Goal: Task Accomplishment & Management: Complete application form

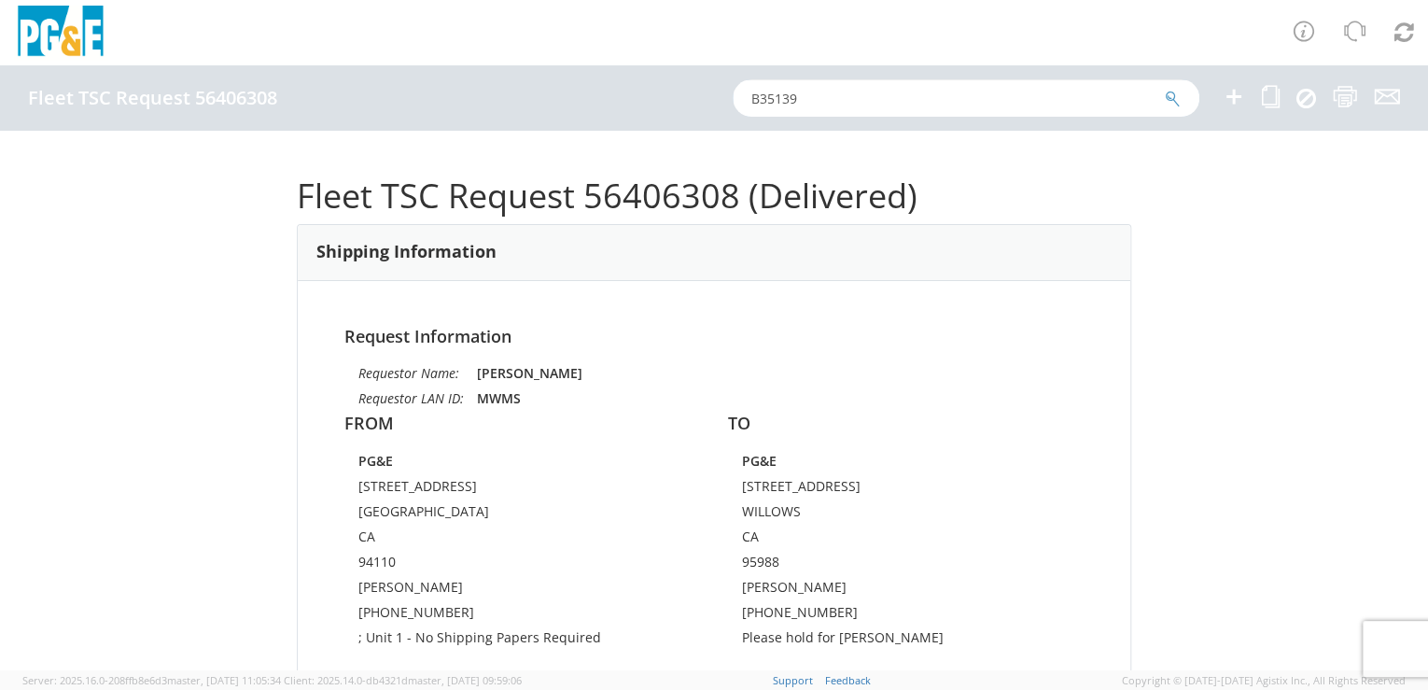
drag, startPoint x: 741, startPoint y: 93, endPoint x: 711, endPoint y: 94, distance: 29.9
click at [712, 94] on div "Fleet TSC Request 56406308 B35139" at bounding box center [714, 97] width 1428 height 65
paste input "55434864"
type input "55434864"
click at [1169, 96] on icon "submit" at bounding box center [1173, 99] width 16 height 17
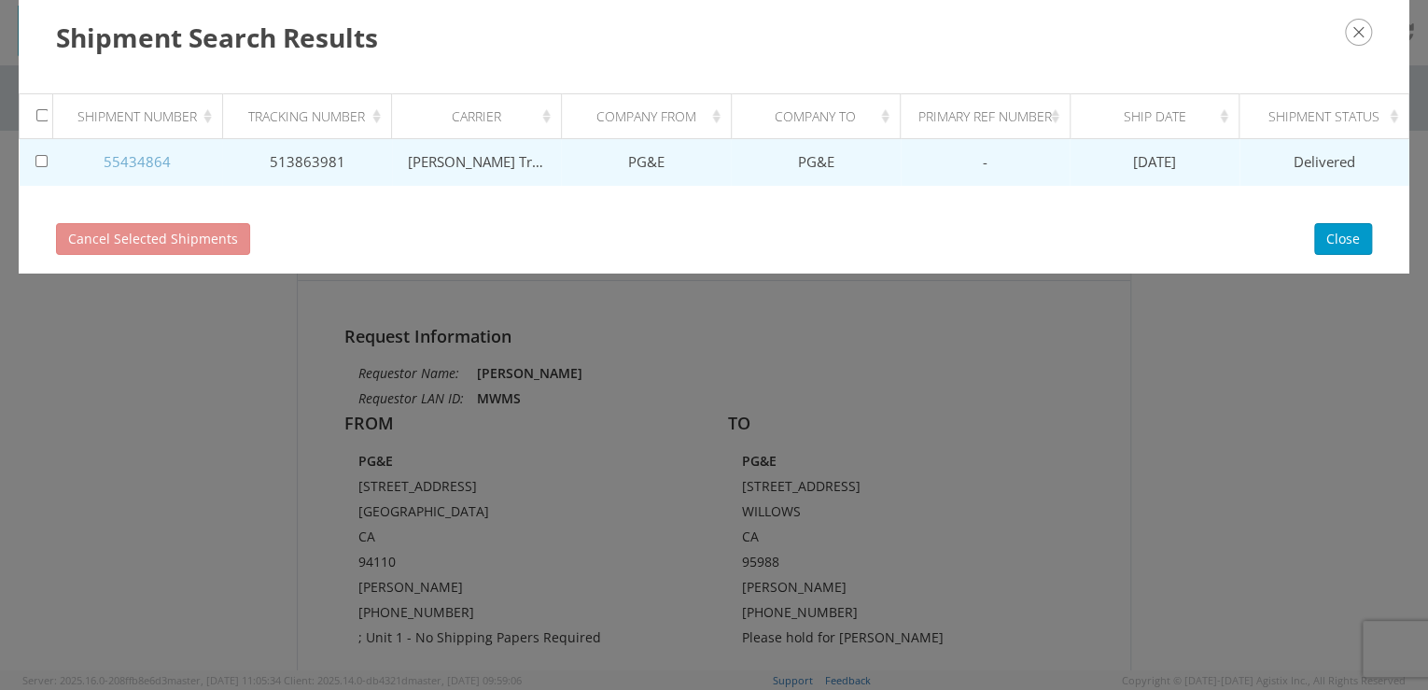
click at [157, 157] on link "55434864" at bounding box center [137, 161] width 67 height 19
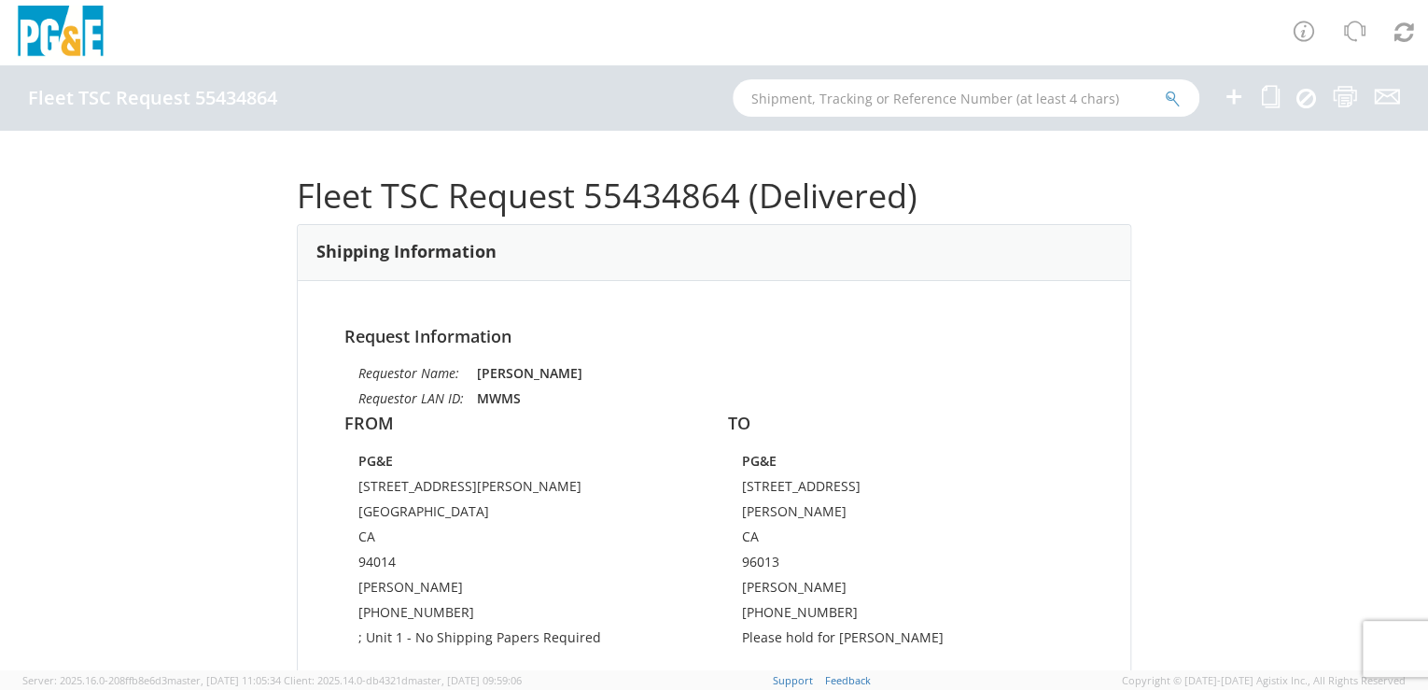
click at [1232, 101] on icon at bounding box center [1234, 96] width 22 height 23
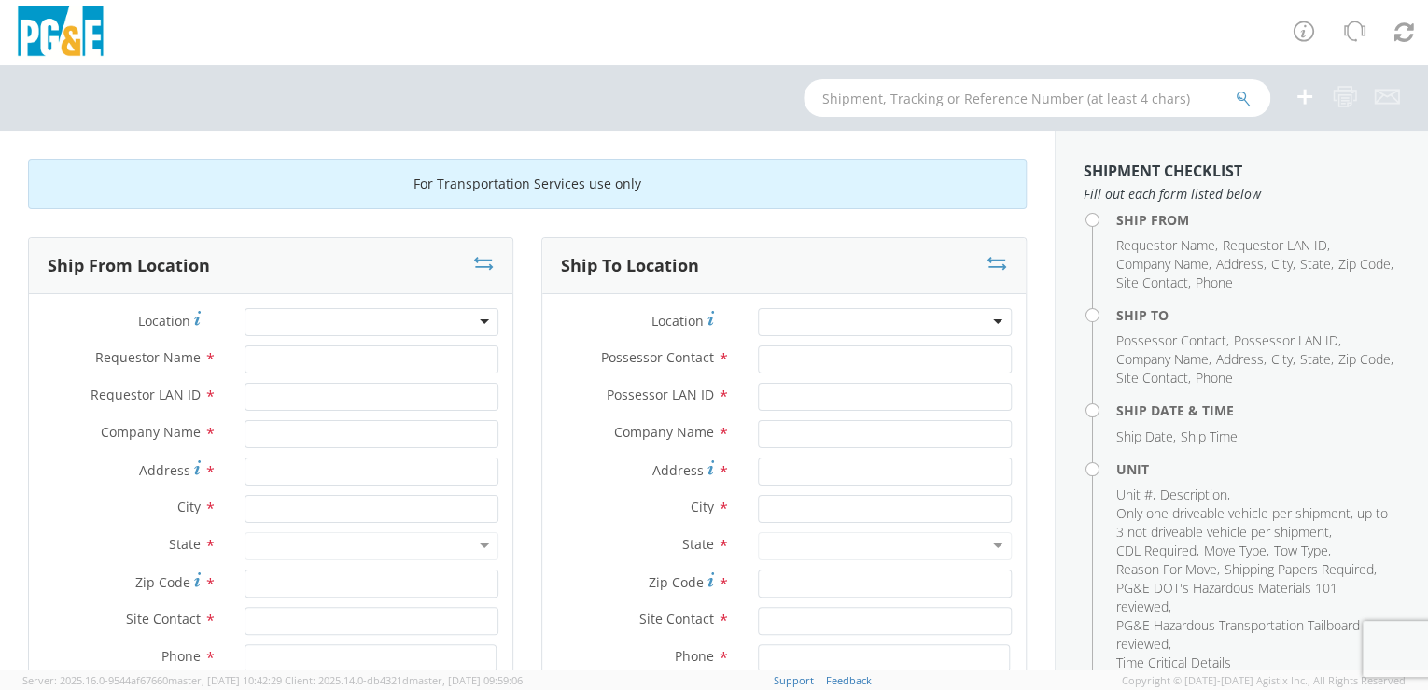
click at [409, 326] on div at bounding box center [372, 322] width 254 height 28
click at [413, 326] on div at bounding box center [372, 322] width 254 height 28
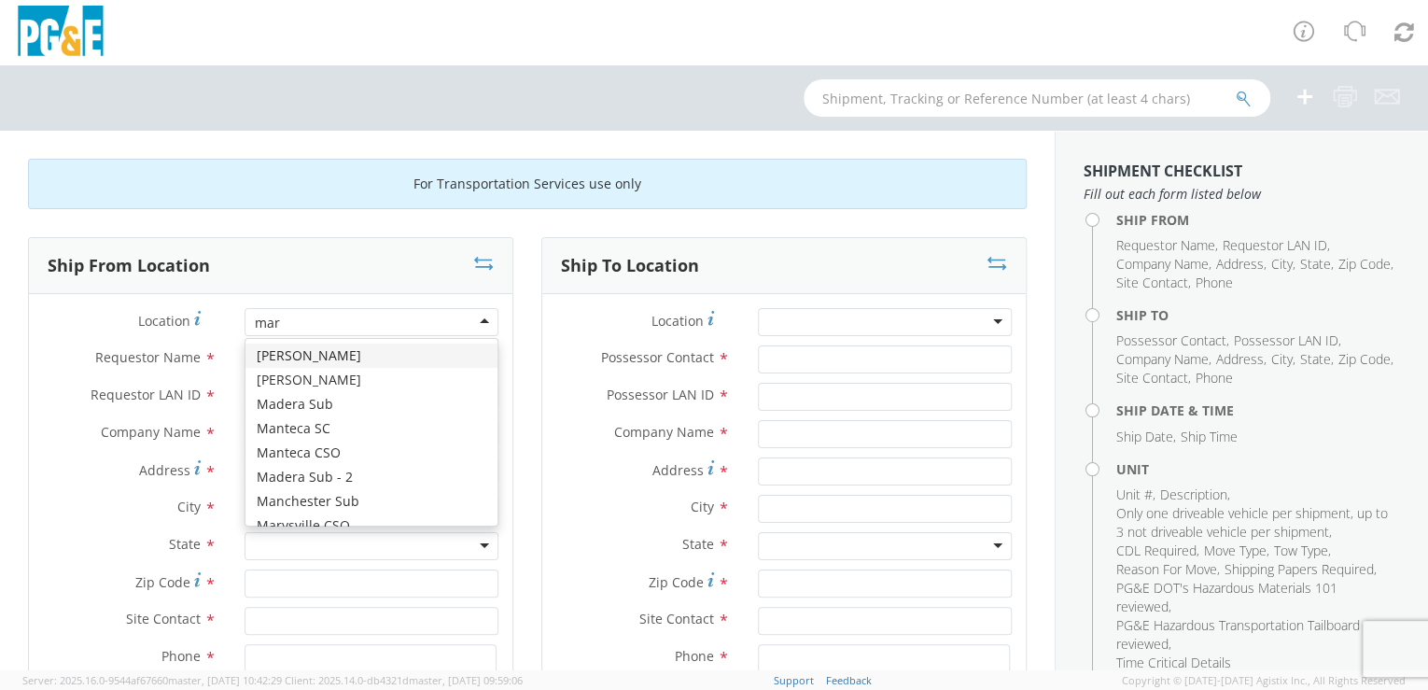
type input "mart"
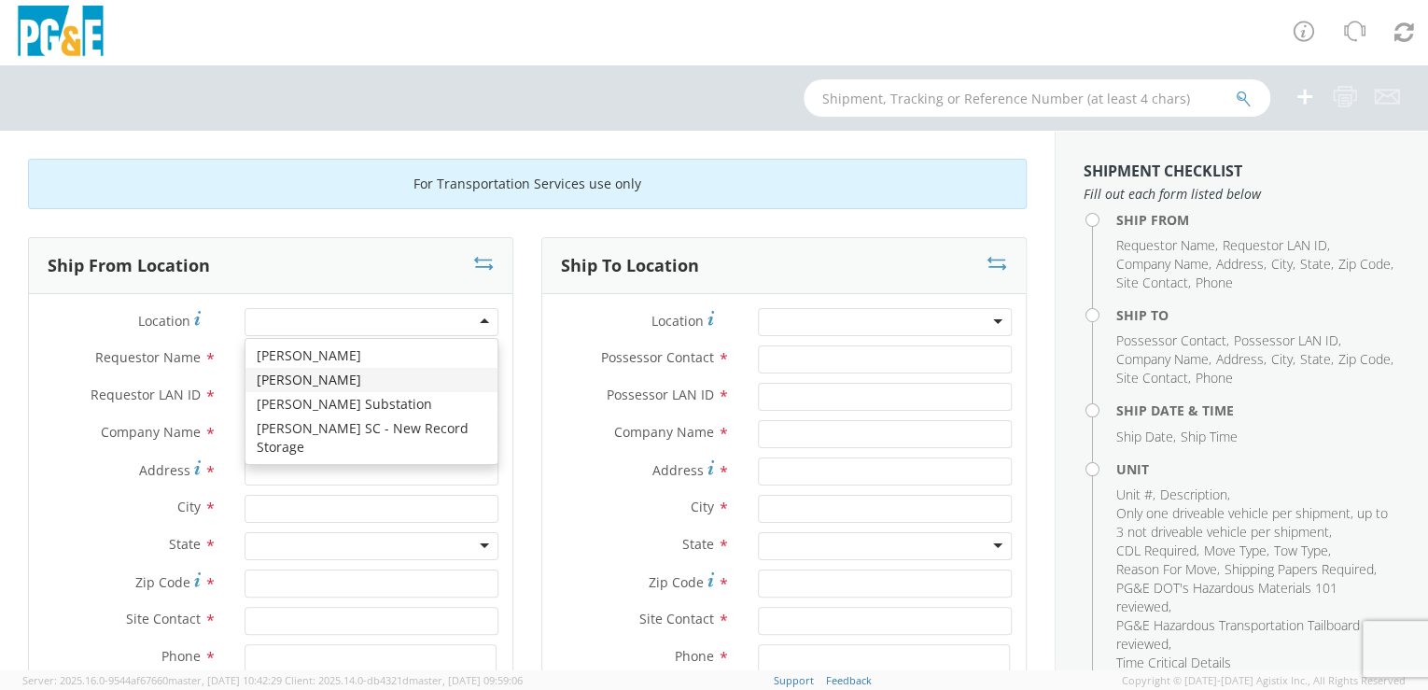
type input "PG&E"
type input "[STREET_ADDRESS][PERSON_NAME]"
type input "[GEOGRAPHIC_DATA]"
type input "94014"
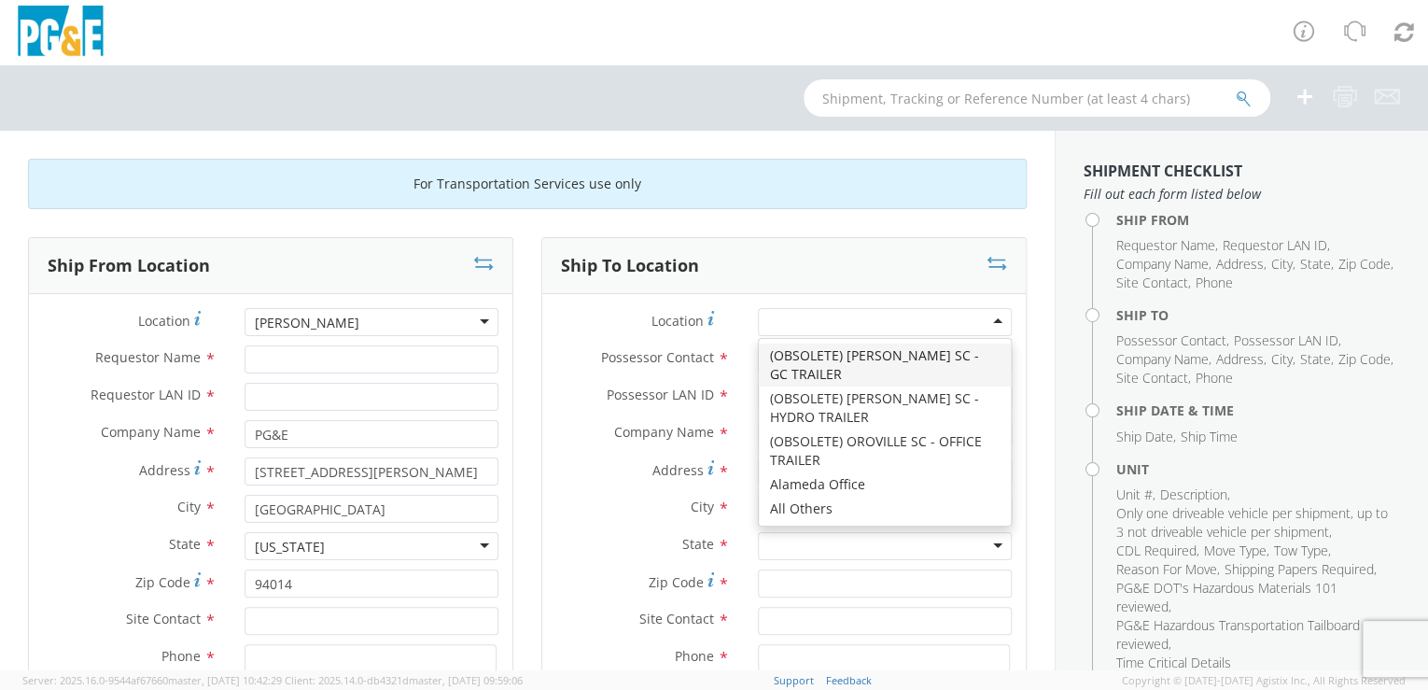
click at [833, 325] on div at bounding box center [885, 322] width 254 height 28
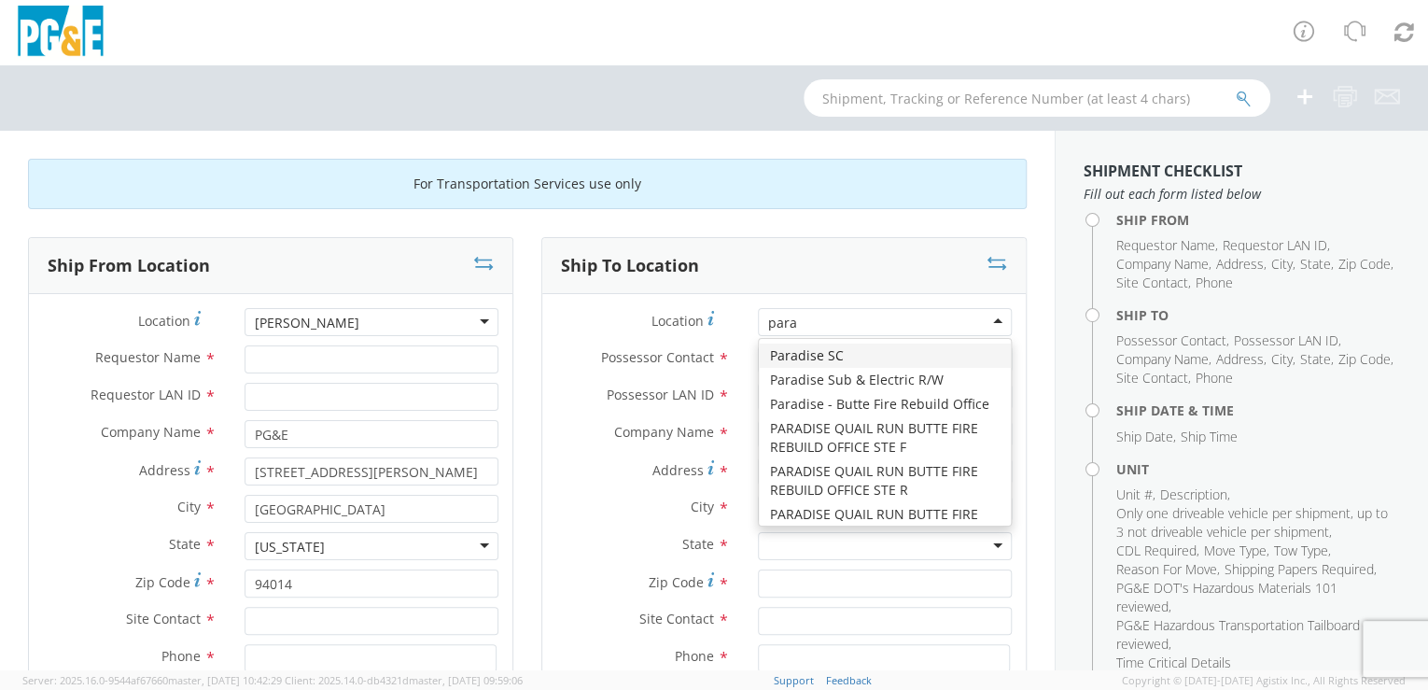
type input "parad"
type input "PG&E"
type input "[STREET_ADDRESS]"
type input "PARADISE"
type input "95969"
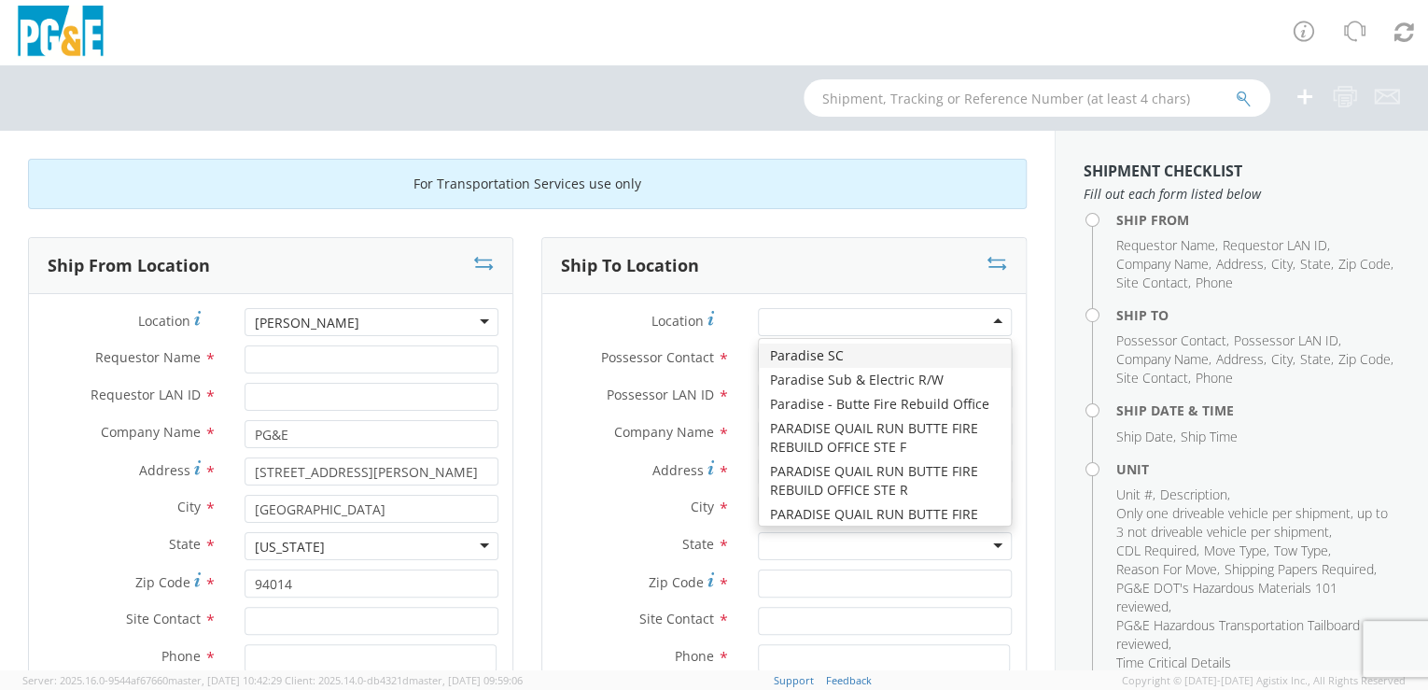
type input "[PHONE_NUMBER]"
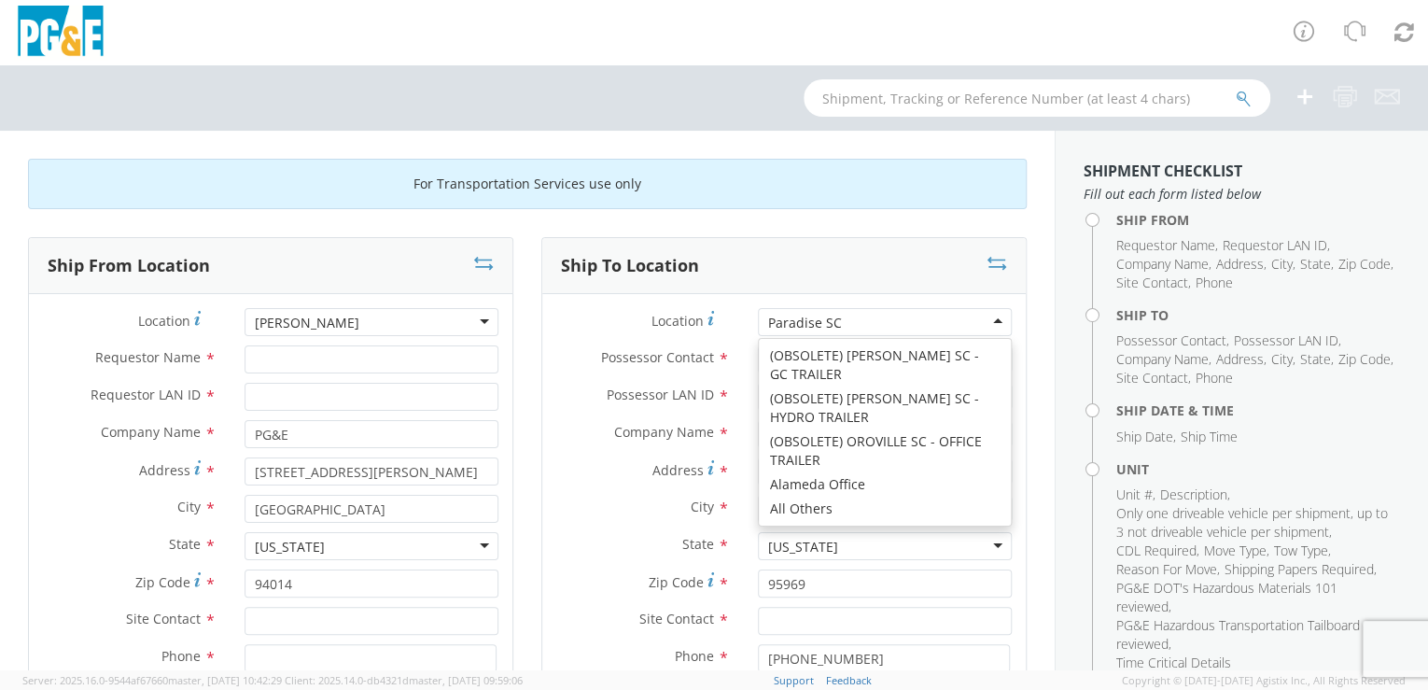
click at [850, 317] on div "Paradise SC" at bounding box center [885, 322] width 254 height 28
type input "[PERSON_NAME], N/O [PERSON_NAME]"
type input "Paradise"
click at [950, 330] on div "Paradise Sub & Electric R/W" at bounding box center [885, 322] width 254 height 28
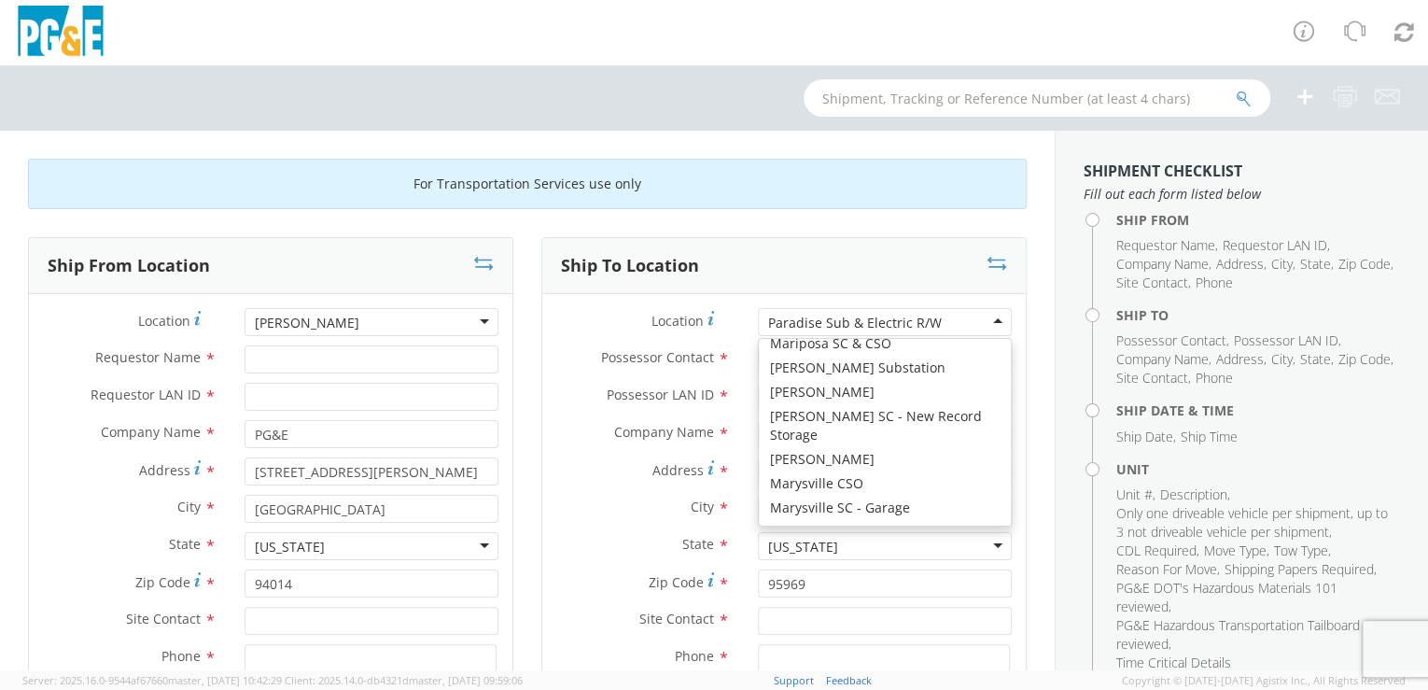
scroll to position [6436, 0]
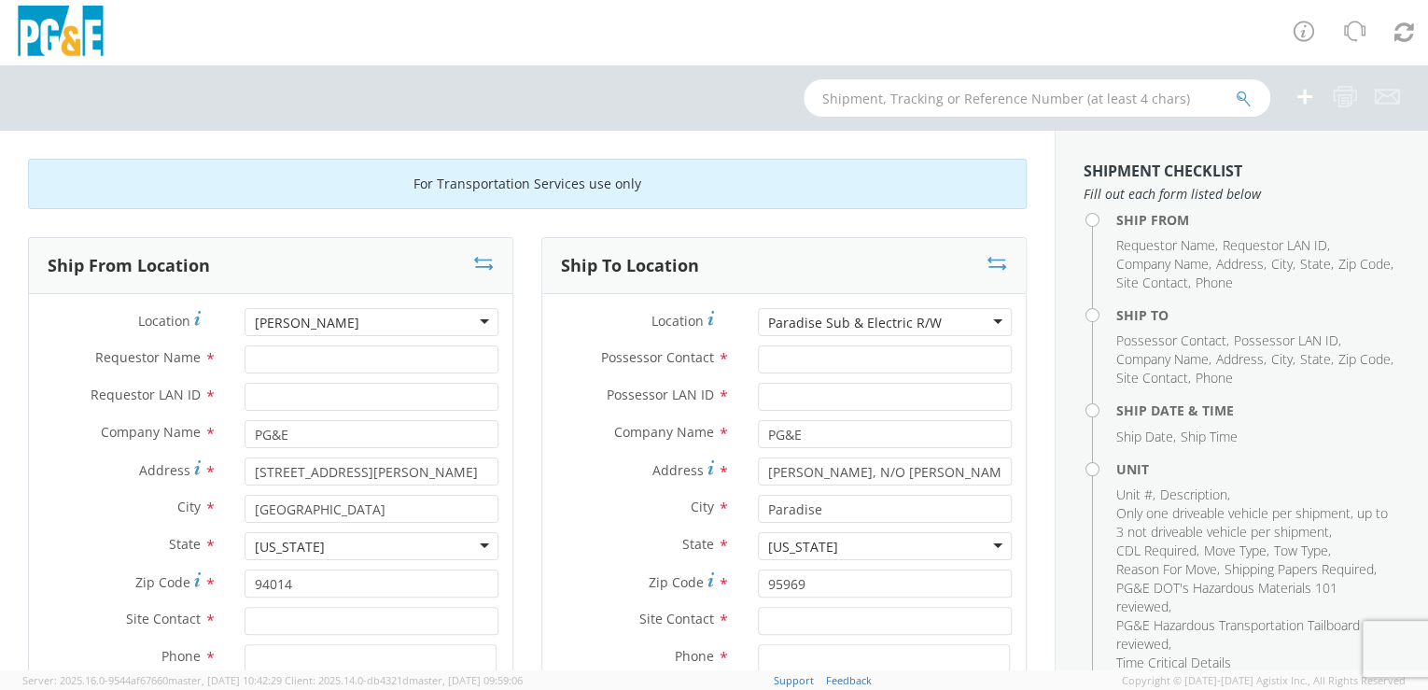
drag, startPoint x: 933, startPoint y: 316, endPoint x: 858, endPoint y: 324, distance: 76.0
click at [857, 325] on div "Paradise Sub & Electric R/W" at bounding box center [885, 322] width 254 height 28
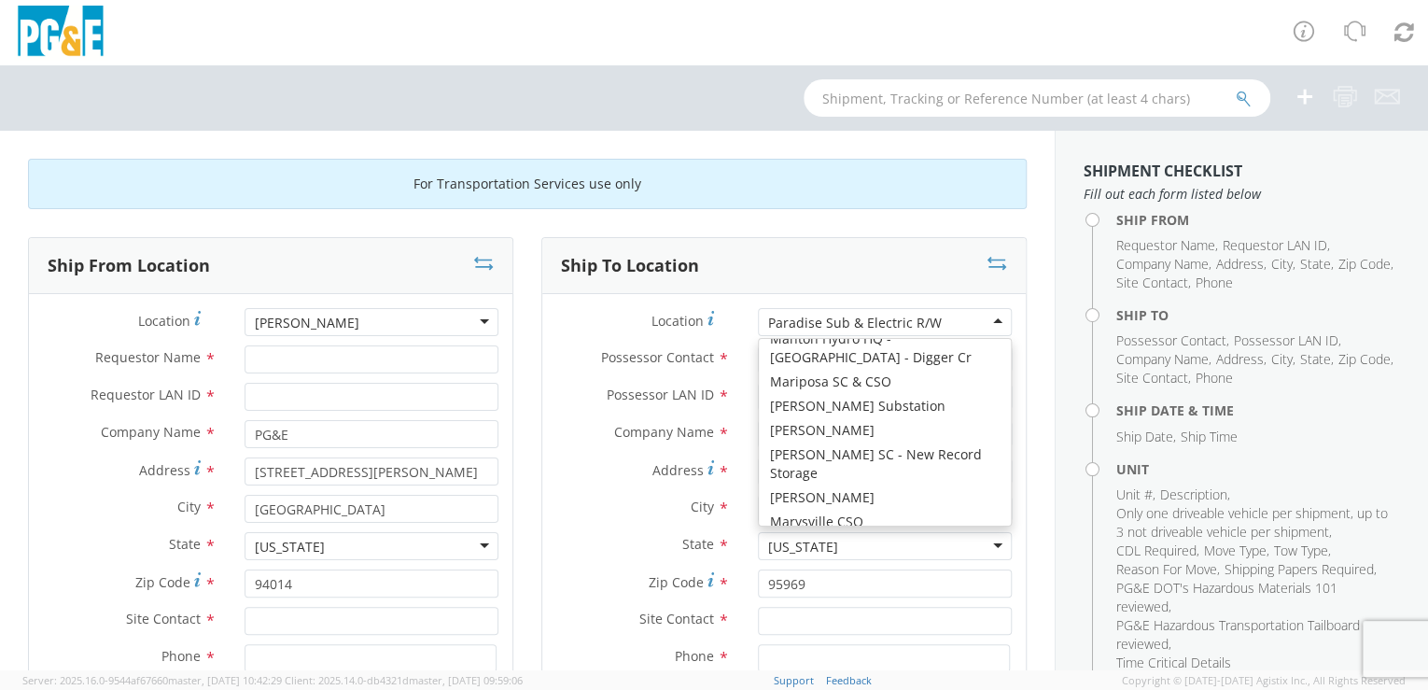
scroll to position [7906, 0]
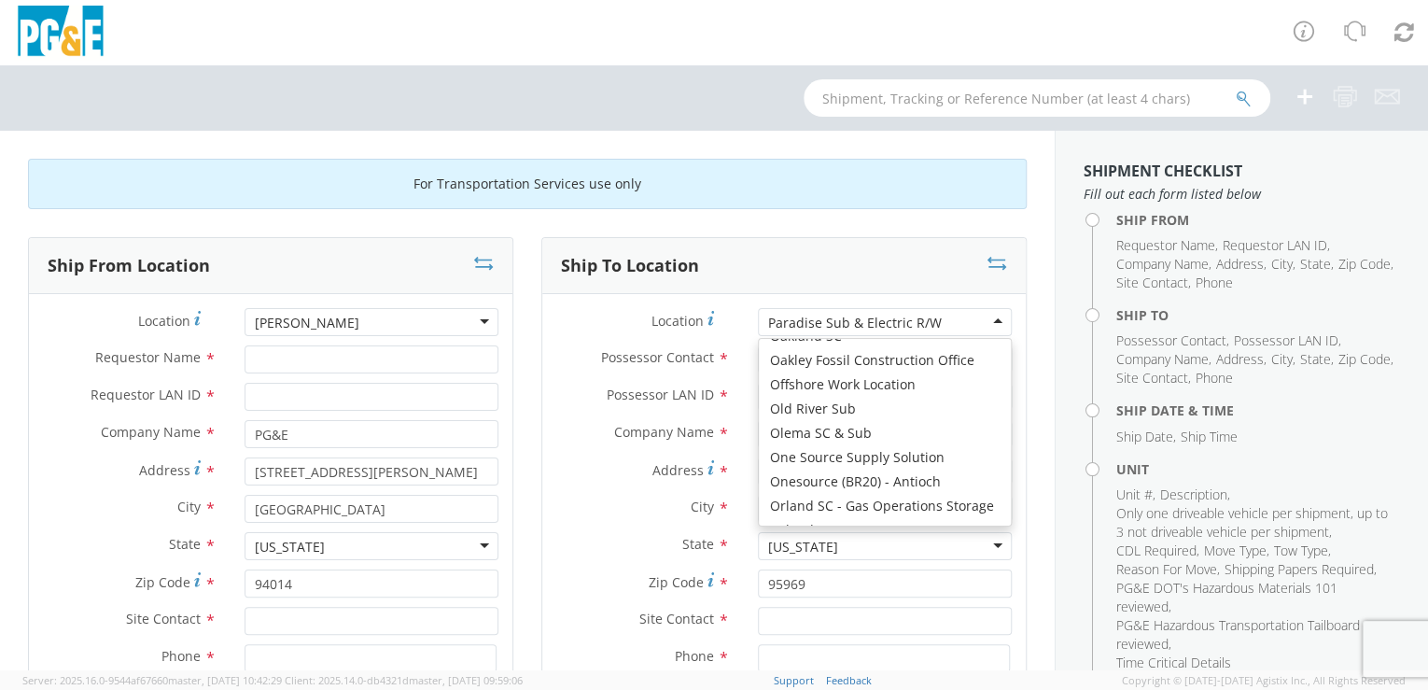
type input "[STREET_ADDRESS][PERSON_NAME]"
type input "PARADISE"
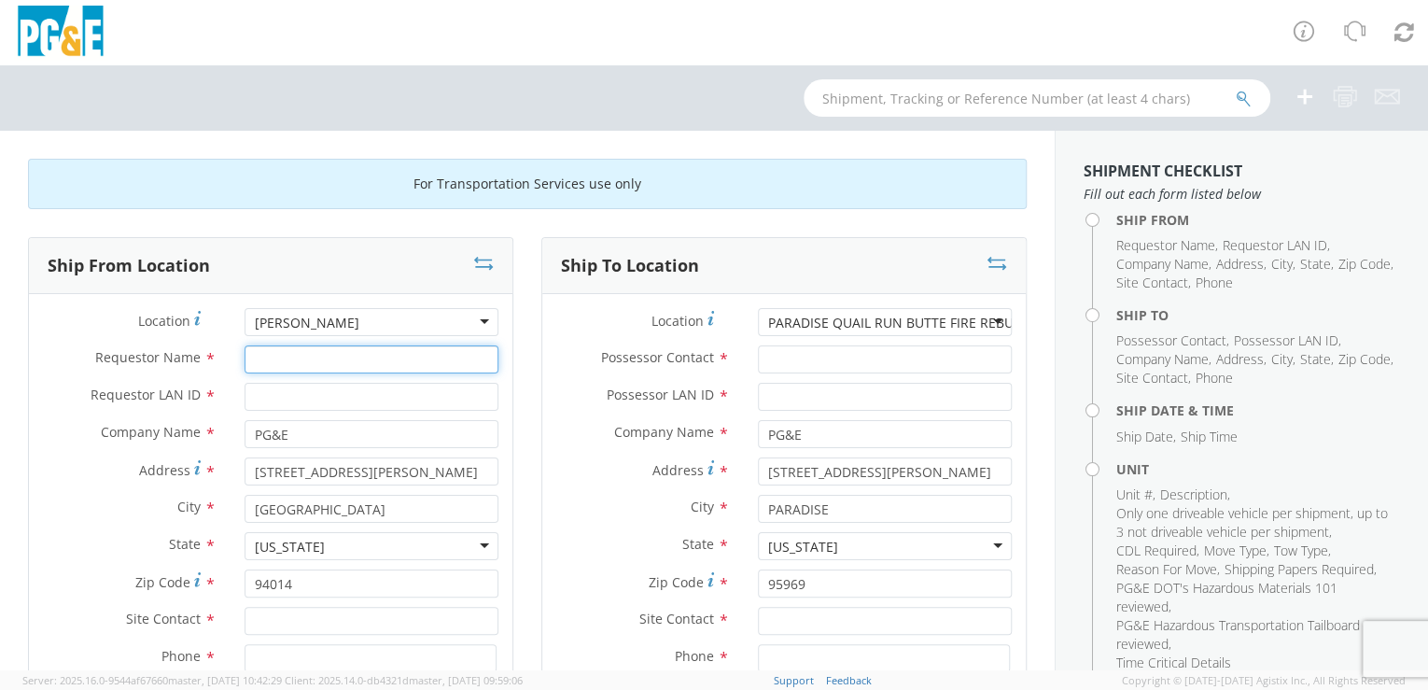
click at [300, 358] on input "Requestor Name *" at bounding box center [372, 359] width 254 height 28
type input "[PERSON_NAME]"
click at [292, 403] on input "Requestor LAN ID *" at bounding box center [372, 397] width 254 height 28
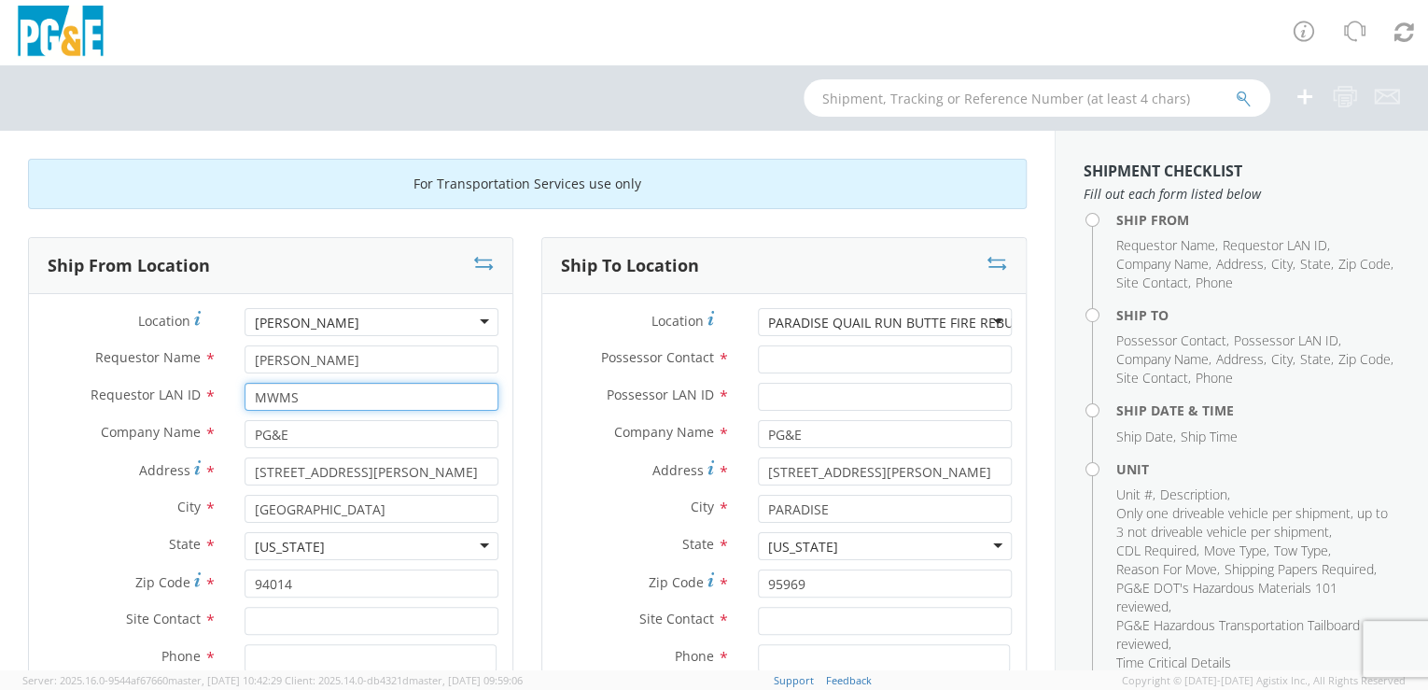
type input "MWMS"
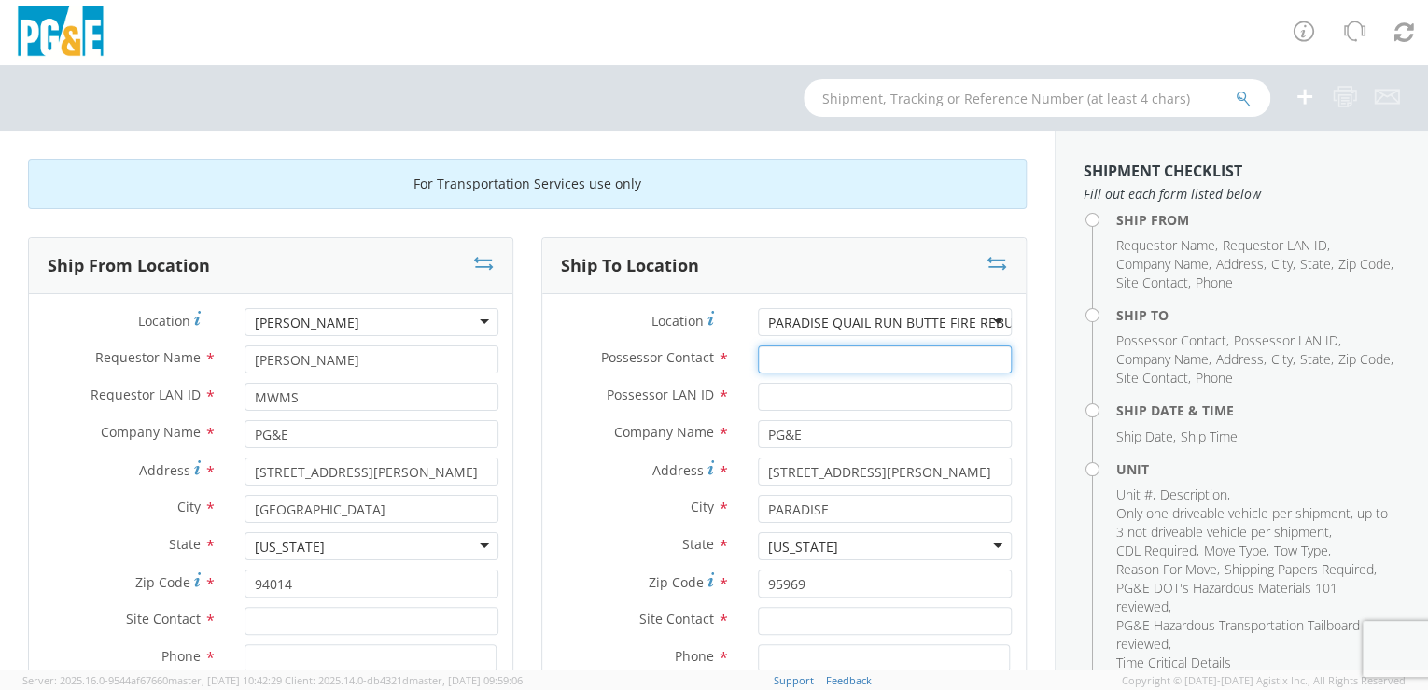
click at [762, 361] on input "Possessor Contact *" at bounding box center [885, 359] width 254 height 28
paste input "[PERSON_NAME]"
type input "[PERSON_NAME]"
click at [515, 389] on div "Ship From Location Location * [PERSON_NAME] SC [PERSON_NAME] [GEOGRAPHIC_DATA] …" at bounding box center [270, 546] width 513 height 619
click at [769, 389] on input "Possessor LAN ID *" at bounding box center [885, 397] width 254 height 28
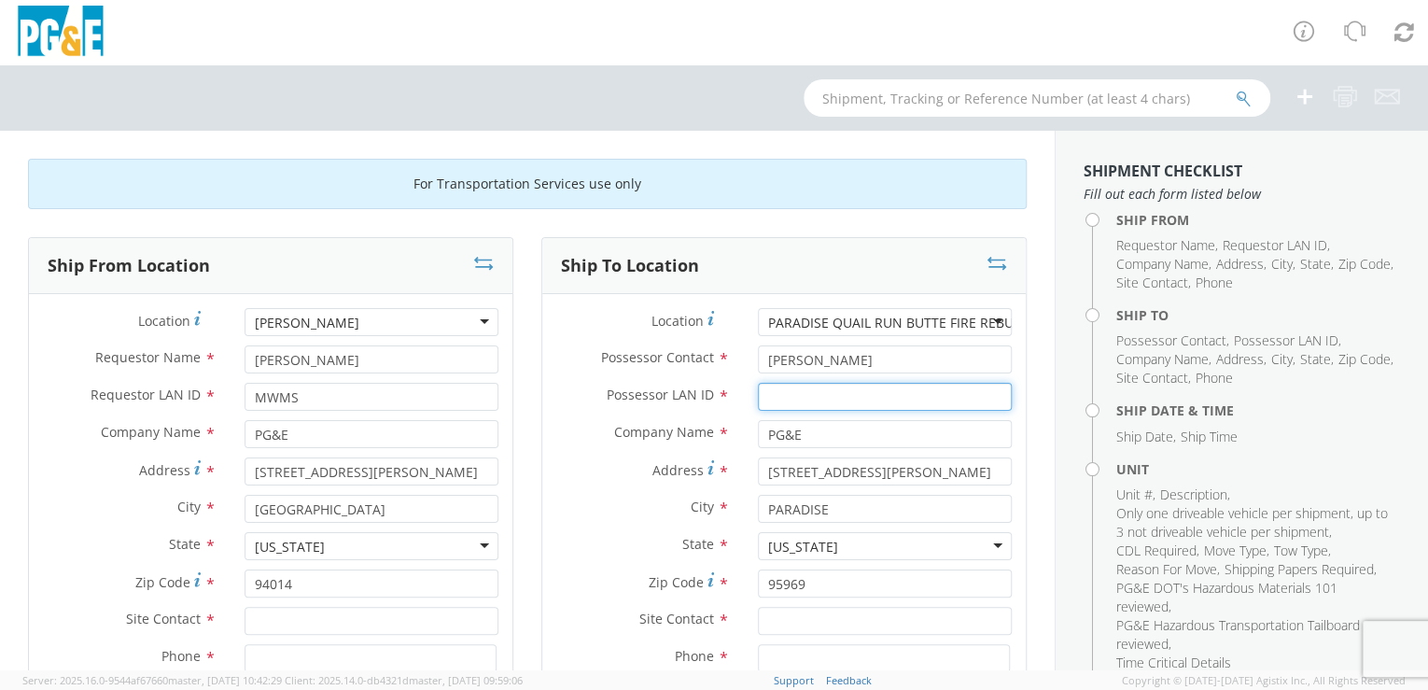
paste input "N1H9"
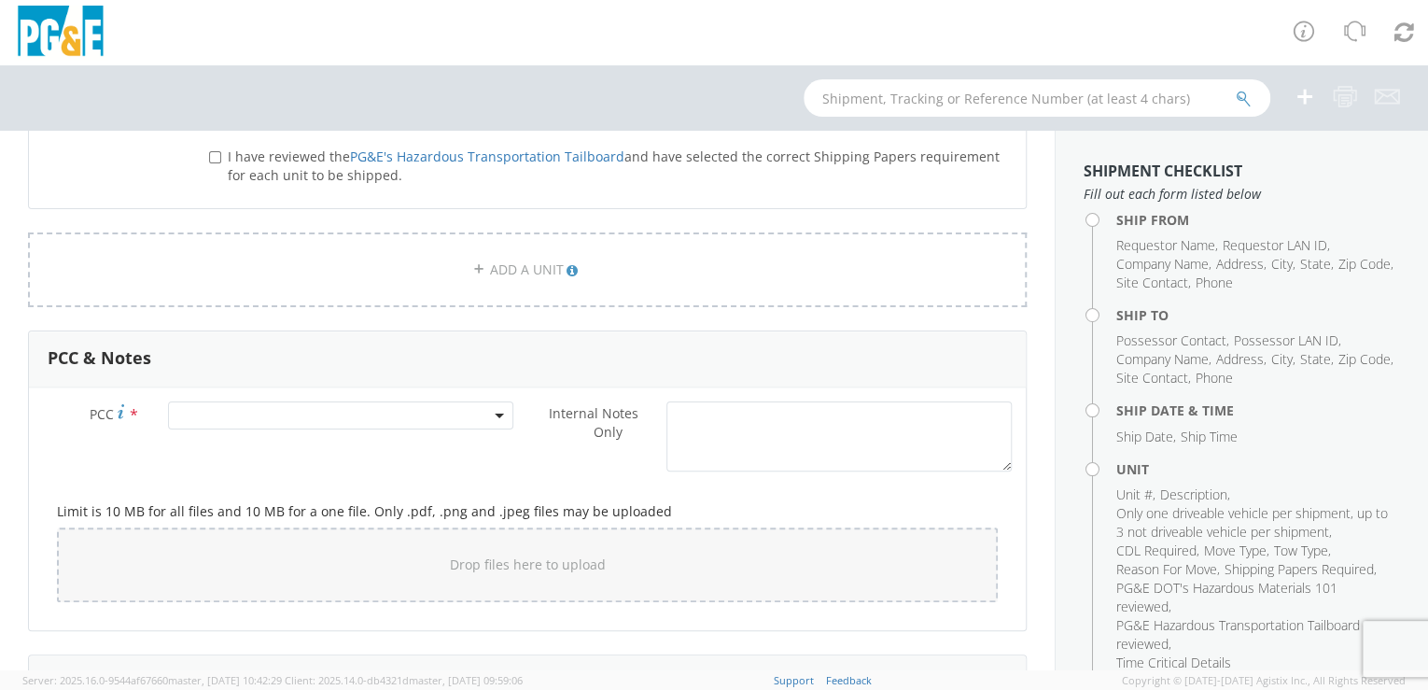
scroll to position [1653, 0]
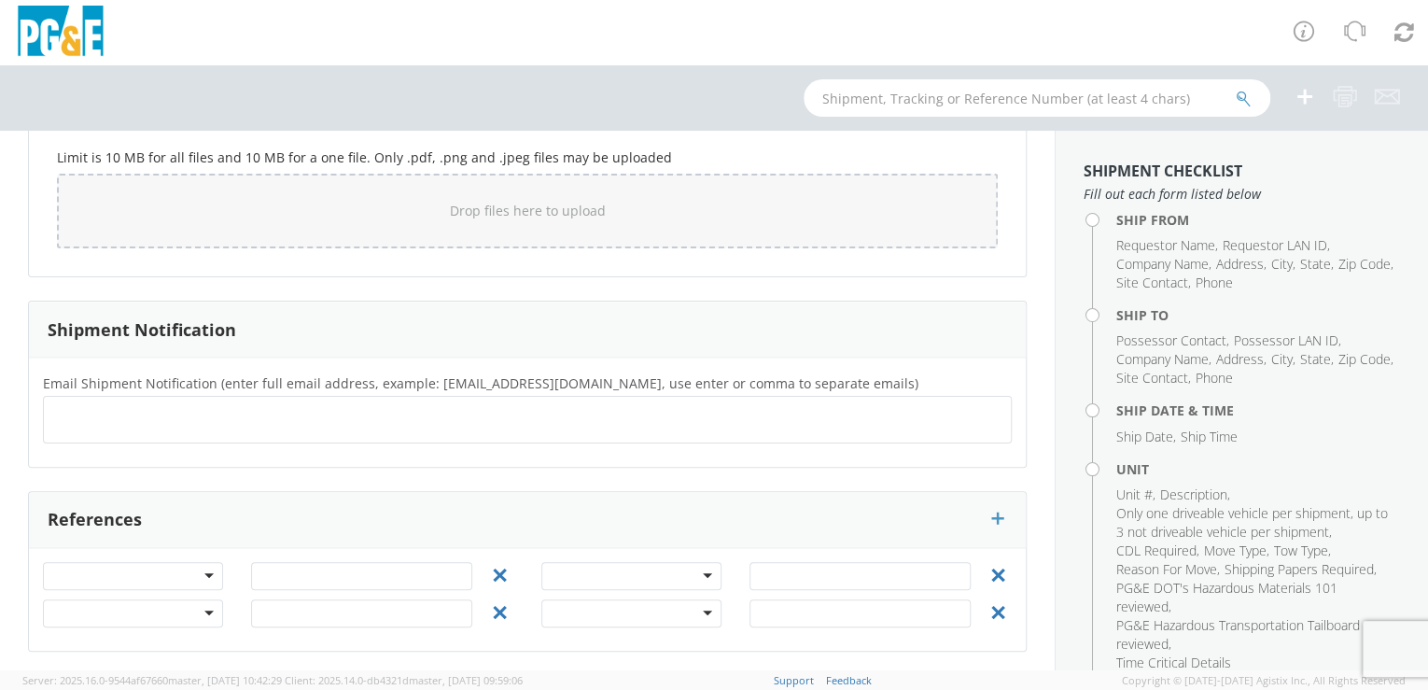
type input "N1H9"
click at [56, 414] on input "text" at bounding box center [61, 419] width 20 height 27
paste input "N1H9"
type input "[EMAIL_ADDRESS][DOMAIN_NAME]"
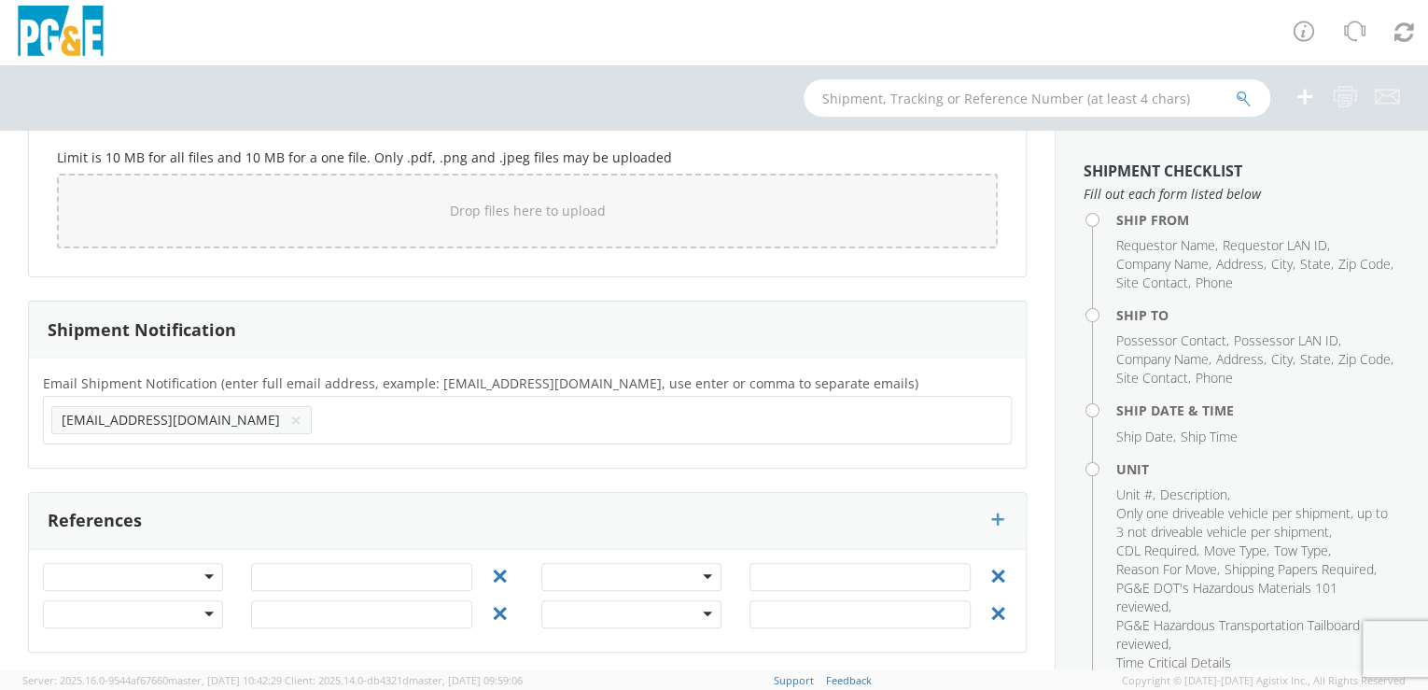
click at [157, 448] on div "Email Shipment Notification (enter full email address, example: [EMAIL_ADDRESS]…" at bounding box center [527, 412] width 997 height 110
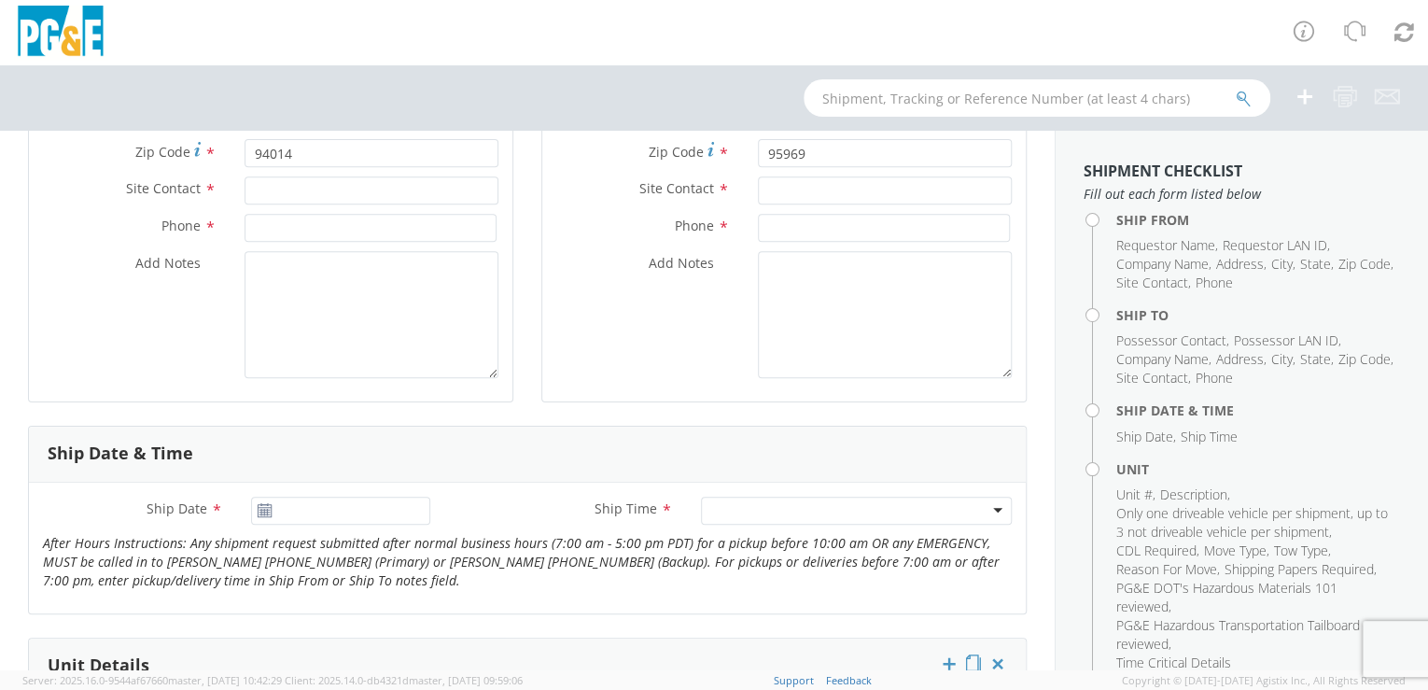
scroll to position [485, 0]
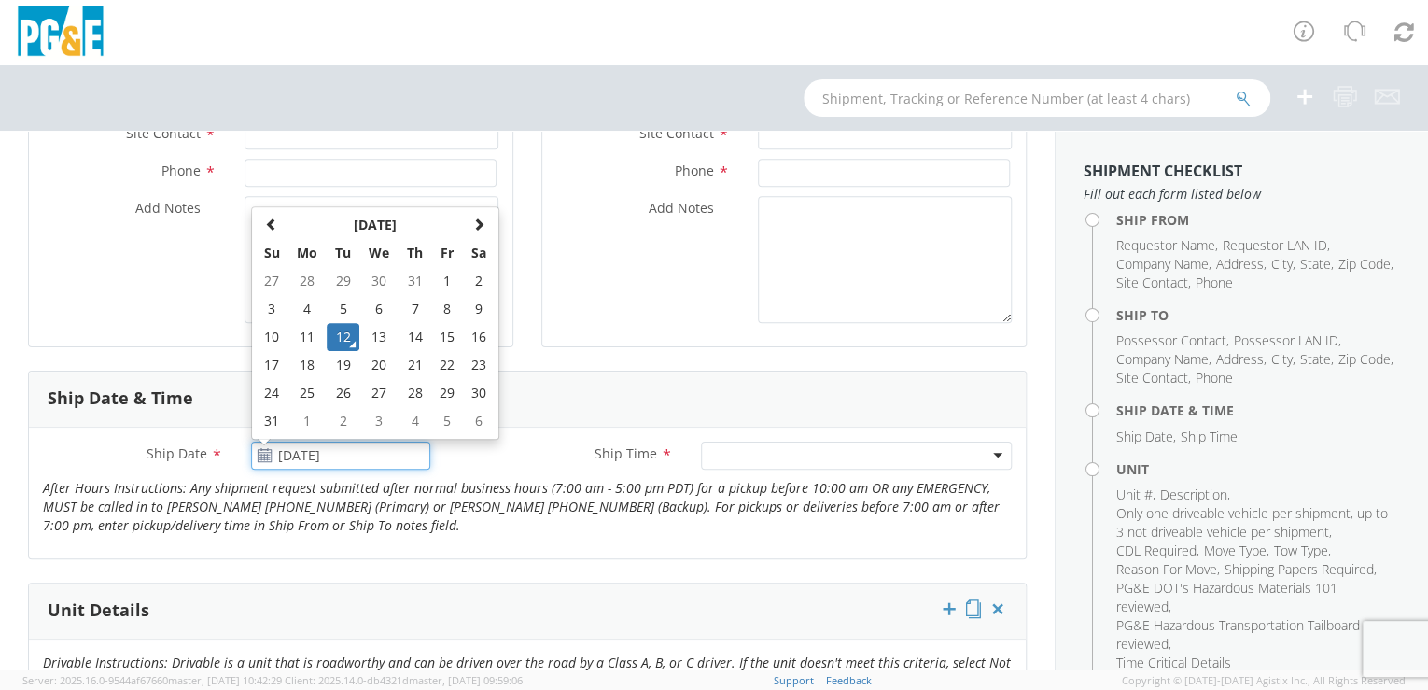
click at [315, 455] on input "[DATE]" at bounding box center [341, 455] width 180 height 28
click at [415, 336] on td "14" at bounding box center [415, 337] width 33 height 28
type input "[DATE]"
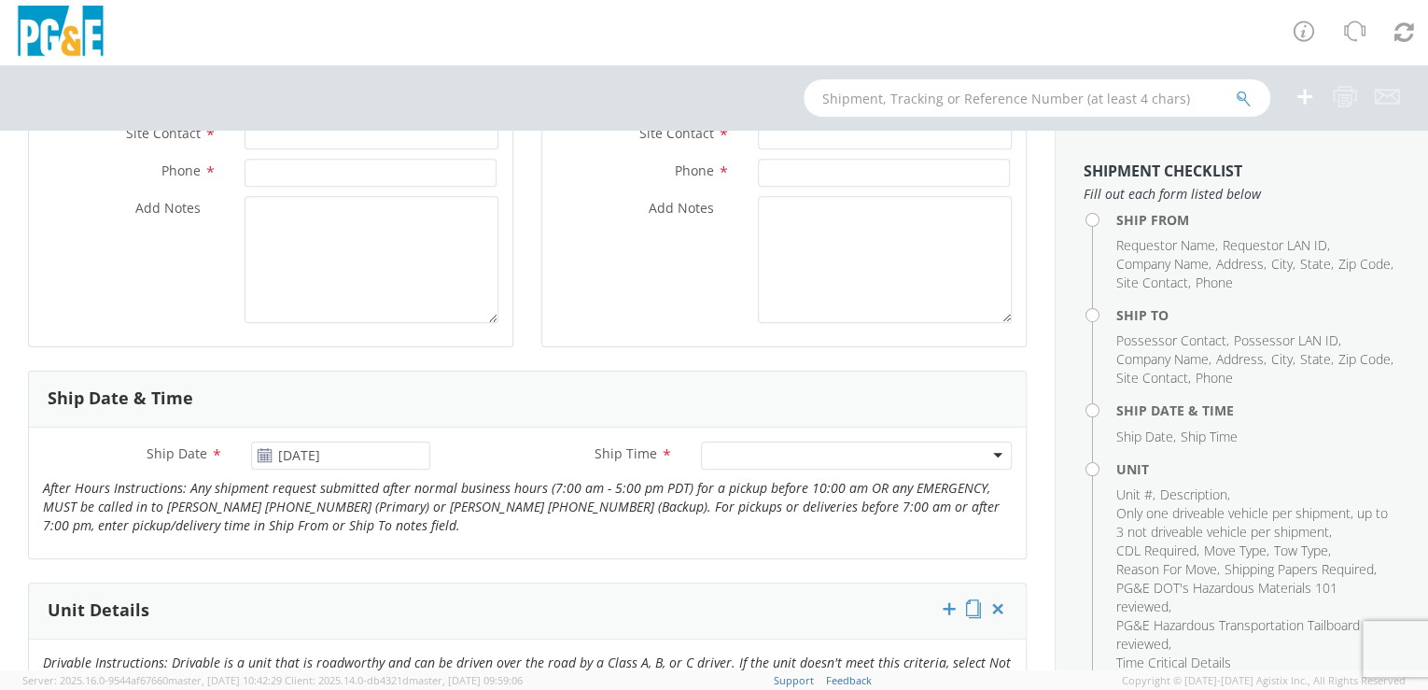
click at [937, 457] on div at bounding box center [856, 455] width 311 height 28
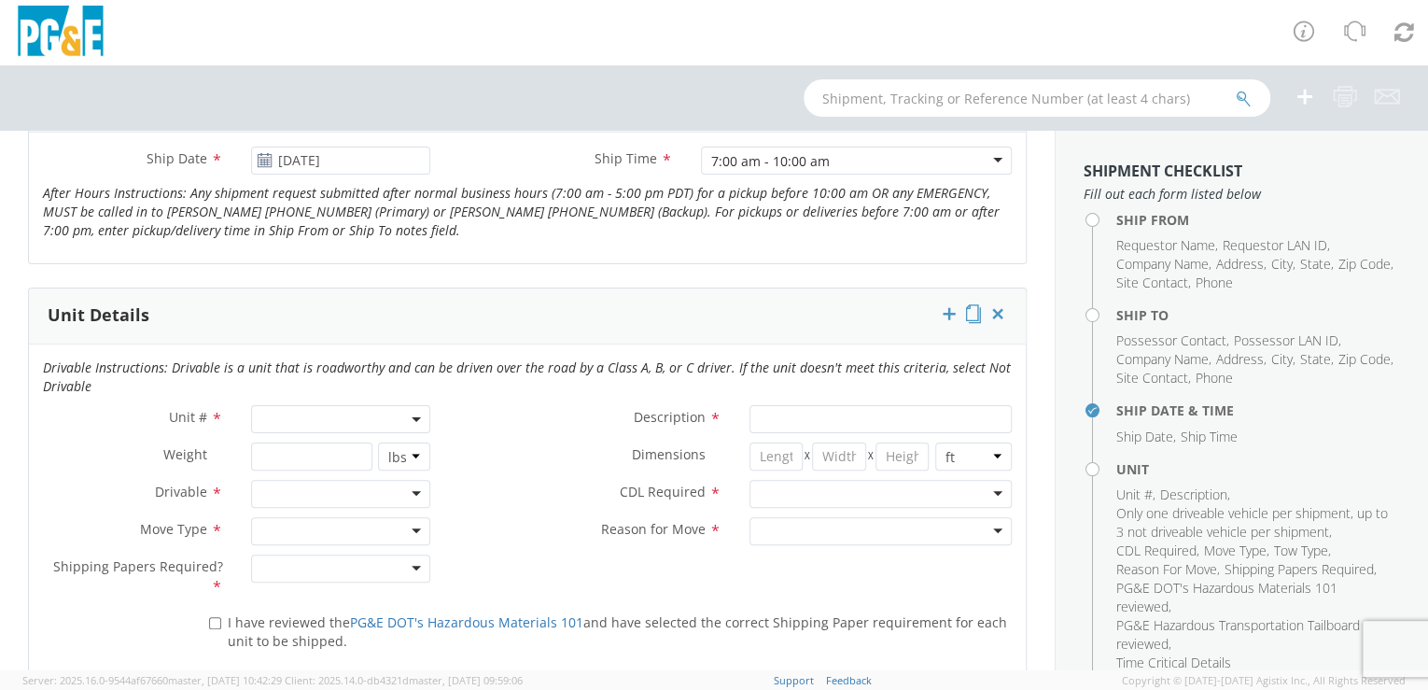
scroll to position [794, 0]
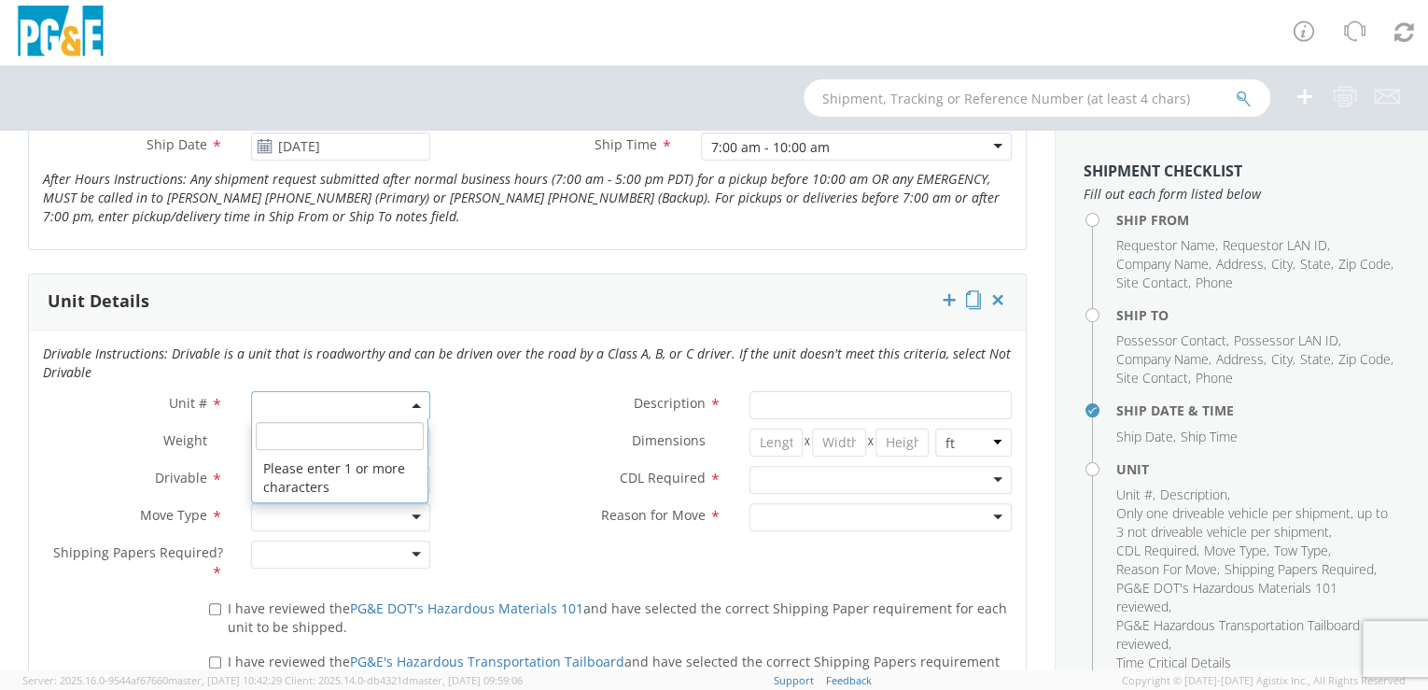
click at [305, 405] on span at bounding box center [341, 405] width 180 height 28
paste input "B27387"
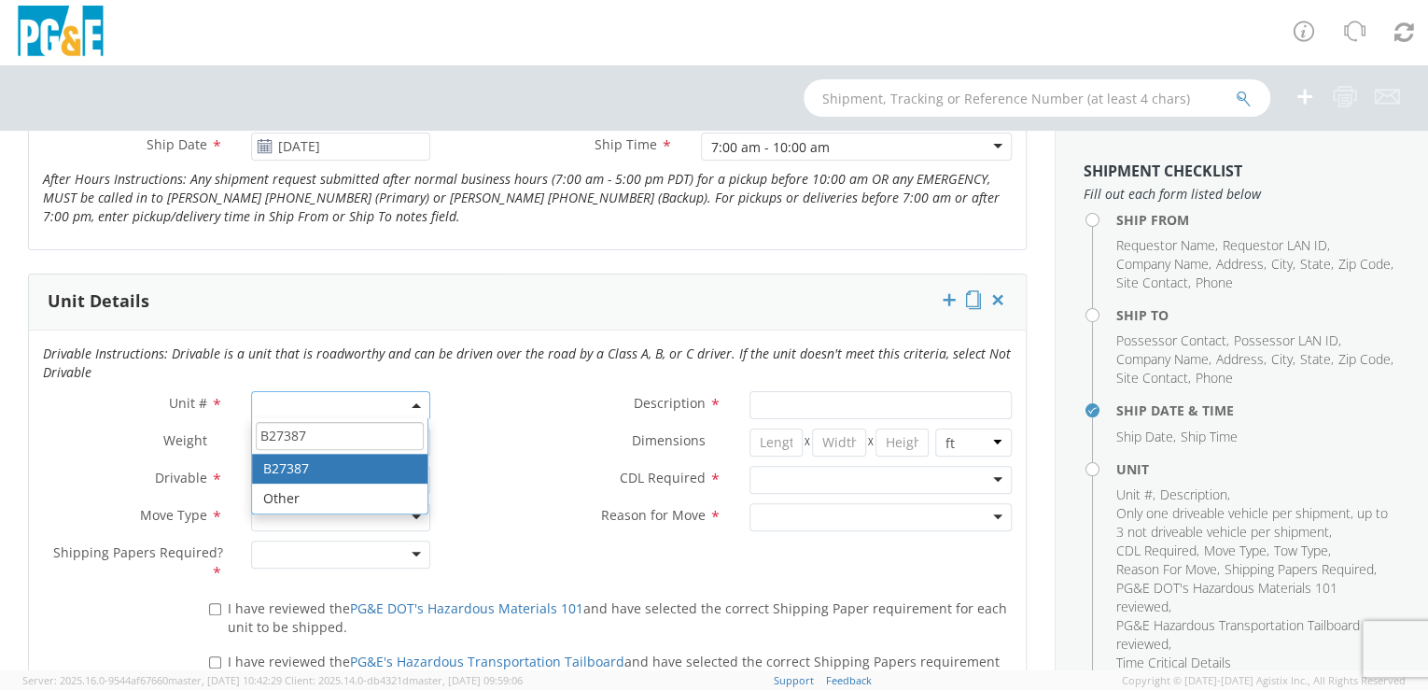
type input "B27387"
type input "SUV; FULL 4X4"
type input "7500"
select select "B27387"
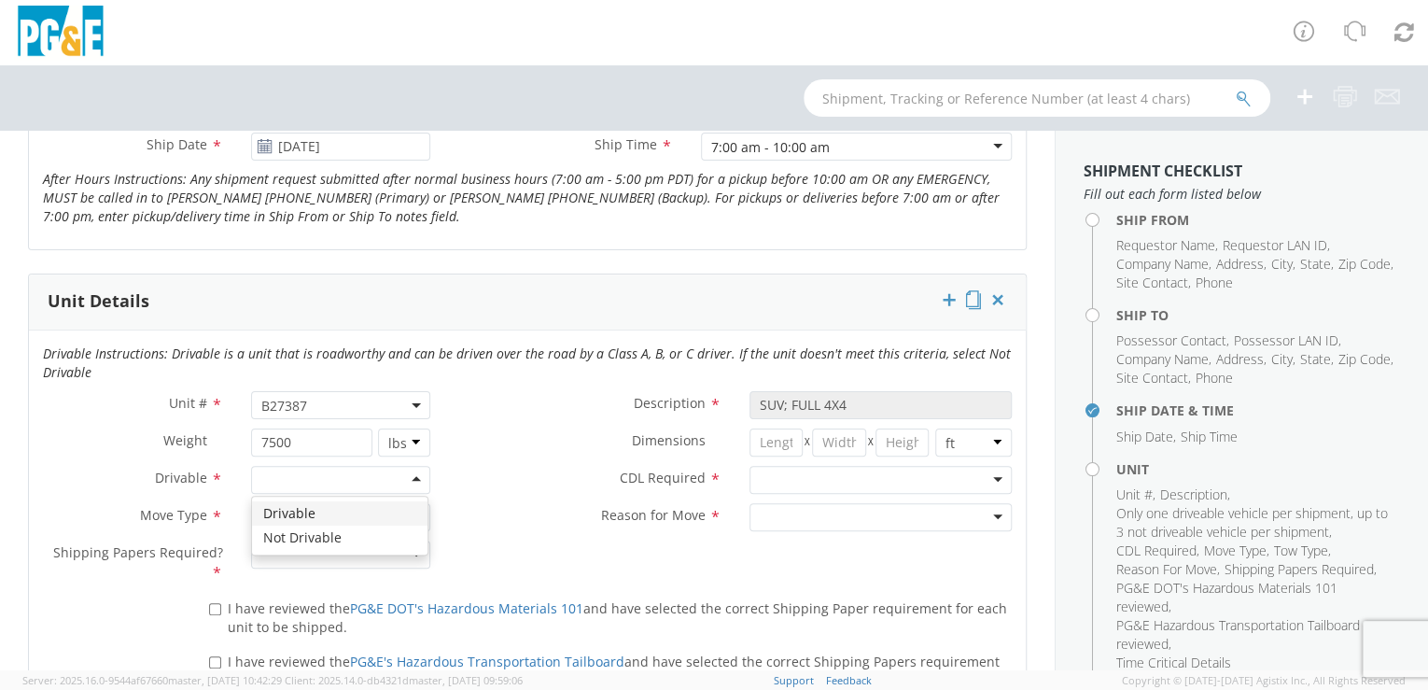
drag, startPoint x: 409, startPoint y: 480, endPoint x: 396, endPoint y: 475, distance: 13.9
click at [407, 480] on div at bounding box center [341, 480] width 180 height 28
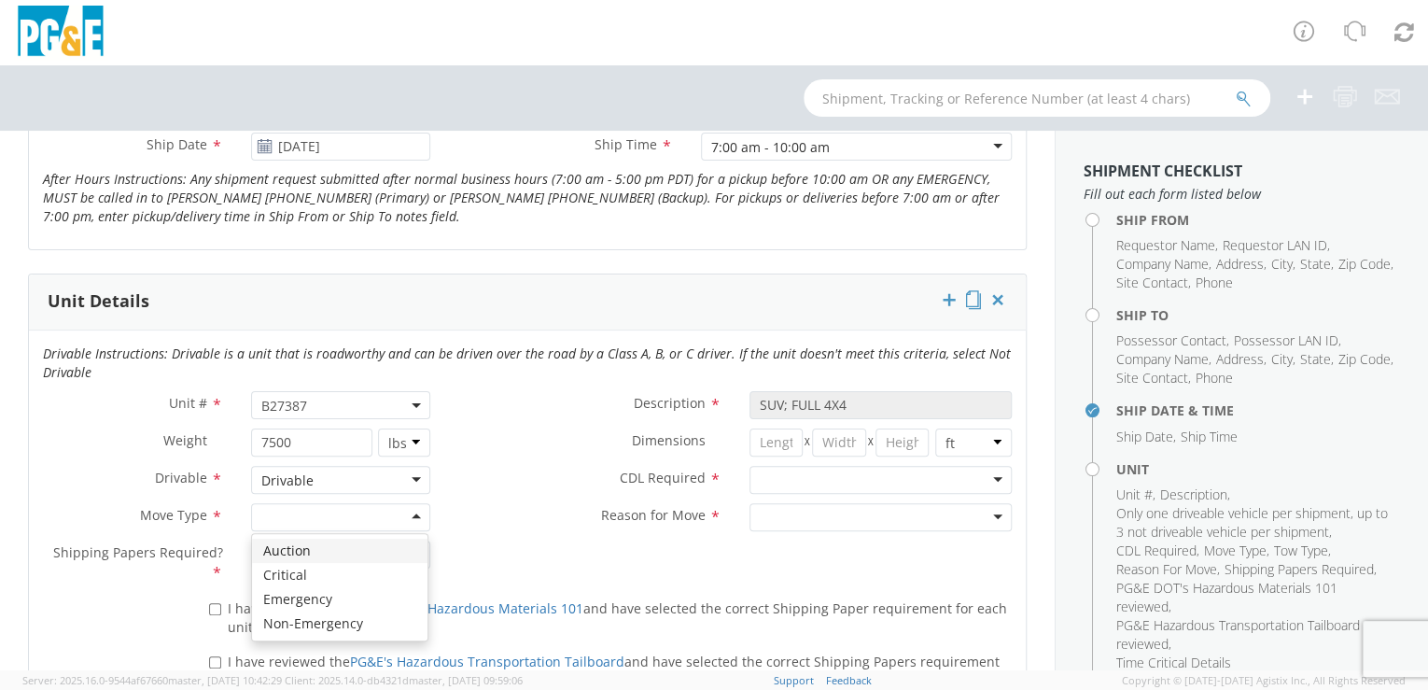
click at [412, 517] on div at bounding box center [341, 517] width 180 height 28
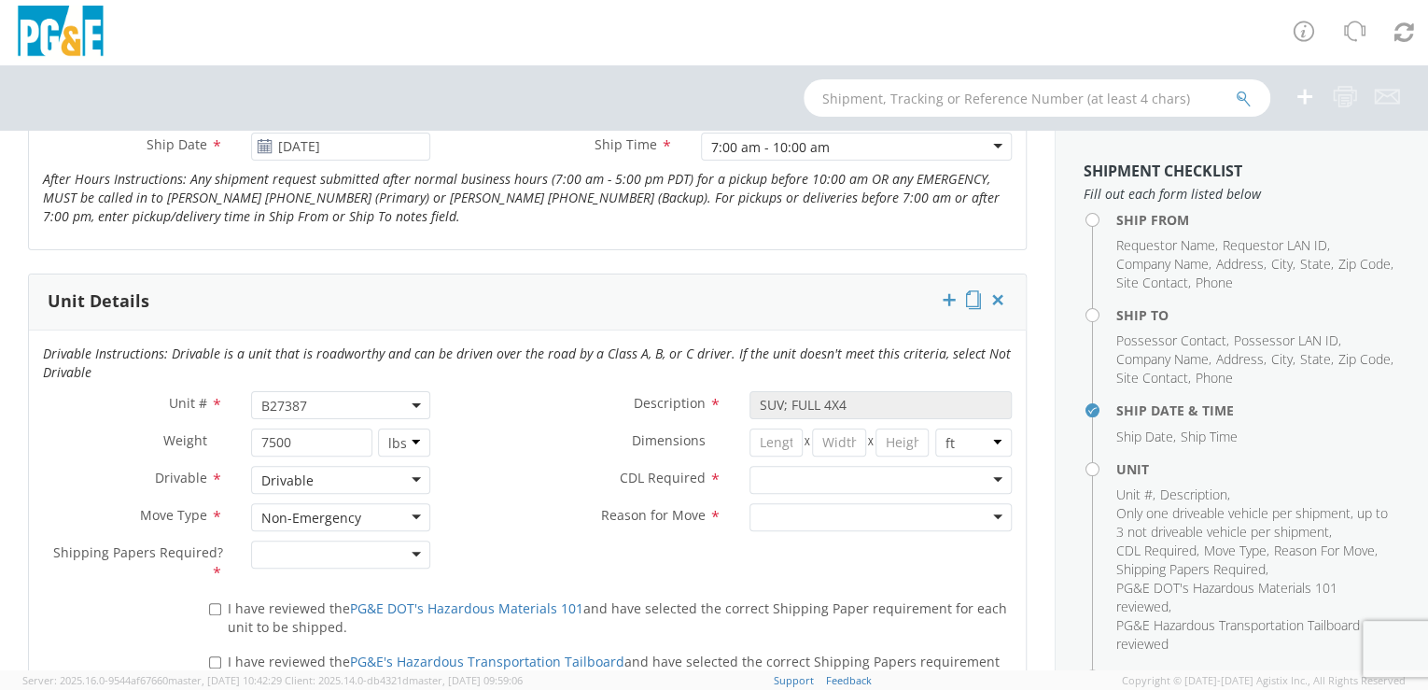
click at [408, 549] on div at bounding box center [341, 554] width 180 height 28
click at [211, 607] on input "I have reviewed the PG&E DOT's Hazardous Materials 101 and have selected the co…" at bounding box center [215, 609] width 12 height 12
checkbox input "true"
drag, startPoint x: 209, startPoint y: 655, endPoint x: 227, endPoint y: 655, distance: 17.7
click at [209, 656] on input "I have reviewed the PG&E's Hazardous Transportation Tailboard and have selected…" at bounding box center [215, 662] width 12 height 12
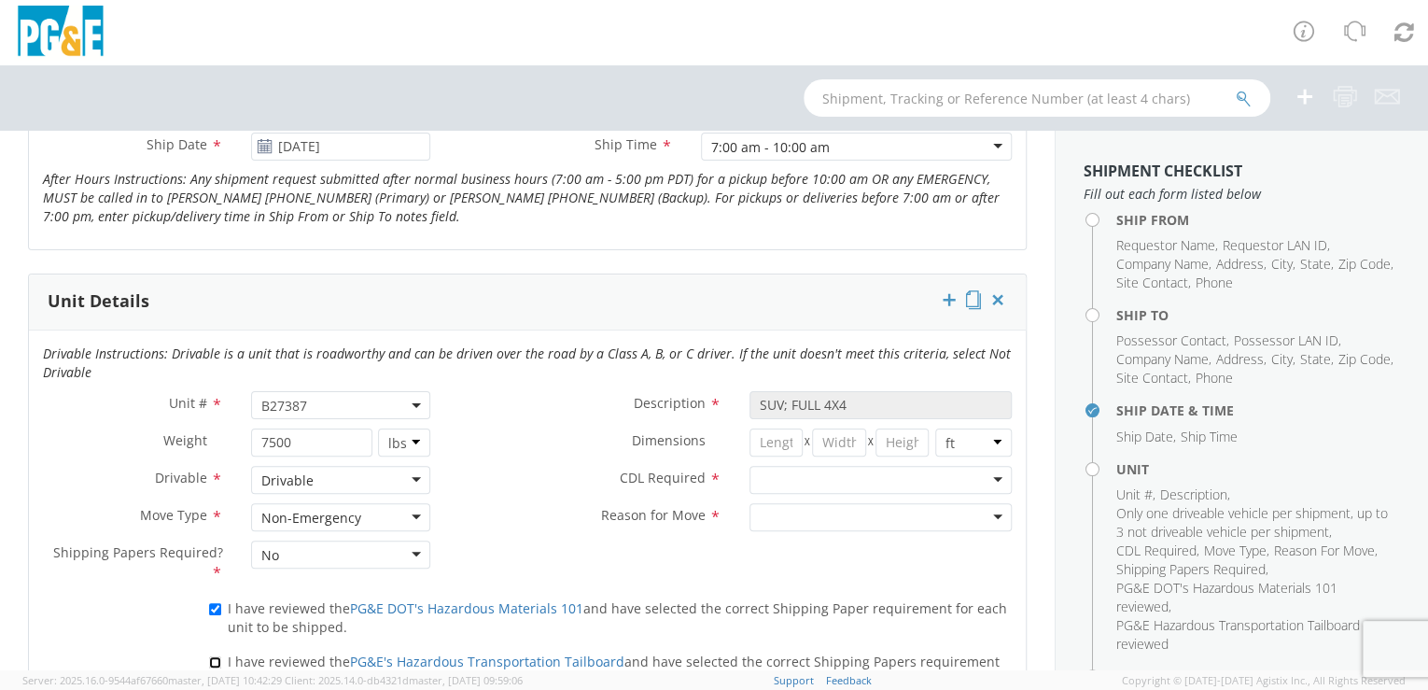
checkbox input "true"
click at [988, 475] on div at bounding box center [880, 480] width 263 height 28
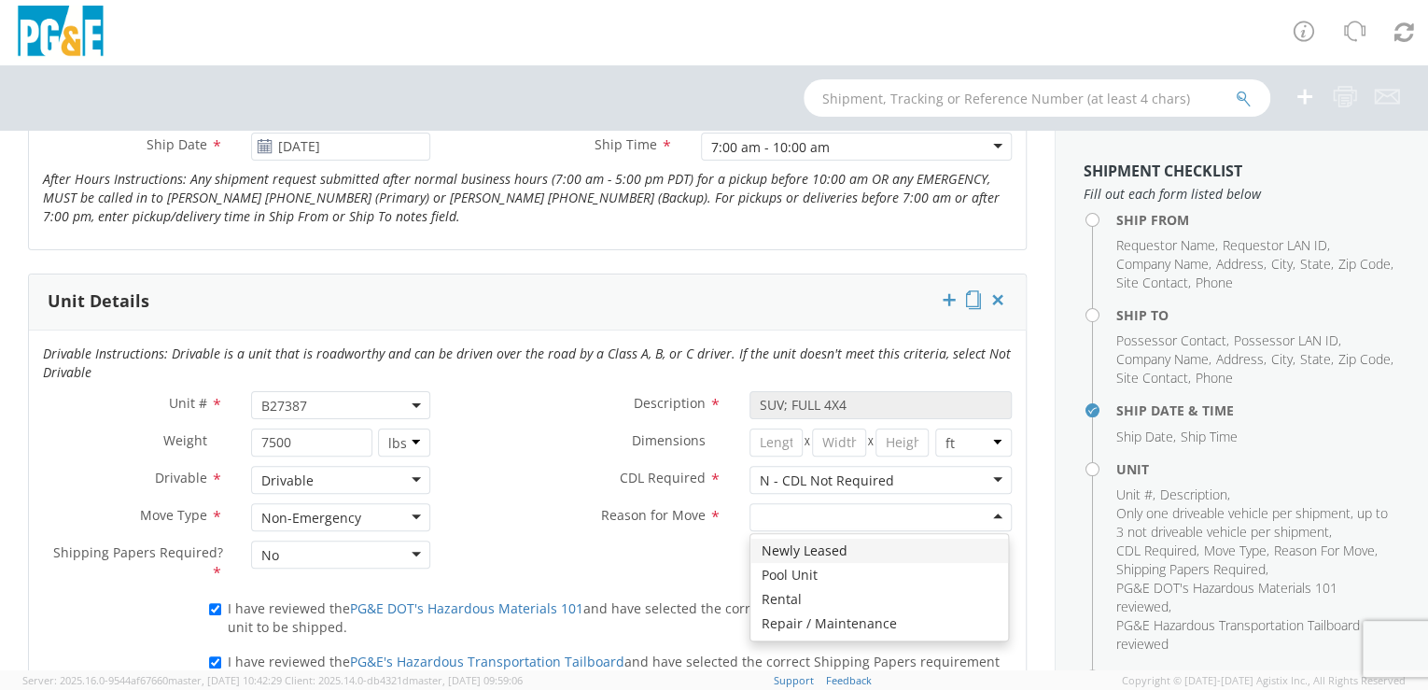
click at [986, 515] on div at bounding box center [880, 517] width 263 height 28
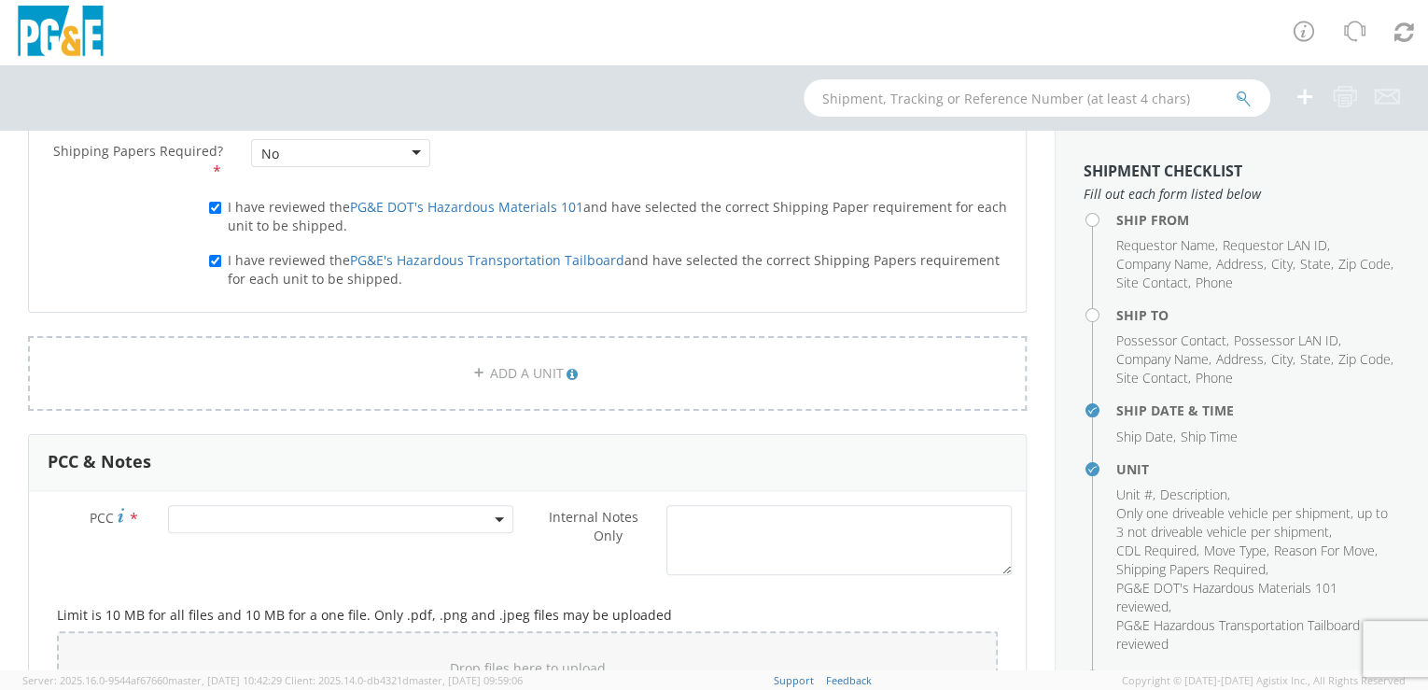
scroll to position [1295, 0]
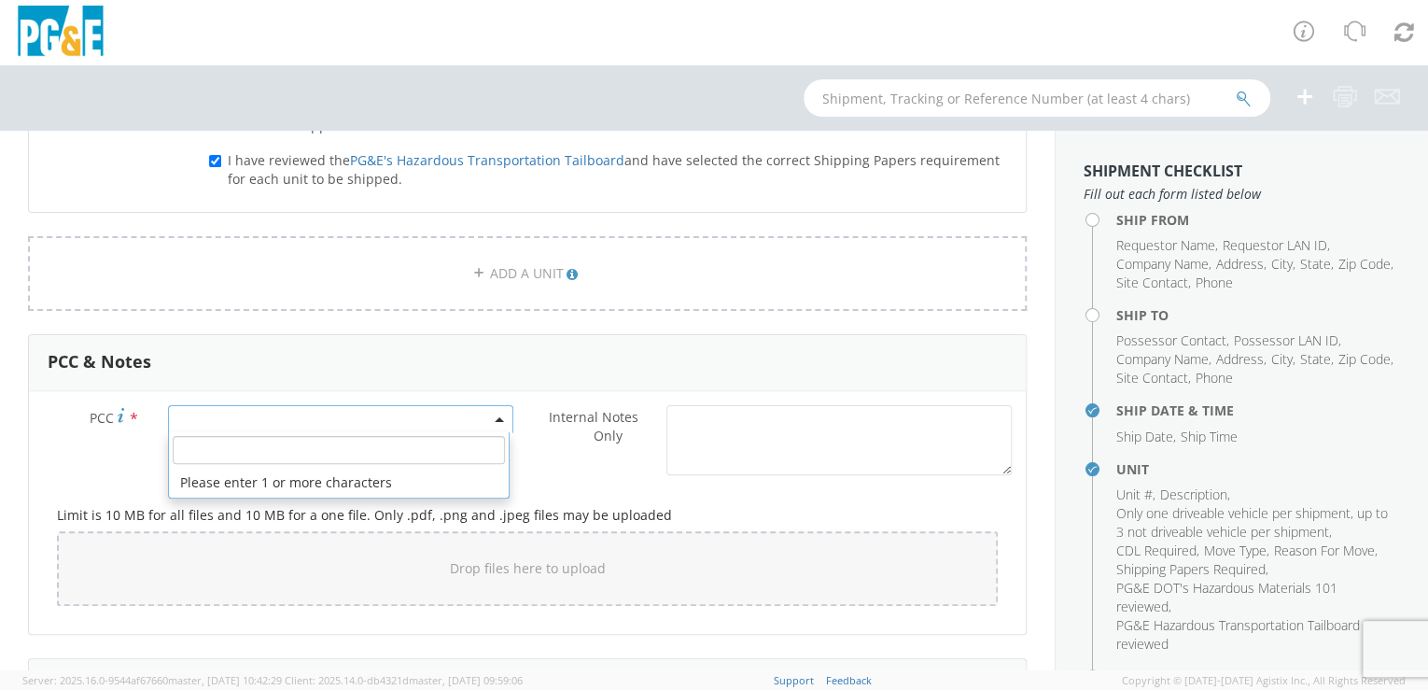
click at [187, 416] on span at bounding box center [341, 419] width 346 height 28
paste input "15975"
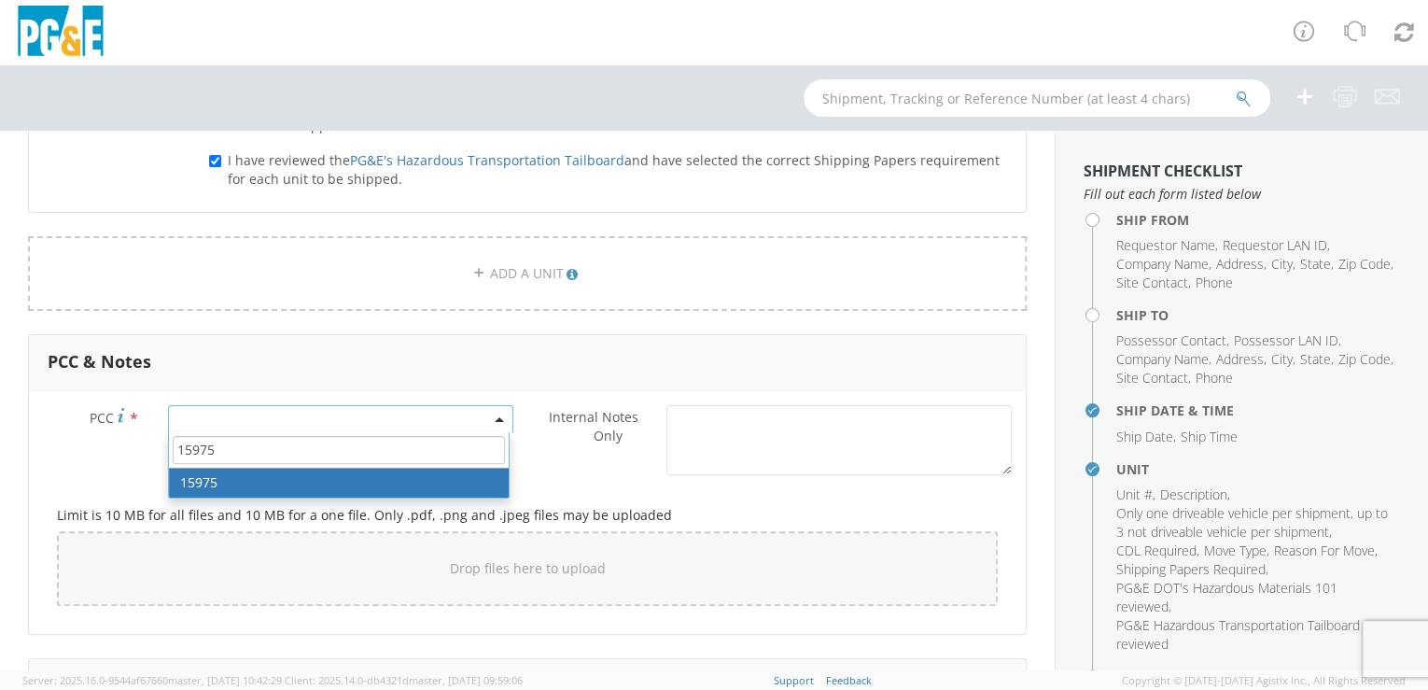
type input "15975"
select select "15975"
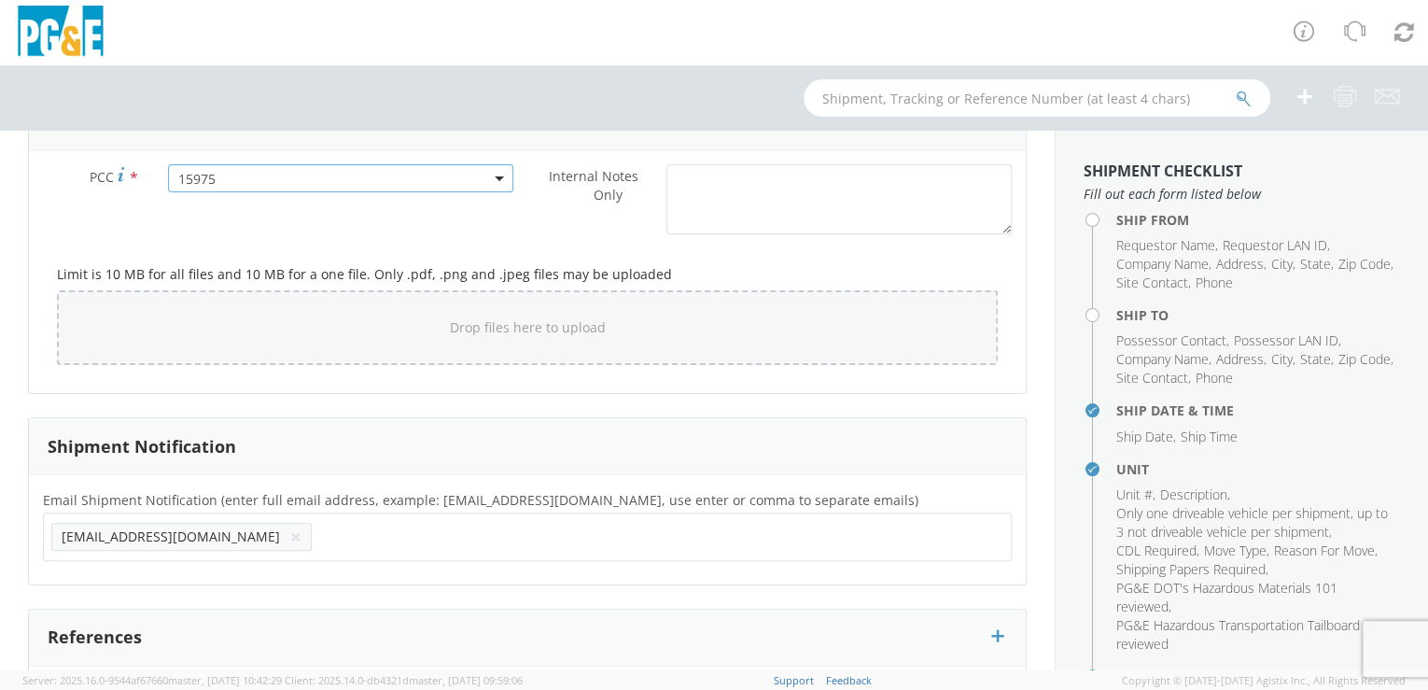
scroll to position [1653, 0]
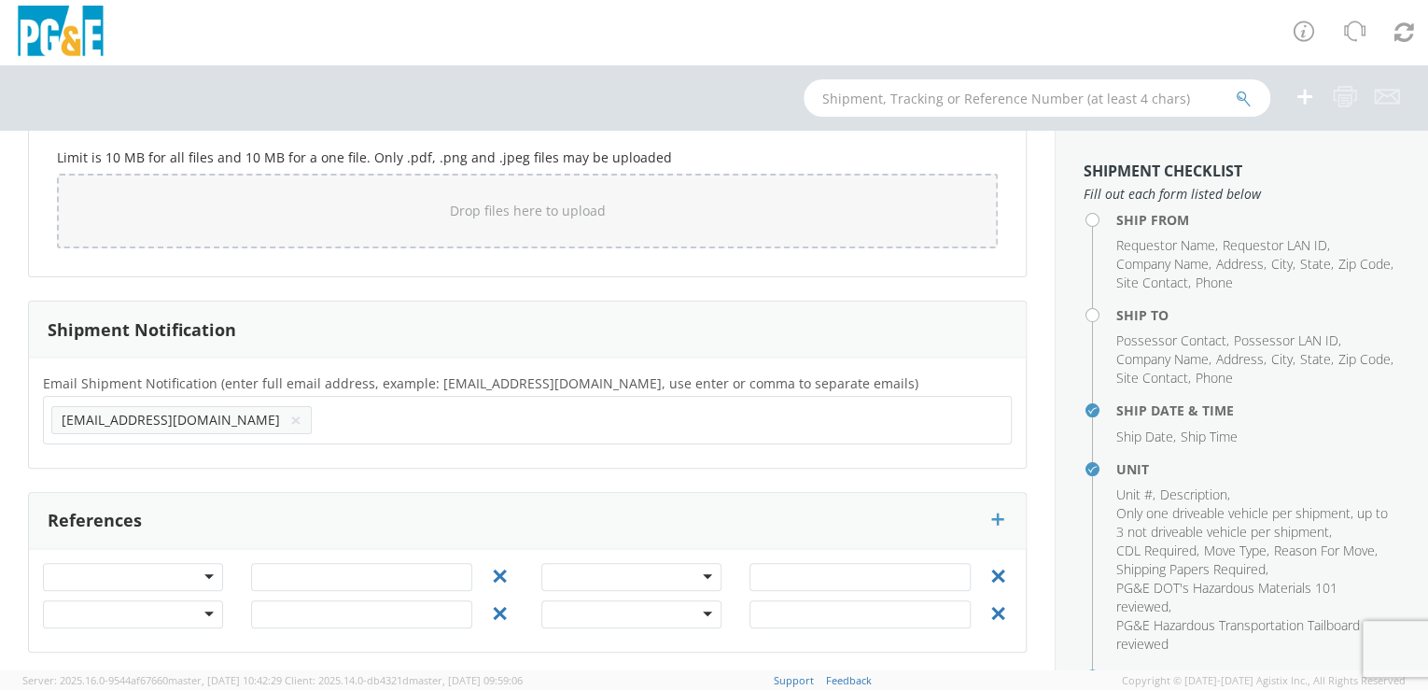
click at [319, 421] on input "text" at bounding box center [381, 419] width 124 height 27
paste input "T1L5"
type input "[EMAIL_ADDRESS][DOMAIN_NAME]"
click at [202, 451] on div "Email Shipment Notification (enter full email address, example: [EMAIL_ADDRESS]…" at bounding box center [527, 412] width 997 height 110
click at [586, 423] on input "text" at bounding box center [645, 419] width 119 height 27
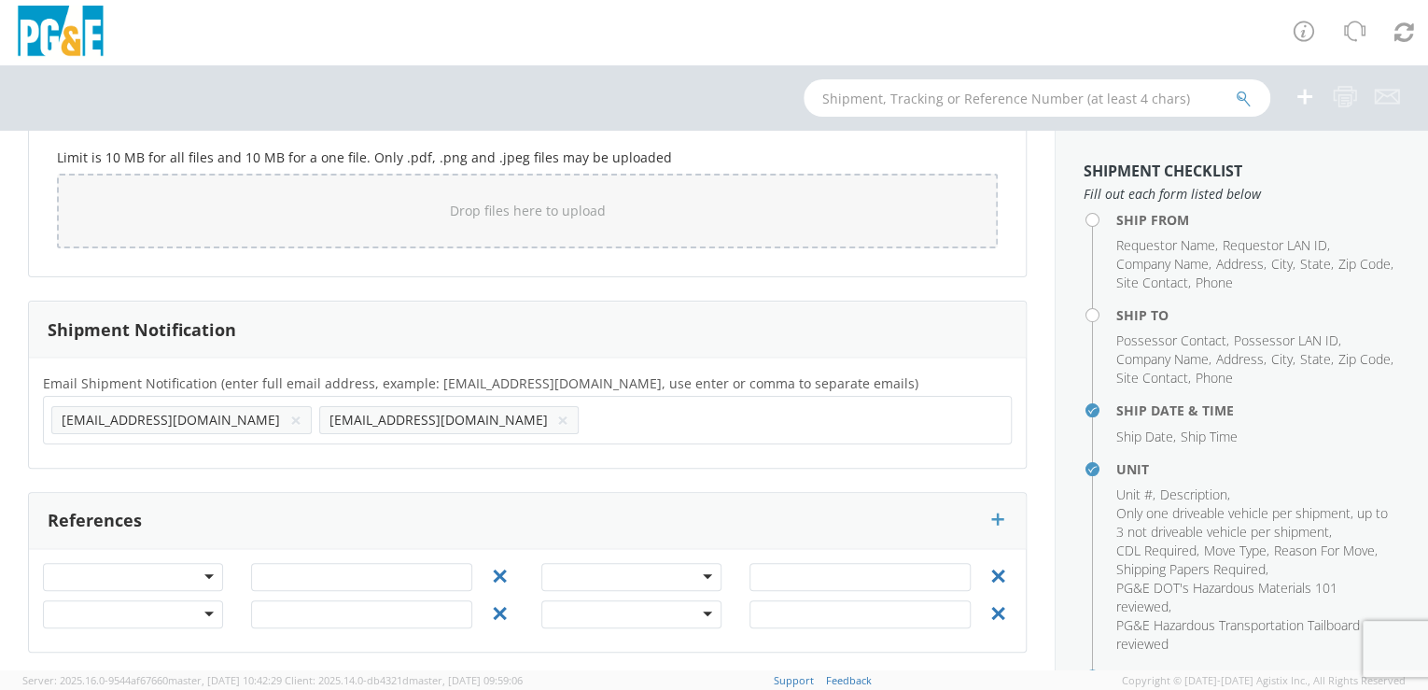
paste input "EXOM"
type input "[EMAIL_ADDRESS][DOMAIN_NAME]"
click at [338, 455] on div "Email Shipment Notification (enter full email address, example: [EMAIL_ADDRESS]…" at bounding box center [527, 412] width 997 height 110
click at [854, 410] on input "text" at bounding box center [917, 419] width 126 height 27
type input "[EMAIL_ADDRESS][DOMAIN_NAME]"
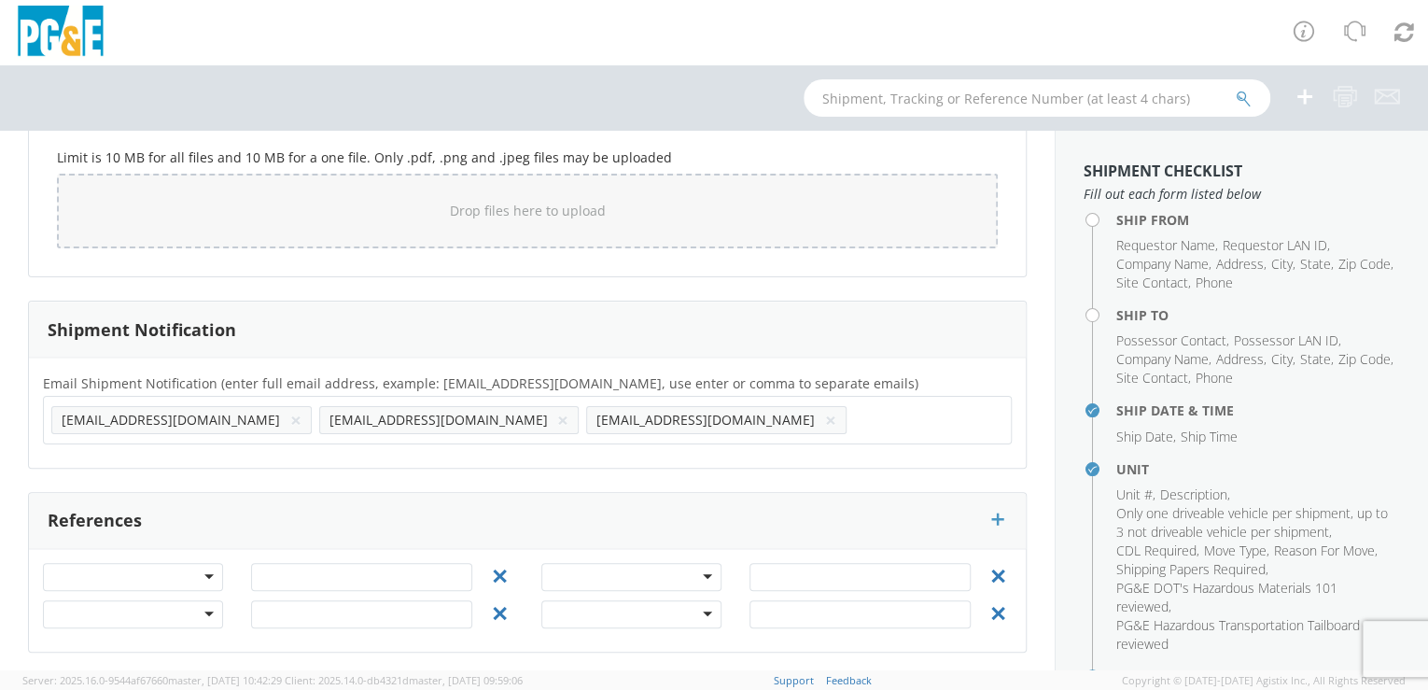
click at [515, 445] on div "Email Shipment Notification (enter full email address, example: [EMAIL_ADDRESS]…" at bounding box center [527, 412] width 997 height 82
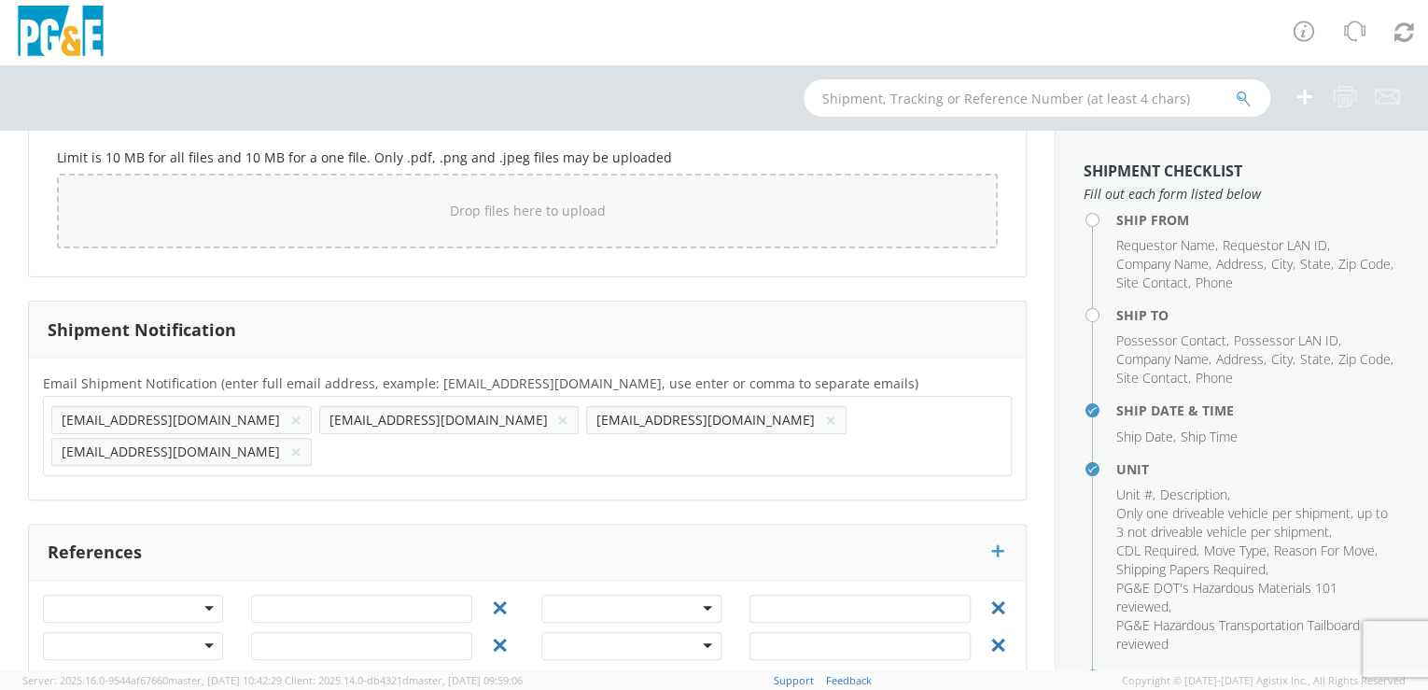
click at [444, 438] on input "text" at bounding box center [381, 451] width 125 height 27
type input "[EMAIL_ADDRESS][DOMAIN_NAME]"
click at [722, 454] on div "Email Shipment Notification (enter full email address, example: [EMAIL_ADDRESS]…" at bounding box center [527, 428] width 997 height 142
click at [708, 438] on input "text" at bounding box center [647, 451] width 122 height 27
type input "[EMAIL_ADDRESS][DOMAIN_NAME]"
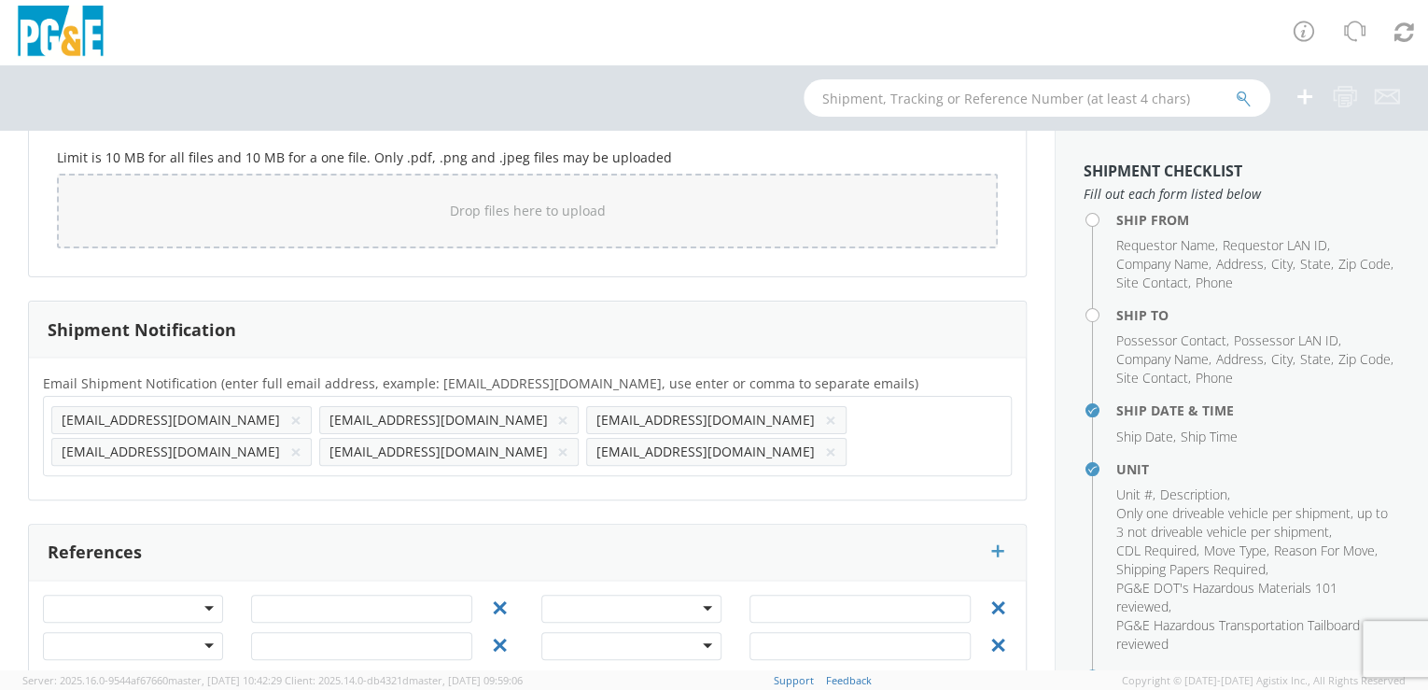
click at [615, 455] on div "Email Shipment Notification (enter full email address, example: [EMAIL_ADDRESS]…" at bounding box center [527, 428] width 997 height 142
click at [329, 461] on ul "[EMAIL_ADDRESS][DOMAIN_NAME] × [EMAIL_ADDRESS][DOMAIN_NAME] × [EMAIL_ADDRESS][D…" at bounding box center [527, 435] width 952 height 63
paste input "JO15"
type input "[EMAIL_ADDRESS][DOMAIN_NAME]"
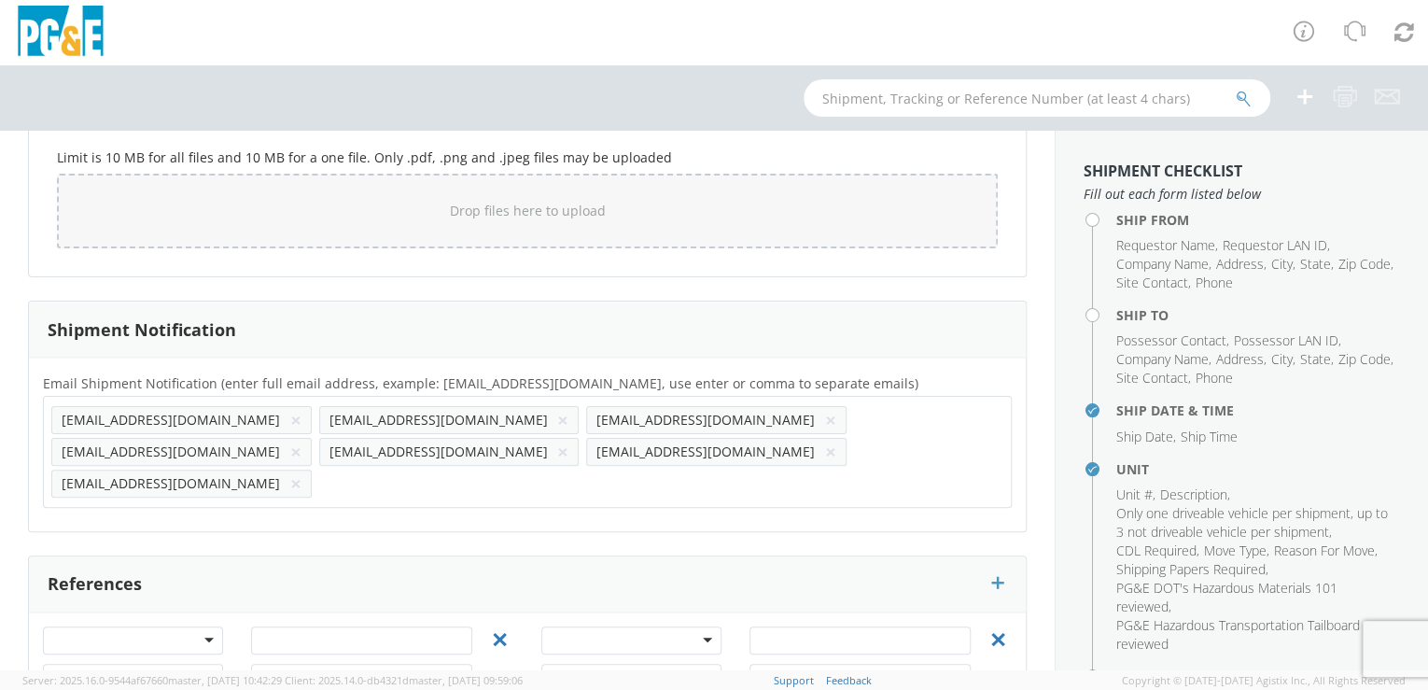
click at [143, 489] on div "Email Shipment Notification (enter full email address, example: [EMAIL_ADDRESS]…" at bounding box center [527, 444] width 997 height 174
click at [319, 469] on input "text" at bounding box center [378, 482] width 119 height 27
paste input "JI5Z"
type input "[EMAIL_ADDRESS][DOMAIN_NAME]"
click at [315, 478] on div "Email Shipment Notification (enter full email address, example: [EMAIL_ADDRESS]…" at bounding box center [527, 444] width 997 height 146
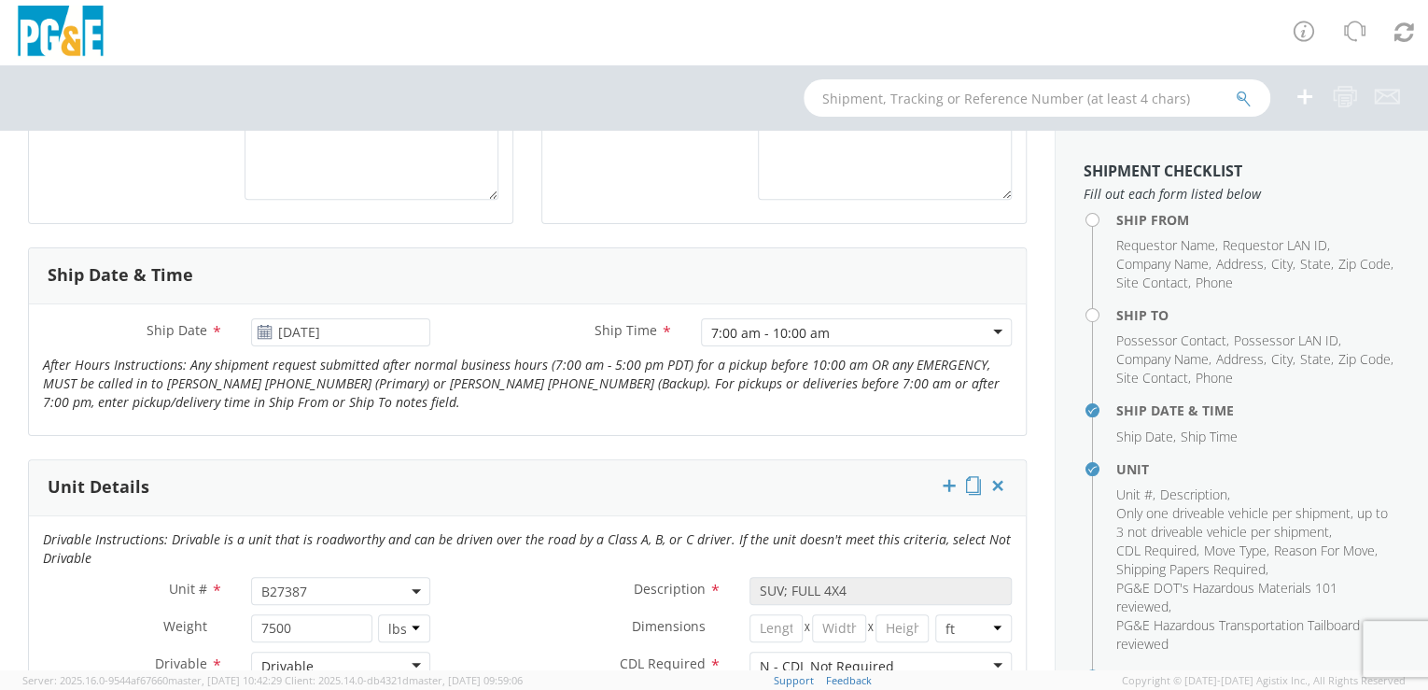
scroll to position [0, 0]
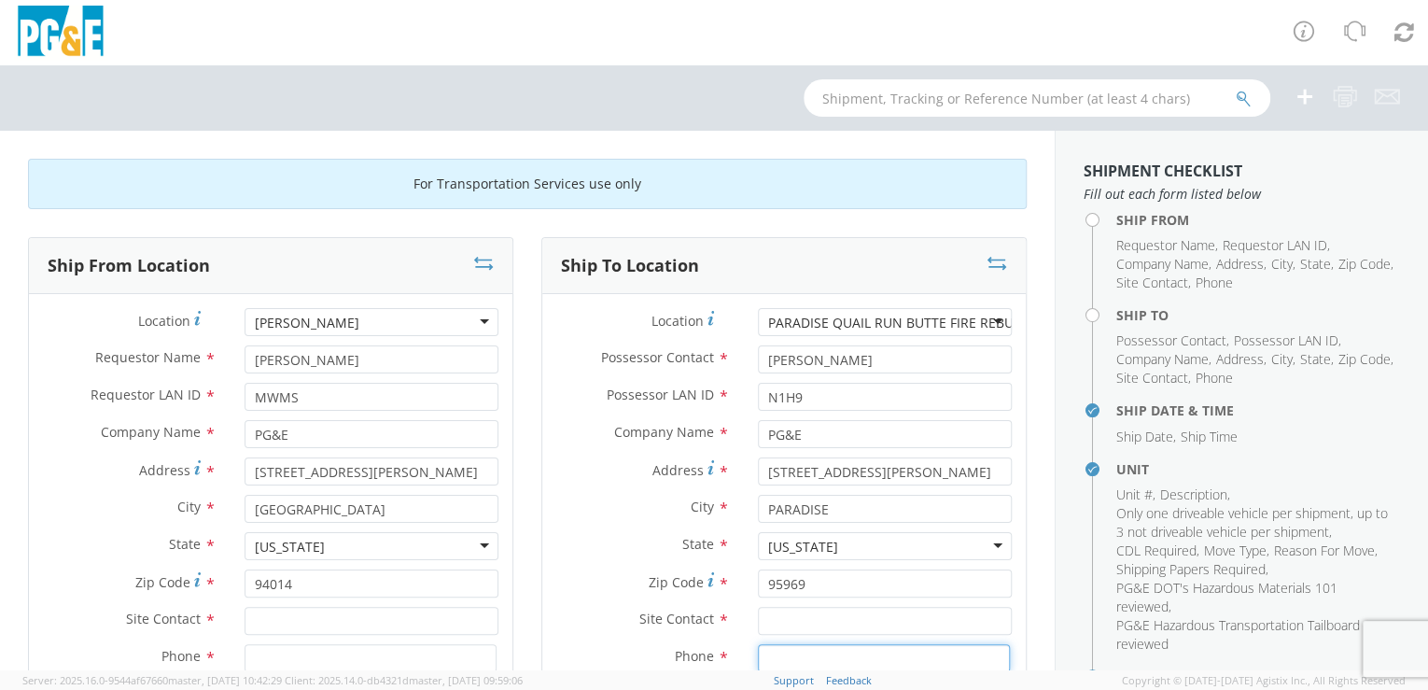
click at [777, 657] on input at bounding box center [884, 658] width 252 height 28
paste input "[PHONE_NUMBER]"
drag, startPoint x: 762, startPoint y: 659, endPoint x: 793, endPoint y: 664, distance: 32.1
click at [762, 658] on input "[PHONE_NUMBER]" at bounding box center [884, 658] width 252 height 28
type input "[PHONE_NUMBER]"
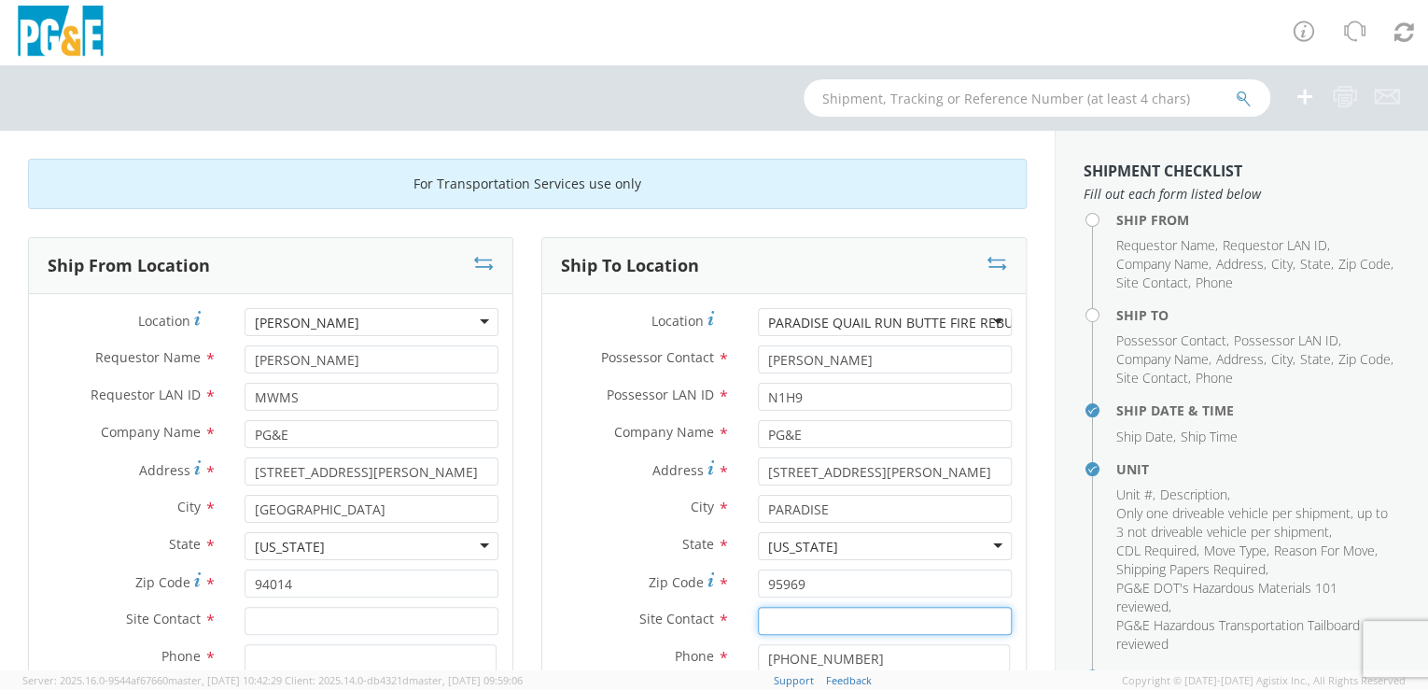
click at [788, 614] on input "text" at bounding box center [885, 621] width 254 height 28
type input "[PERSON_NAME]"
click at [528, 506] on div "Ship To Location Location * [GEOGRAPHIC_DATA] RUN BUTTE FIRE REBUILD OFFICE [GE…" at bounding box center [783, 546] width 513 height 619
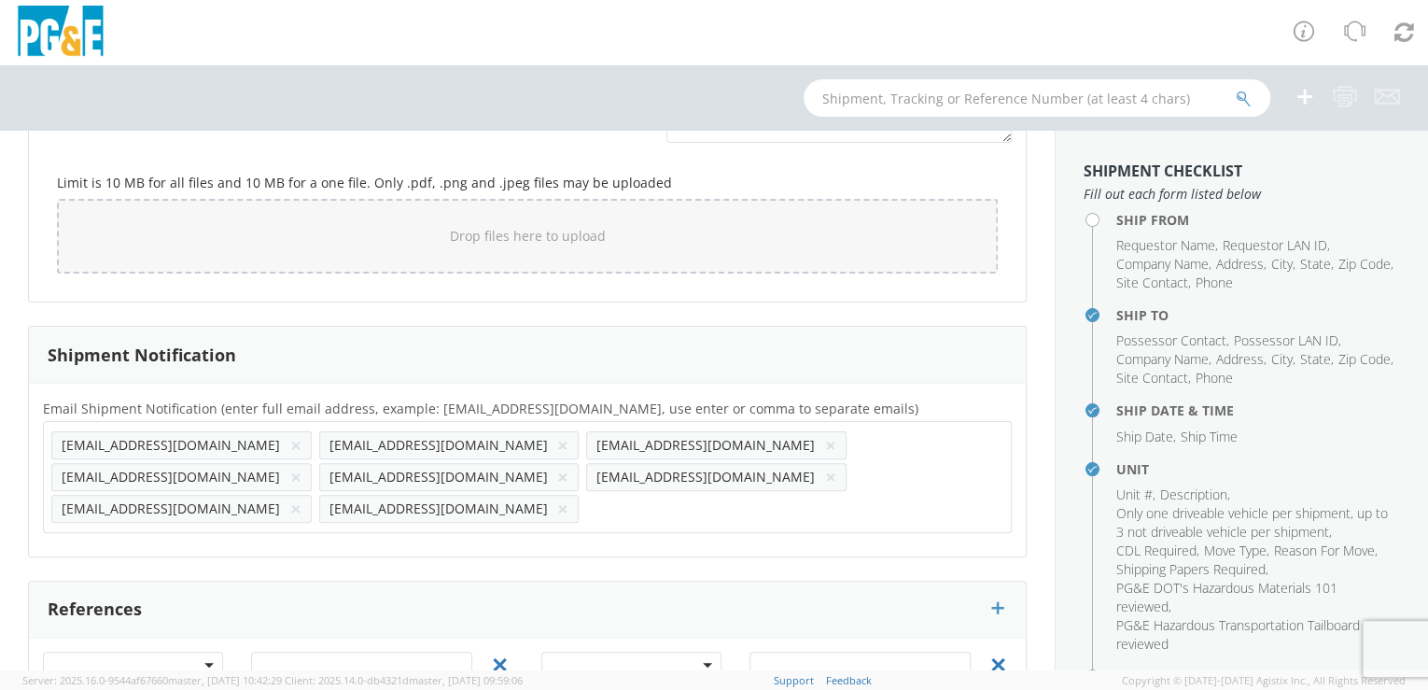
scroll to position [1684, 0]
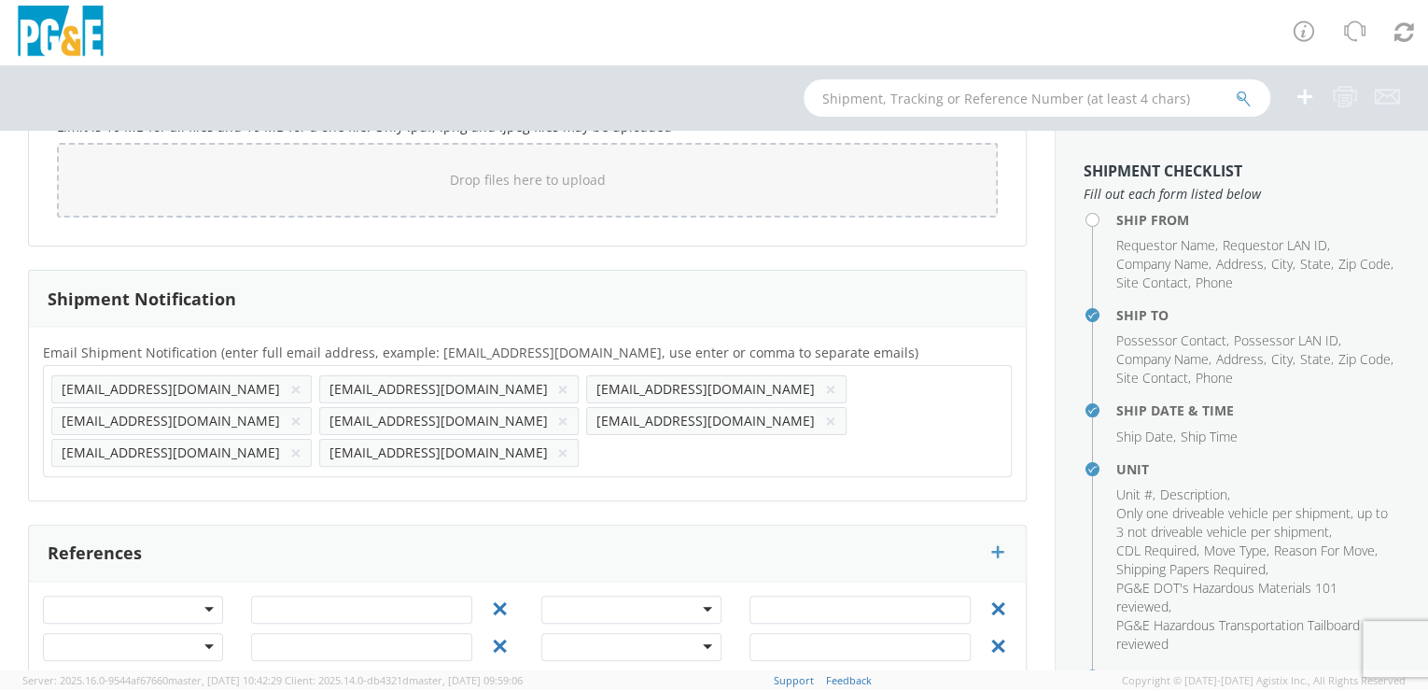
click at [586, 439] on input "text" at bounding box center [642, 452] width 112 height 27
paste input "[EMAIL_ADDRESS][DOMAIN_NAME]"
type input "[EMAIL_ADDRESS][DOMAIN_NAME]"
click at [362, 449] on div "Email Shipment Notification (enter full email address, example: [EMAIL_ADDRESS]…" at bounding box center [527, 414] width 997 height 174
click at [854, 439] on input "text" at bounding box center [910, 452] width 112 height 27
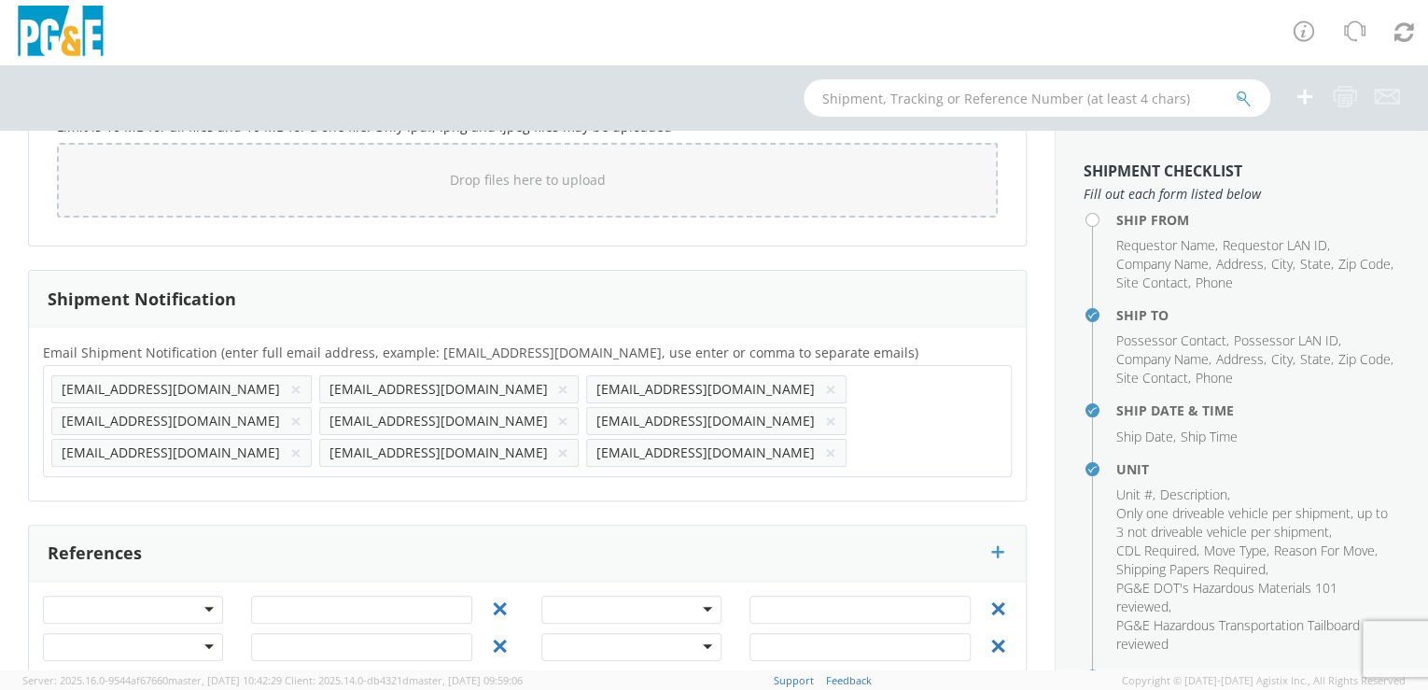
paste input "[EMAIL_ADDRESS][DOMAIN_NAME]"
type input "[EMAIL_ADDRESS][DOMAIN_NAME]"
click at [482, 448] on div "Email Shipment Notification (enter full email address, example: [EMAIL_ADDRESS]…" at bounding box center [527, 414] width 997 height 146
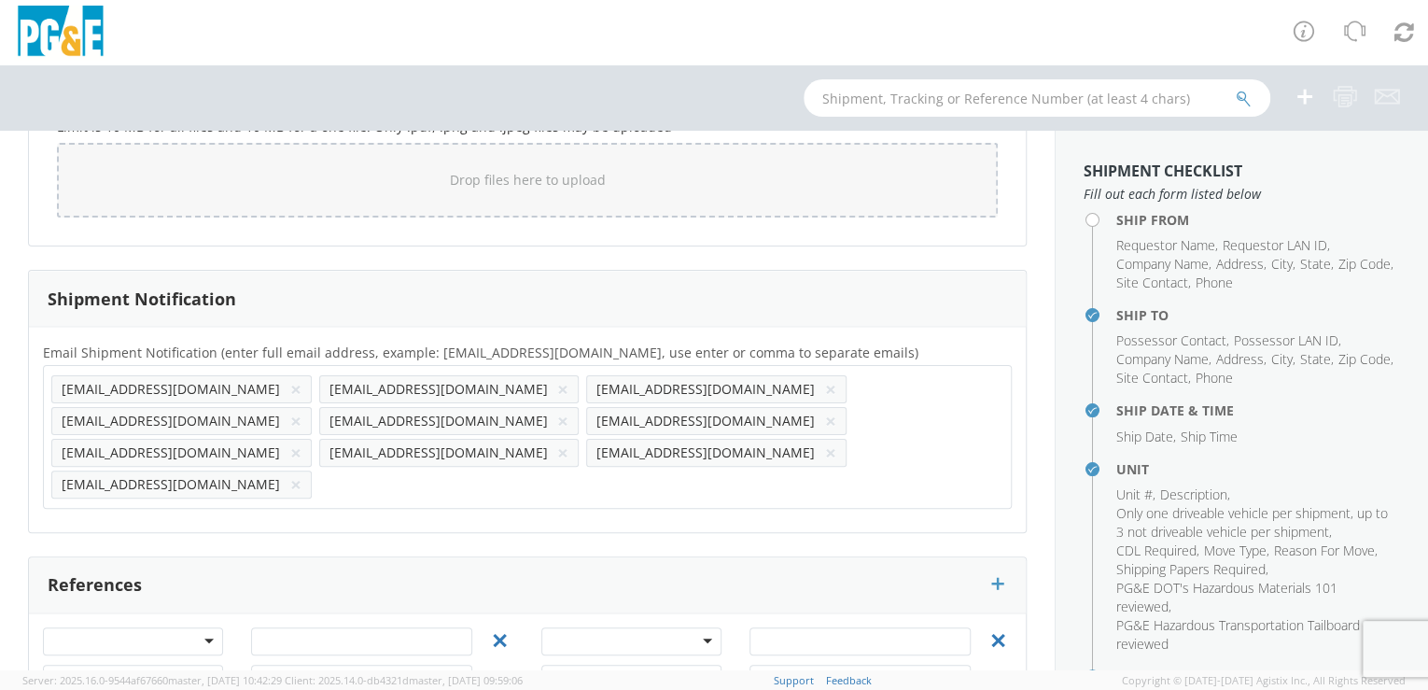
click at [431, 470] on input "text" at bounding box center [375, 483] width 112 height 27
paste input "[EMAIL_ADDRESS][DOMAIN_NAME]"
type input "[EMAIL_ADDRESS][DOMAIN_NAME]"
click at [605, 446] on div "Email Shipment Notification (enter full email address, example: [EMAIL_ADDRESS]…" at bounding box center [527, 429] width 997 height 177
click at [698, 470] on input "text" at bounding box center [642, 483] width 112 height 27
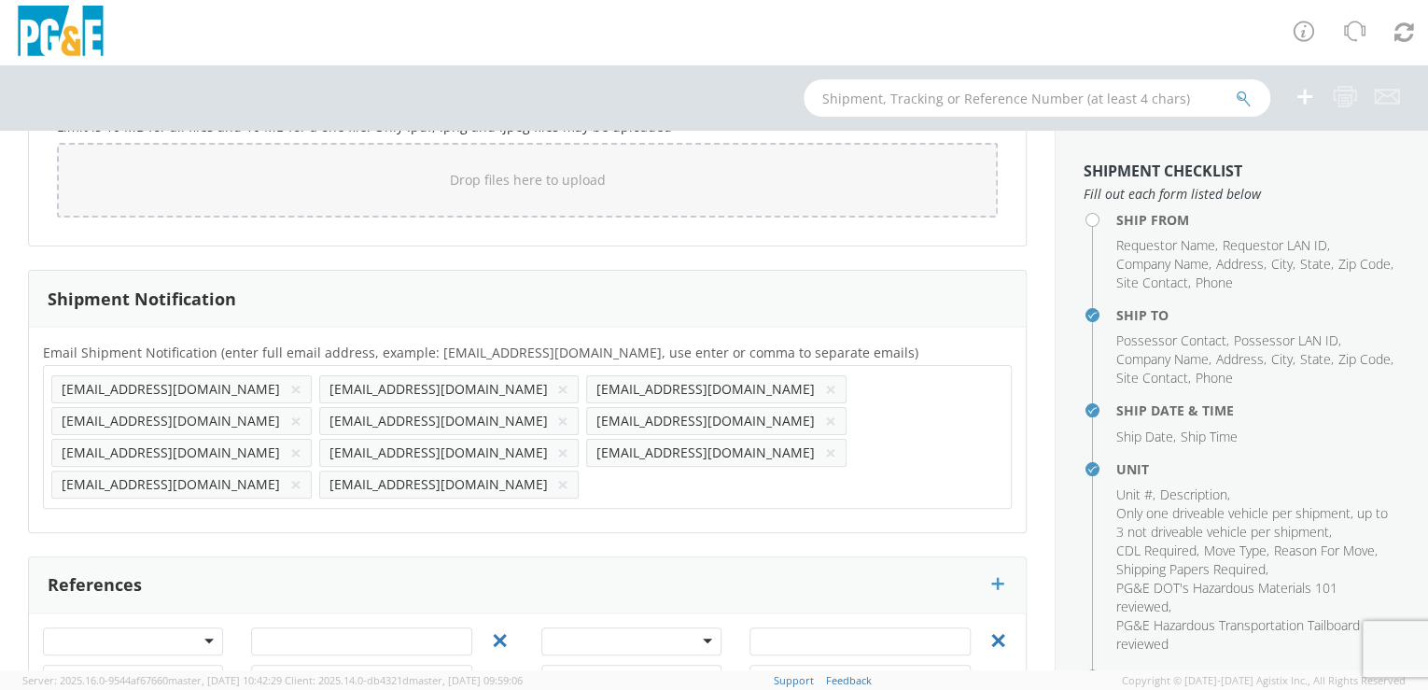
paste input "[EMAIL_ADDRESS][DOMAIN_NAME]"
type input "[EMAIL_ADDRESS][DOMAIN_NAME]"
click at [763, 454] on div "Email Shipment Notification (enter full email address, example: [EMAIL_ADDRESS]…" at bounding box center [527, 429] width 997 height 205
click at [854, 470] on input "text" at bounding box center [910, 483] width 112 height 27
paste input "[EMAIL_ADDRESS][DOMAIN_NAME]"
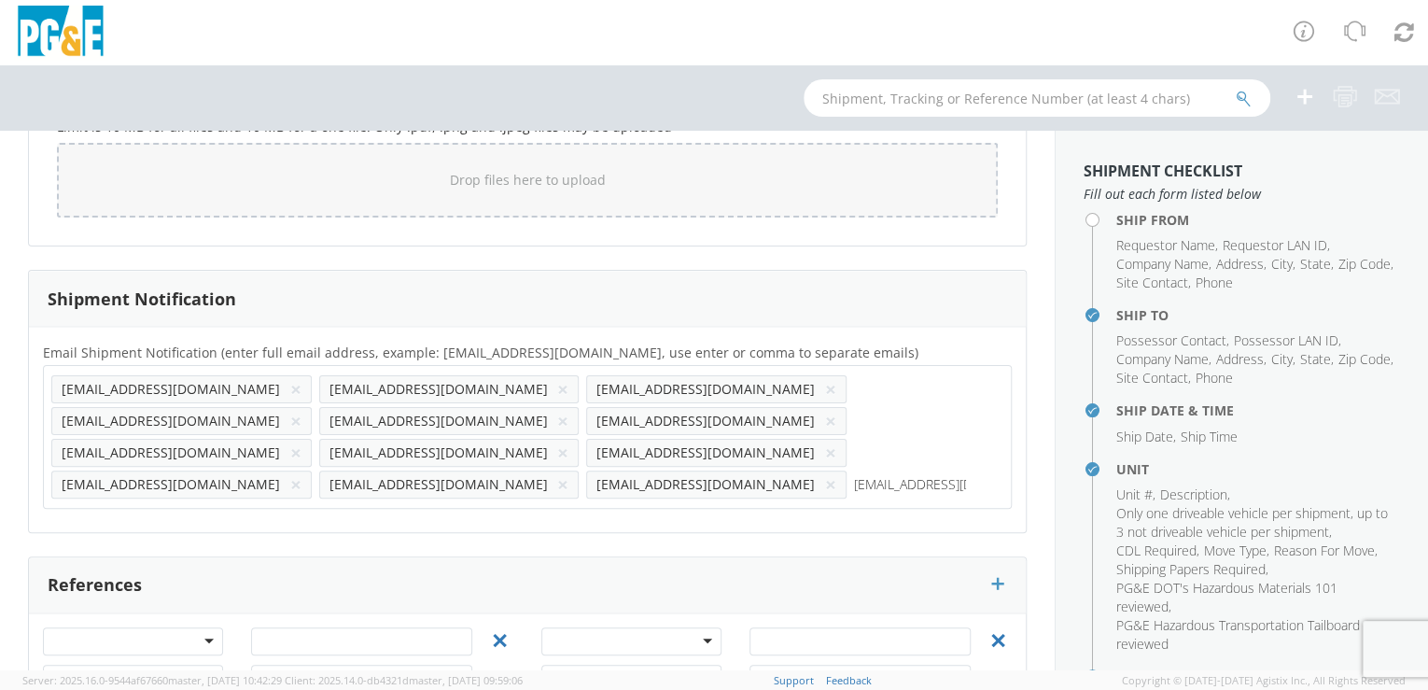
type input "[EMAIL_ADDRESS][DOMAIN_NAME]"
click at [88, 487] on div "Email Shipment Notification (enter full email address, example: [EMAIL_ADDRESS]…" at bounding box center [527, 429] width 997 height 205
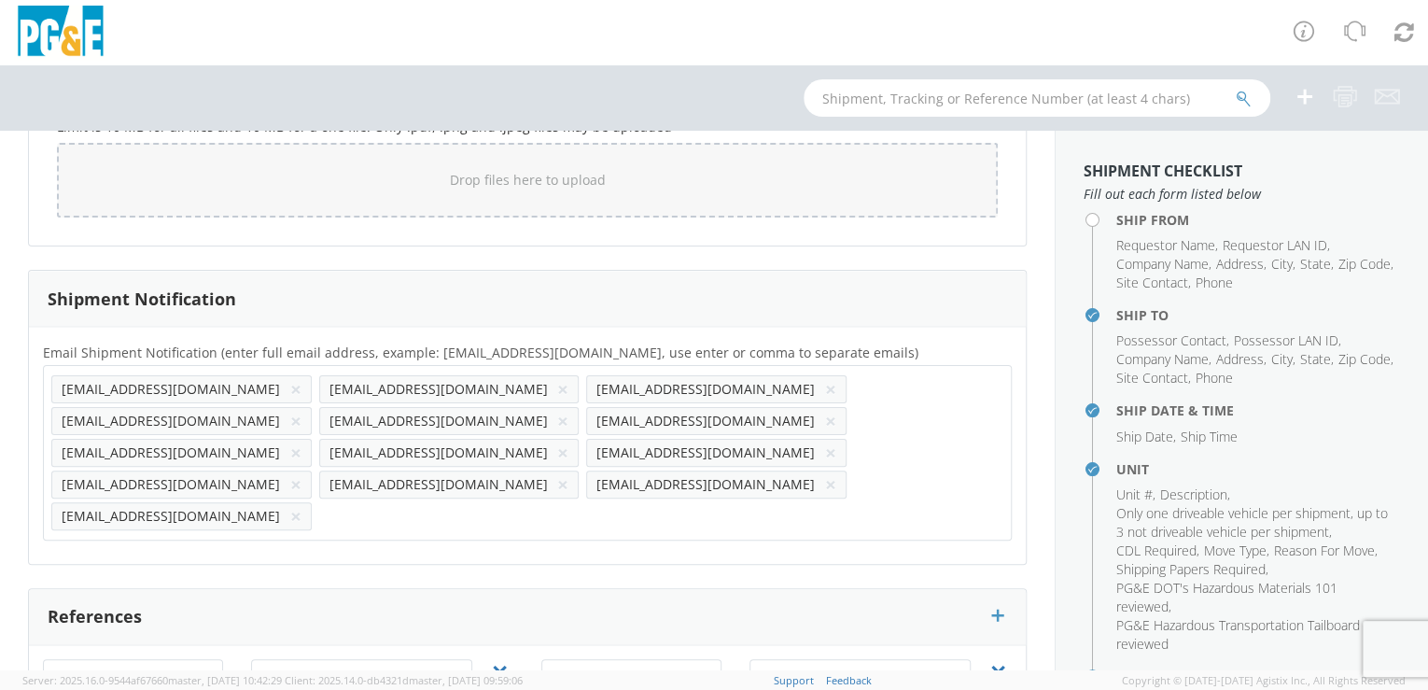
click at [319, 502] on input "text" at bounding box center [375, 515] width 112 height 27
paste input "[EMAIL_ADDRESS][DOMAIN_NAME]"
type input "[EMAIL_ADDRESS][DOMAIN_NAME]"
click at [251, 486] on div "Email Shipment Notification (enter full email address, example: [EMAIL_ADDRESS]…" at bounding box center [527, 445] width 997 height 237
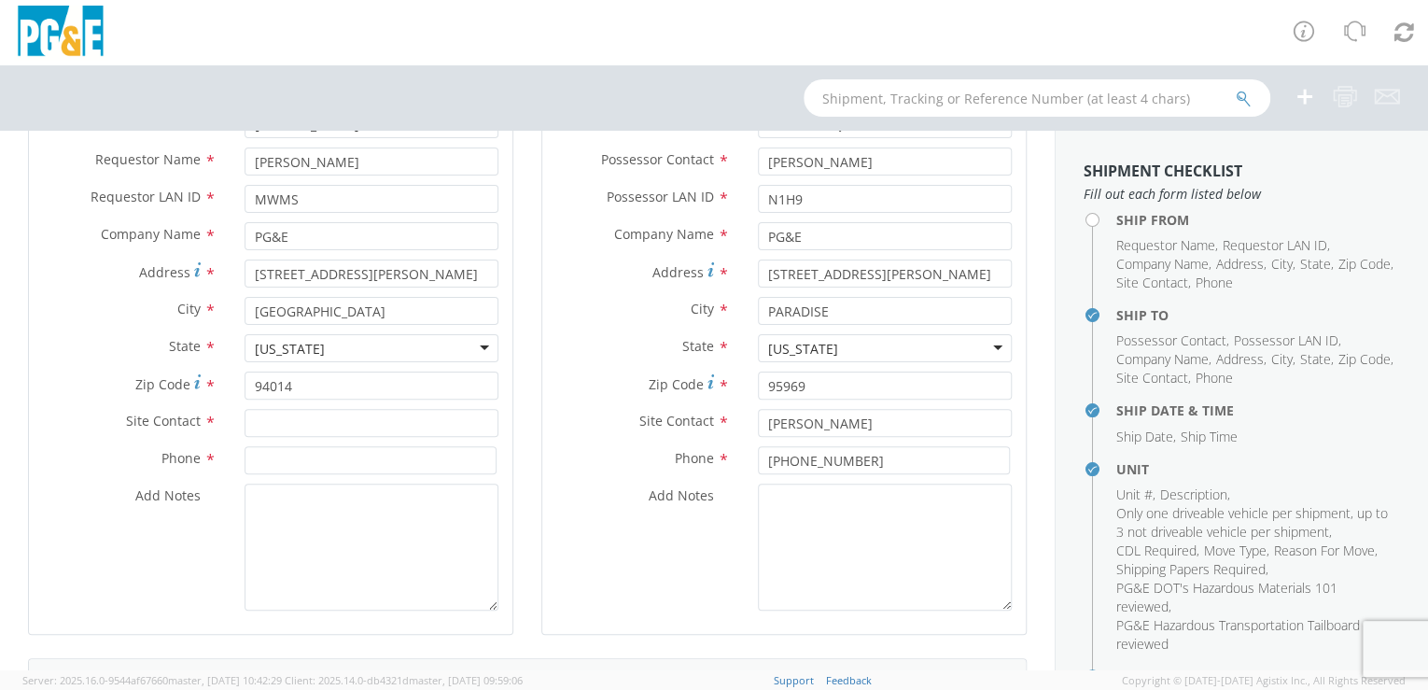
scroll to position [194, 0]
click at [287, 426] on input "text" at bounding box center [372, 427] width 254 height 28
paste input "[PERSON_NAME]"
type input "[PERSON_NAME]"
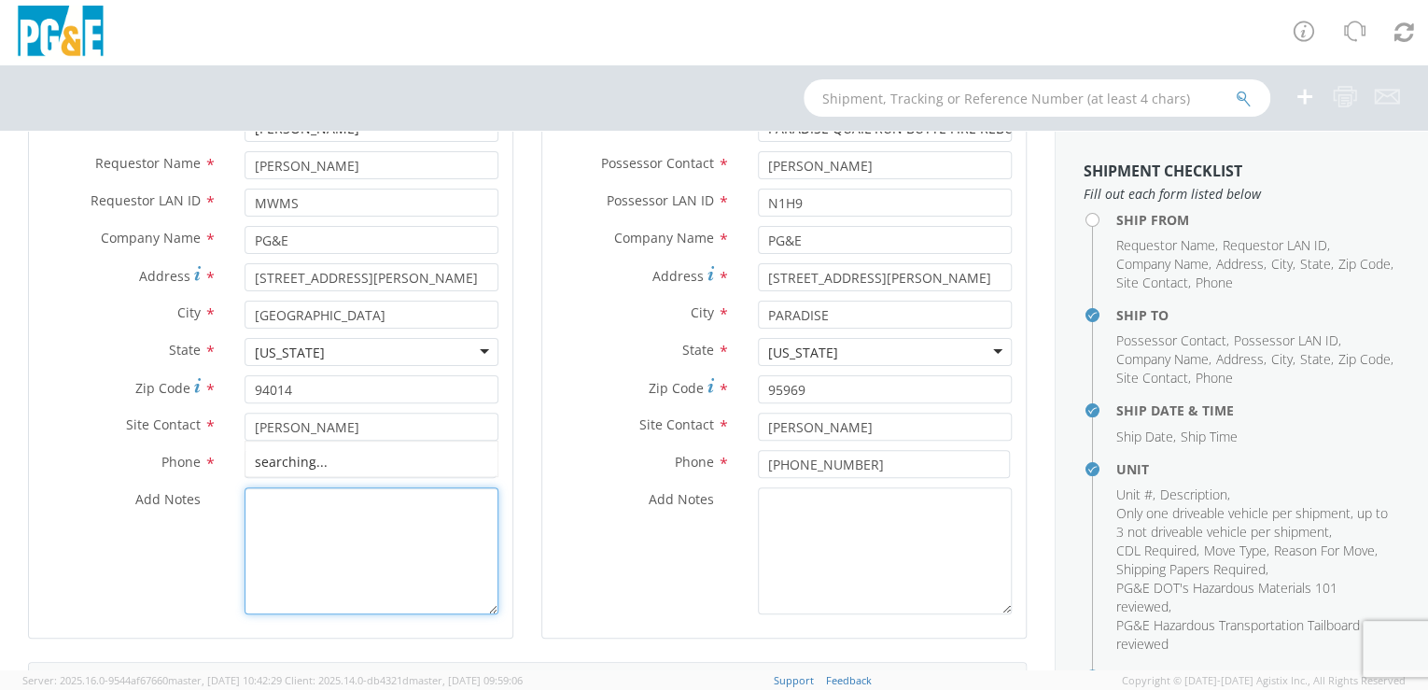
click at [345, 573] on textarea "Add Notes *" at bounding box center [372, 550] width 254 height 127
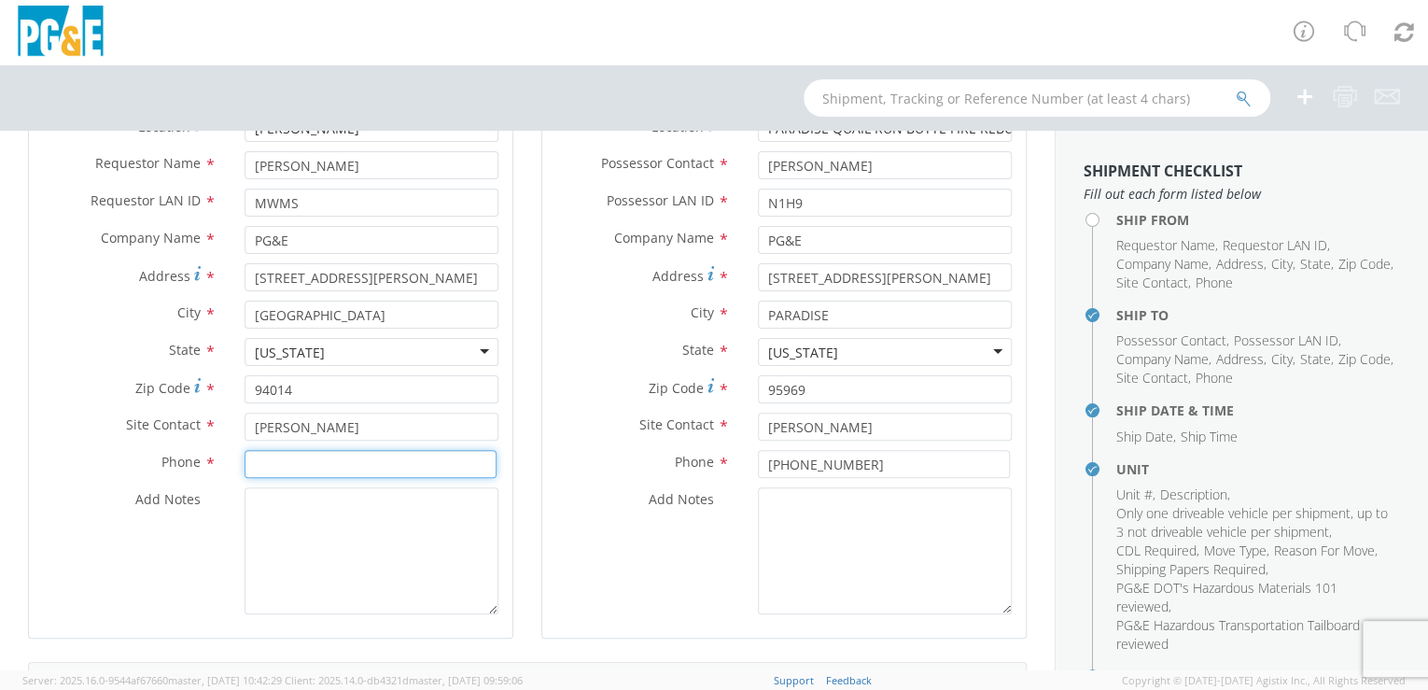
click at [262, 463] on input at bounding box center [371, 464] width 252 height 28
paste input "[PHONE_NUMBER]"
type input "[PHONE_NUMBER]"
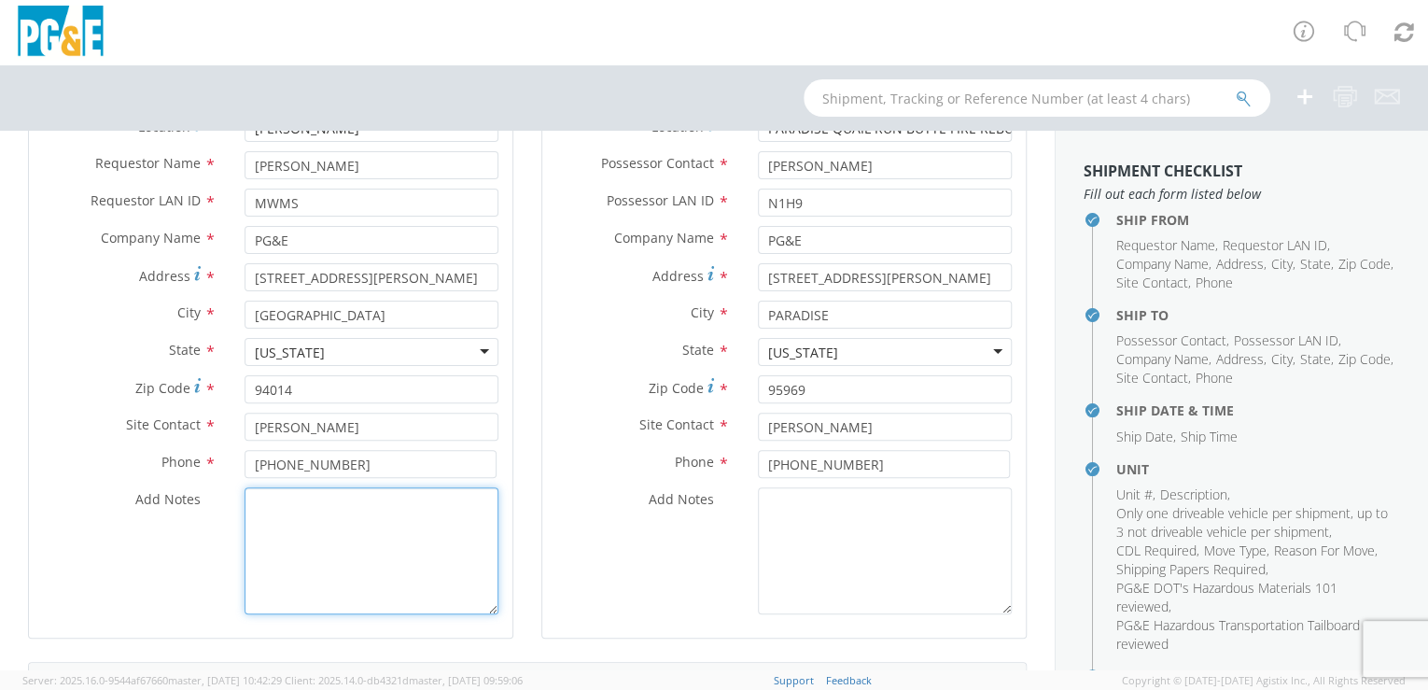
click at [409, 587] on textarea "Add Notes *" at bounding box center [372, 550] width 254 height 127
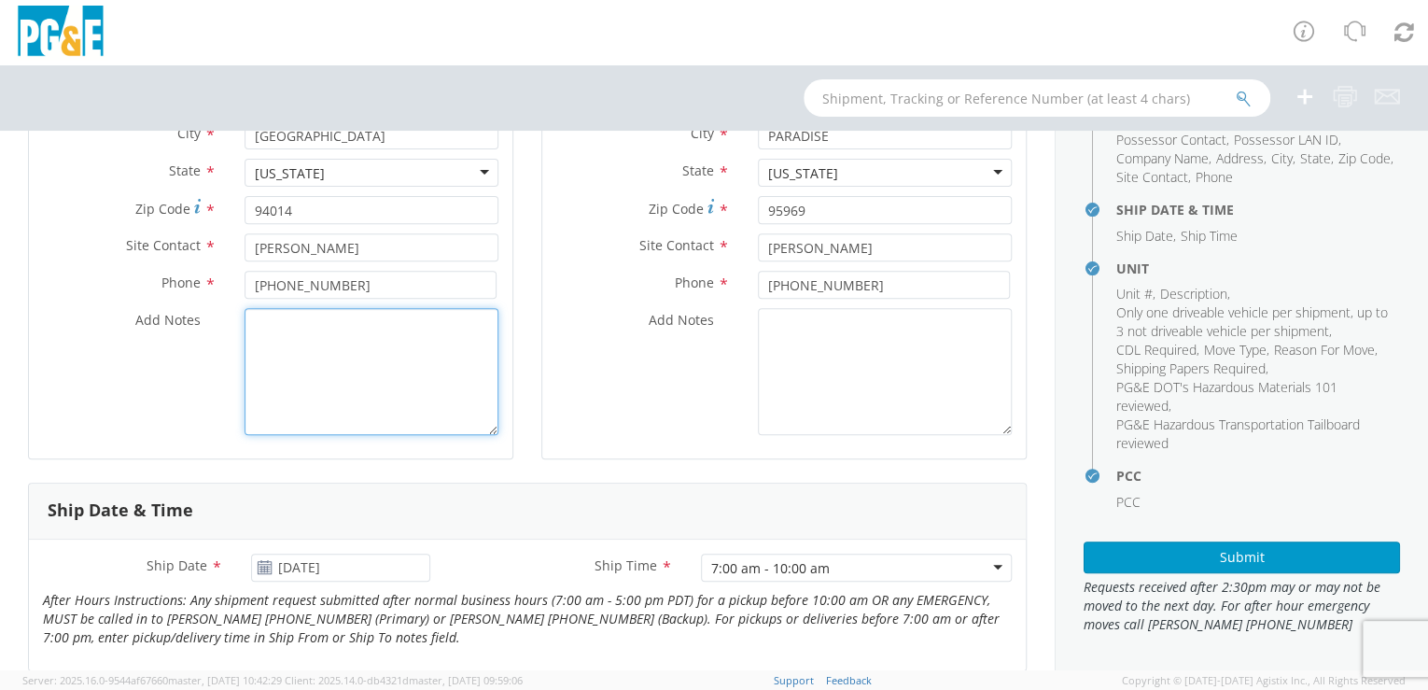
scroll to position [0, 0]
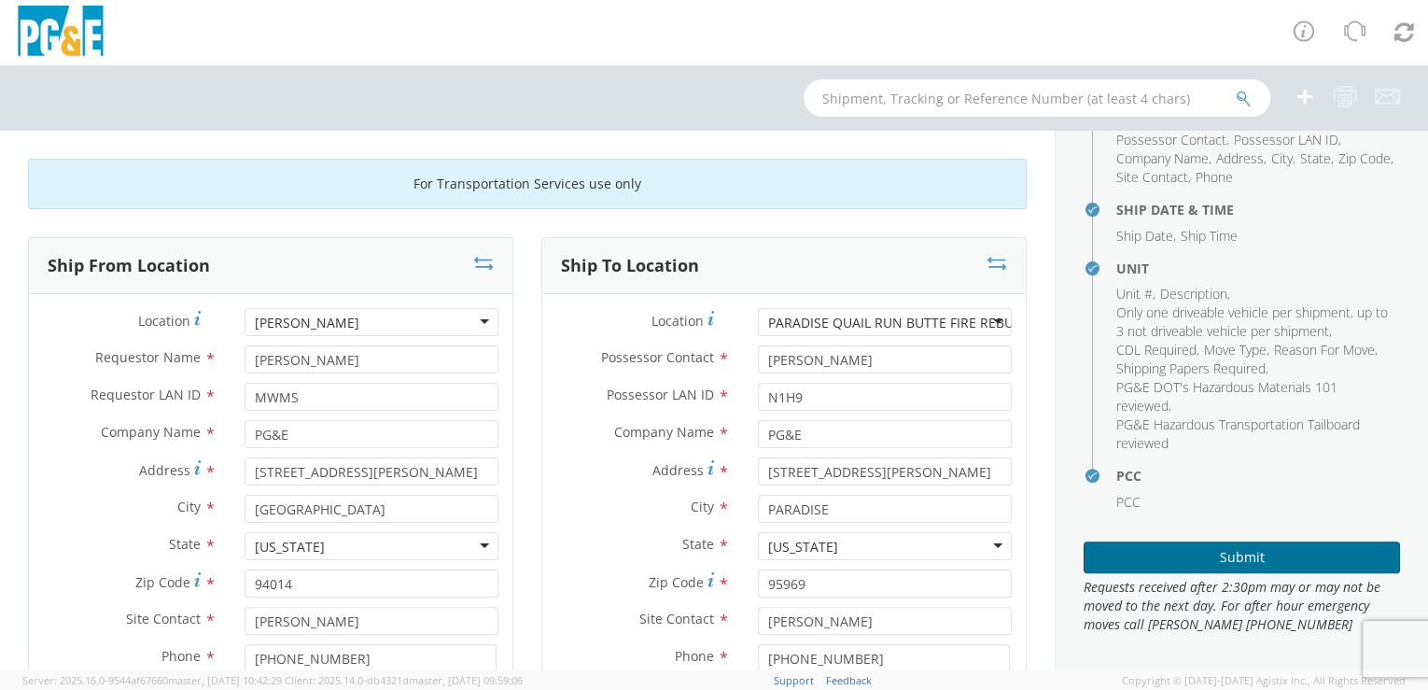
click at [1272, 550] on button "Submit" at bounding box center [1242, 557] width 316 height 32
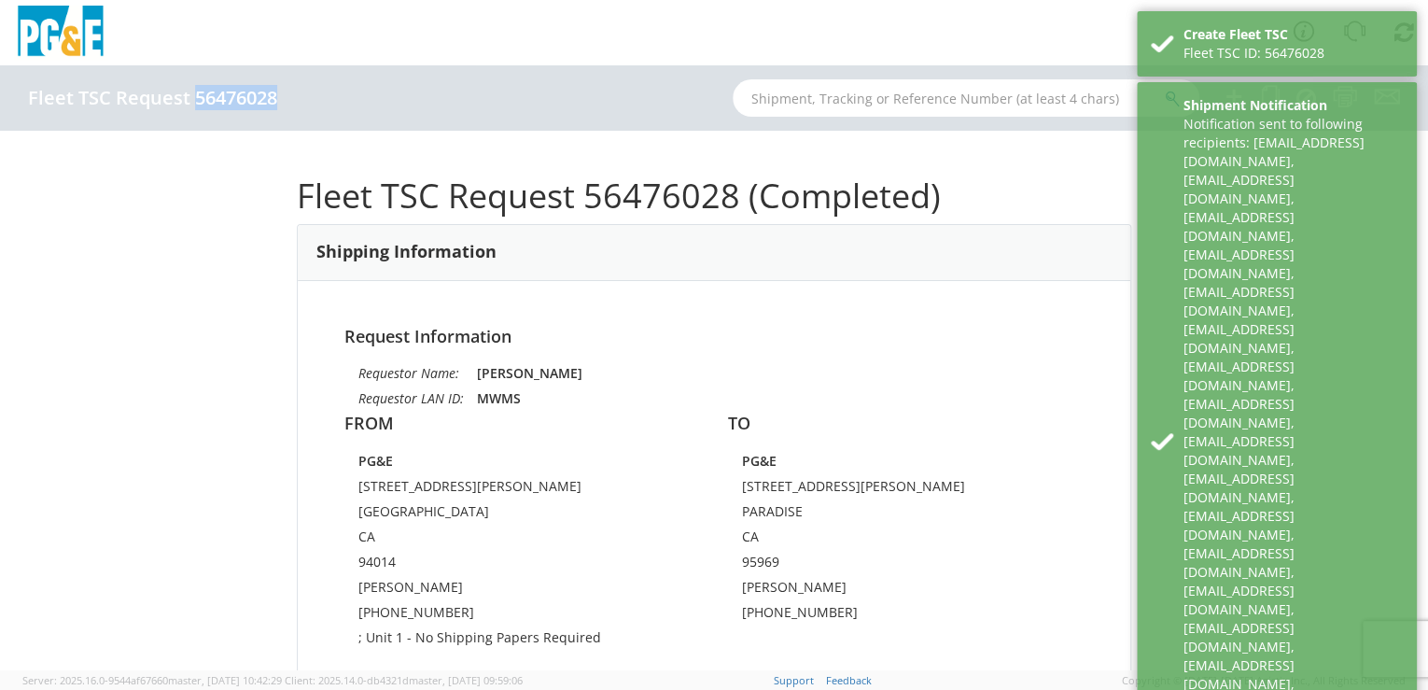
drag, startPoint x: 194, startPoint y: 99, endPoint x: 273, endPoint y: 99, distance: 78.4
click at [273, 99] on h4 "Fleet TSC Request 56476028" at bounding box center [152, 98] width 249 height 21
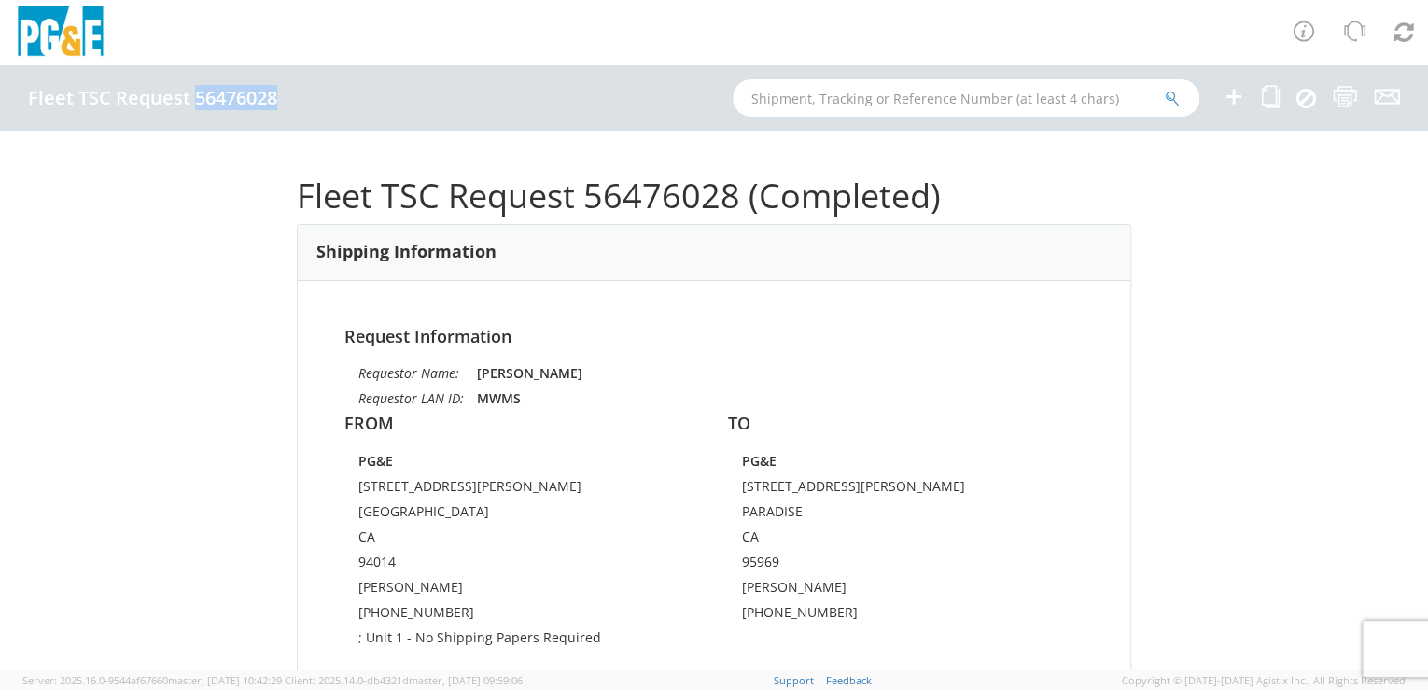
drag, startPoint x: 273, startPoint y: 99, endPoint x: 248, endPoint y: 101, distance: 24.3
copy h4 "56476028"
paste input "56361960"
type input "56361960"
click at [1174, 94] on icon "submit" at bounding box center [1173, 99] width 16 height 17
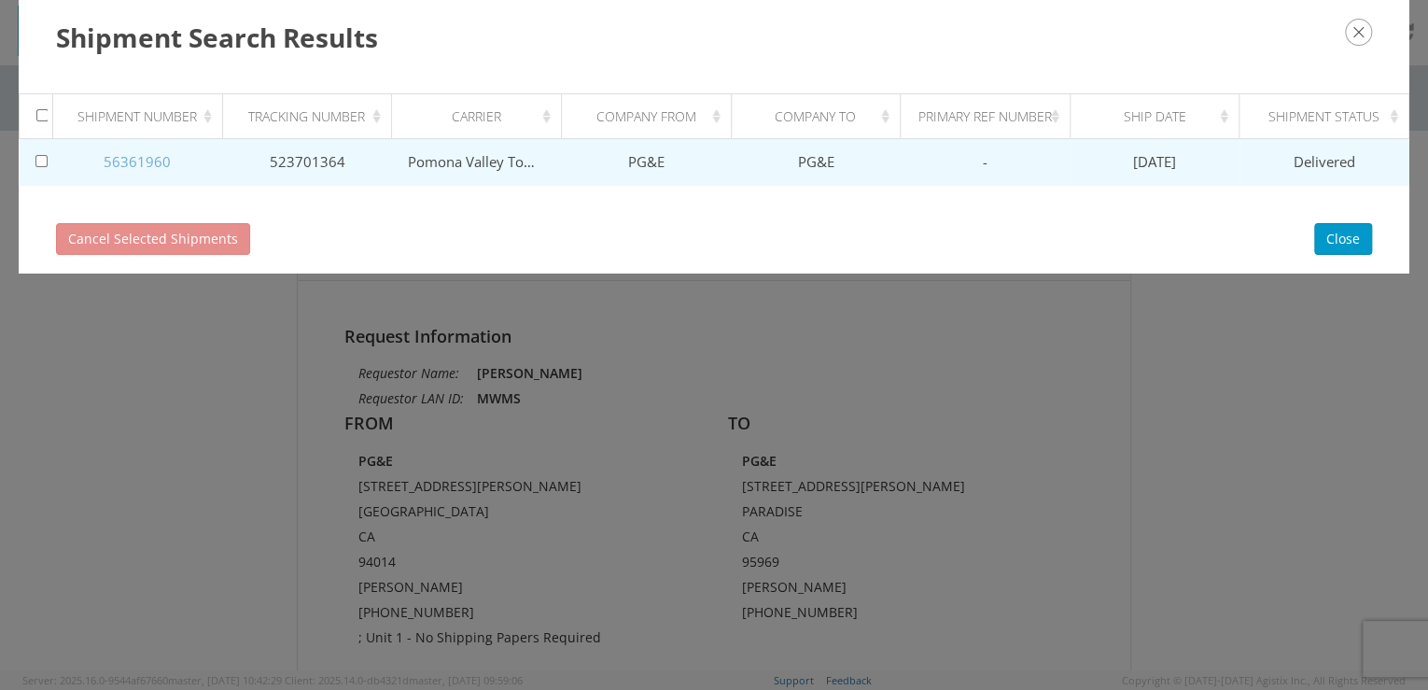
click at [131, 161] on link "56361960" at bounding box center [137, 161] width 67 height 19
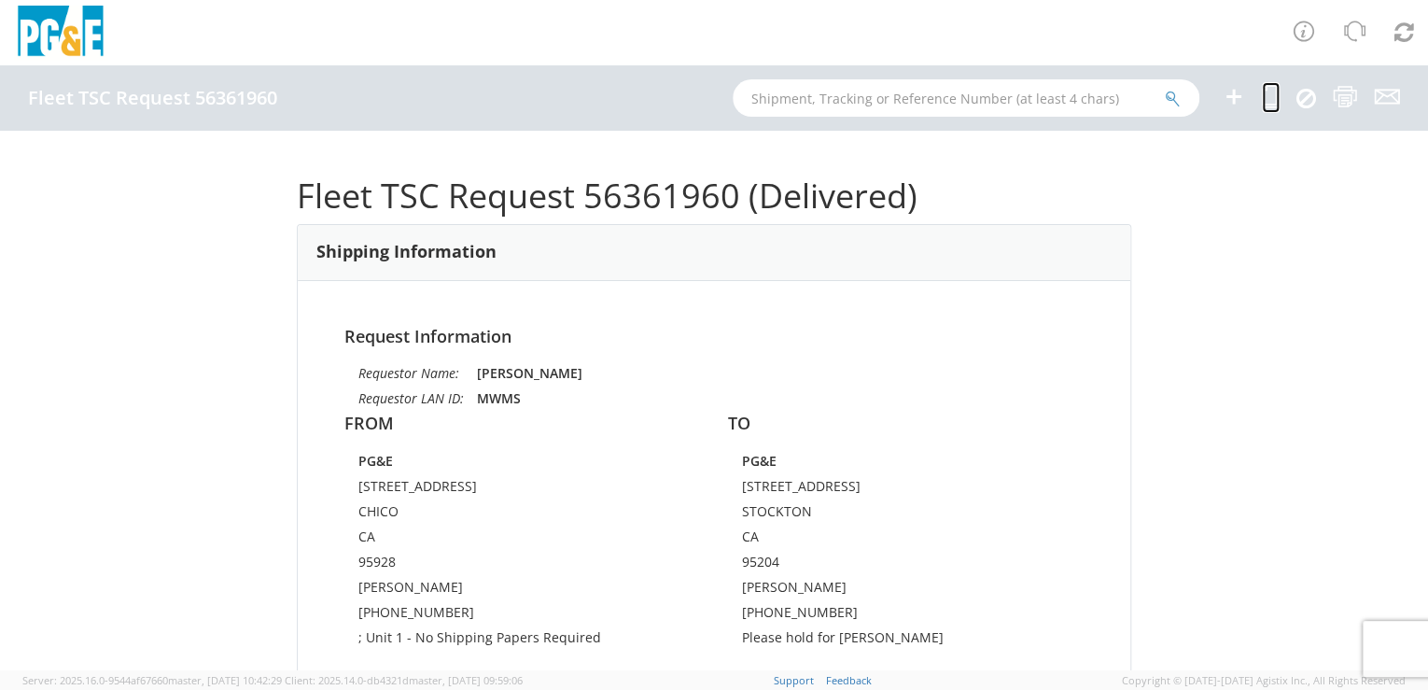
click at [1273, 98] on icon at bounding box center [1271, 96] width 18 height 23
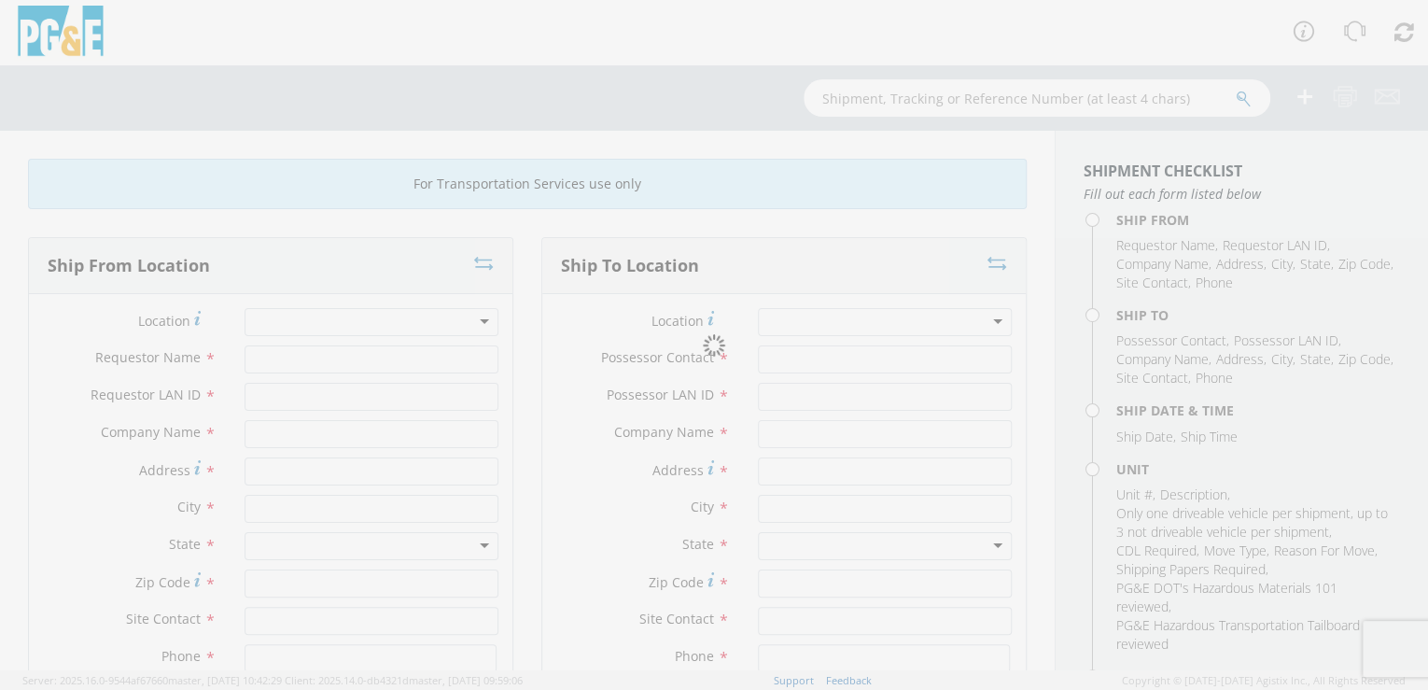
type input "[PERSON_NAME]"
type input "MWMS"
type input "PG&E"
type input "[STREET_ADDRESS]"
type input "CHICO"
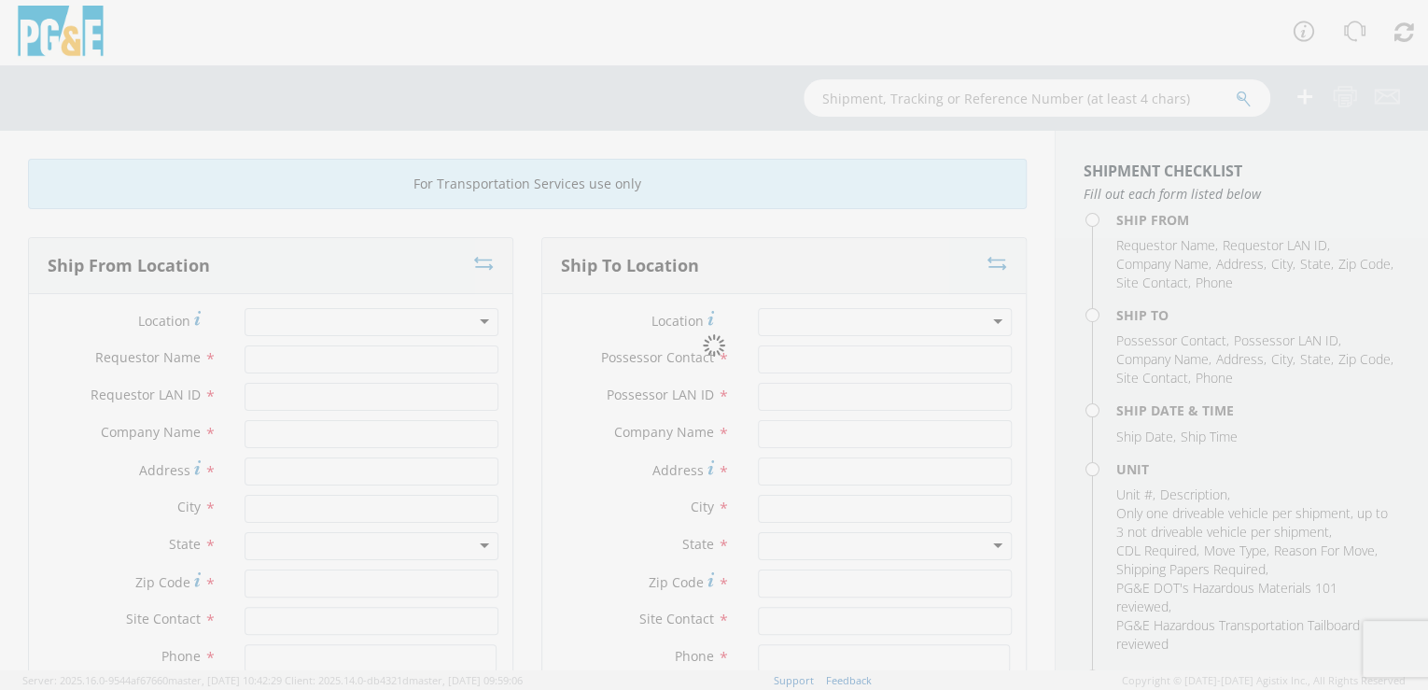
type input "95928"
type input "[PERSON_NAME]"
type input "[PHONE_NUMBER]"
type input "[PERSON_NAME]"
type input "KARV"
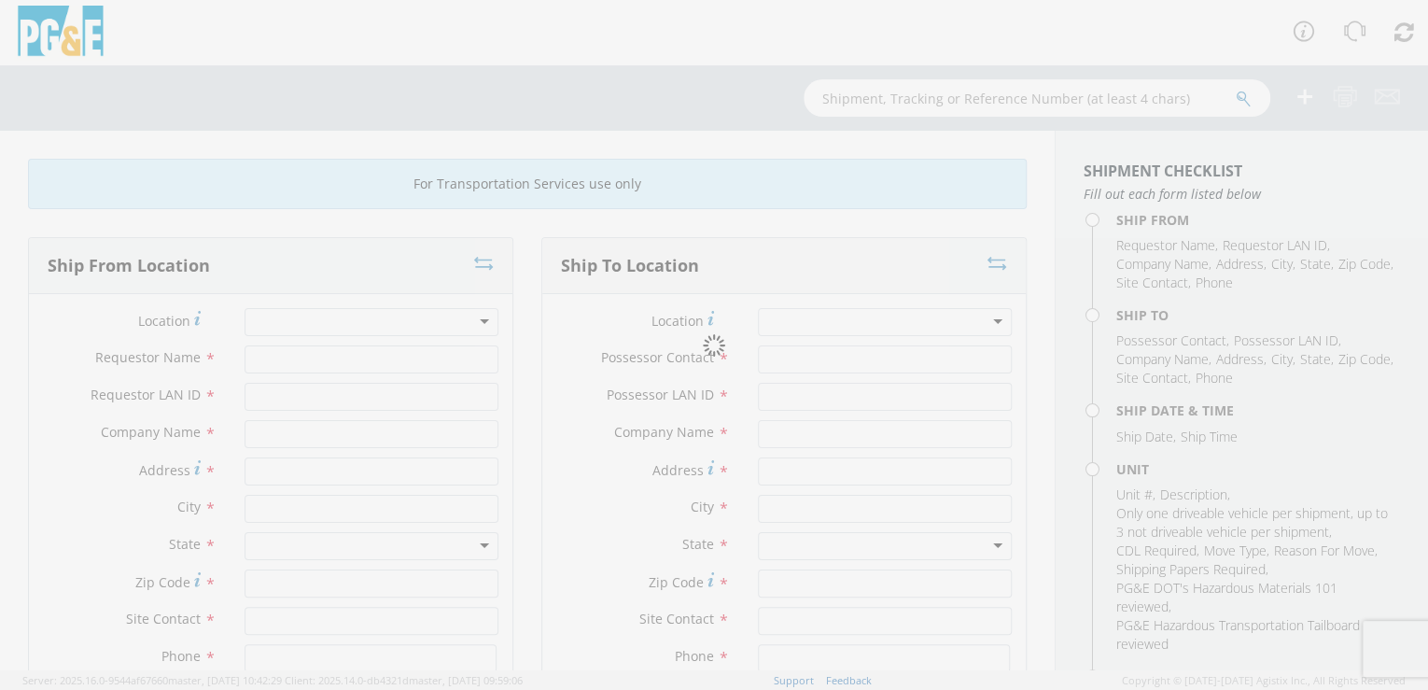
type input "PG&E"
type input "[STREET_ADDRESS]"
type input "STOCKTON"
type input "95204"
type input "[PERSON_NAME]"
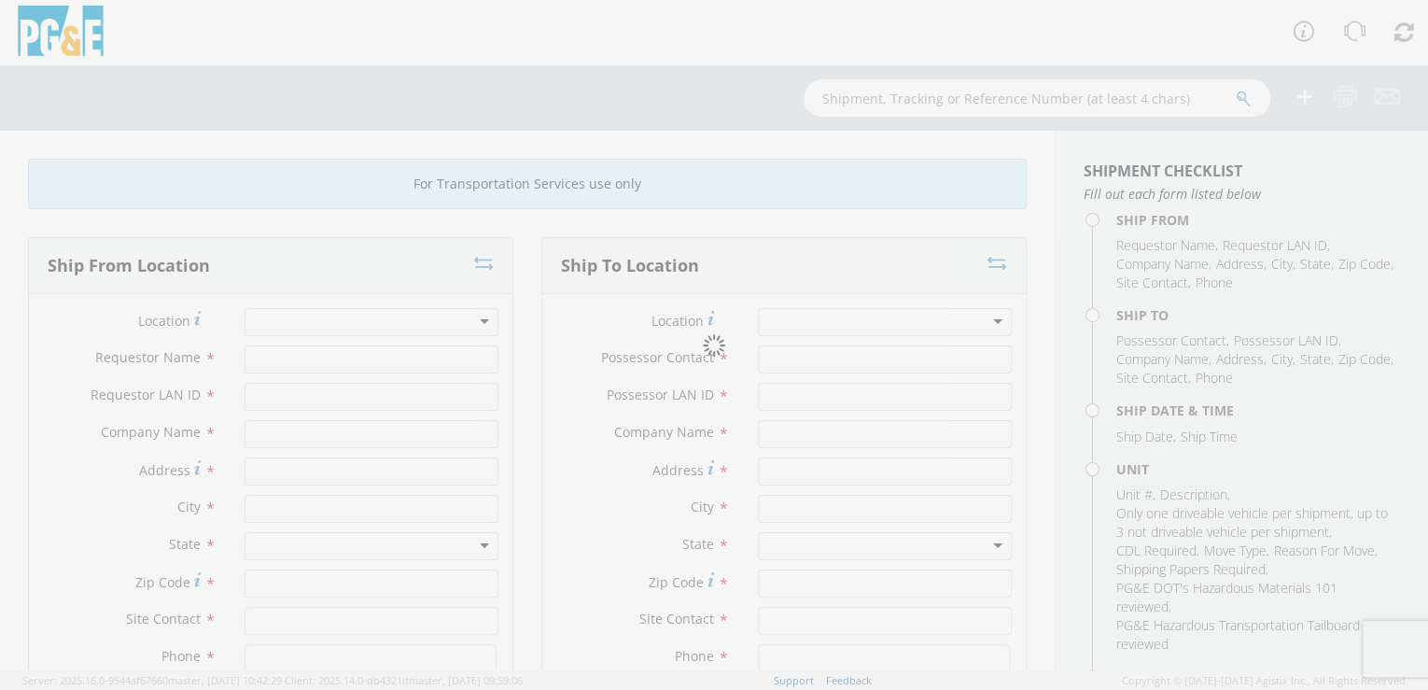
type input "[PHONE_NUMBER]"
type input "[DATE]"
type input "PICKUP; 1/2T 4x4"
type input "7200"
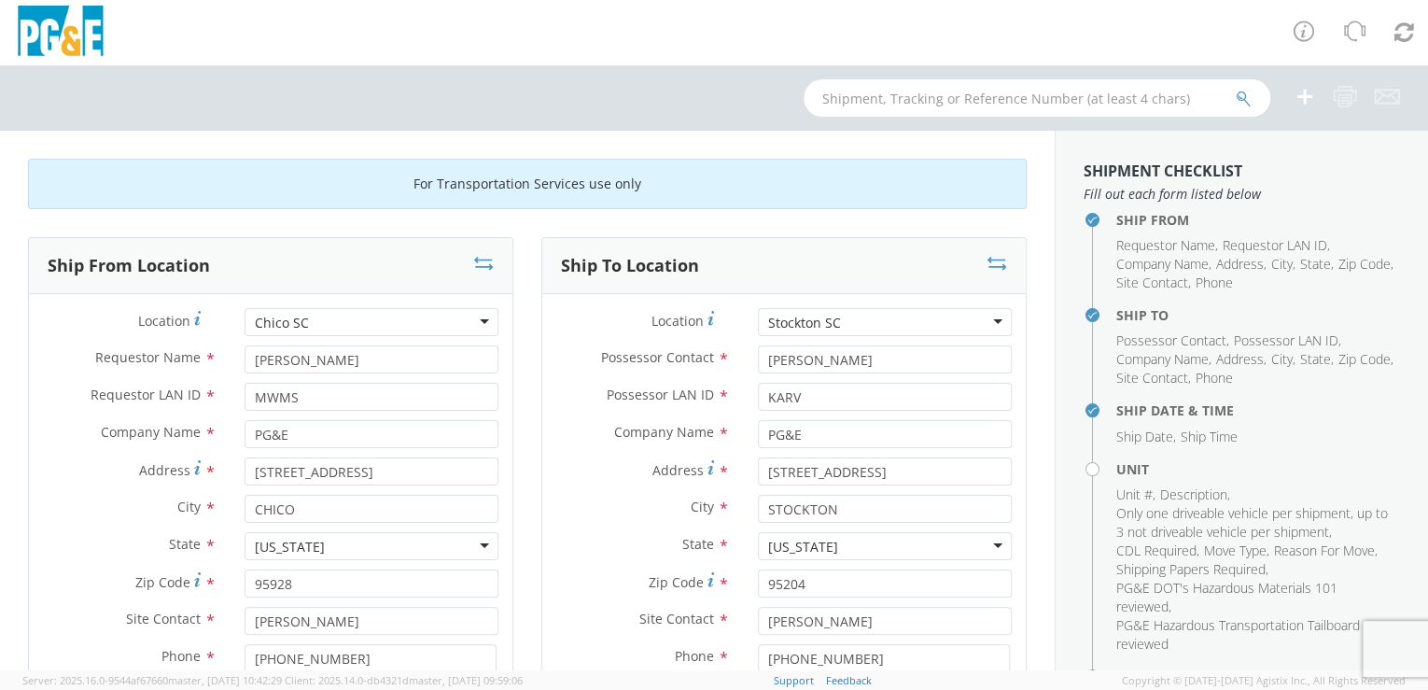
select select "11837"
select select "B31090"
drag, startPoint x: 860, startPoint y: 359, endPoint x: 698, endPoint y: 374, distance: 162.2
click at [698, 374] on div "Possessor Contact * [PERSON_NAME]" at bounding box center [783, 363] width 483 height 37
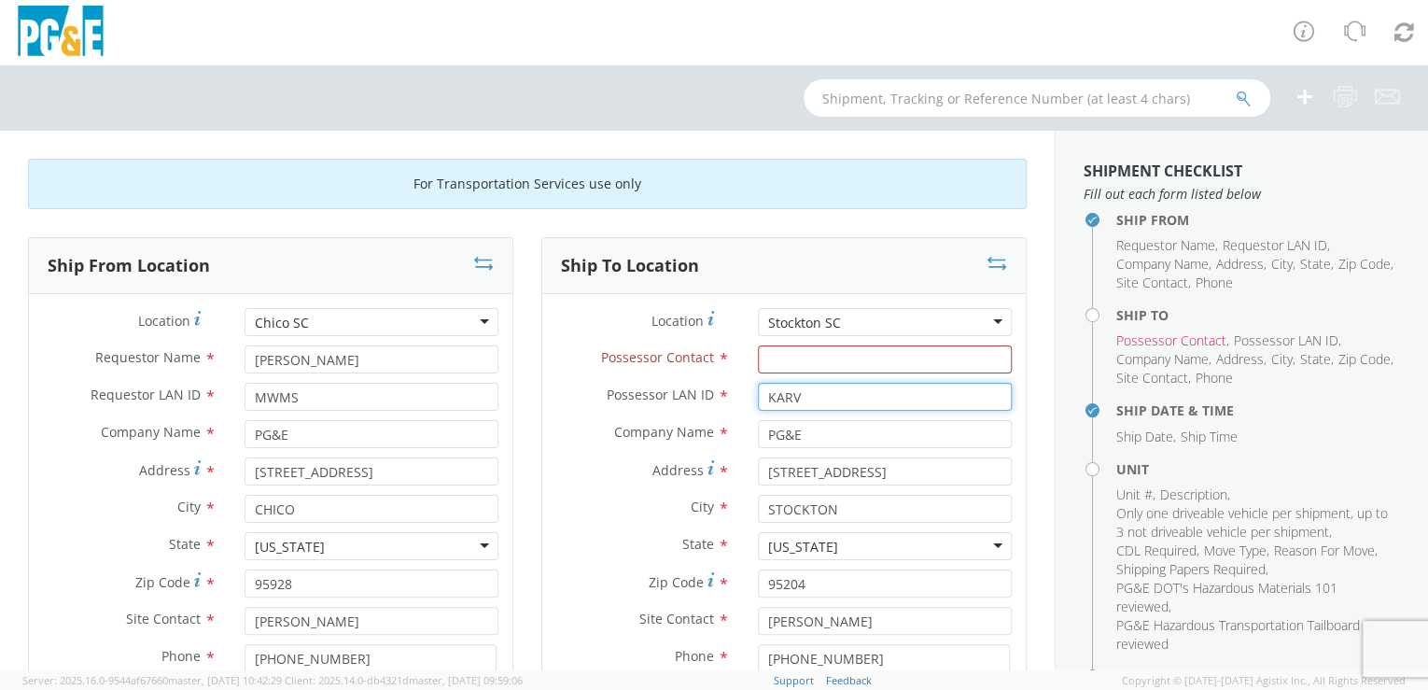
drag, startPoint x: 797, startPoint y: 394, endPoint x: 733, endPoint y: 399, distance: 64.6
click at [744, 399] on div "KARV" at bounding box center [885, 397] width 282 height 28
click at [868, 306] on div "Location * [GEOGRAPHIC_DATA] SC Stockton [GEOGRAPHIC_DATA] (OBSOLETE) [PERSON_N…" at bounding box center [783, 563] width 483 height 538
click at [861, 311] on div "Stockton SC" at bounding box center [885, 322] width 254 height 28
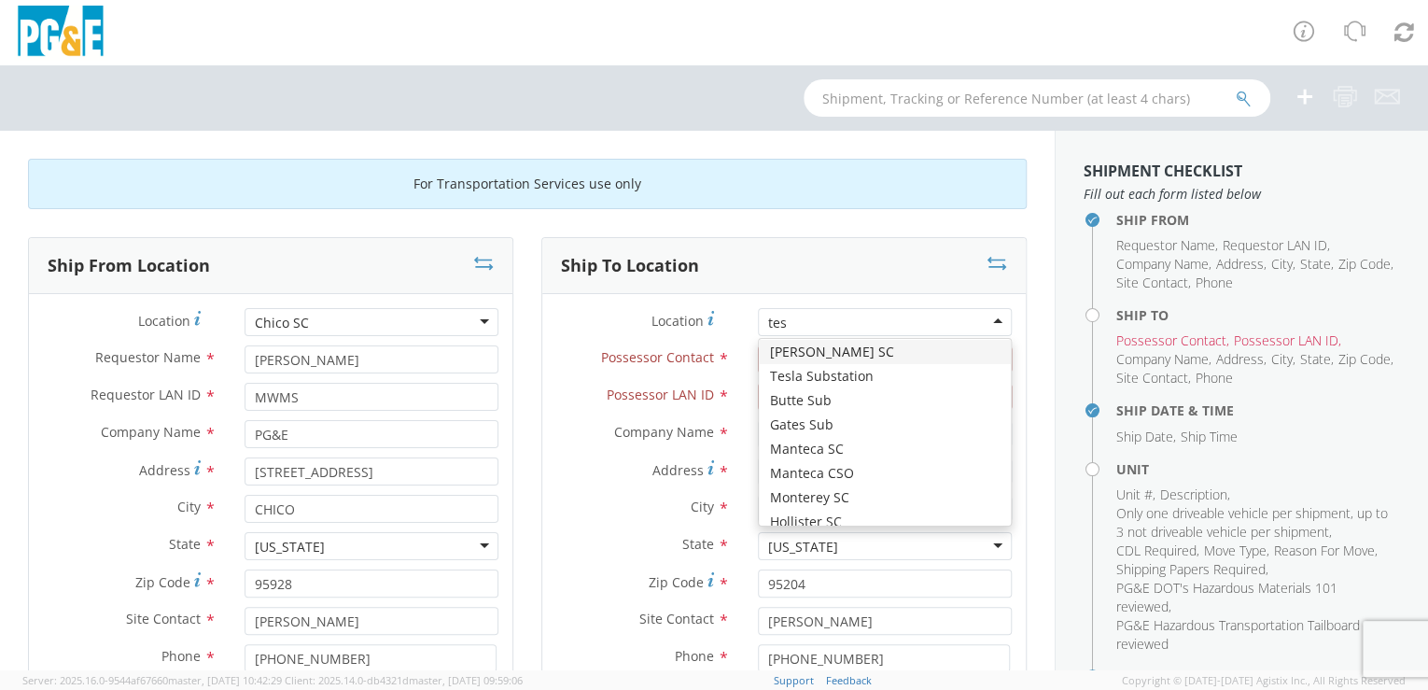
scroll to position [0, 0]
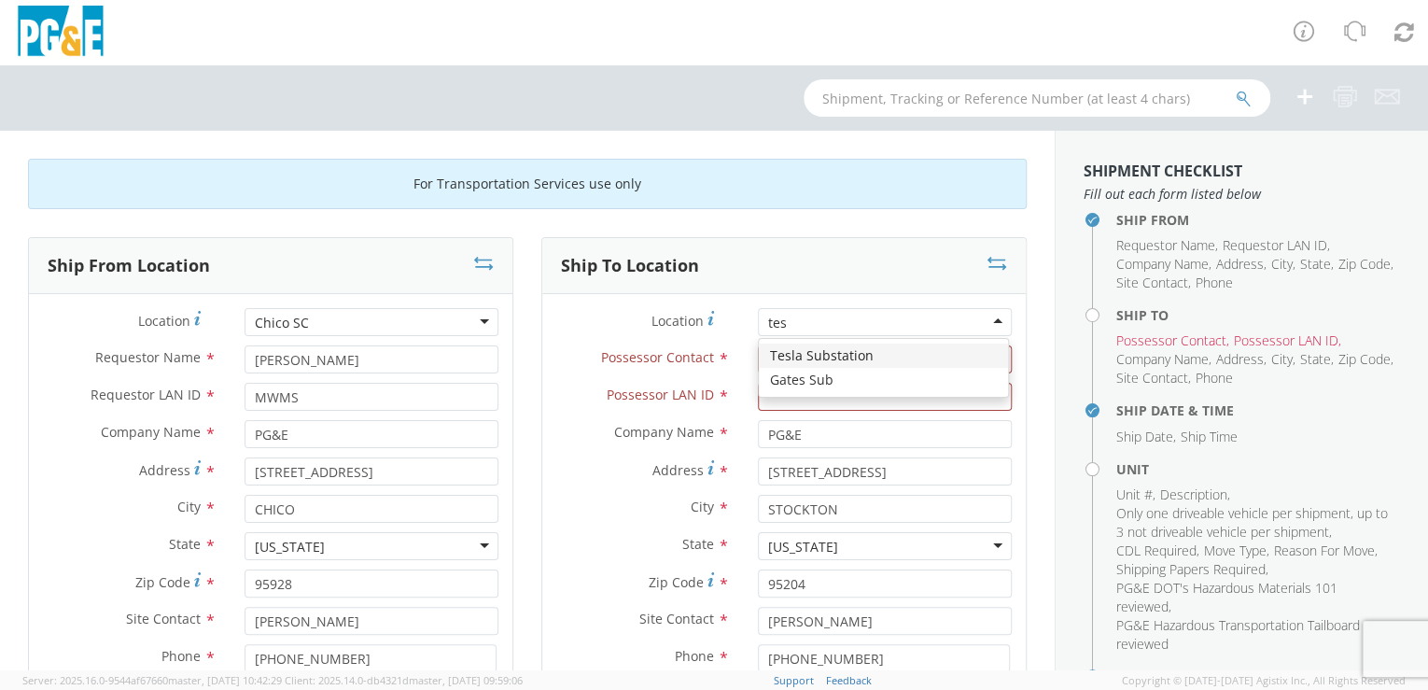
type input "tesl"
type input "[STREET_ADDRESS][PERSON_NAME]"
type input "[PERSON_NAME]"
type input "95377"
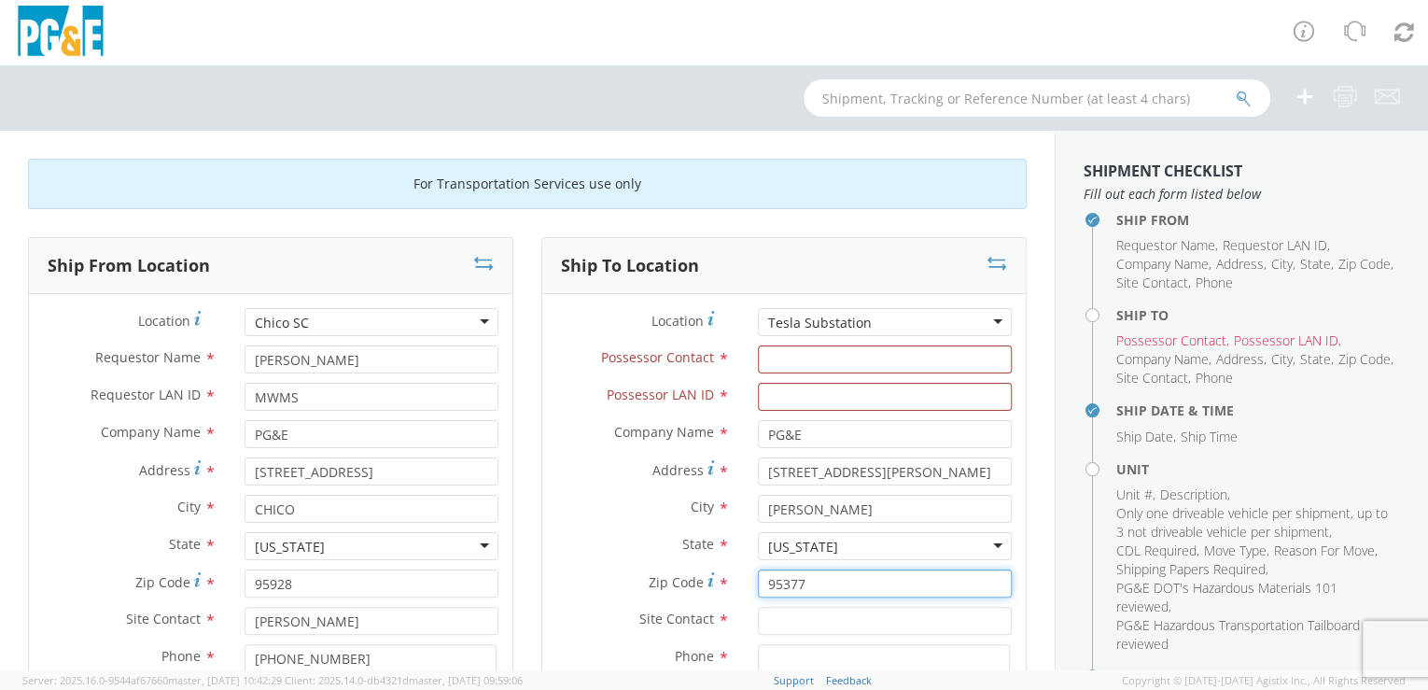
drag, startPoint x: 818, startPoint y: 576, endPoint x: 729, endPoint y: 579, distance: 88.7
click at [729, 581] on div "Zip Code * 95377" at bounding box center [783, 583] width 483 height 28
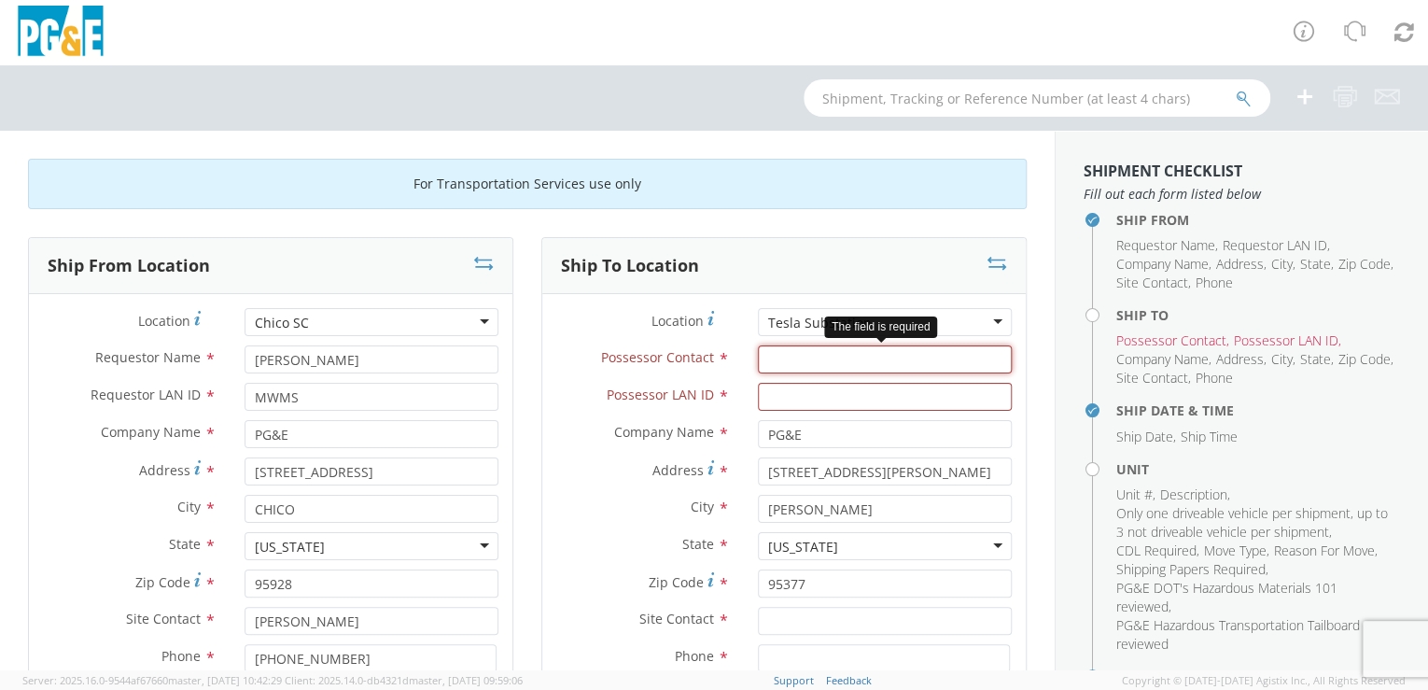
click at [814, 360] on input "Possessor Contact *" at bounding box center [885, 359] width 254 height 28
paste input "95377"
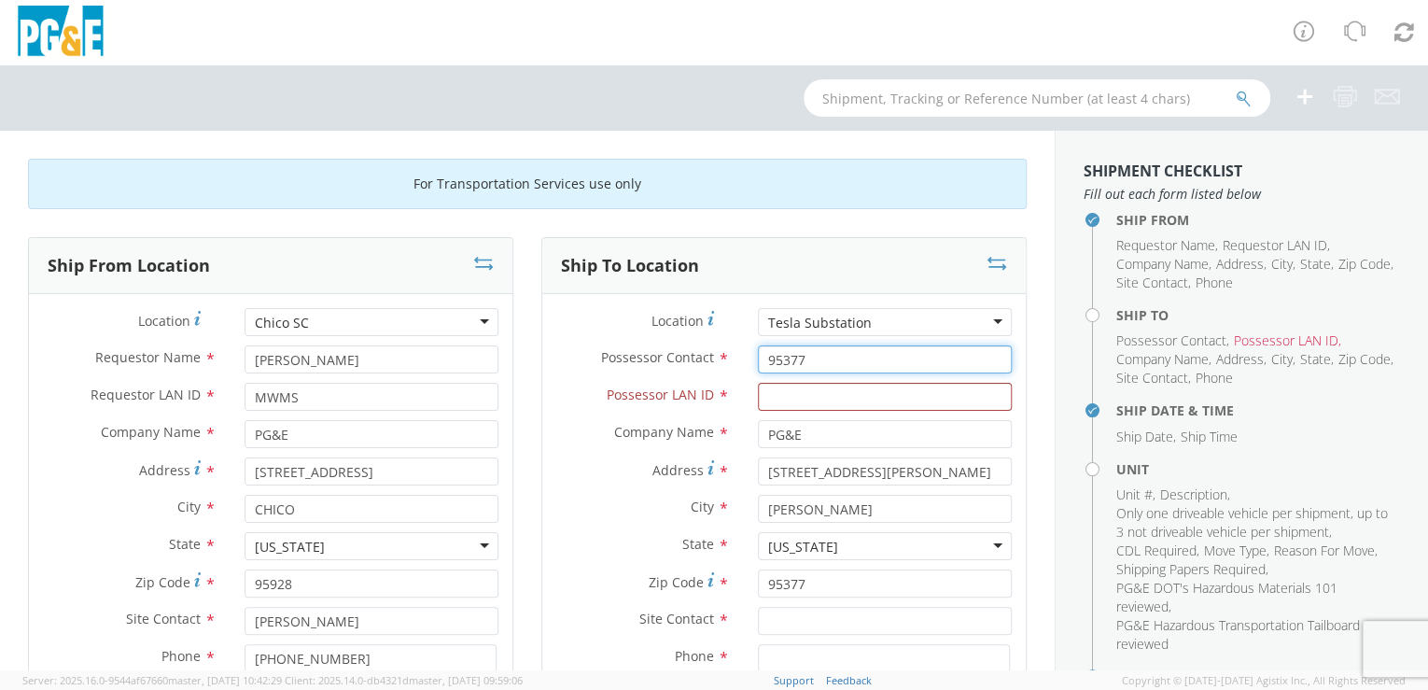
type input "95377"
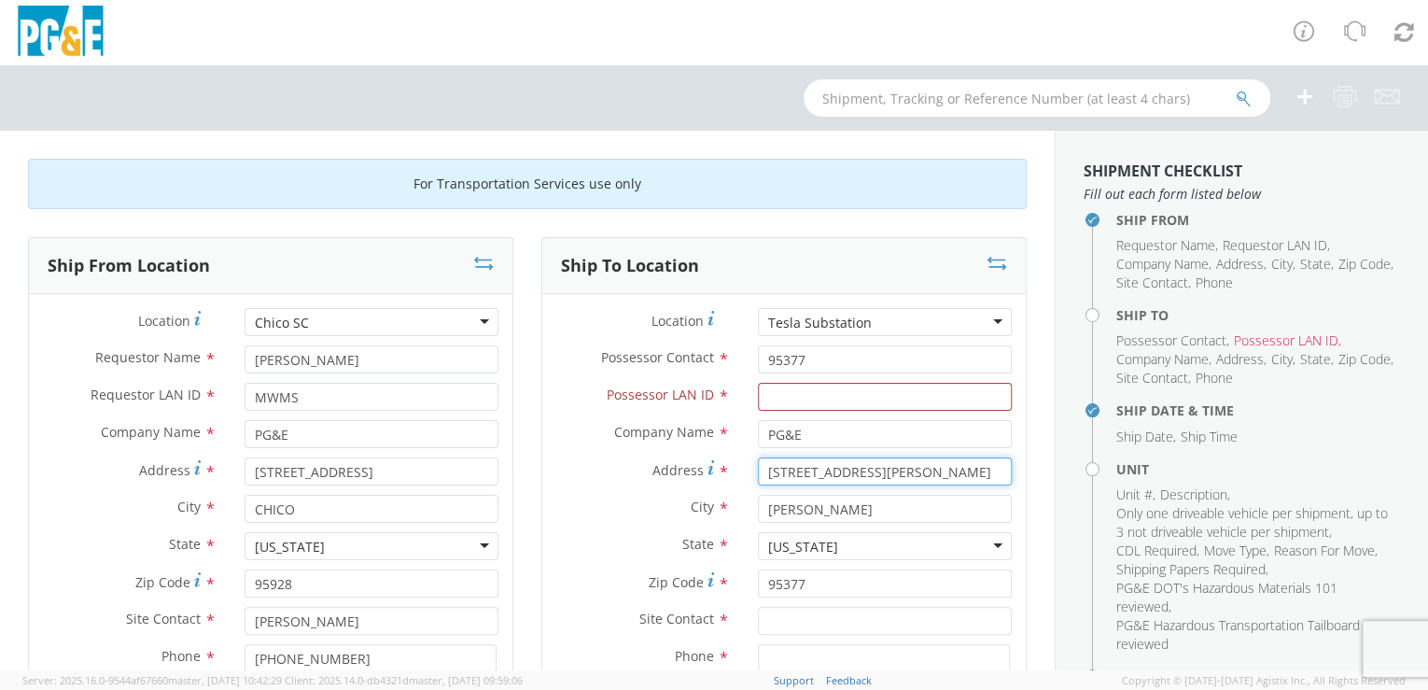
drag, startPoint x: 913, startPoint y: 468, endPoint x: 804, endPoint y: 481, distance: 110.0
click at [804, 481] on input "[STREET_ADDRESS][PERSON_NAME]" at bounding box center [885, 471] width 254 height 28
type input "17545 P"
type input "[STREET_ADDRESS][PERSON_NAME]"
click at [861, 513] on input "[PERSON_NAME]" at bounding box center [885, 509] width 254 height 28
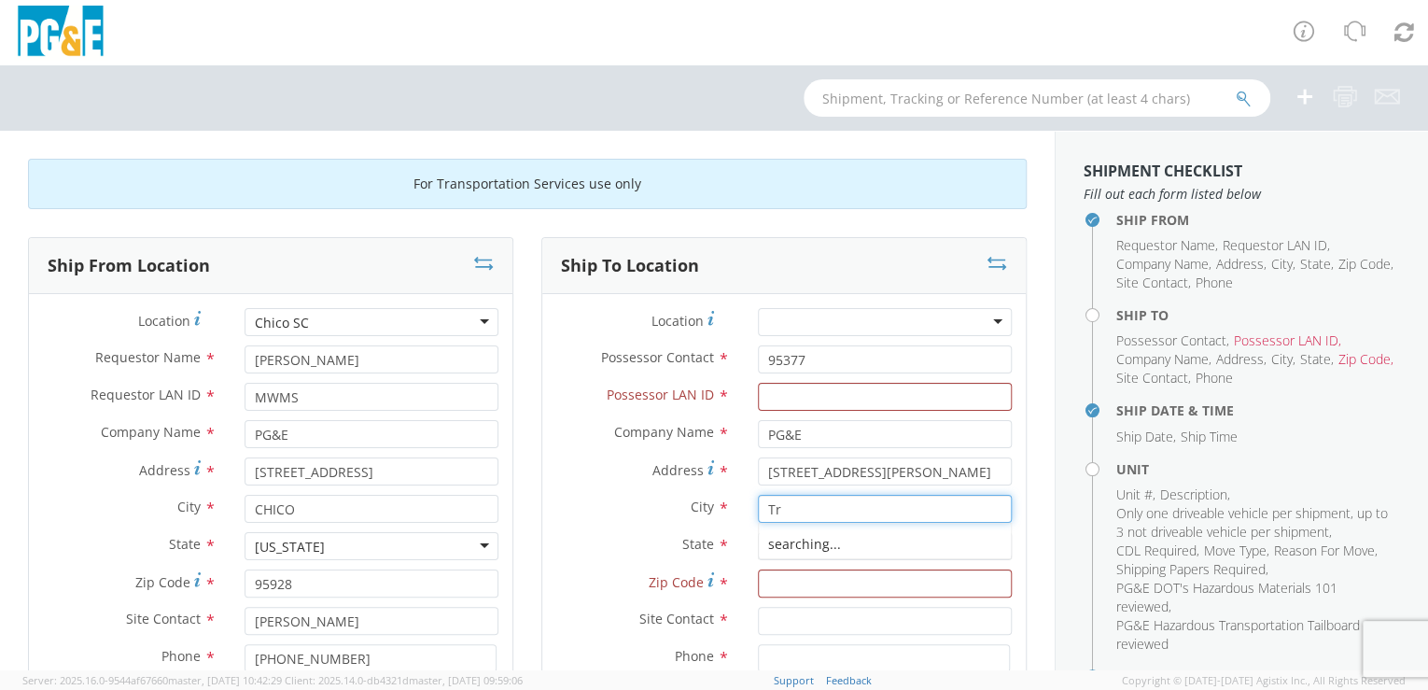
type input "T"
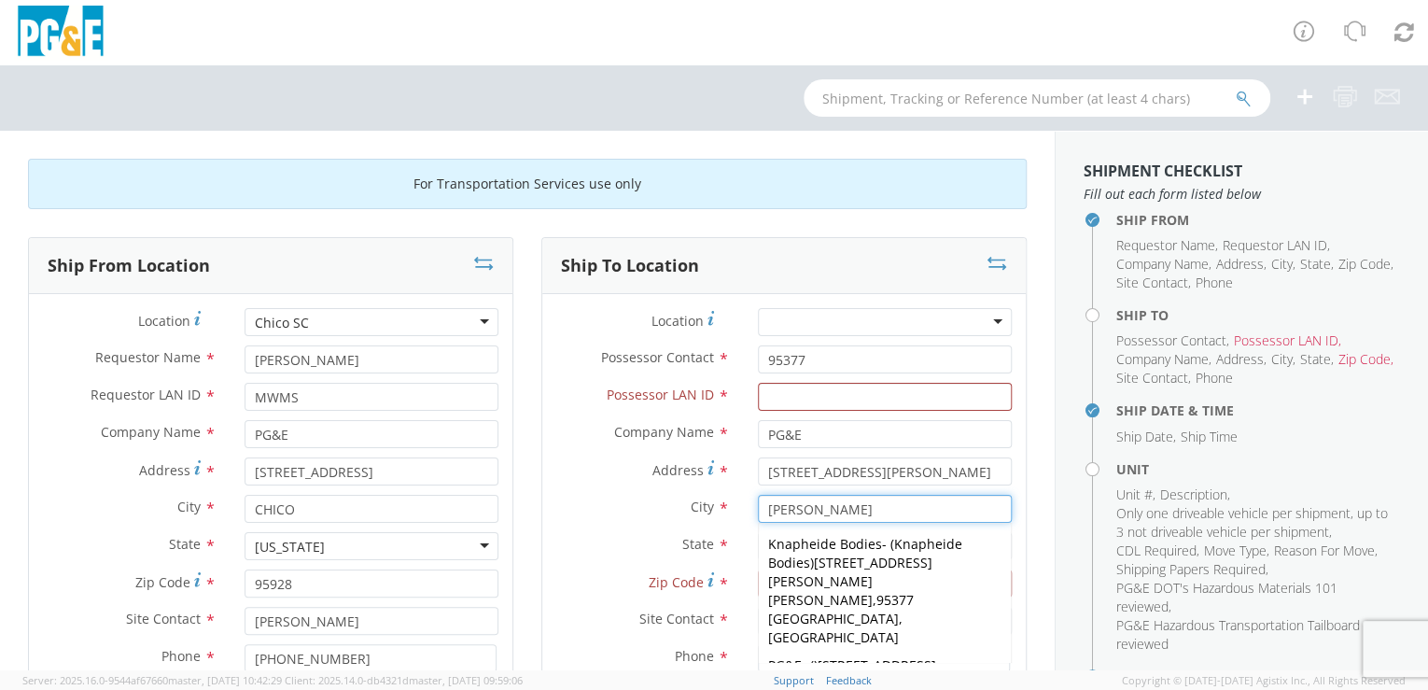
type input "[PERSON_NAME]"
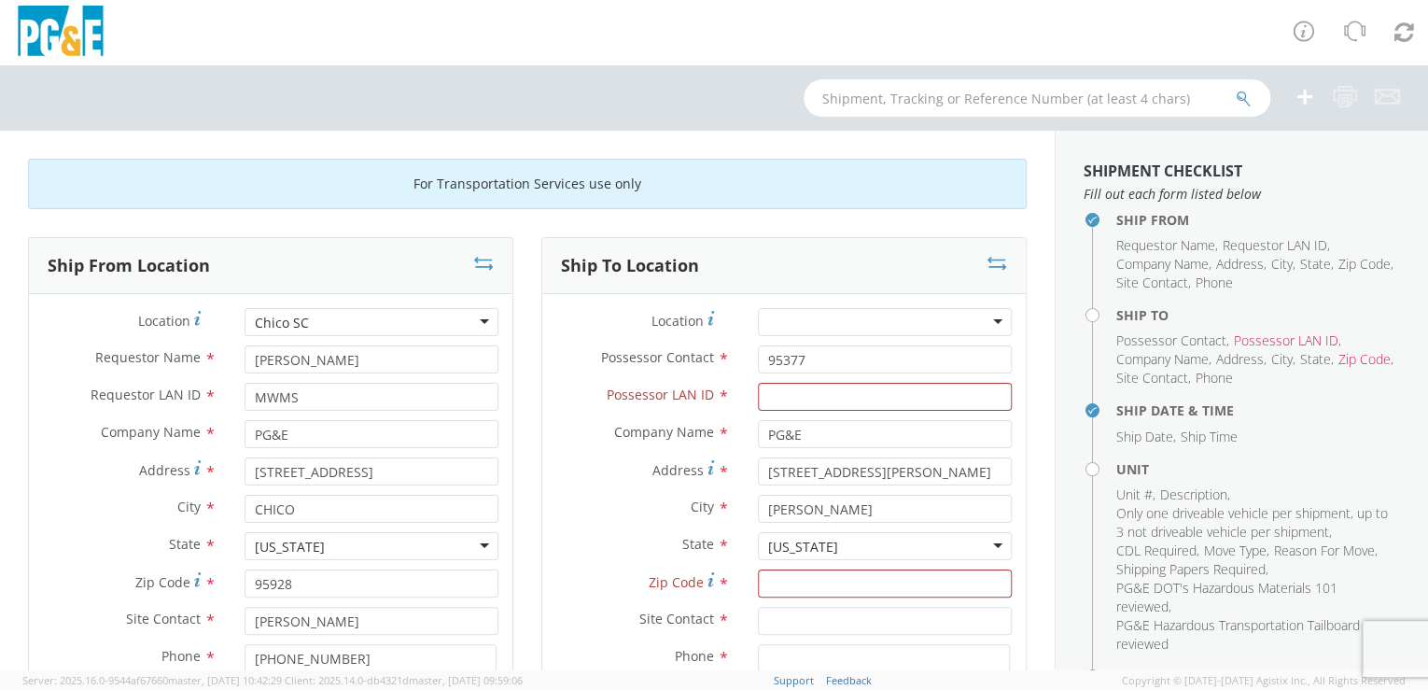
click at [1057, 544] on aside "Shipment Checklist Fill out each form listed below Ship From Requestor Name , R…" at bounding box center [1241, 400] width 373 height 539
drag, startPoint x: 805, startPoint y: 357, endPoint x: 725, endPoint y: 357, distance: 79.3
click at [725, 357] on div "Possessor Contact * 95377" at bounding box center [783, 359] width 483 height 28
click at [773, 582] on input "Zip Code *" at bounding box center [885, 583] width 254 height 28
paste input "95377"
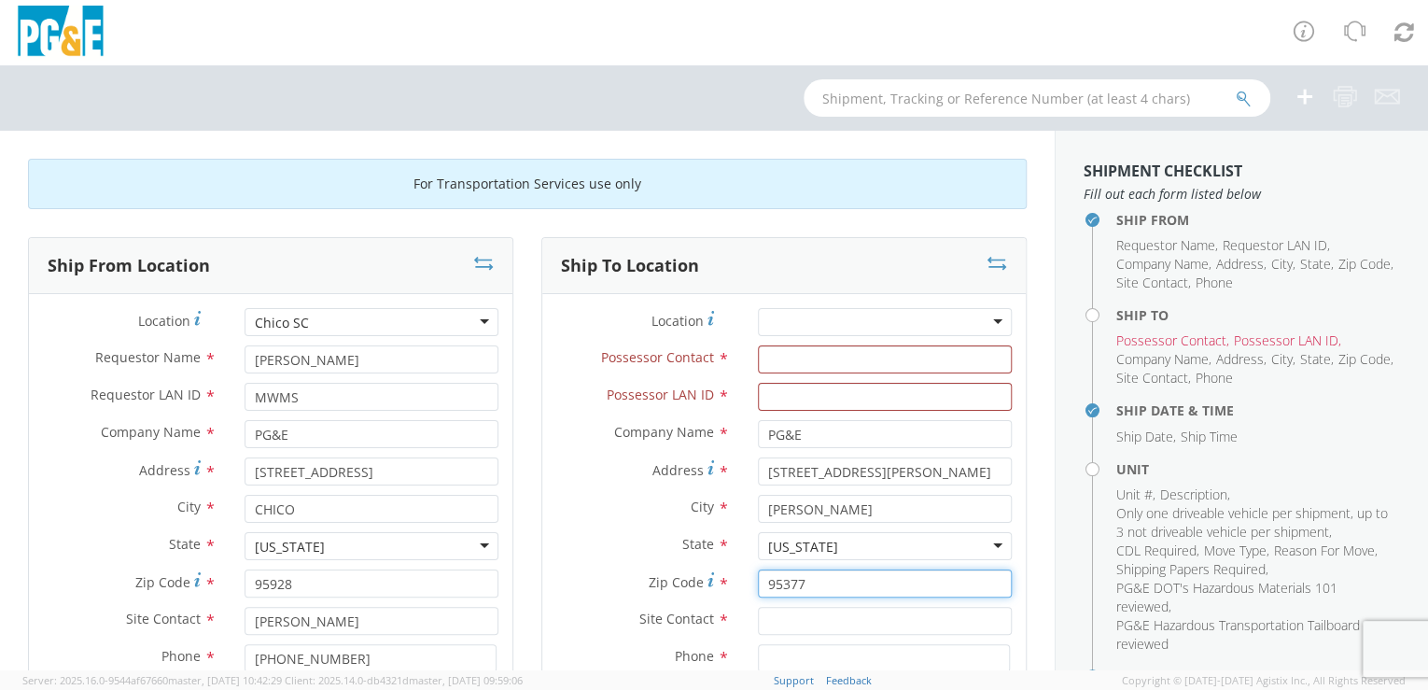
type input "95377"
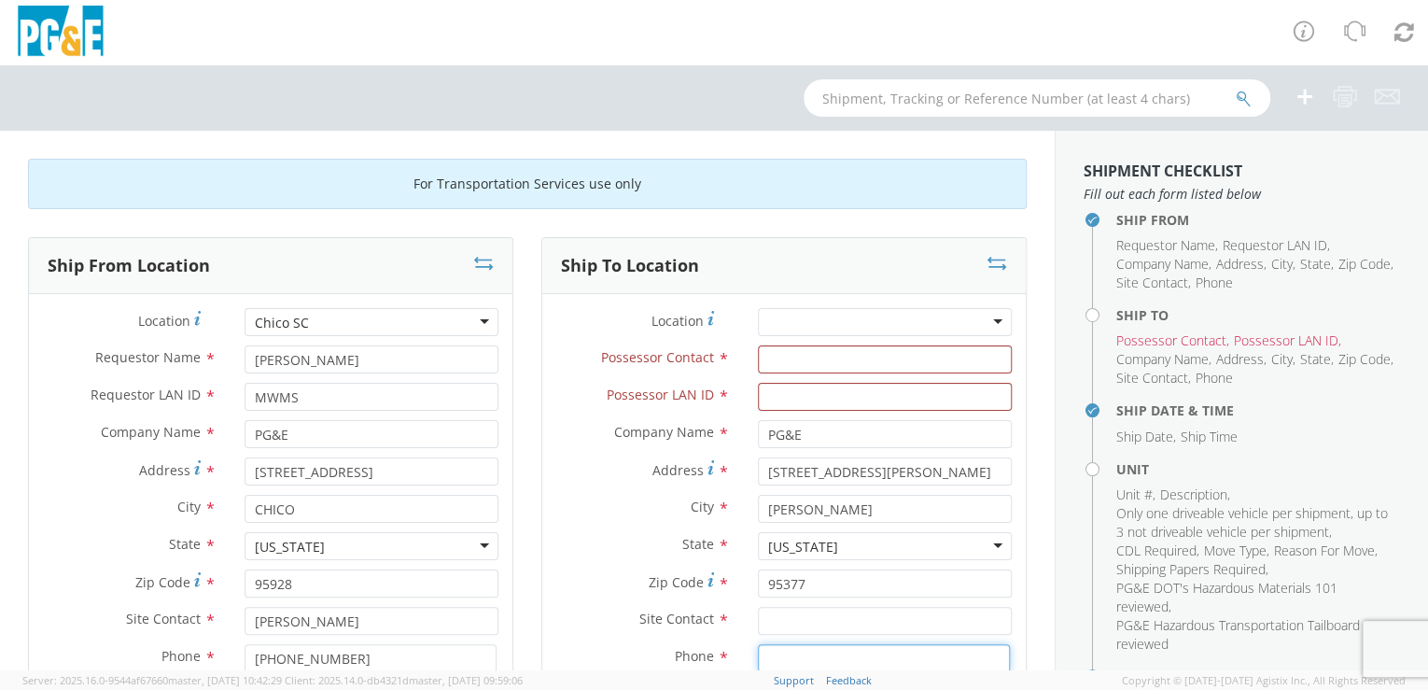
click at [775, 662] on input at bounding box center [884, 658] width 252 height 28
drag, startPoint x: 294, startPoint y: 357, endPoint x: 231, endPoint y: 357, distance: 63.5
click at [224, 355] on div "Requestor Name * [PERSON_NAME]" at bounding box center [270, 359] width 483 height 28
click at [780, 363] on input "Possessor Contact *" at bounding box center [885, 359] width 254 height 28
paste input "[PERSON_NAME]"
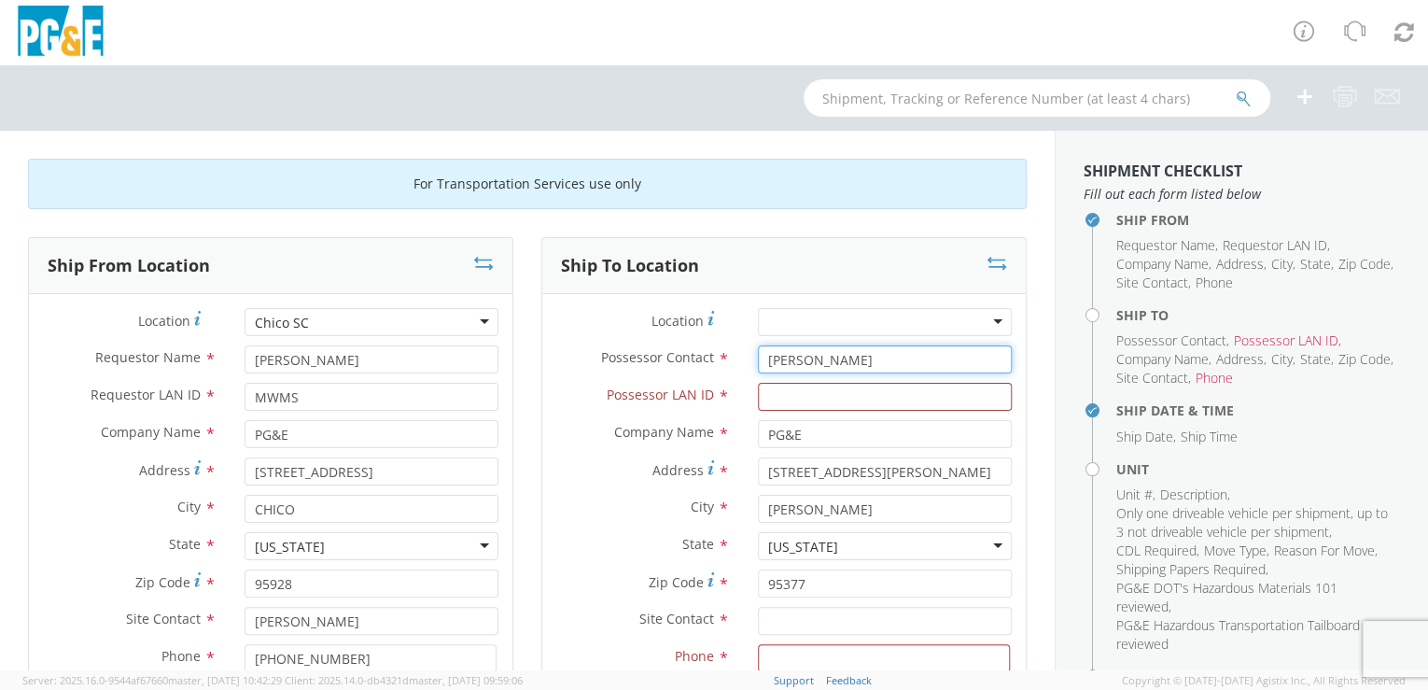
type input "[PERSON_NAME]"
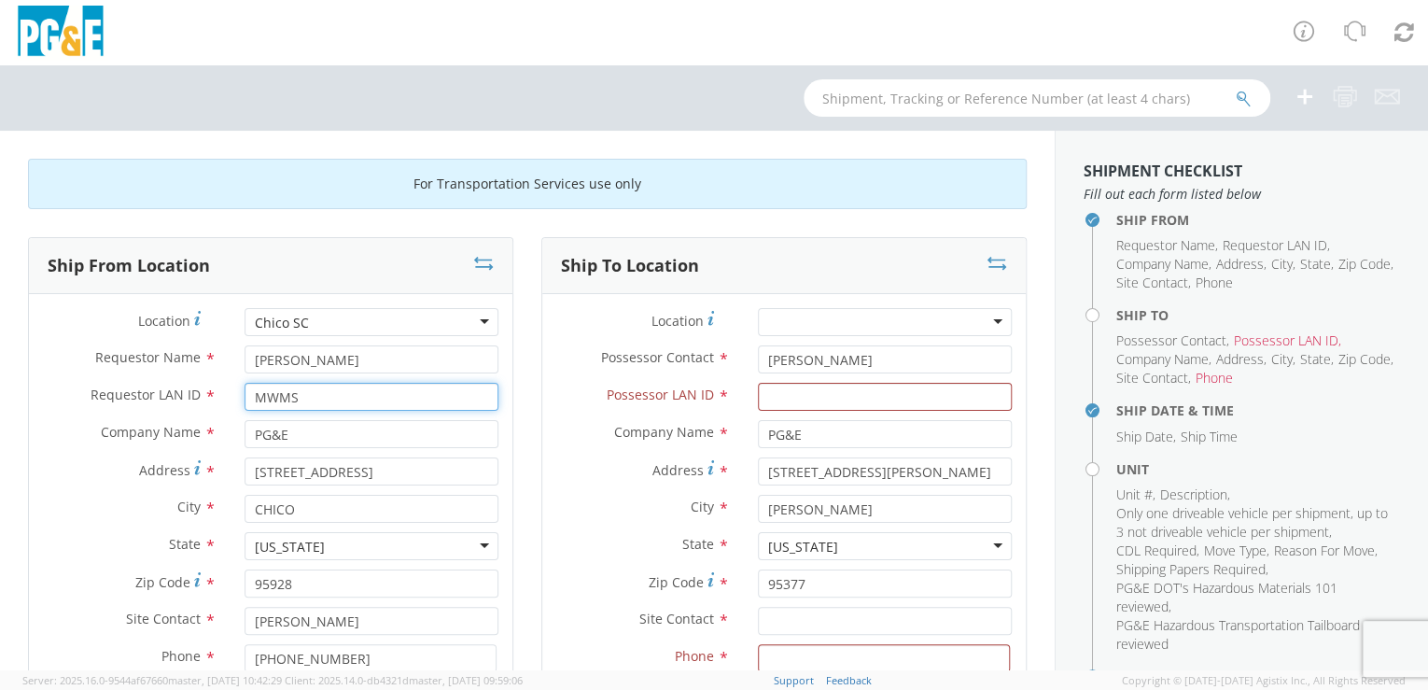
drag, startPoint x: 306, startPoint y: 395, endPoint x: 229, endPoint y: 396, distance: 77.5
click at [231, 395] on div "MWMS" at bounding box center [372, 397] width 282 height 28
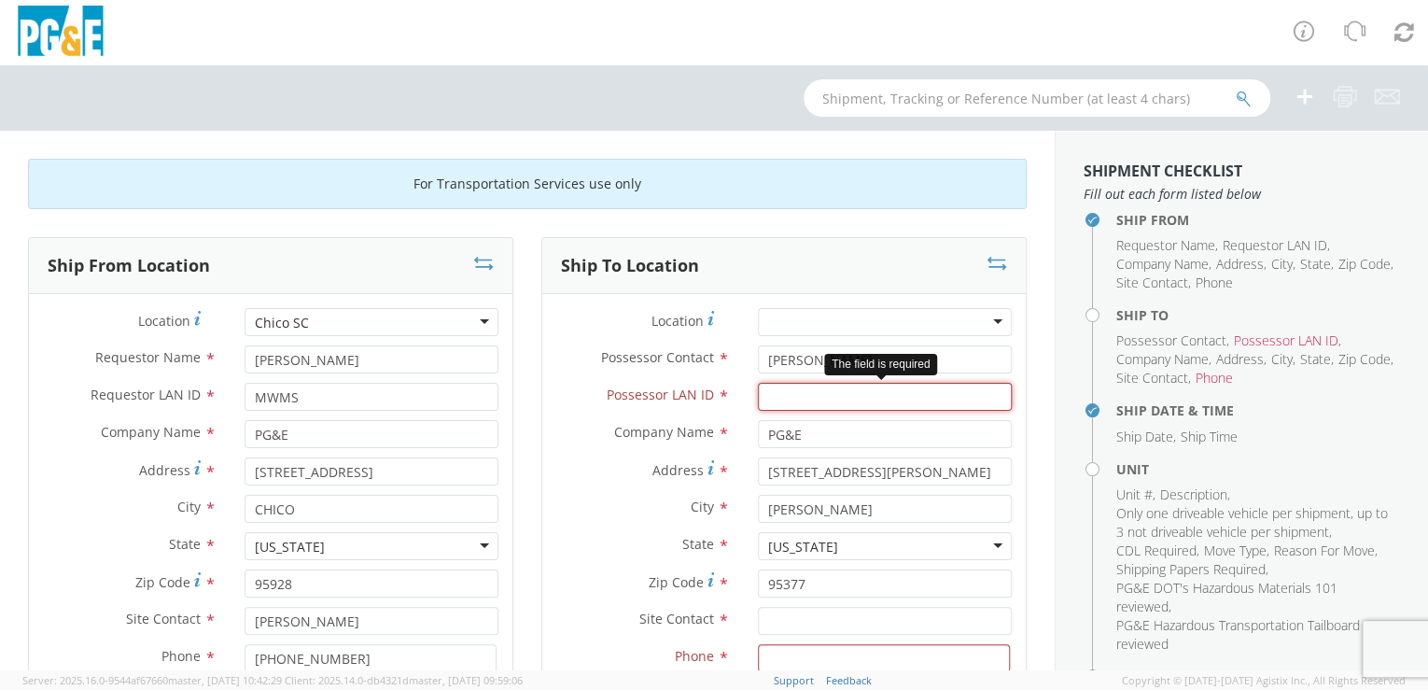
click at [764, 397] on input "Possessor LAN ID *" at bounding box center [885, 397] width 254 height 28
paste input "MWMS"
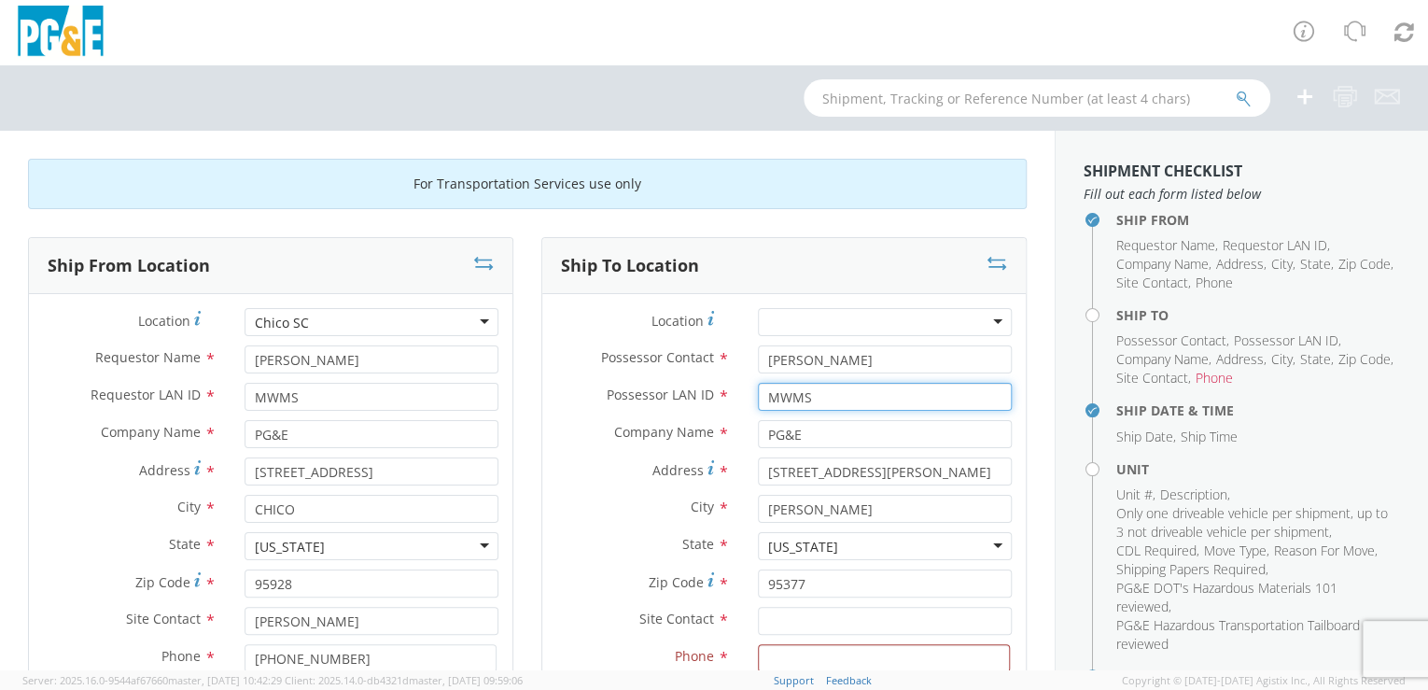
type input "MWMS"
click at [870, 315] on div at bounding box center [885, 322] width 254 height 28
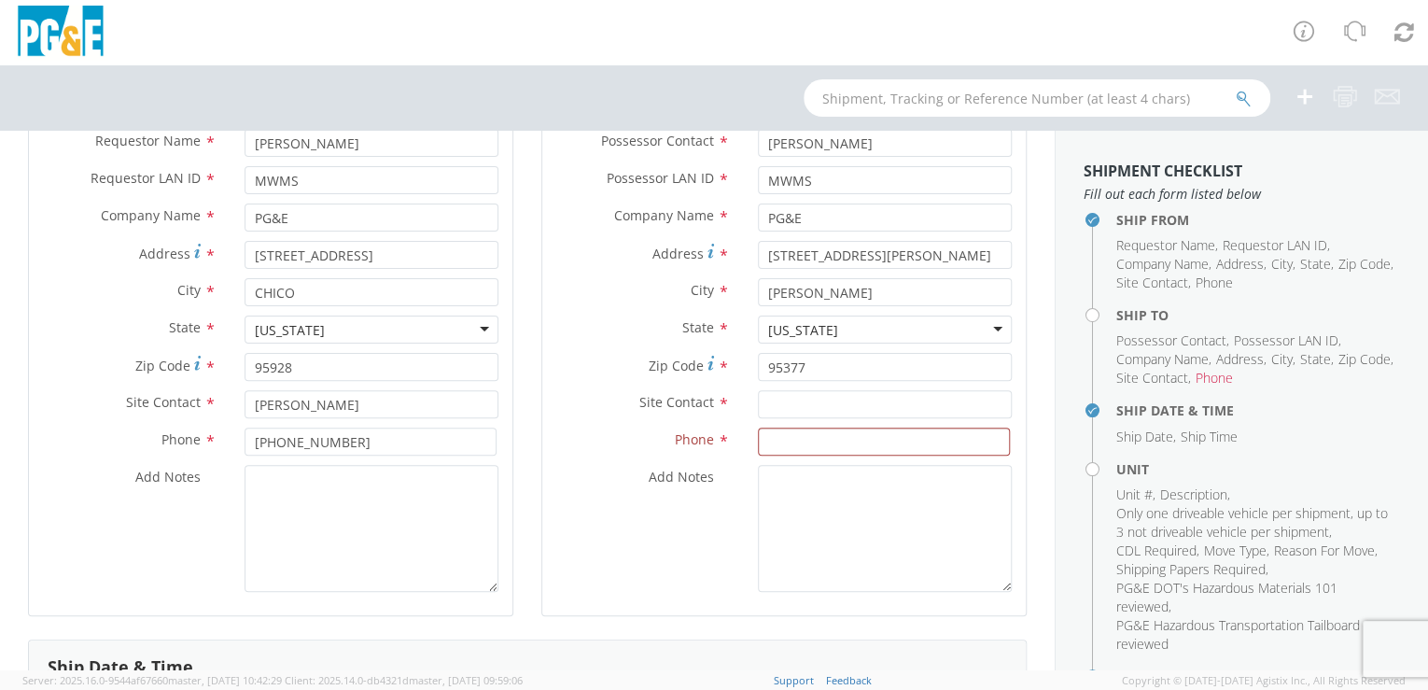
scroll to position [232, 0]
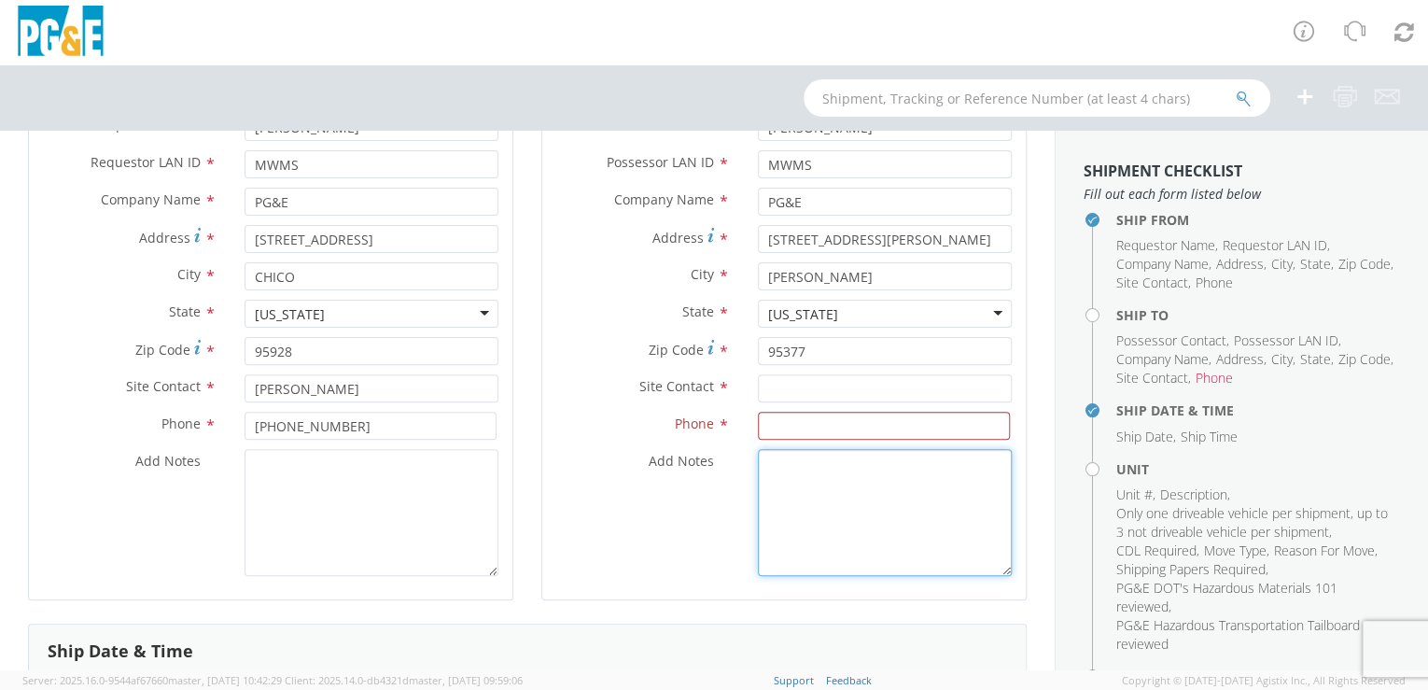
click at [885, 533] on textarea "Add Notes *" at bounding box center [885, 512] width 254 height 127
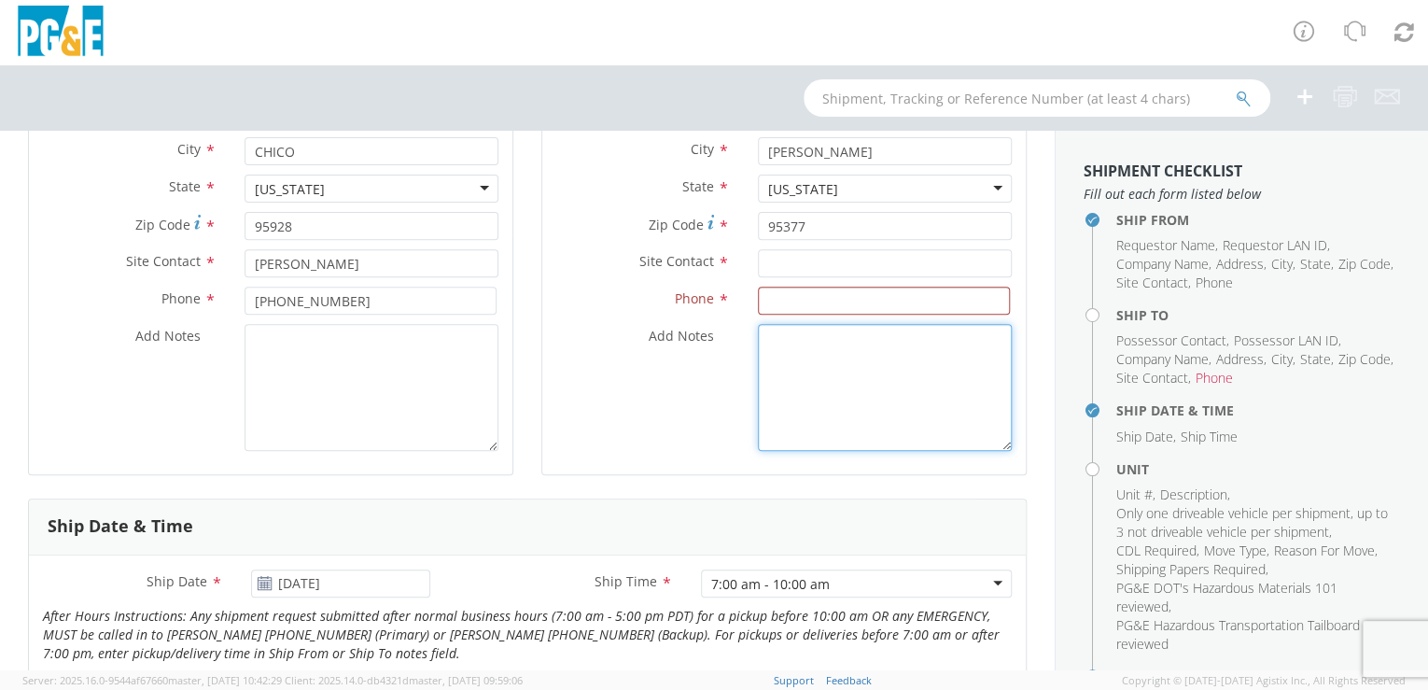
scroll to position [381, 0]
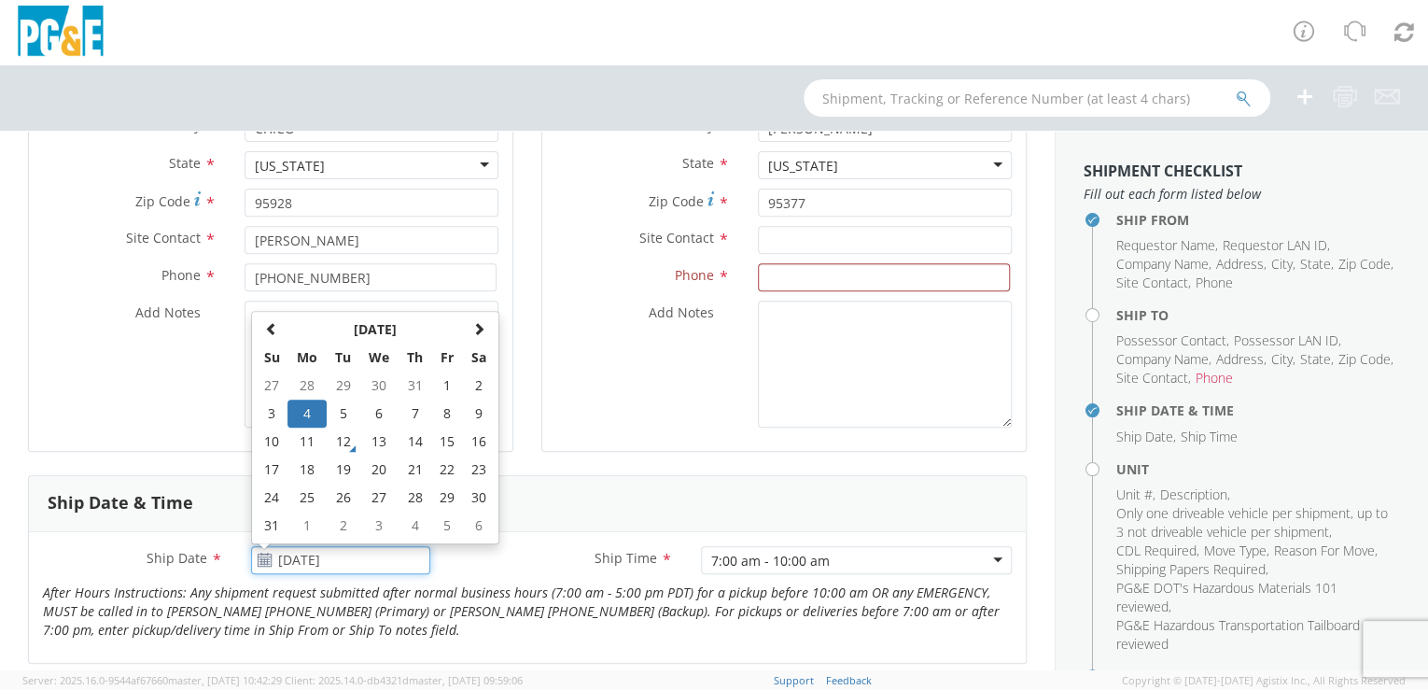
click at [389, 552] on input "[DATE]" at bounding box center [341, 560] width 180 height 28
click at [415, 441] on td "14" at bounding box center [415, 441] width 33 height 28
type input "[DATE]"
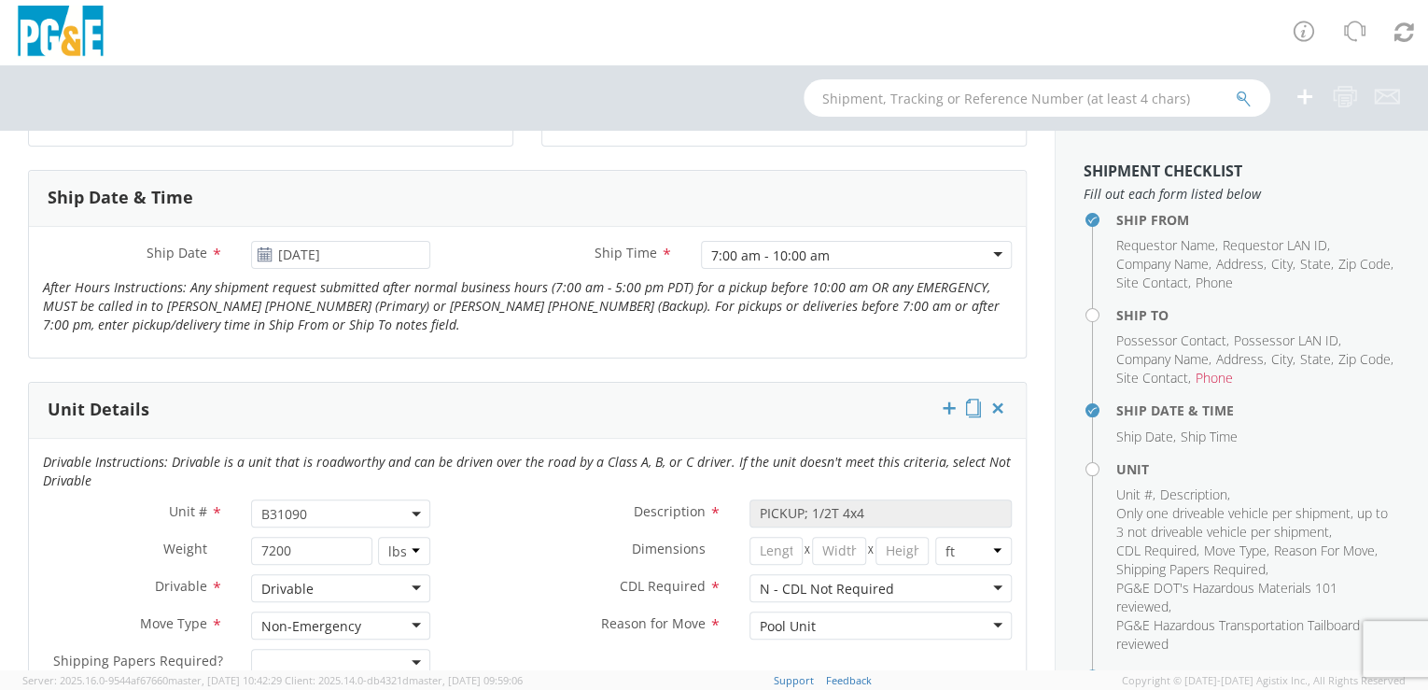
scroll to position [699, 0]
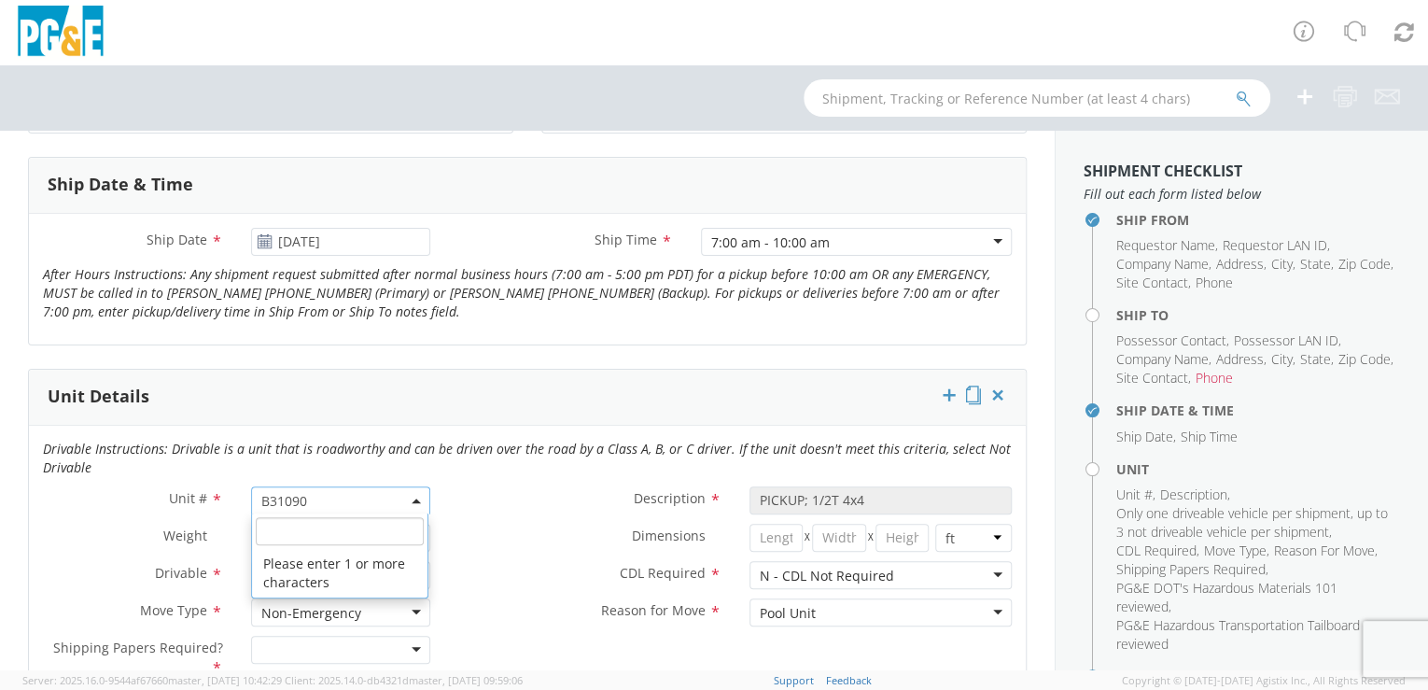
click at [355, 494] on span "B31090" at bounding box center [341, 501] width 160 height 18
click at [309, 519] on input "search" at bounding box center [340, 531] width 168 height 28
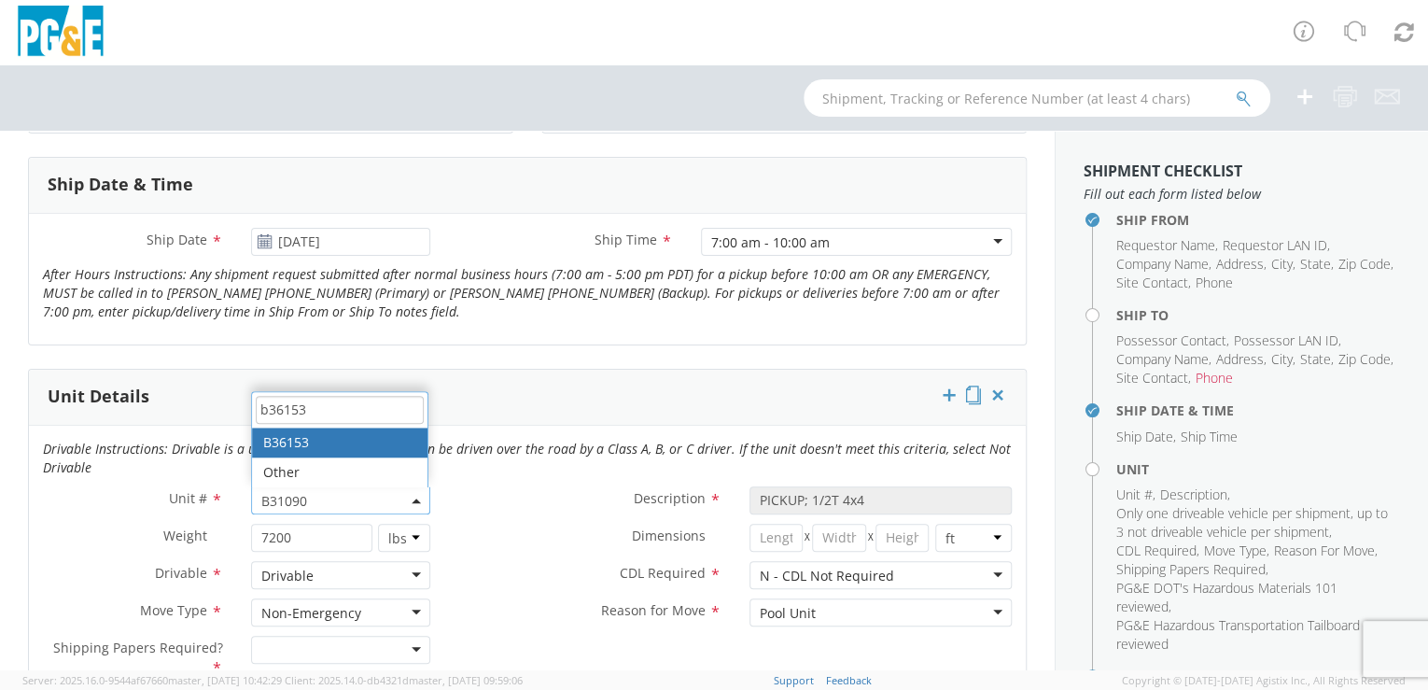
type input "b36153"
type input "TRUCK; TRACTOR-SEMI 6X6"
type input "56000"
select select "B36153"
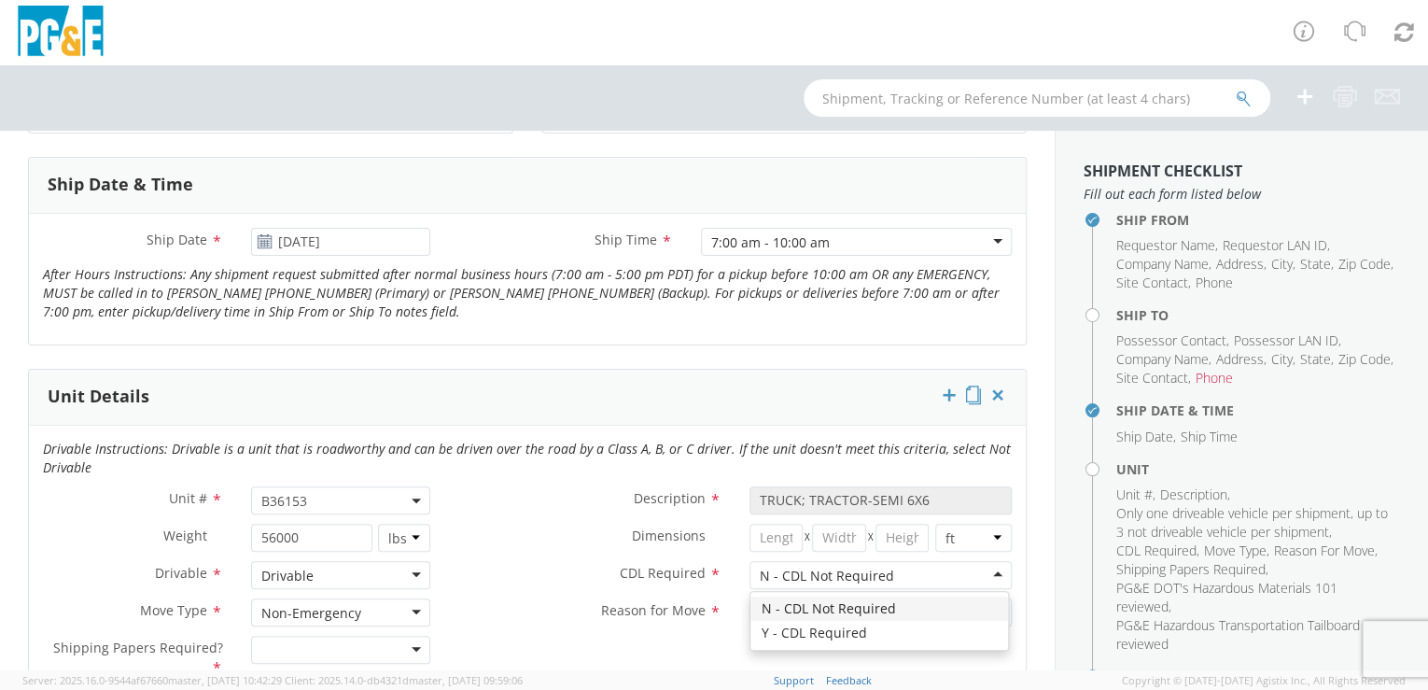
click at [989, 571] on div "N - CDL Not Required" at bounding box center [880, 575] width 263 height 28
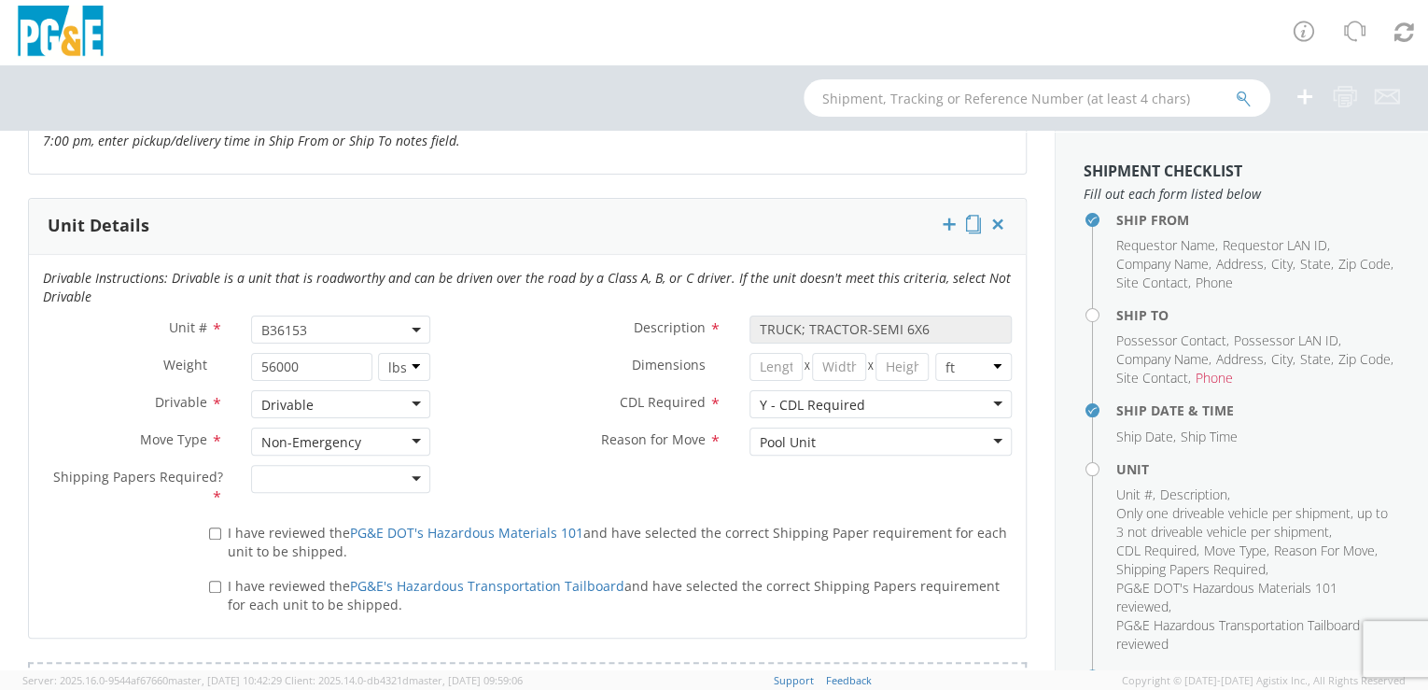
scroll to position [892, 0]
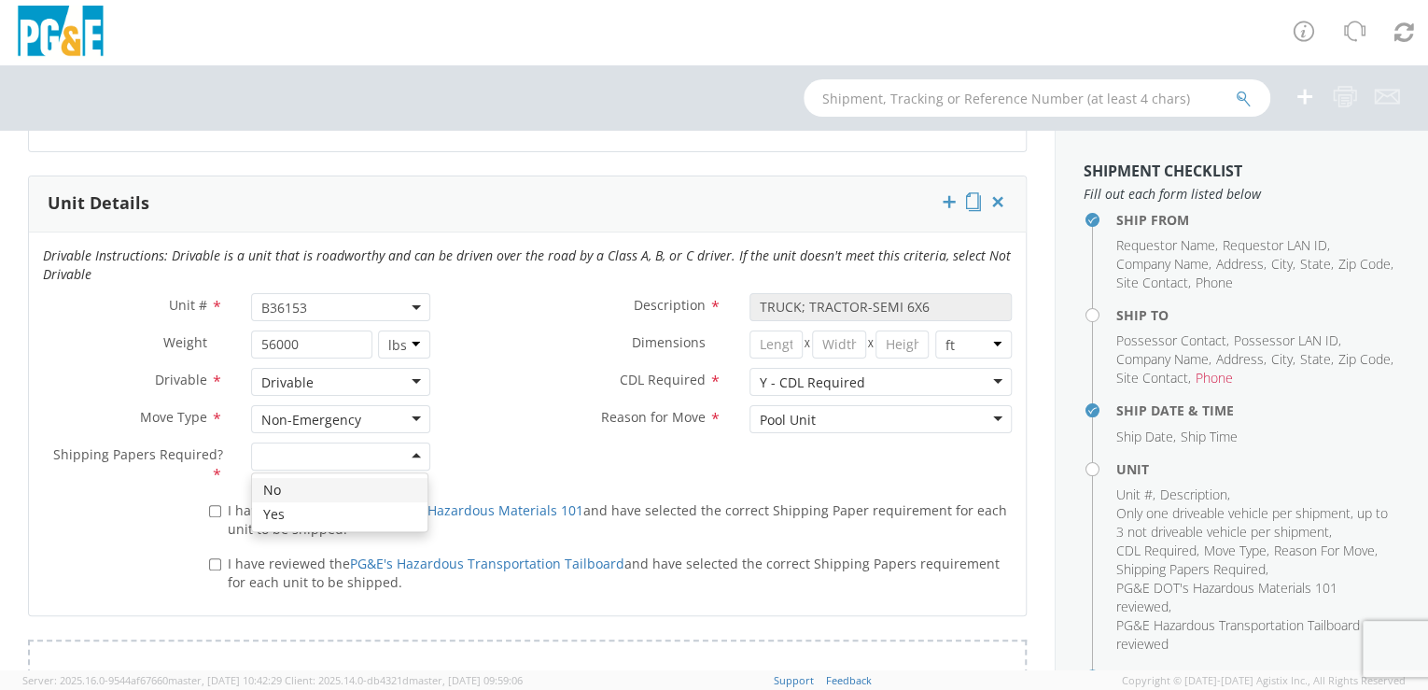
click at [414, 455] on div at bounding box center [341, 456] width 180 height 28
click at [212, 507] on input "I have reviewed the PG&E DOT's Hazardous Materials 101 and have selected the co…" at bounding box center [215, 511] width 12 height 12
checkbox input "true"
drag, startPoint x: 209, startPoint y: 562, endPoint x: 220, endPoint y: 556, distance: 12.5
click at [209, 561] on input "I have reviewed the PG&E's Hazardous Transportation Tailboard and have selected…" at bounding box center [215, 564] width 12 height 12
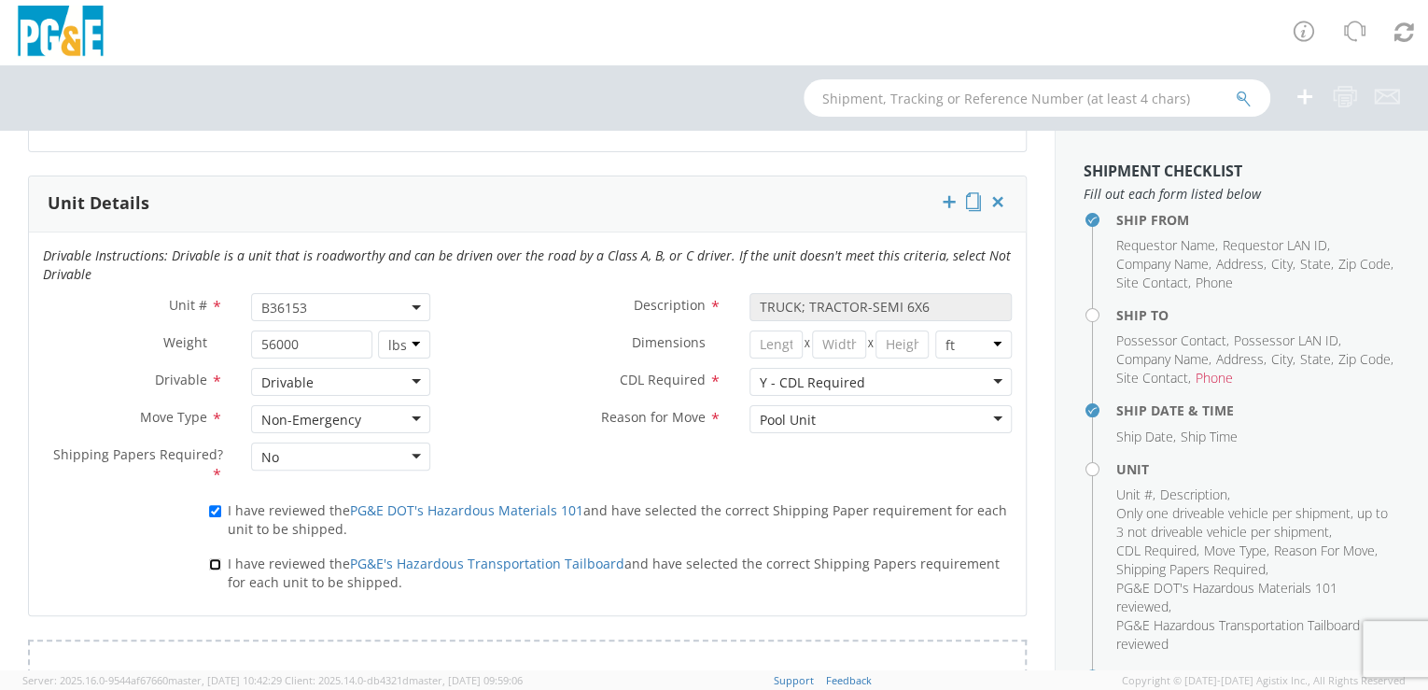
checkbox input "true"
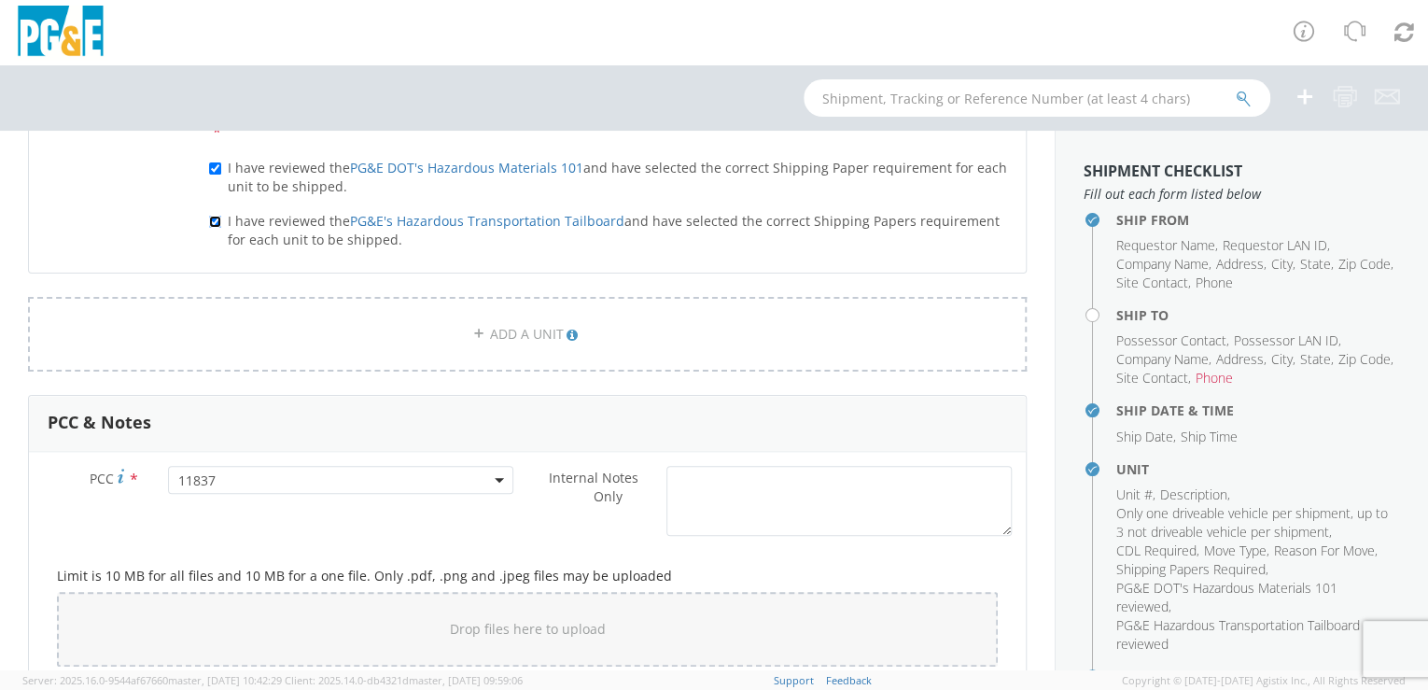
scroll to position [1244, 0]
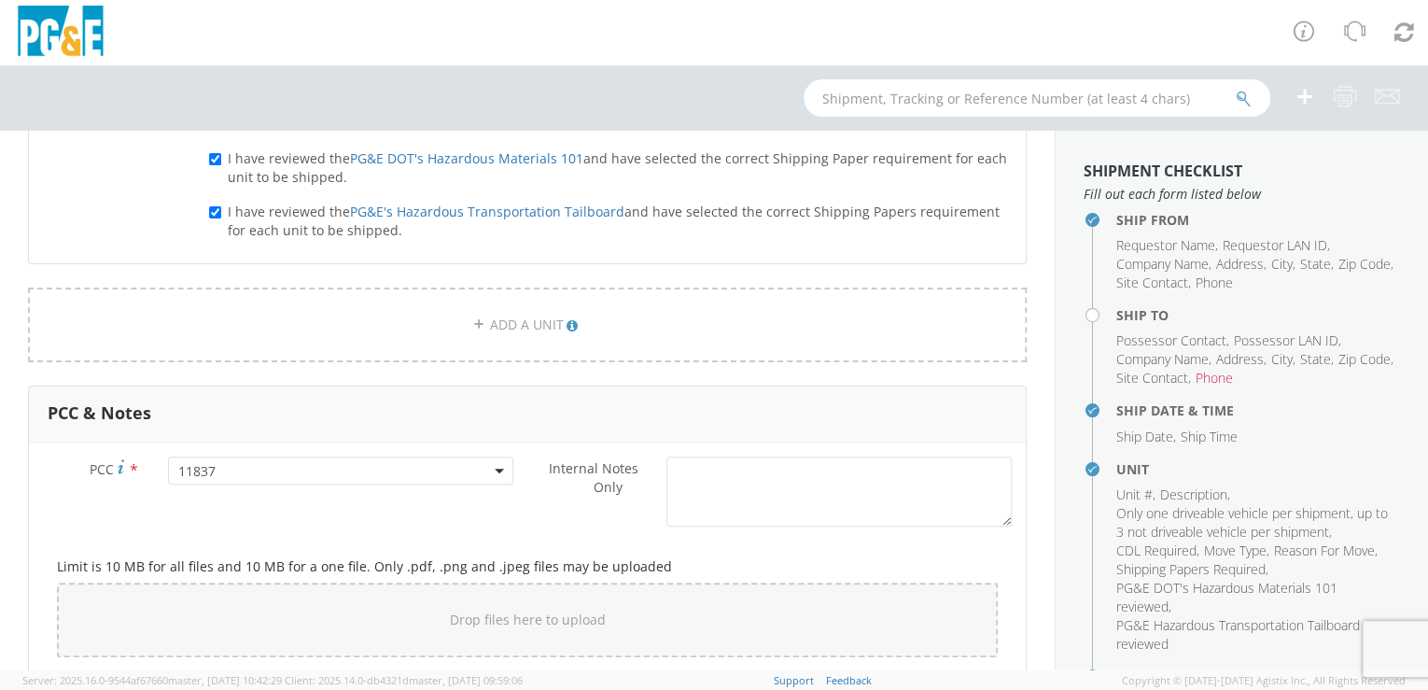
click at [269, 467] on span "11837" at bounding box center [341, 471] width 326 height 18
click at [256, 511] on span at bounding box center [339, 500] width 340 height 35
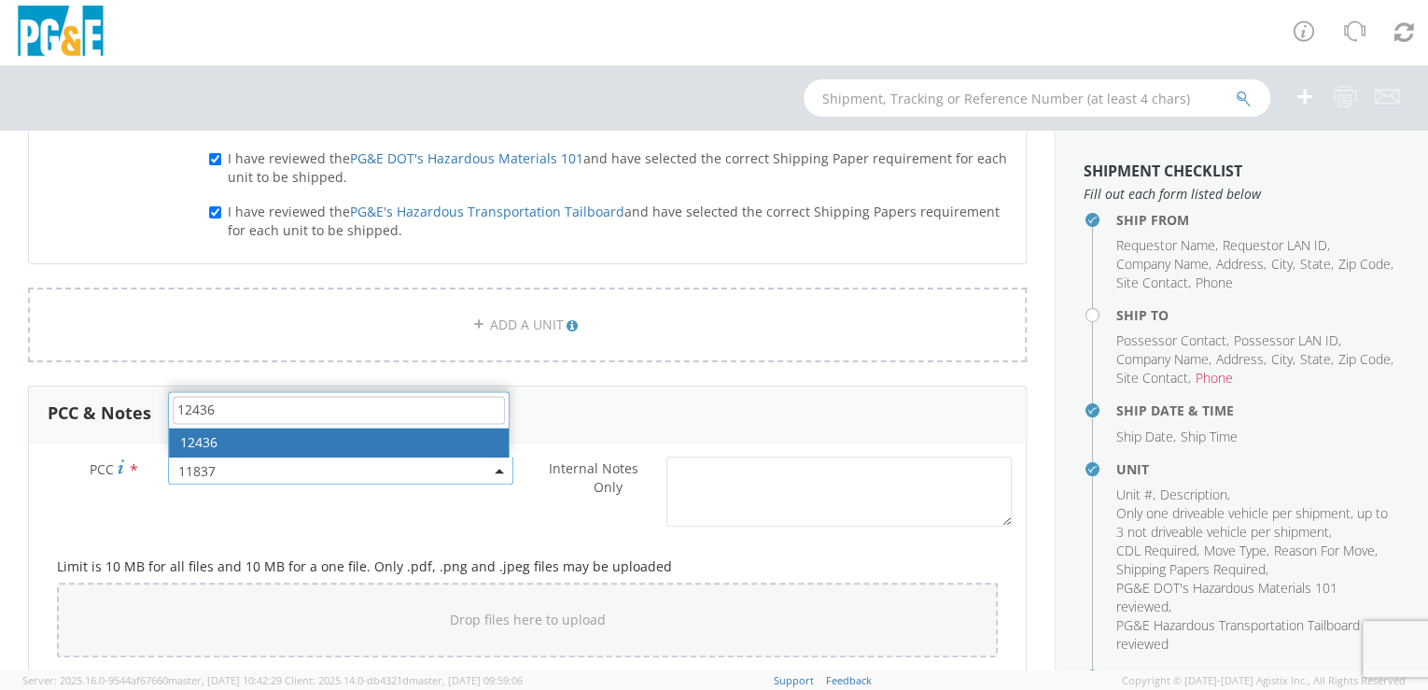
type input "12436"
select select "12436"
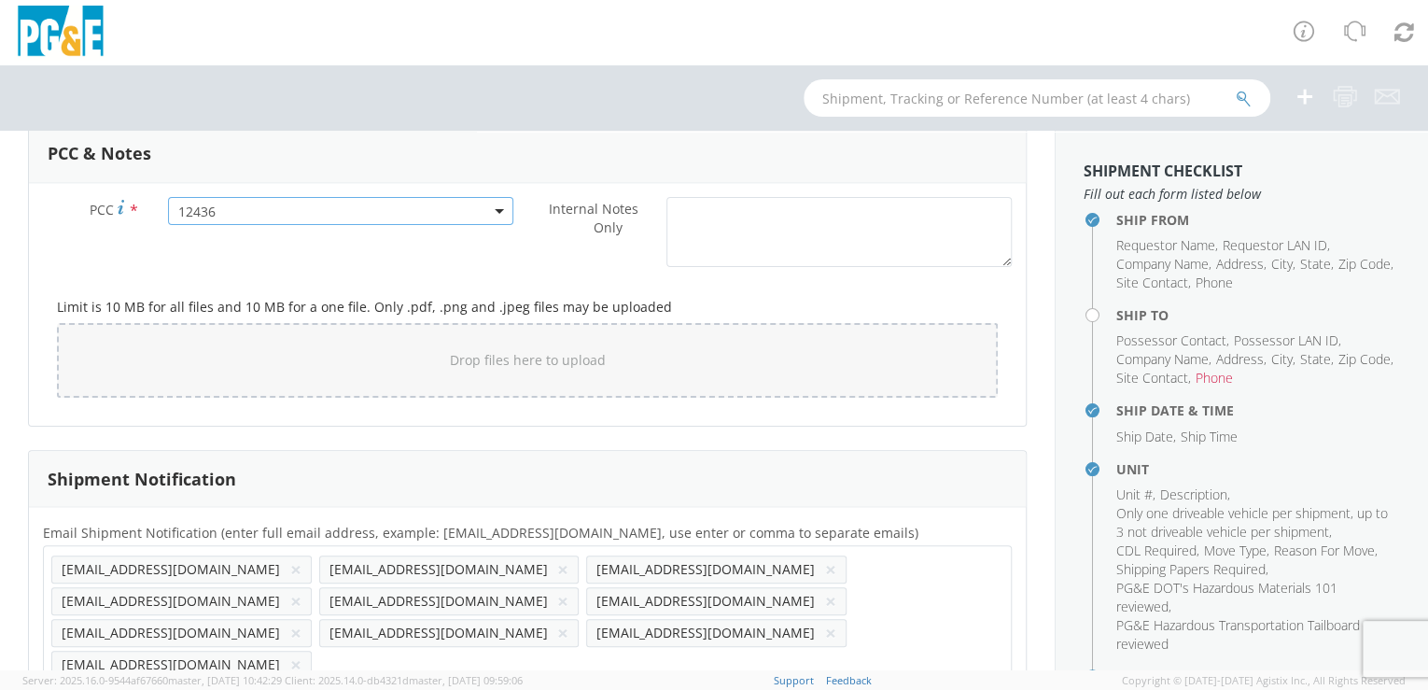
scroll to position [1497, 0]
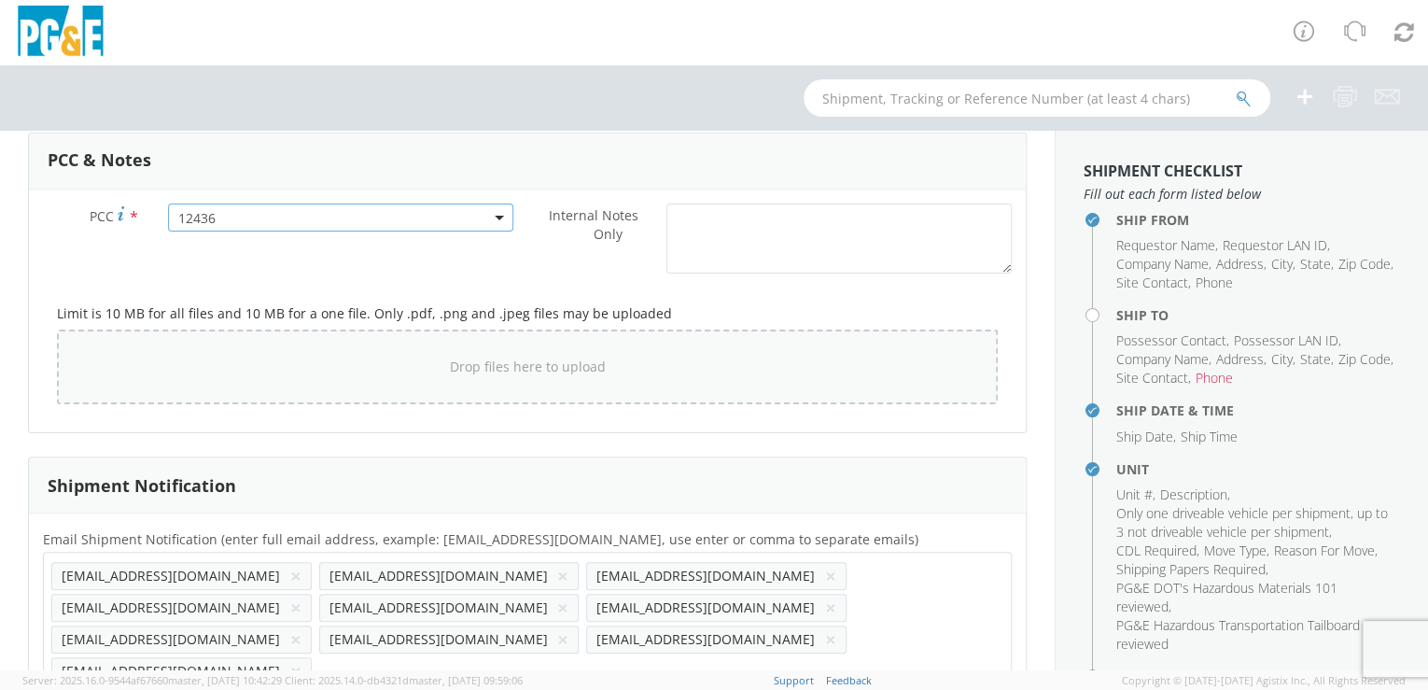
click at [371, 363] on div "Drop files here to upload" at bounding box center [527, 366] width 911 height 45
type input "C:\fakepath\B36153.jpg"
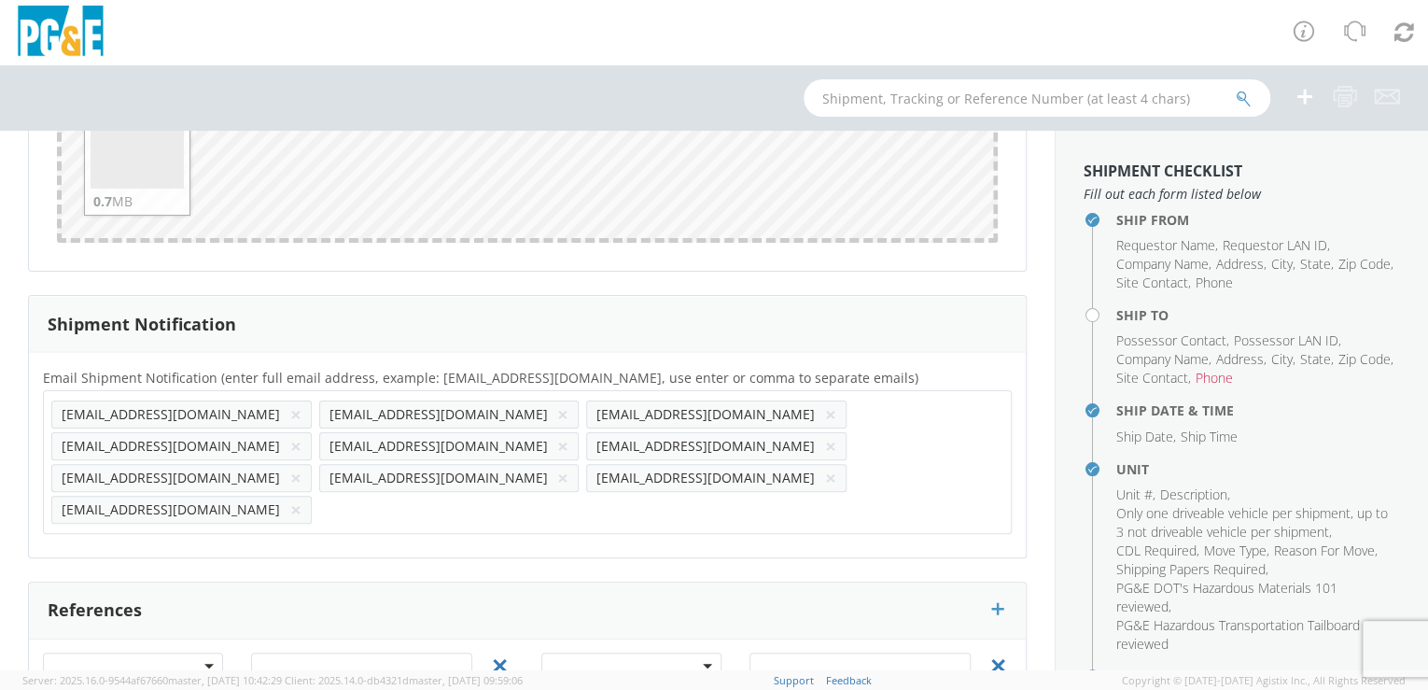
scroll to position [1813, 0]
click at [825, 437] on button "×" at bounding box center [830, 443] width 11 height 22
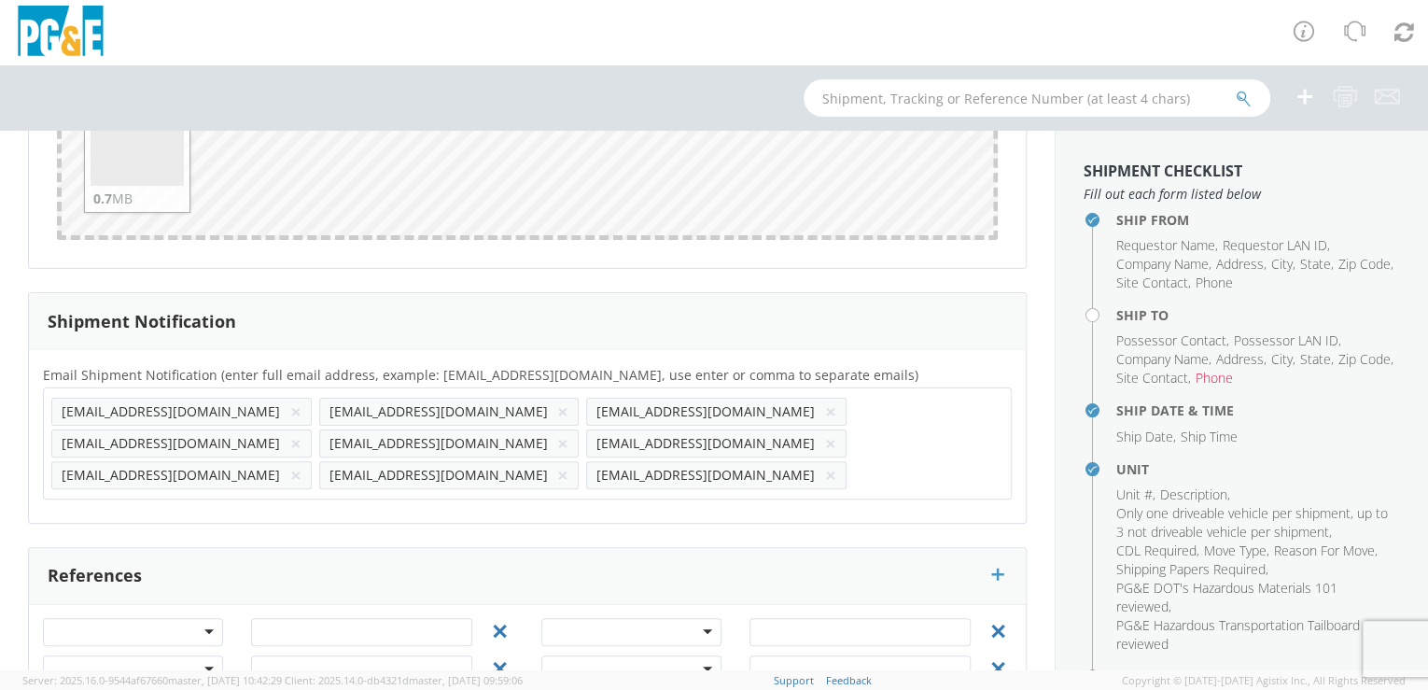
click at [557, 407] on button "×" at bounding box center [562, 411] width 11 height 22
click at [586, 461] on input "text" at bounding box center [596, 474] width 20 height 27
paste input "[EMAIL_ADDRESS][DOMAIN_NAME]"
type input "[EMAIL_ADDRESS][DOMAIN_NAME]"
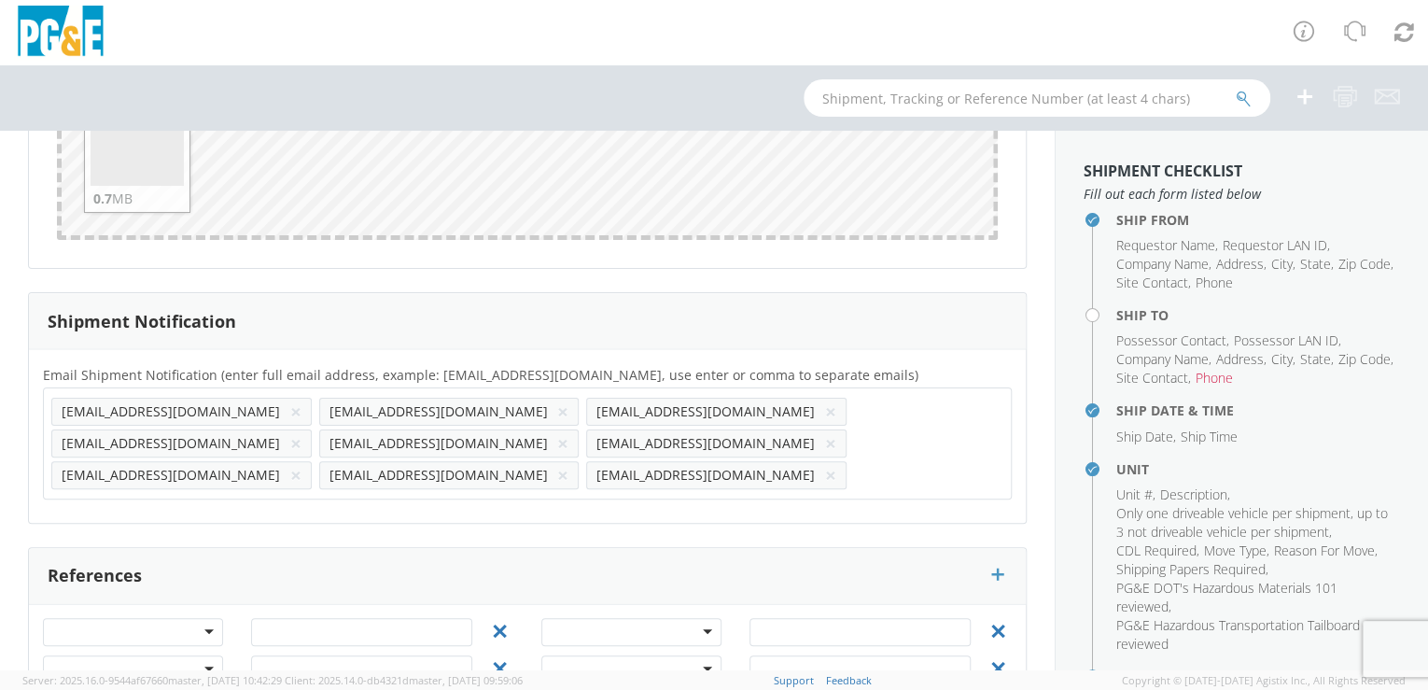
scroll to position [0, 0]
click at [371, 474] on div "Email Shipment Notification (enter full email address, example: [EMAIL_ADDRESS]…" at bounding box center [527, 436] width 997 height 174
click at [557, 407] on button "×" at bounding box center [562, 411] width 11 height 22
click at [557, 404] on button "×" at bounding box center [562, 411] width 11 height 22
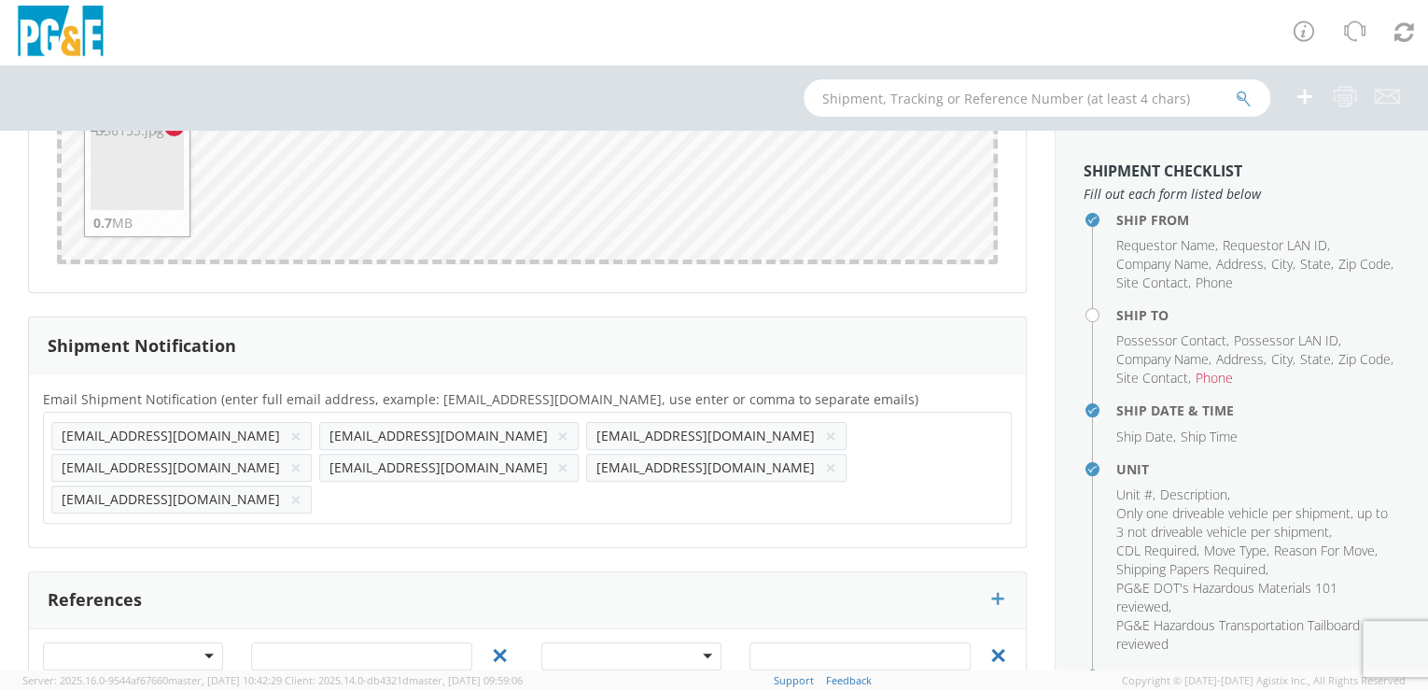
scroll to position [1835, 0]
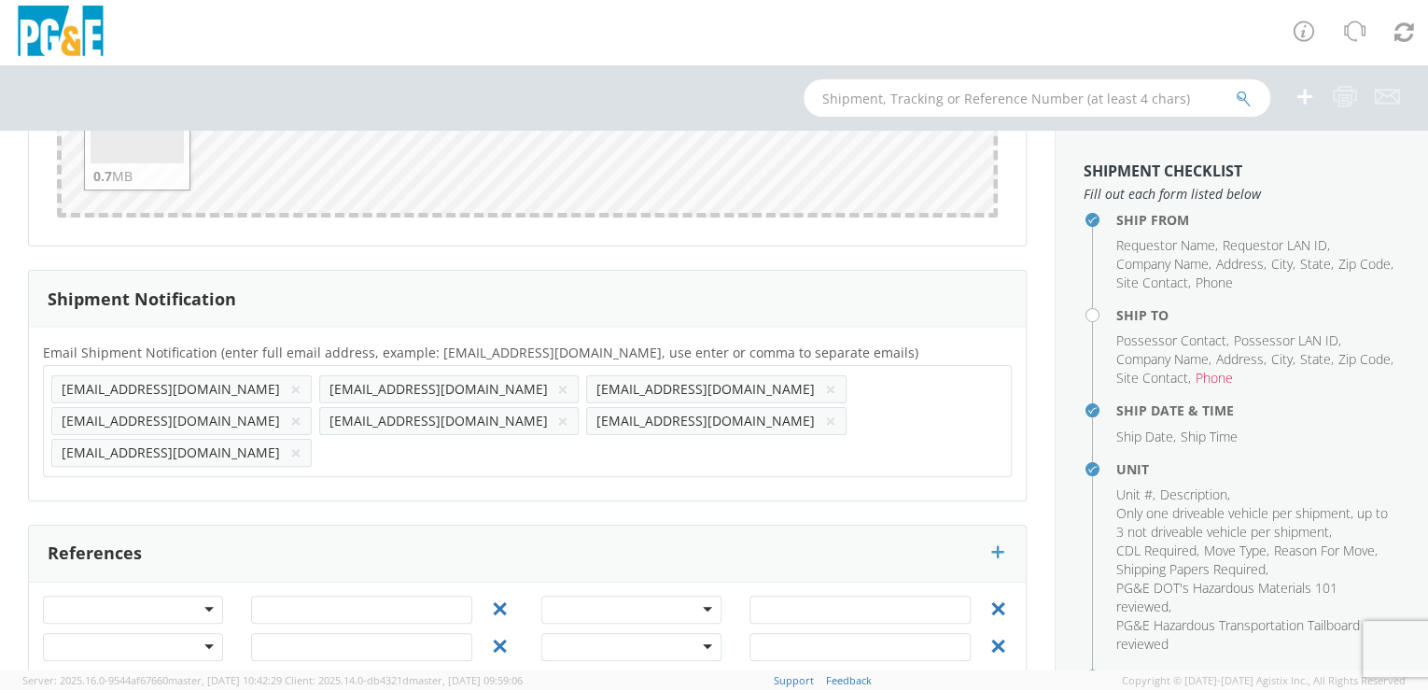
click at [301, 410] on button "×" at bounding box center [295, 421] width 11 height 22
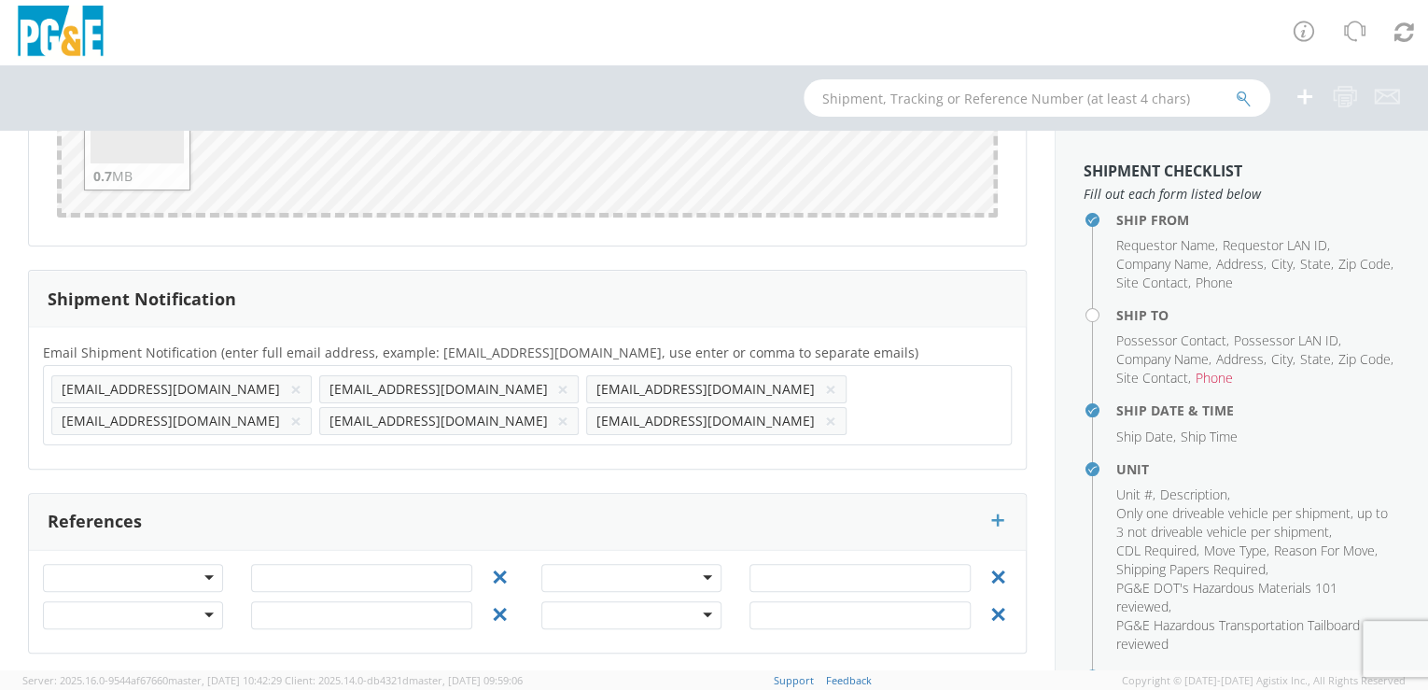
scroll to position [1803, 0]
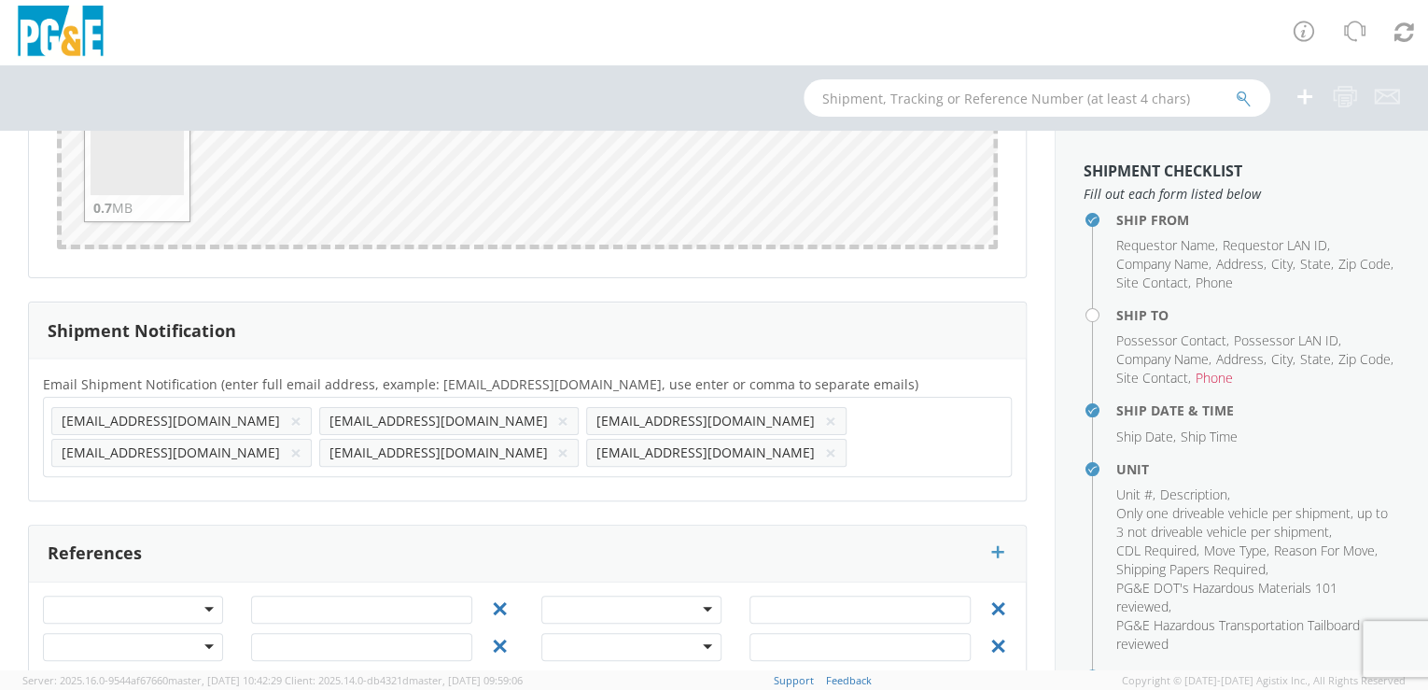
click at [874, 439] on input "text" at bounding box center [864, 452] width 20 height 27
paste input "CKP2"
type input "[EMAIL_ADDRESS][DOMAIN_NAME]"
click at [393, 483] on div "Email Shipment Notification (enter full email address, example: [EMAIL_ADDRESS]…" at bounding box center [527, 429] width 997 height 142
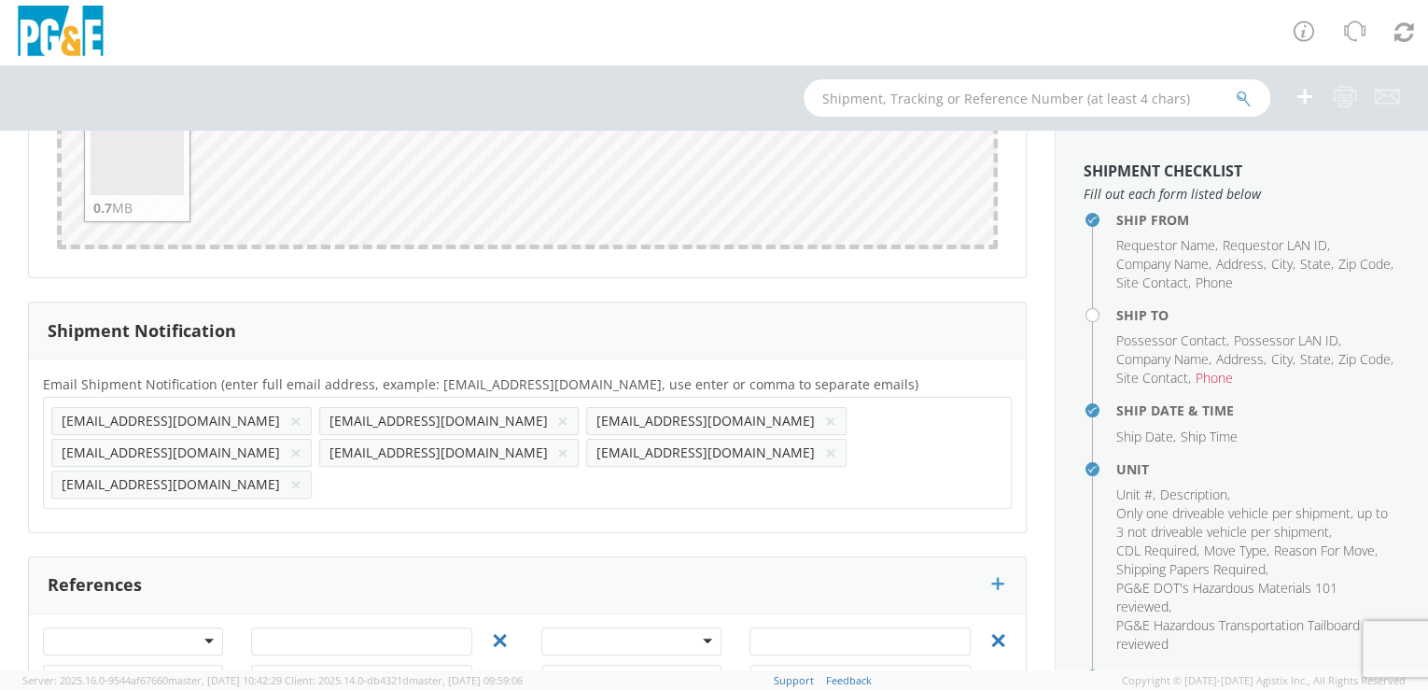
click at [319, 470] on input "text" at bounding box center [379, 483] width 121 height 27
paste input "D4L5"
type input "[EMAIL_ADDRESS][DOMAIN_NAME]"
click at [220, 484] on div "Email Shipment Notification (enter full email address, example: [EMAIL_ADDRESS]…" at bounding box center [527, 445] width 997 height 174
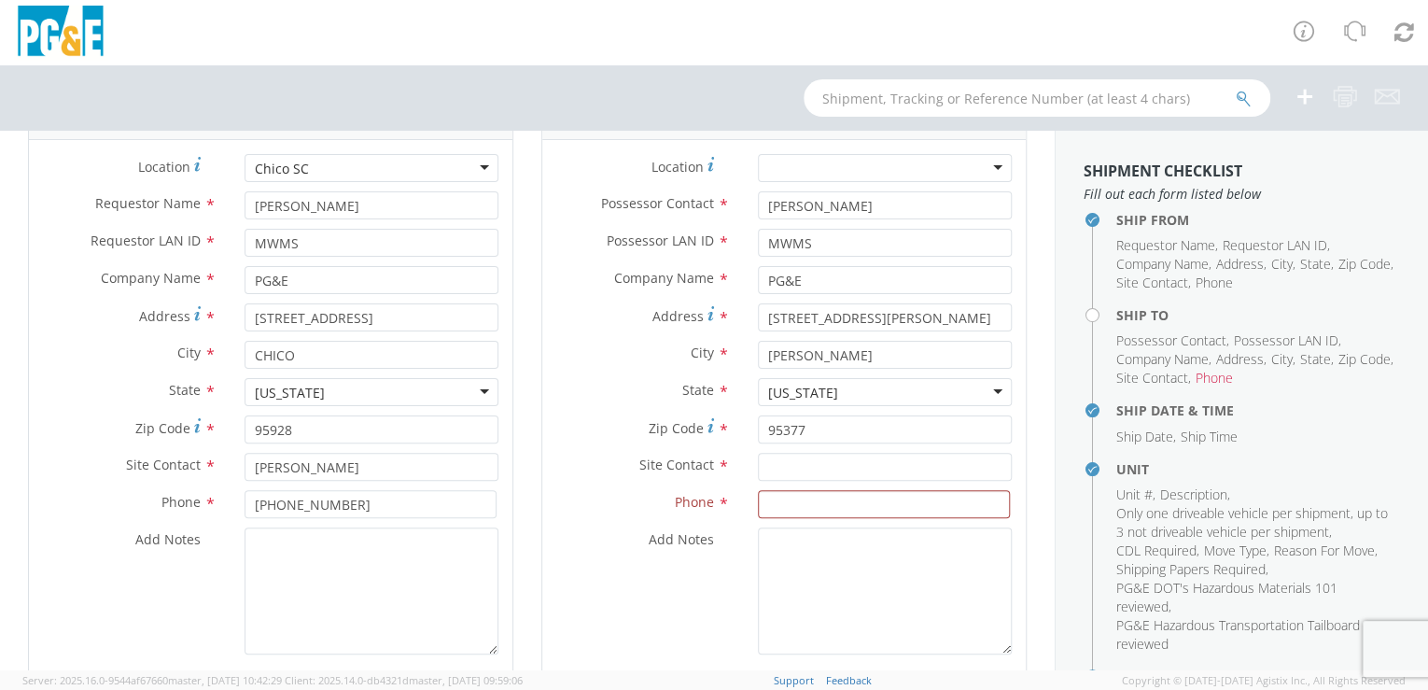
scroll to position [168, 0]
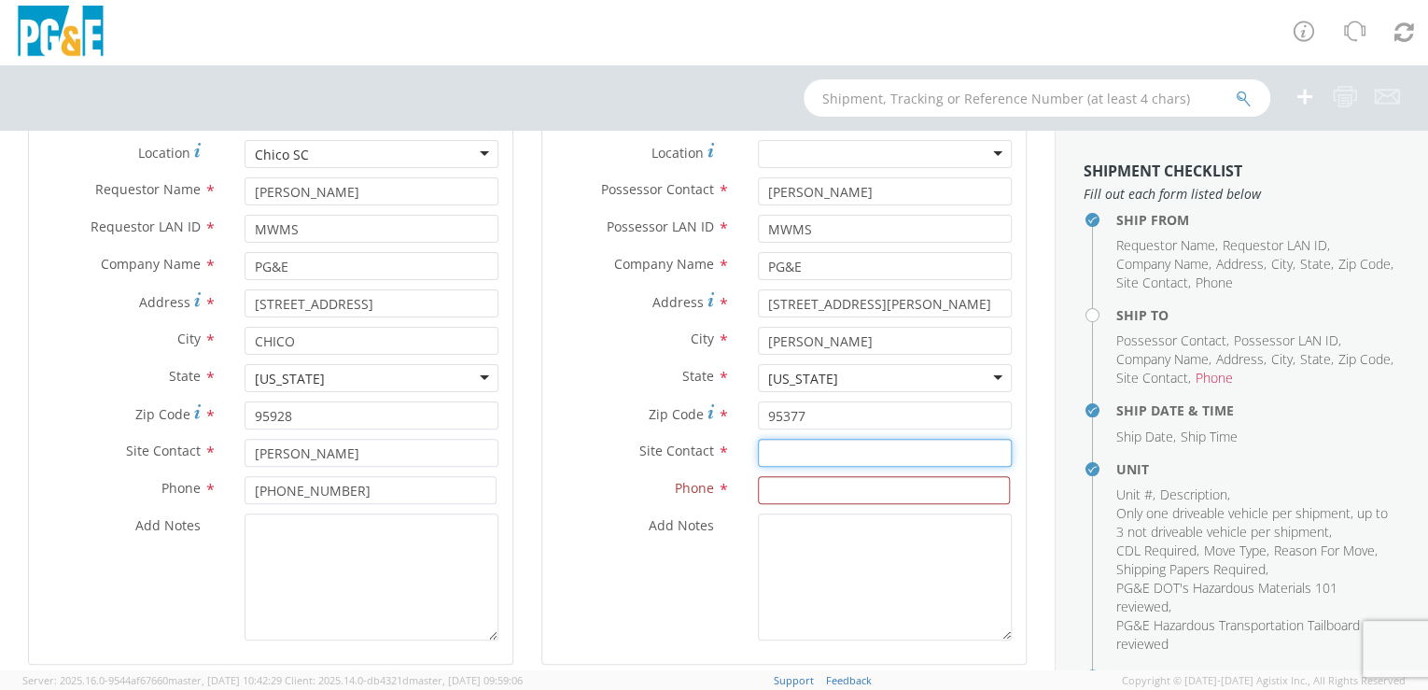
click at [777, 452] on input "text" at bounding box center [885, 453] width 254 height 28
type input "[PERSON_NAME]"
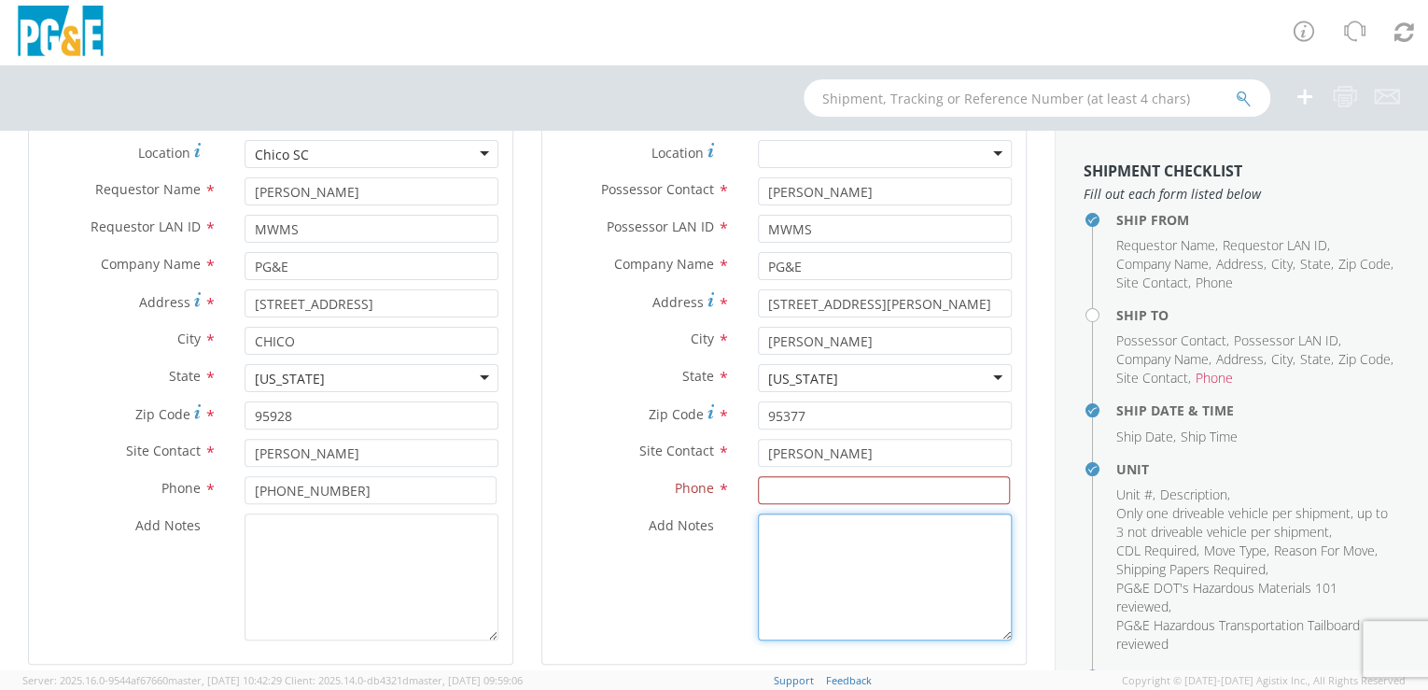
click at [782, 575] on textarea "Add Notes *" at bounding box center [885, 576] width 254 height 127
paste input "[PHONE_NUMBER]"
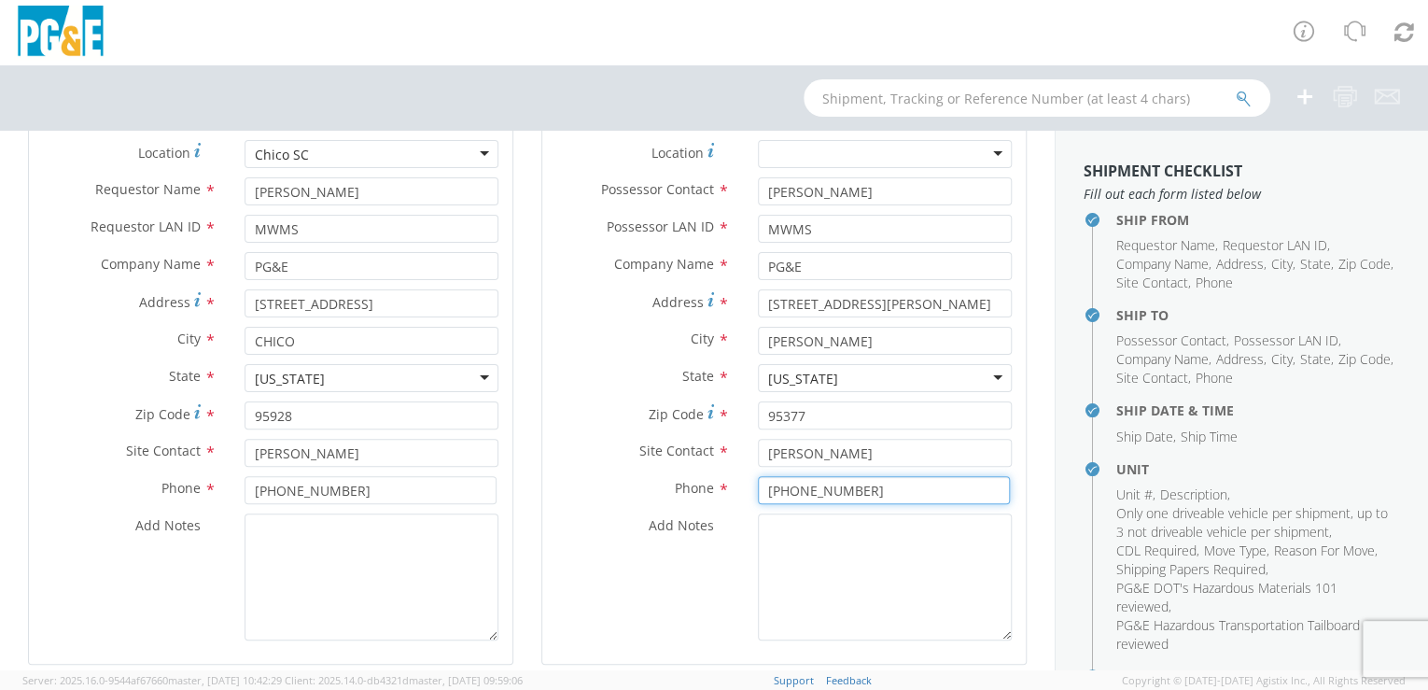
click at [759, 488] on input "[PHONE_NUMBER]" at bounding box center [884, 490] width 252 height 28
type input "[PHONE_NUMBER]"
click at [872, 582] on textarea "Add Notes *" at bounding box center [885, 576] width 254 height 127
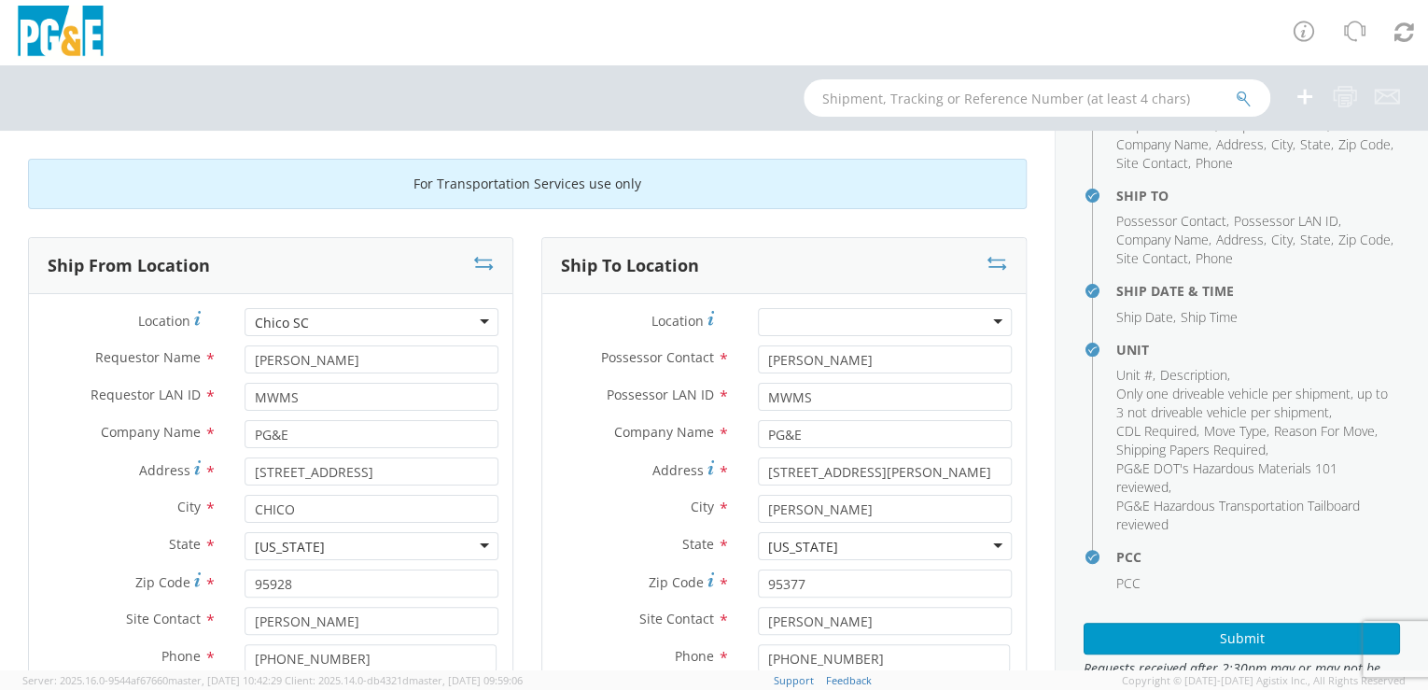
scroll to position [201, 0]
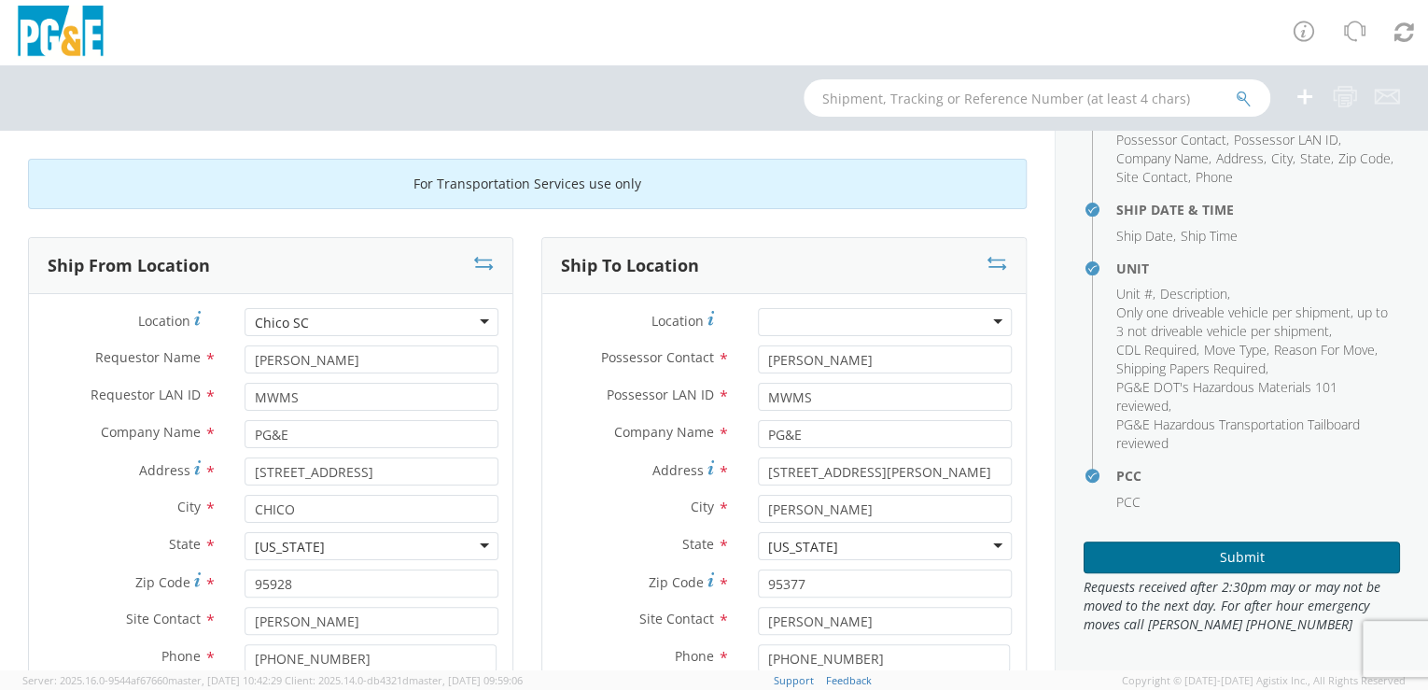
drag, startPoint x: 1207, startPoint y: 551, endPoint x: 1214, endPoint y: 541, distance: 12.0
click at [1207, 550] on button "Submit" at bounding box center [1242, 557] width 316 height 32
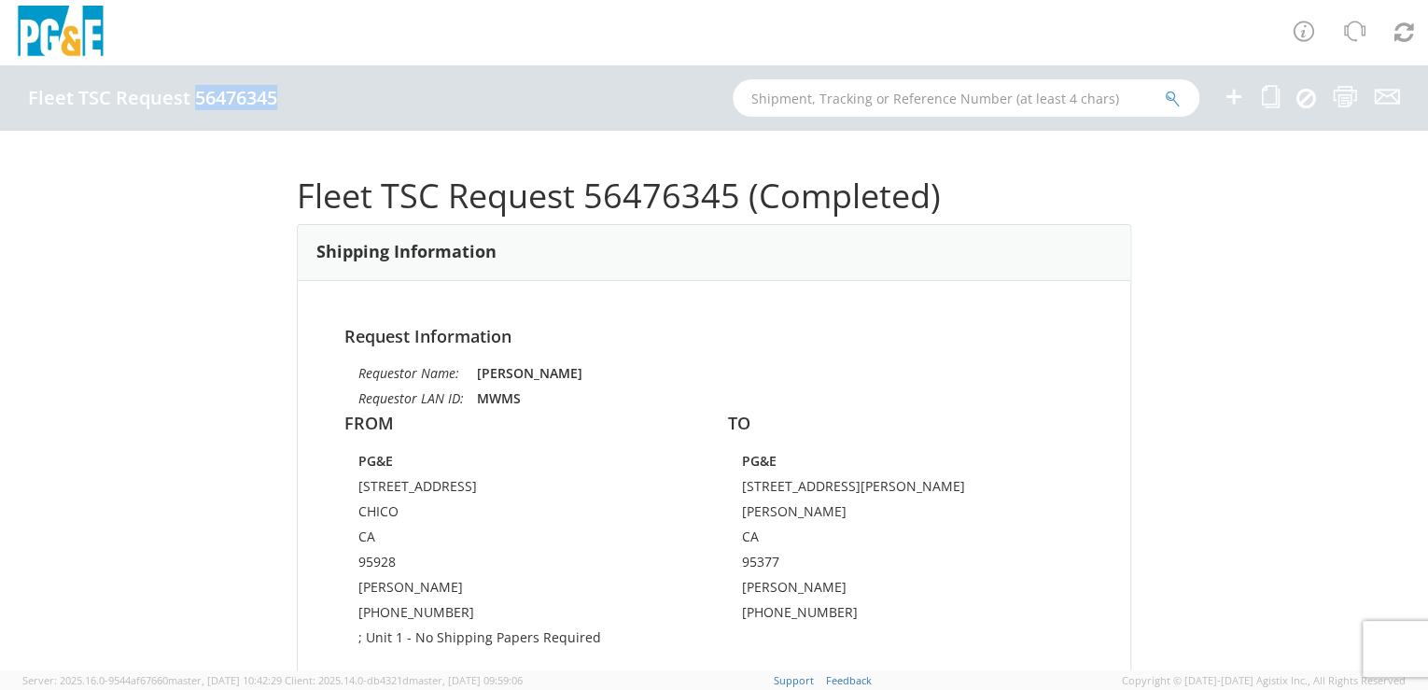
drag, startPoint x: 195, startPoint y: 95, endPoint x: 276, endPoint y: 93, distance: 81.2
click at [276, 93] on h4 "Fleet TSC Request 56476345" at bounding box center [152, 98] width 249 height 21
drag, startPoint x: 276, startPoint y: 93, endPoint x: 259, endPoint y: 97, distance: 17.2
copy h4 "56476345"
click at [777, 314] on div "Request Information Requestor Name: [PERSON_NAME] Requestor LAN ID: MWMS FROM P…" at bounding box center [714, 532] width 833 height 503
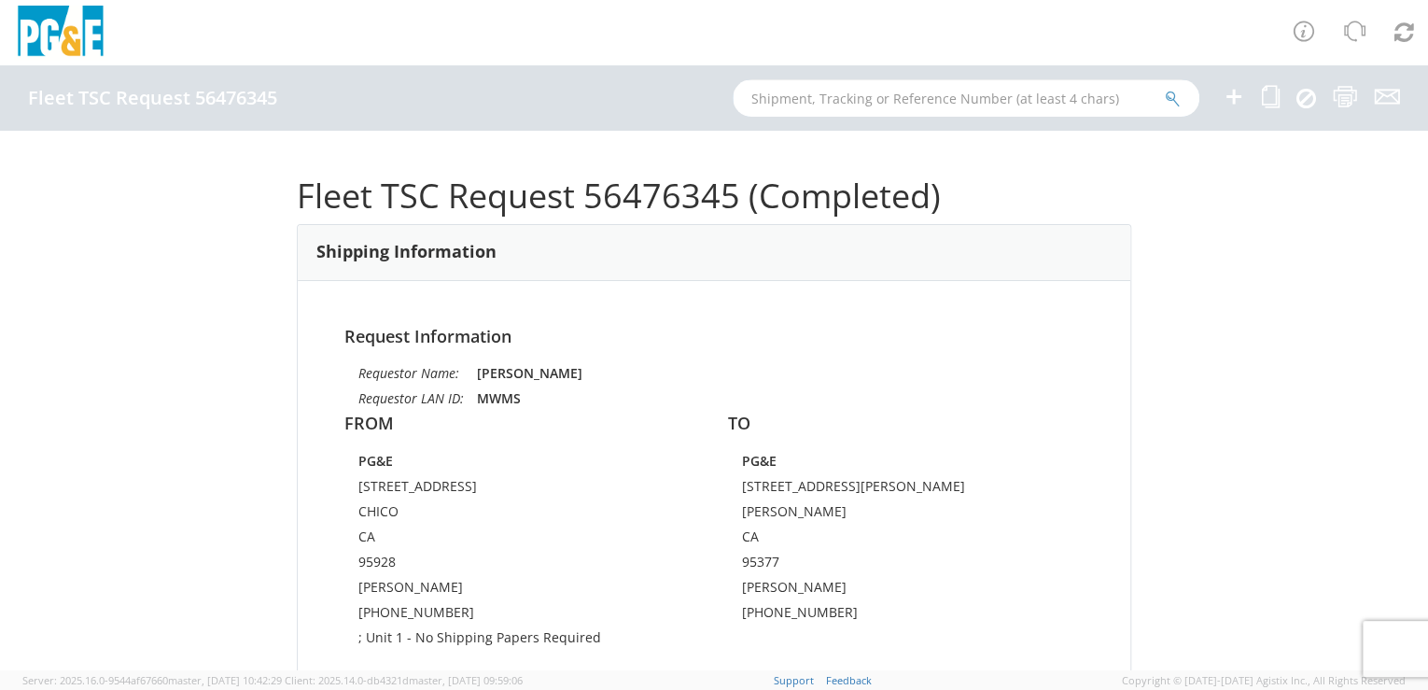
click at [789, 96] on input "text" at bounding box center [966, 97] width 467 height 37
paste input "56476028"
type input "56476028"
click at [1175, 96] on icon "submit" at bounding box center [1173, 99] width 16 height 17
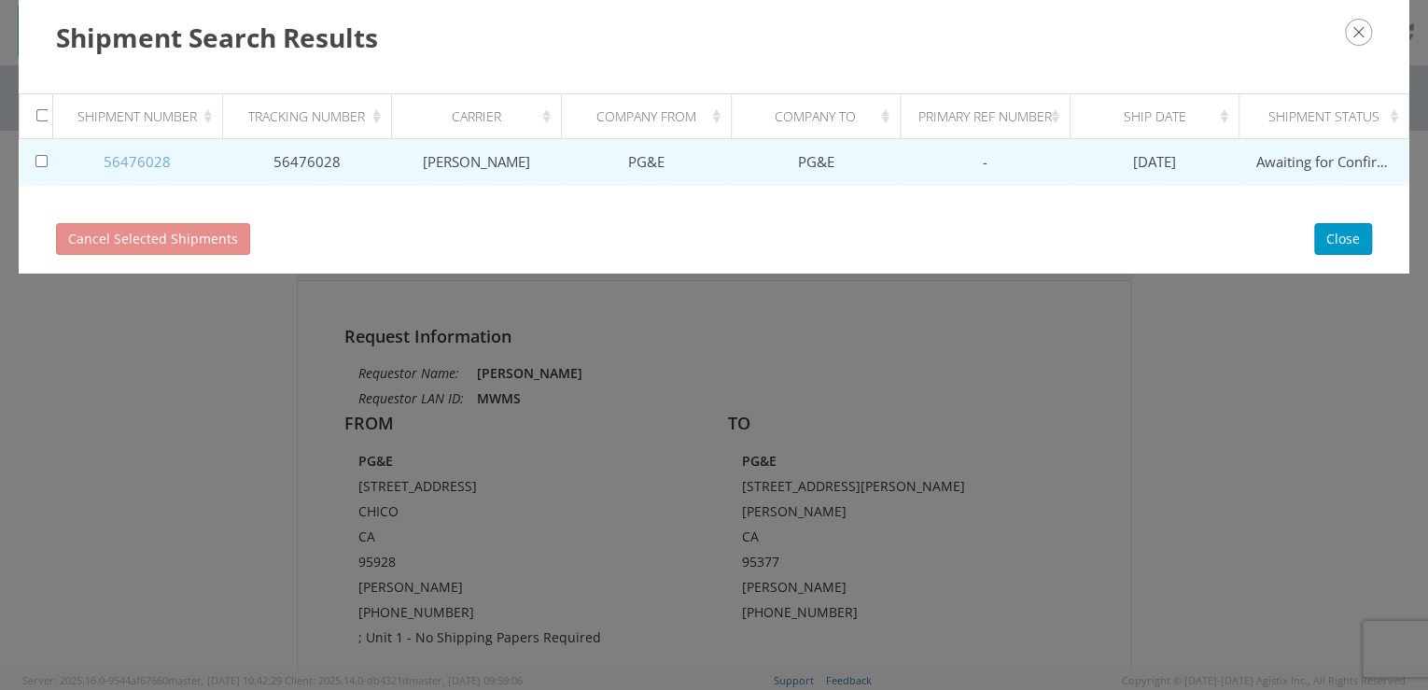
click at [135, 157] on link "56476028" at bounding box center [137, 161] width 67 height 19
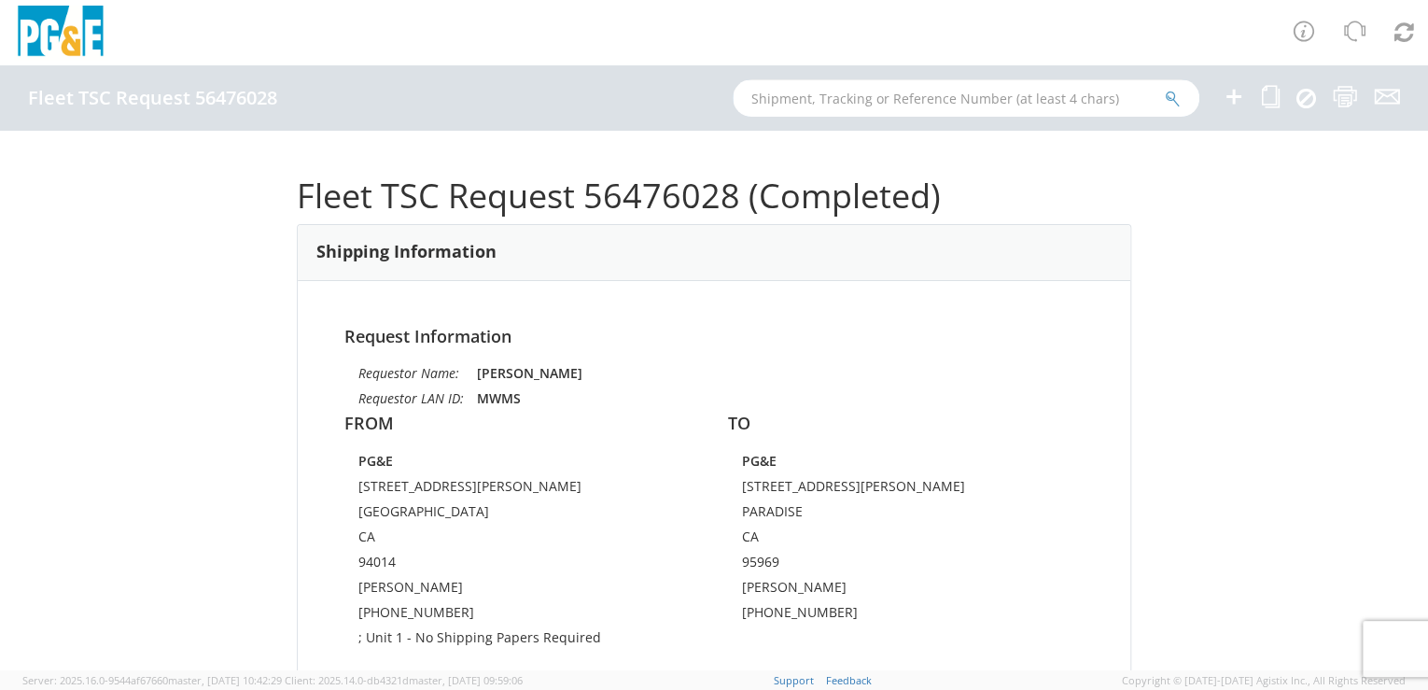
paste input "56476028"
type input "56476028"
click at [1176, 101] on icon "submit" at bounding box center [1173, 99] width 16 height 17
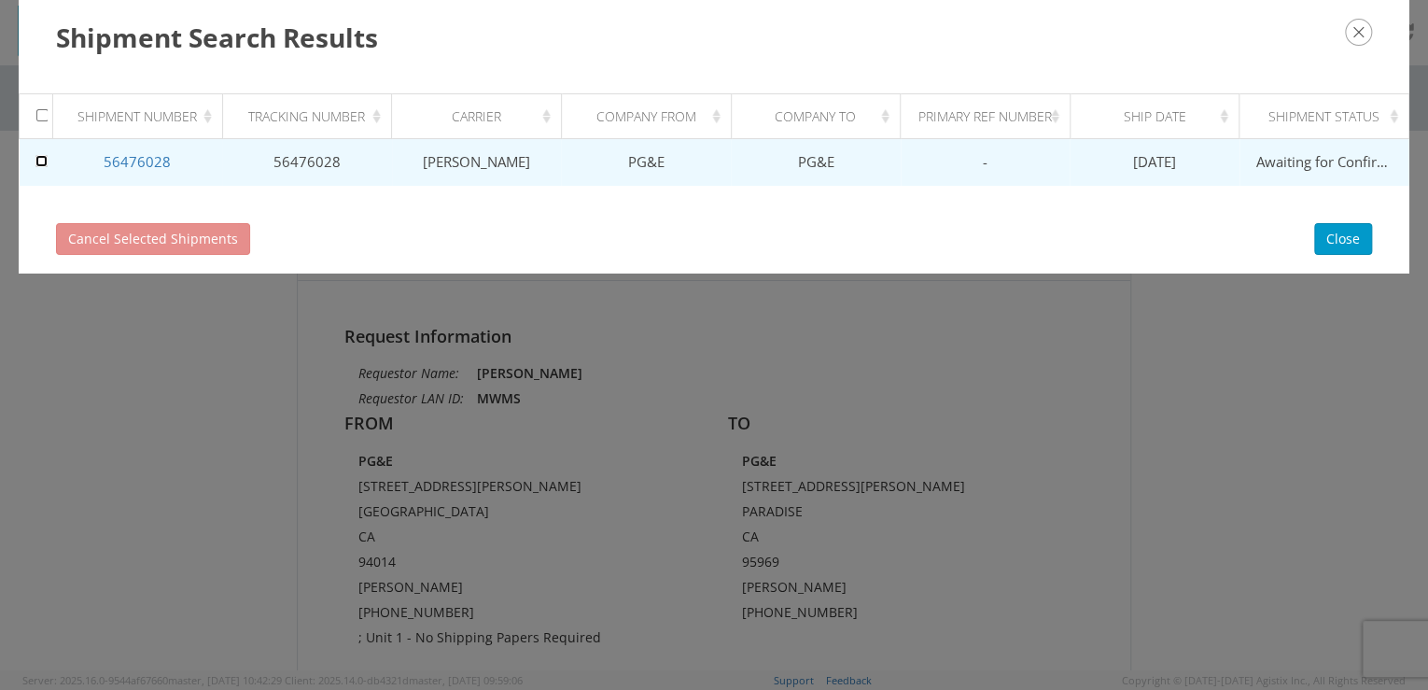
click at [38, 161] on input "checkbox" at bounding box center [41, 161] width 12 height 12
checkbox input "true"
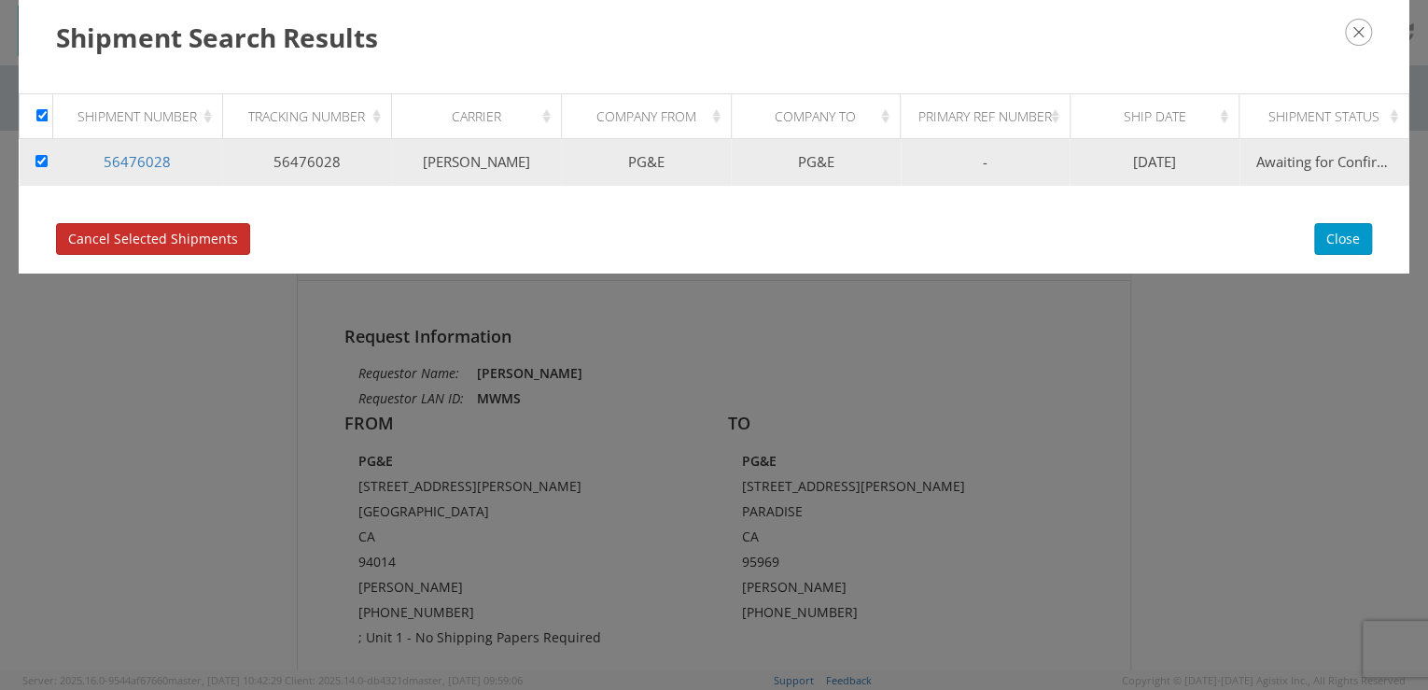
click at [124, 238] on span "Cancel Selected Shipments" at bounding box center [153, 239] width 170 height 18
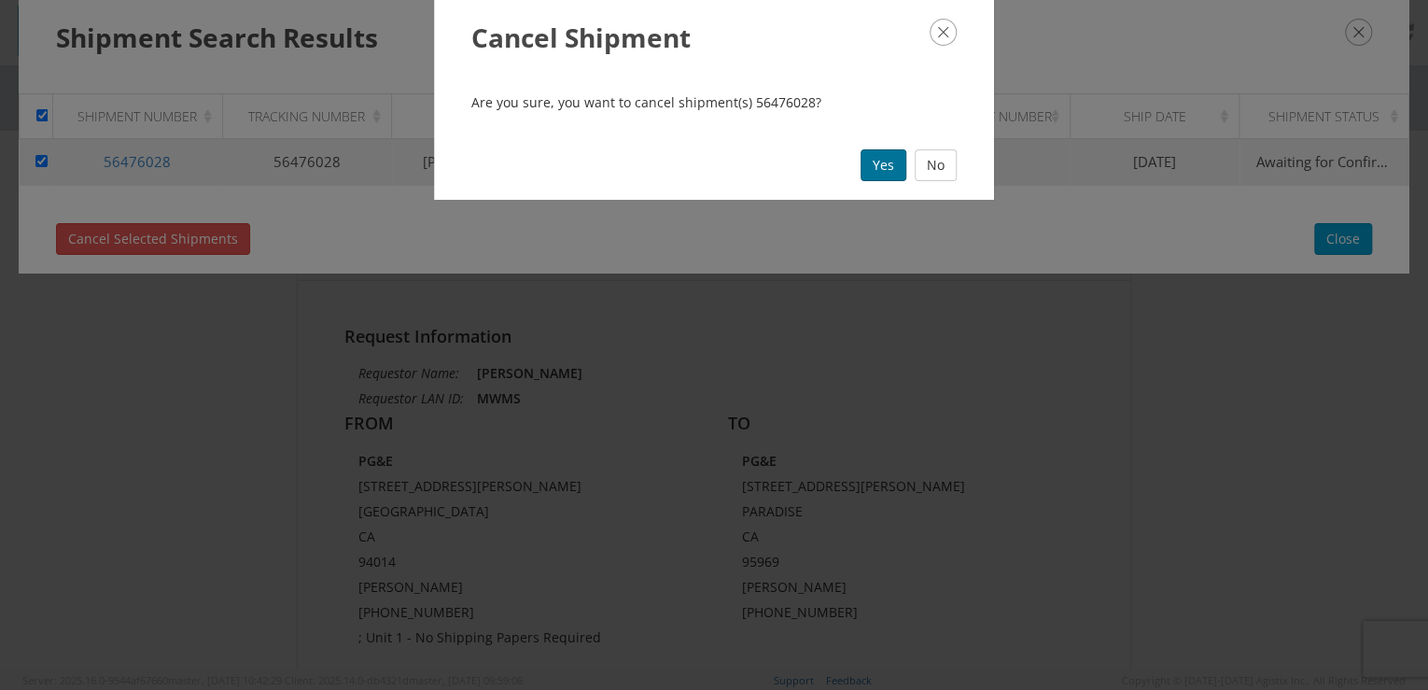
click at [888, 158] on button "Yes" at bounding box center [884, 165] width 46 height 32
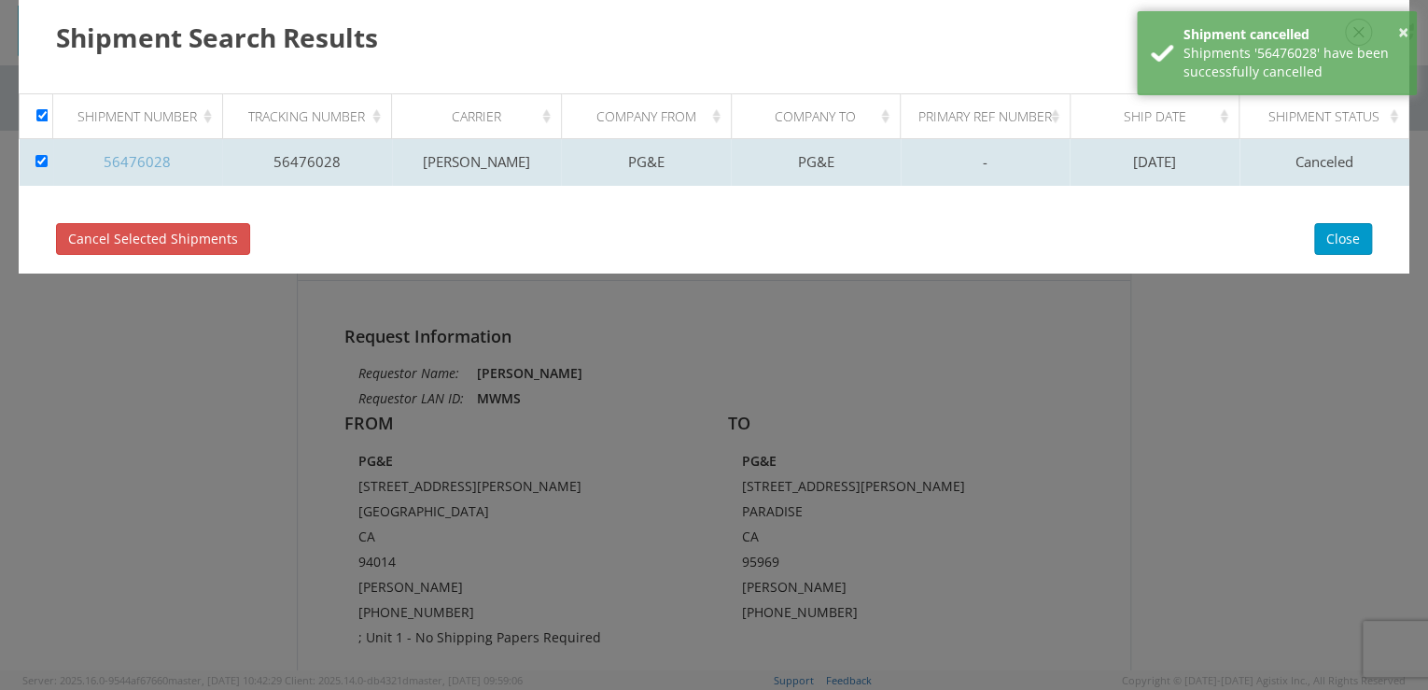
click at [136, 162] on link "56476028" at bounding box center [137, 161] width 67 height 19
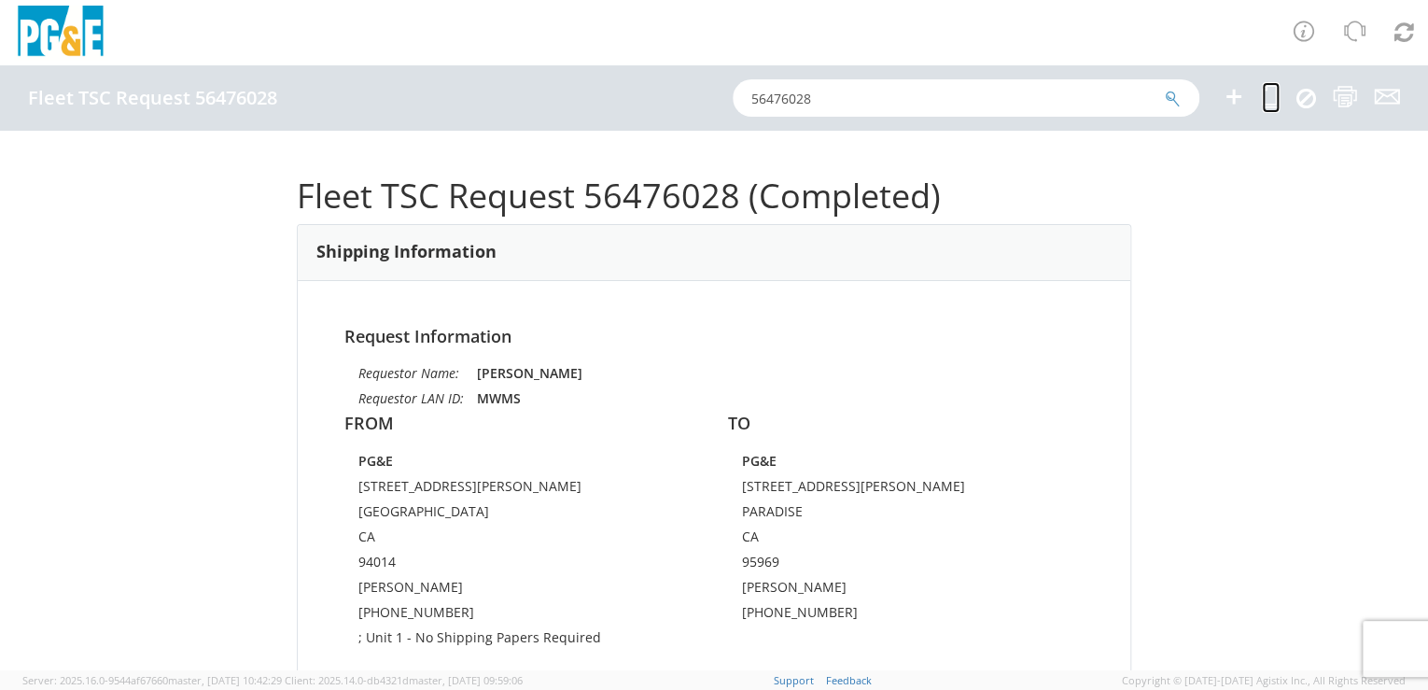
click at [1267, 98] on icon at bounding box center [1271, 96] width 18 height 23
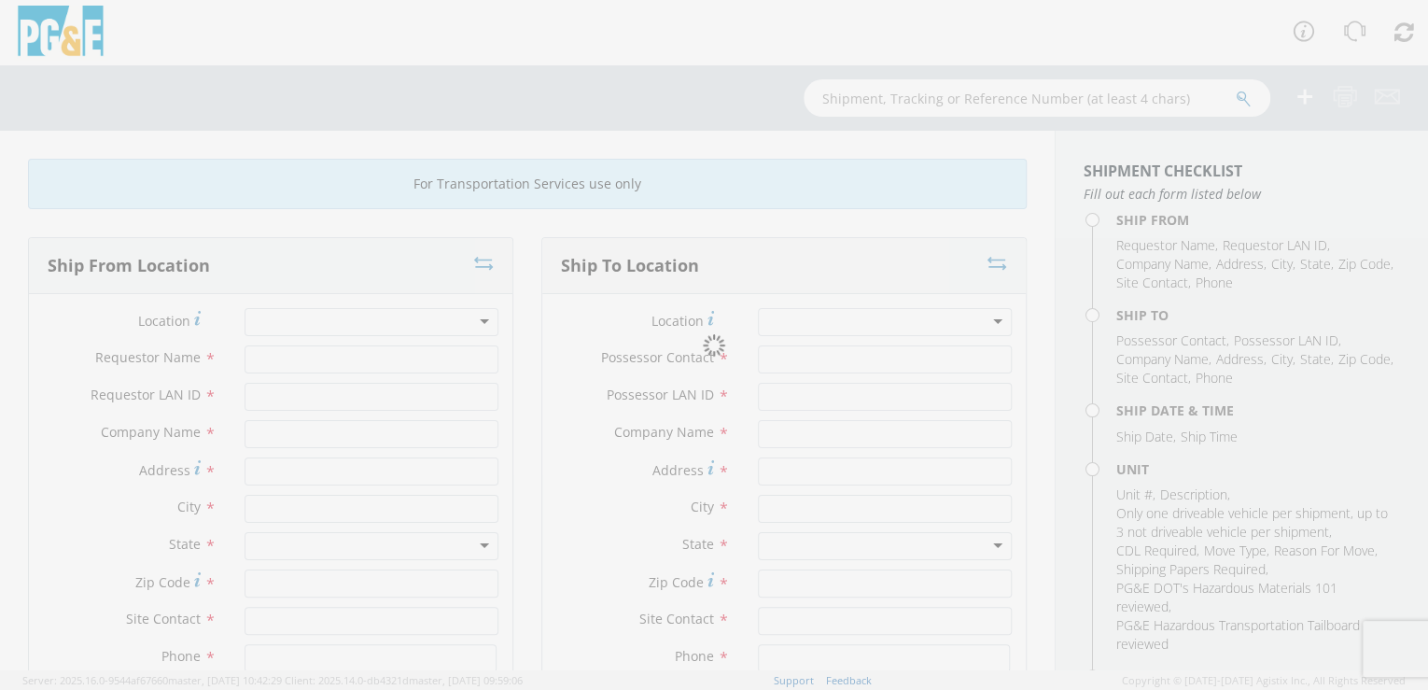
type input "[PERSON_NAME]"
type input "MWMS"
type input "PG&E"
type input "[STREET_ADDRESS][PERSON_NAME]"
type input "[GEOGRAPHIC_DATA]"
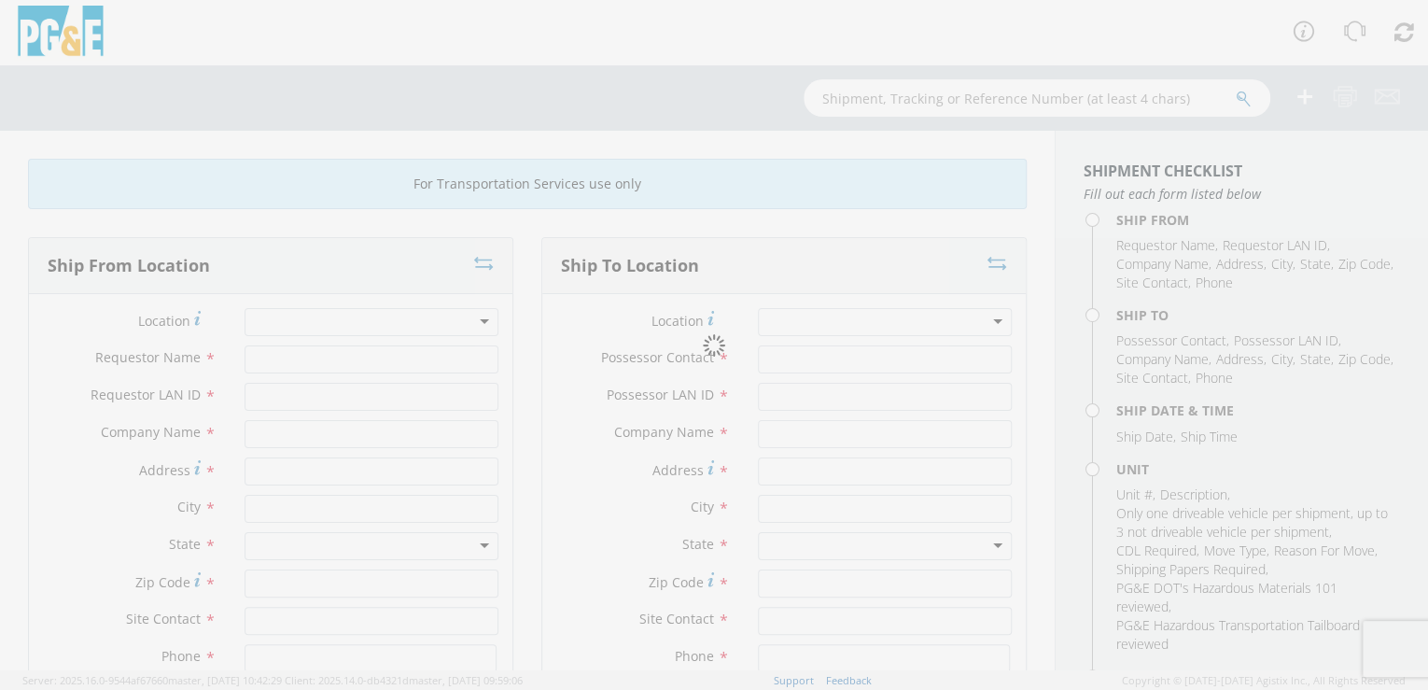
type input "94014"
type input "[PERSON_NAME]"
type input "[PHONE_NUMBER]"
type input "[PERSON_NAME]"
type input "N1H9"
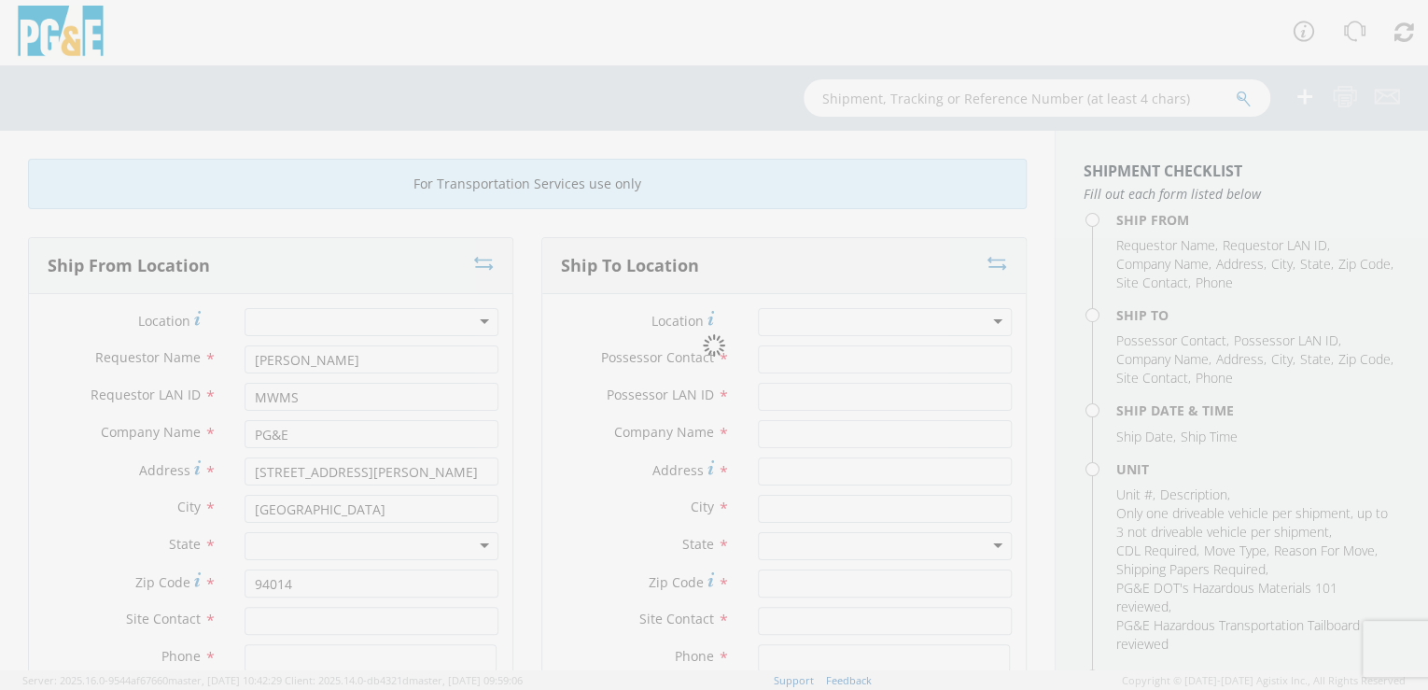
type input "PG&E"
type input "[STREET_ADDRESS][PERSON_NAME]"
type input "PARADISE"
type input "95969"
type input "[PERSON_NAME]"
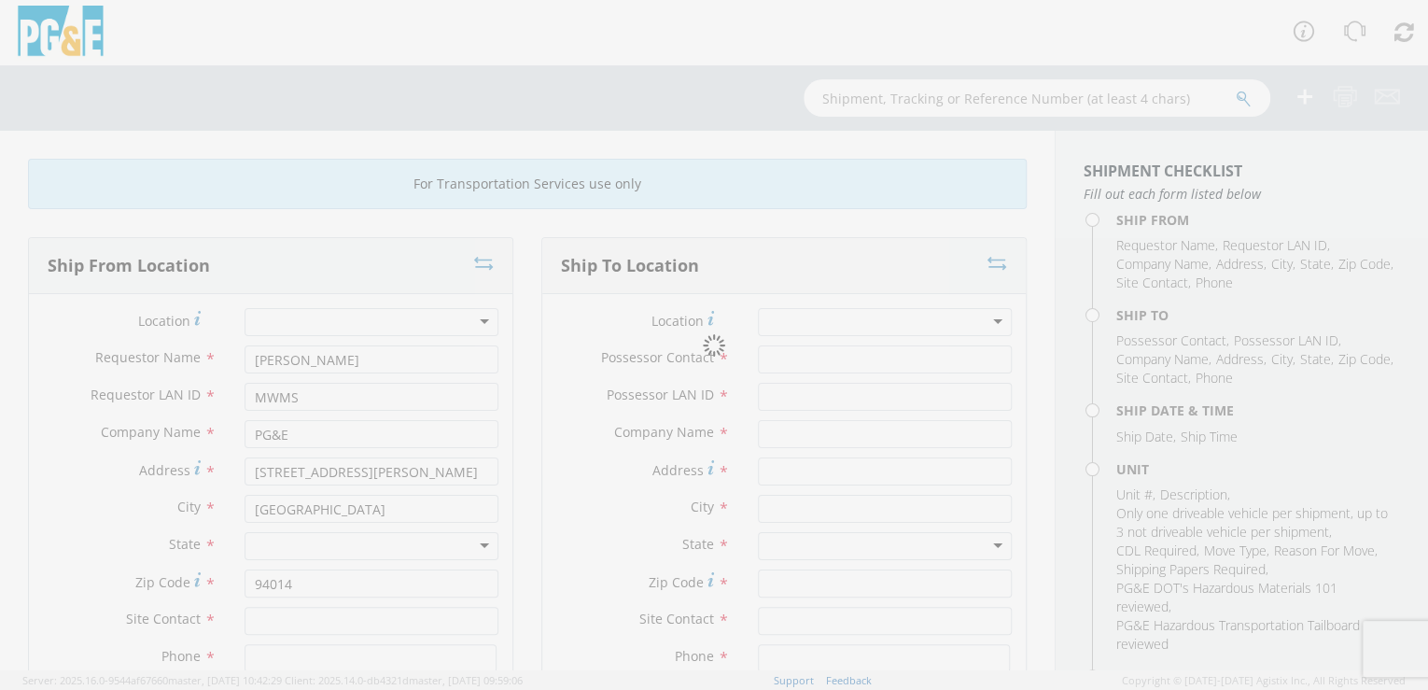
type input "[PHONE_NUMBER]"
type input "[DATE]"
type input "SUV; FULL 4X4"
type input "7500"
select select "B27387"
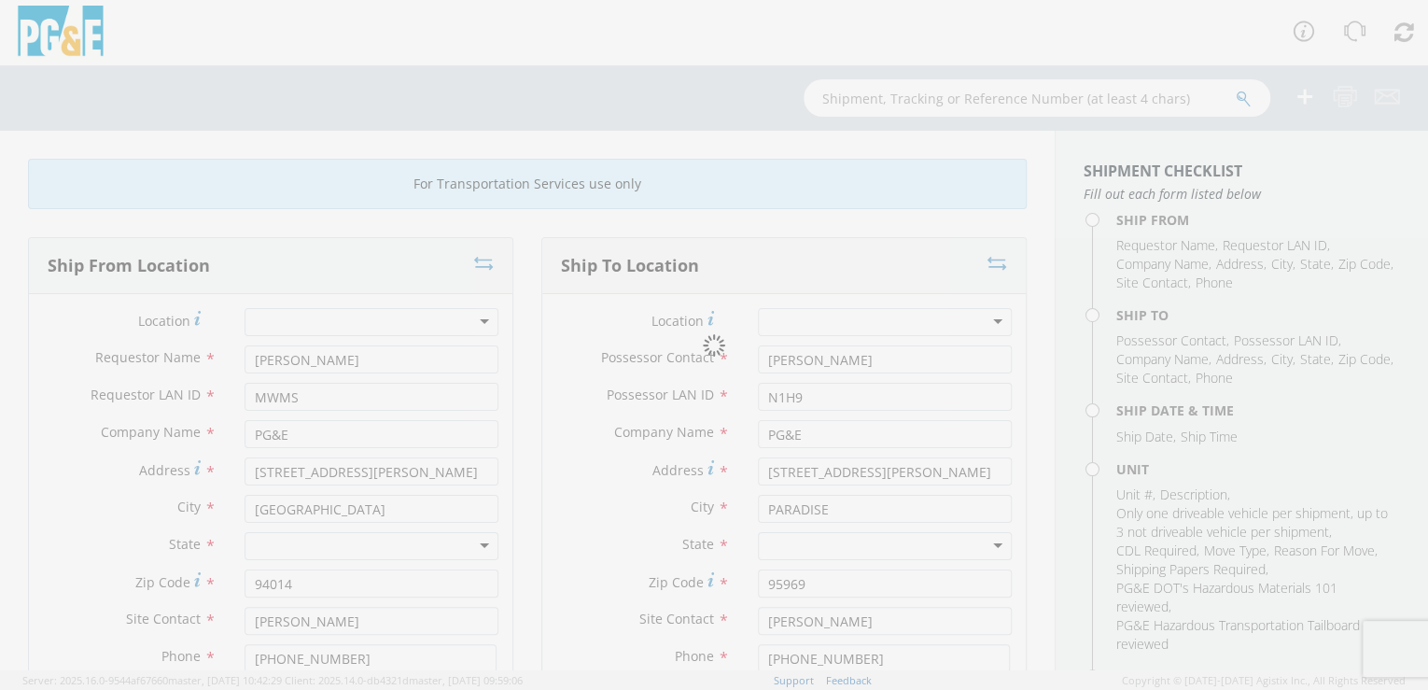
select select "15975"
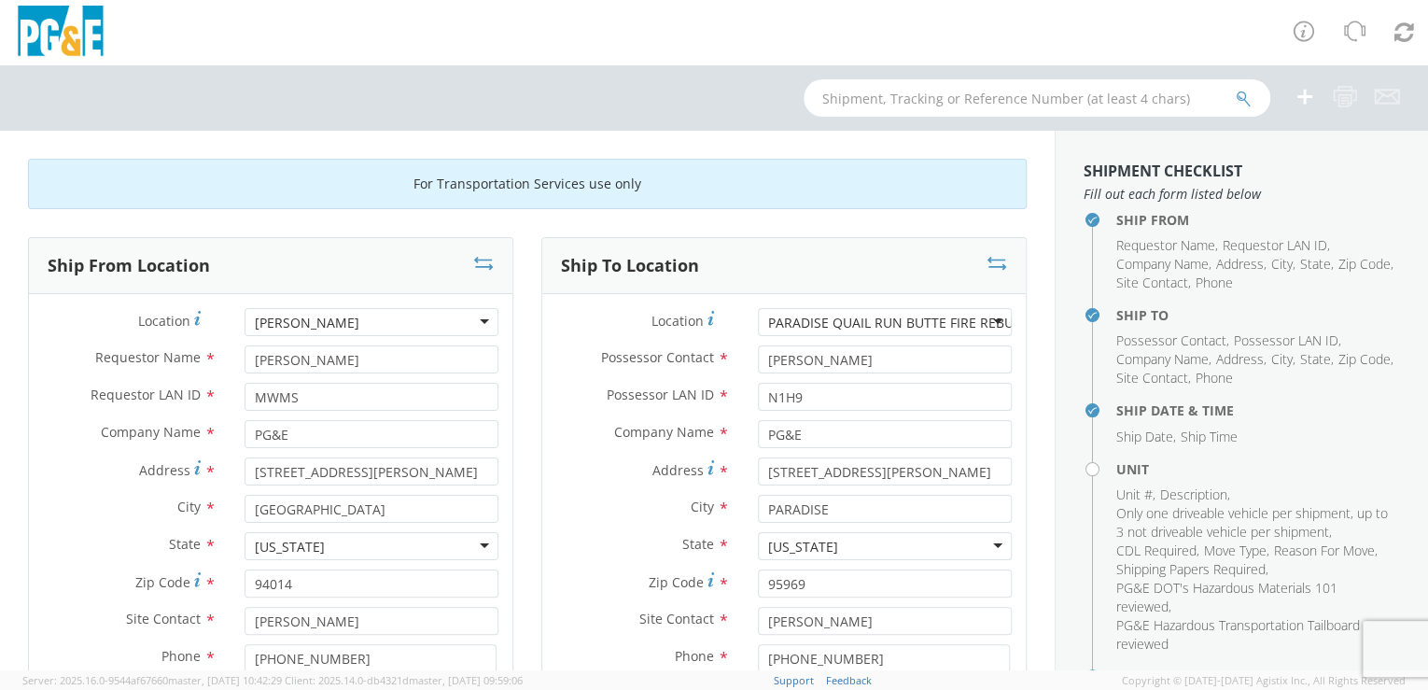
click at [339, 321] on div "[PERSON_NAME]" at bounding box center [372, 322] width 254 height 28
type input "concord"
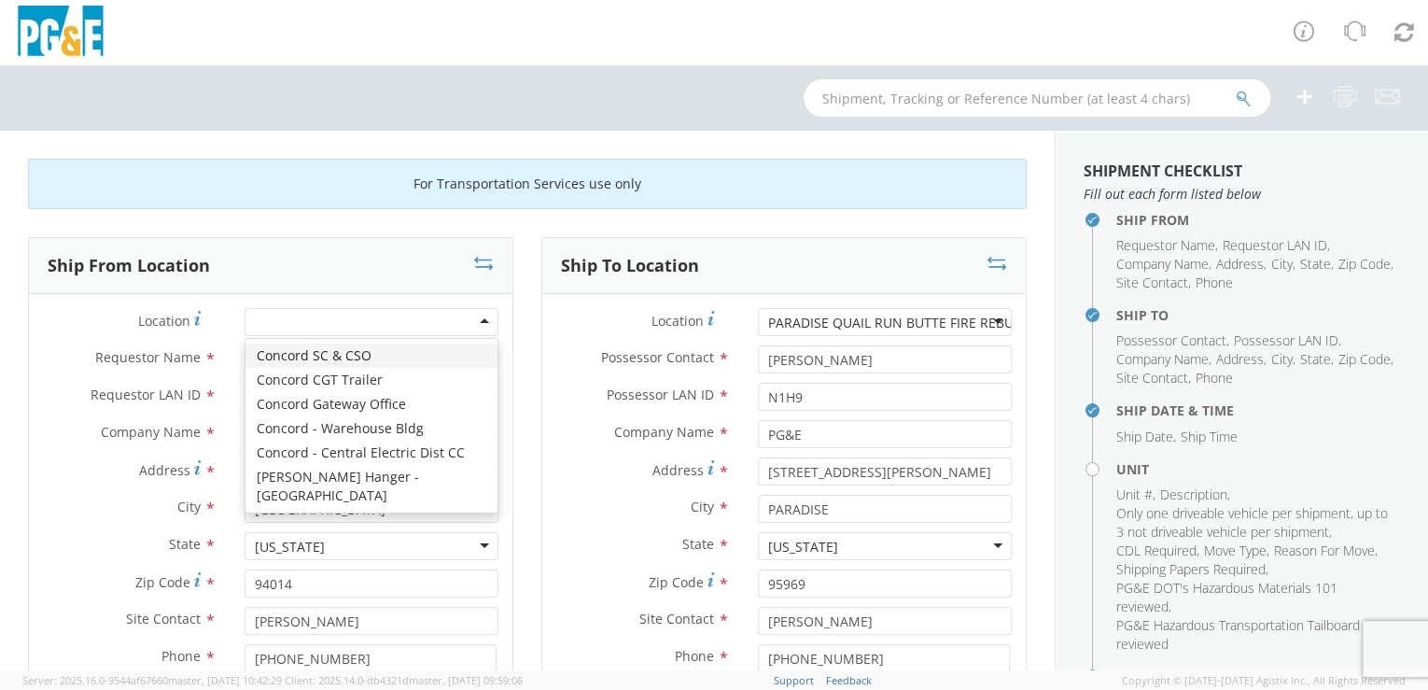
type input "[STREET_ADDRESS]"
type input "CONCORD"
type input "94518"
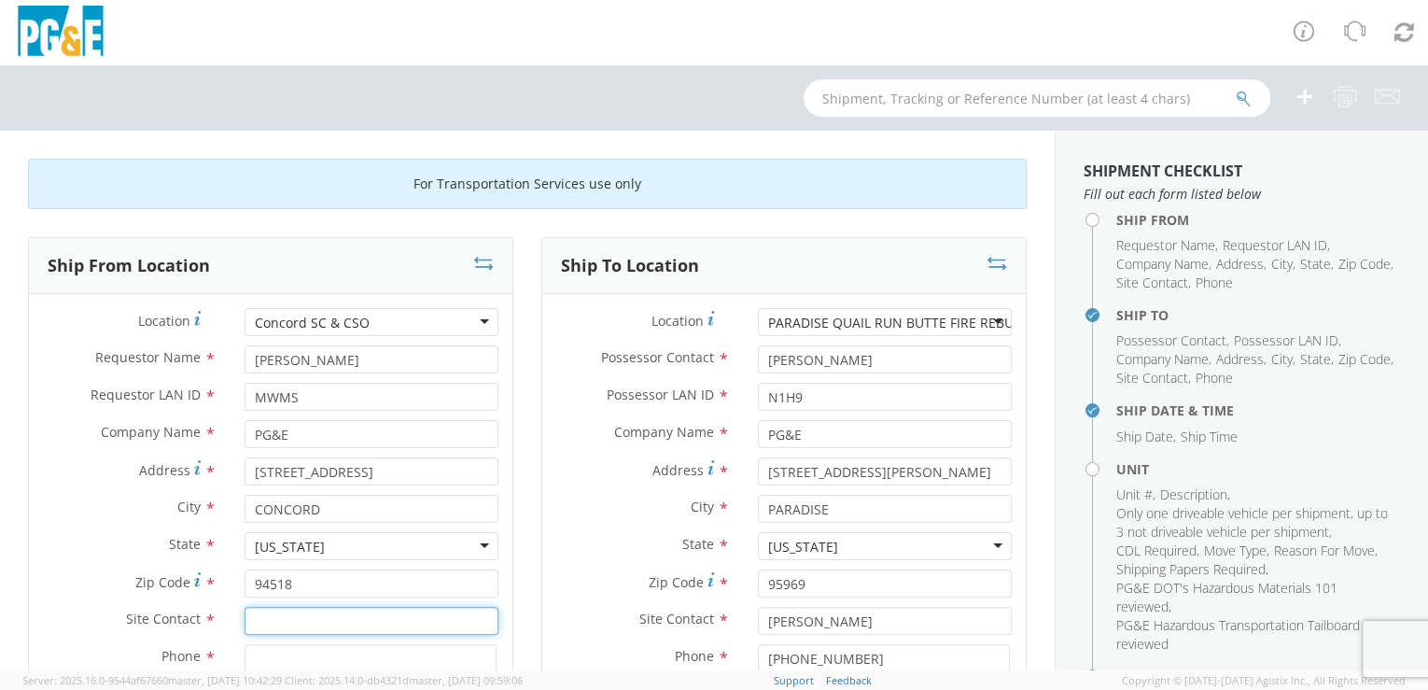
click at [309, 620] on input "text" at bounding box center [372, 621] width 254 height 28
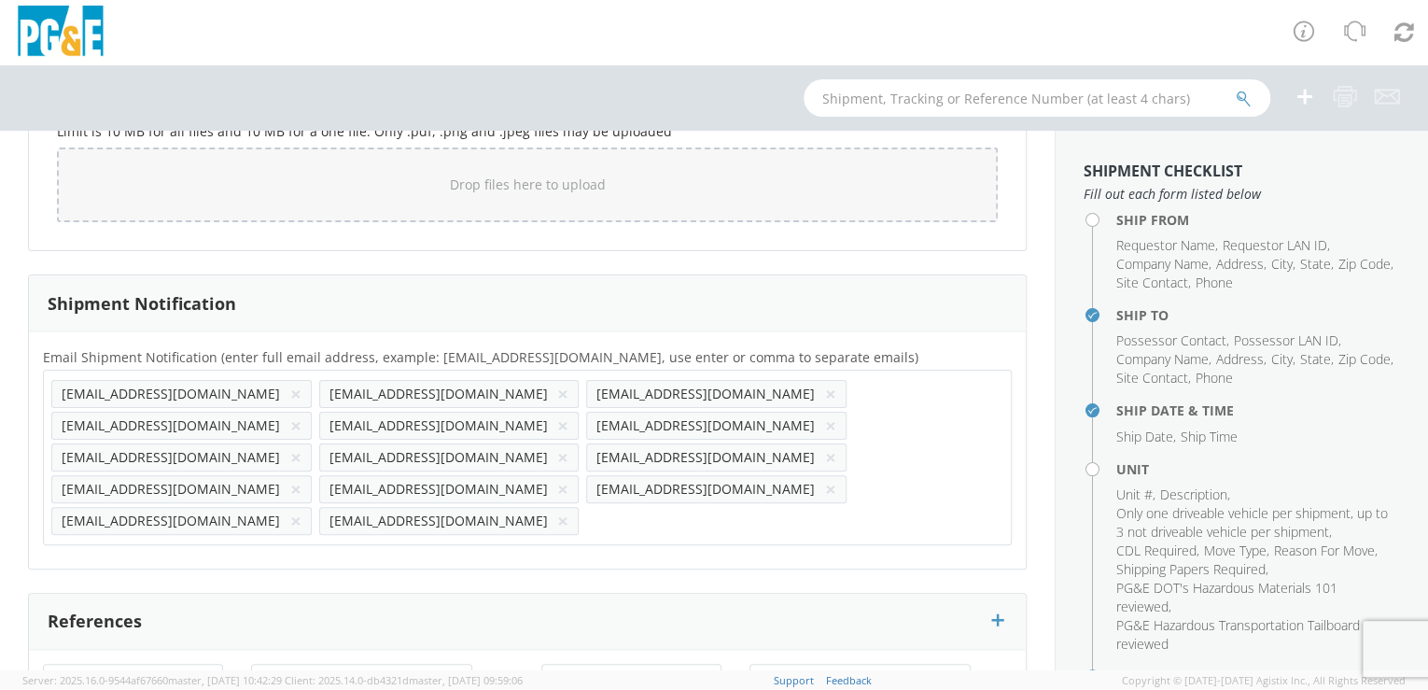
scroll to position [1715, 0]
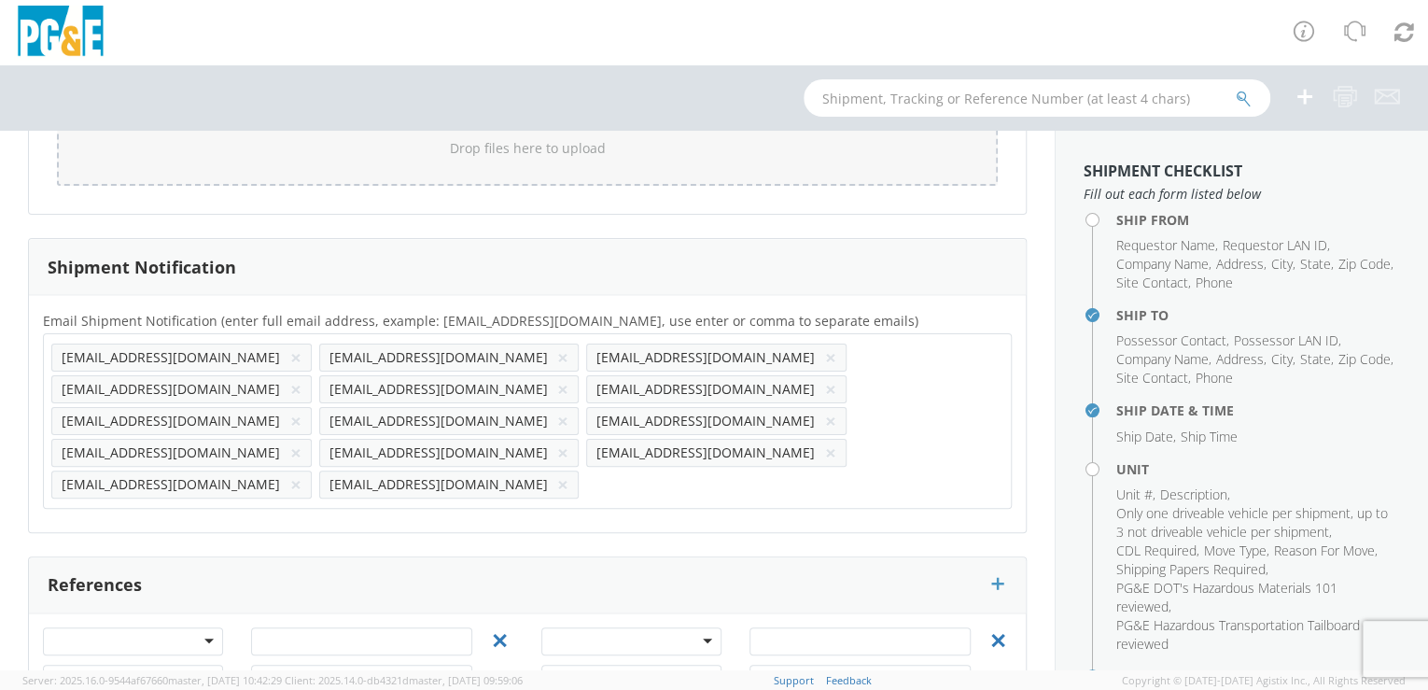
click at [557, 353] on button "×" at bounding box center [562, 357] width 11 height 22
click at [568, 441] on button "×" at bounding box center [562, 452] width 11 height 22
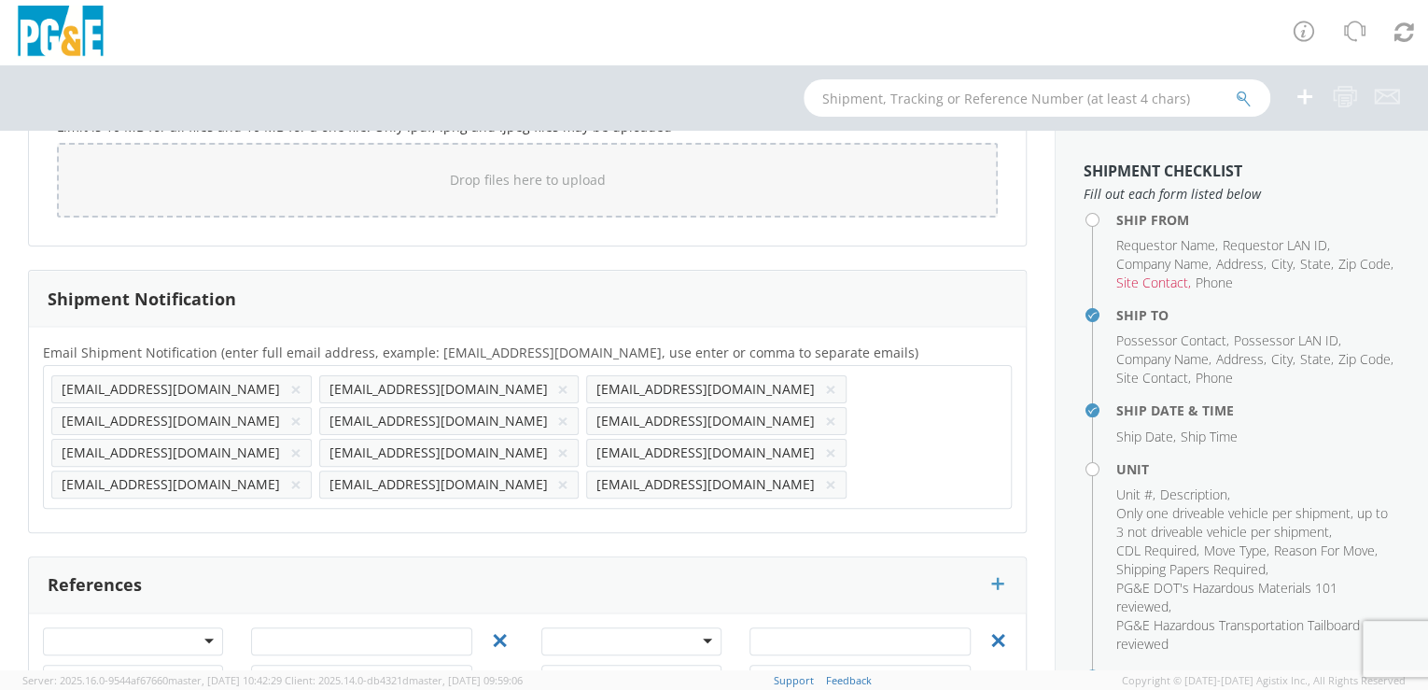
click at [301, 473] on button "×" at bounding box center [295, 484] width 11 height 22
click at [606, 470] on input "text" at bounding box center [596, 483] width 20 height 27
paste input "[EMAIL_ADDRESS][DOMAIN_NAME]"
type input "[EMAIL_ADDRESS][DOMAIN_NAME]"
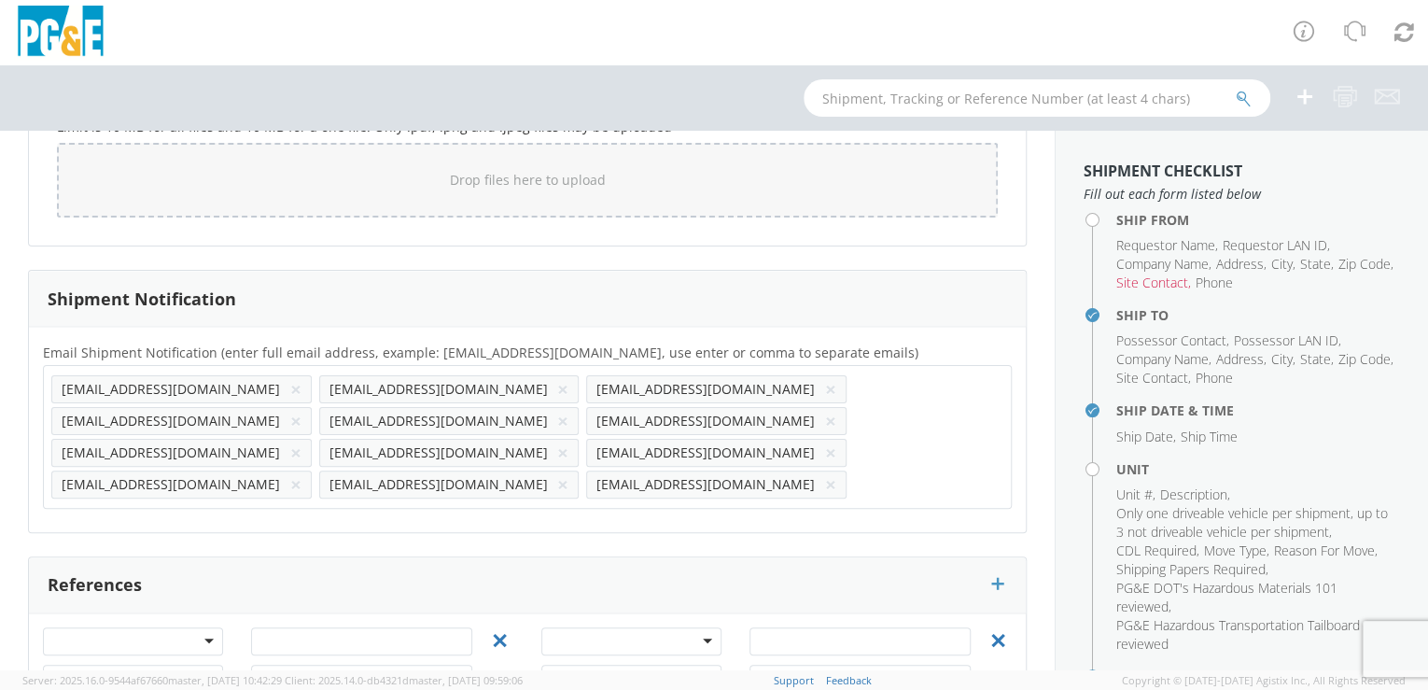
scroll to position [0, 0]
click at [808, 448] on div "Email Shipment Notification (enter full email address, example: [EMAIL_ADDRESS]…" at bounding box center [527, 429] width 997 height 205
click at [71, 444] on div "Email Shipment Notification (enter full email address, example: [EMAIL_ADDRESS]…" at bounding box center [527, 429] width 997 height 177
click at [874, 470] on input "text" at bounding box center [864, 483] width 20 height 27
paste input "[EMAIL_ADDRESS][DOMAIN_NAME]"
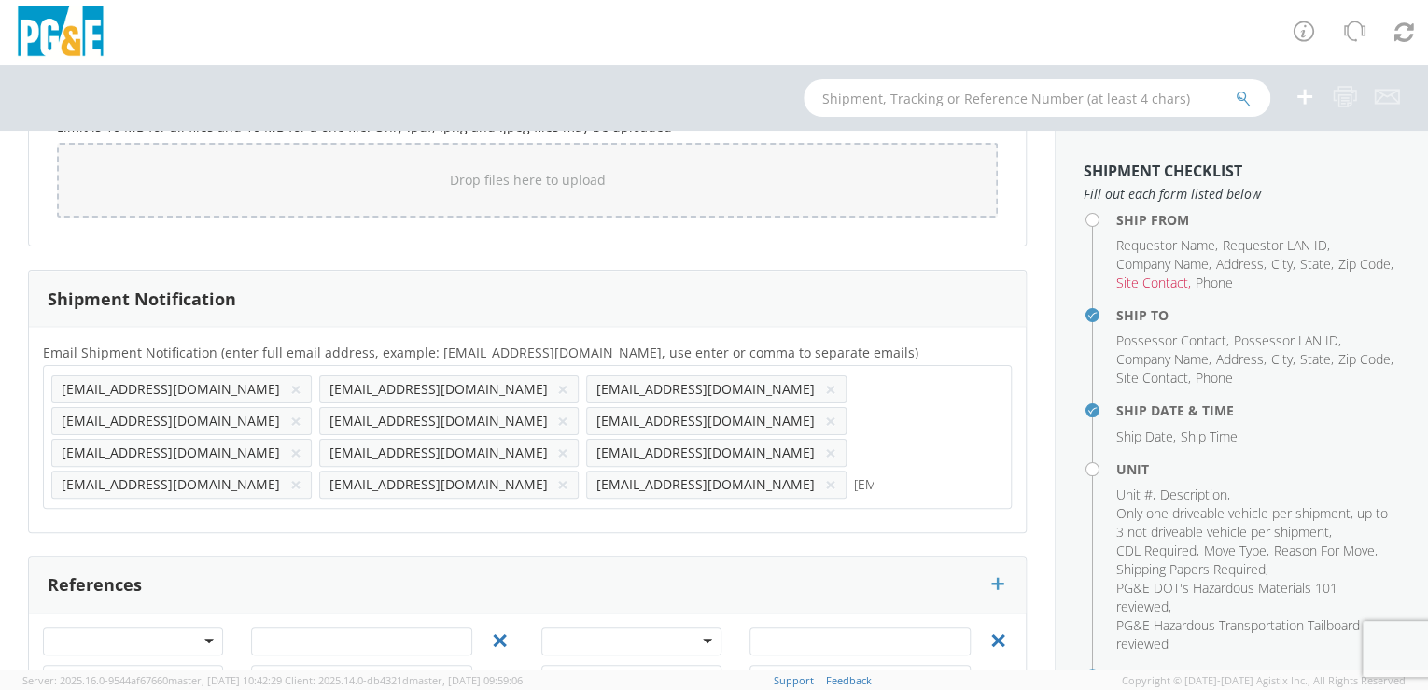
scroll to position [0, 82]
type input "[EMAIL_ADDRESS][DOMAIN_NAME]"
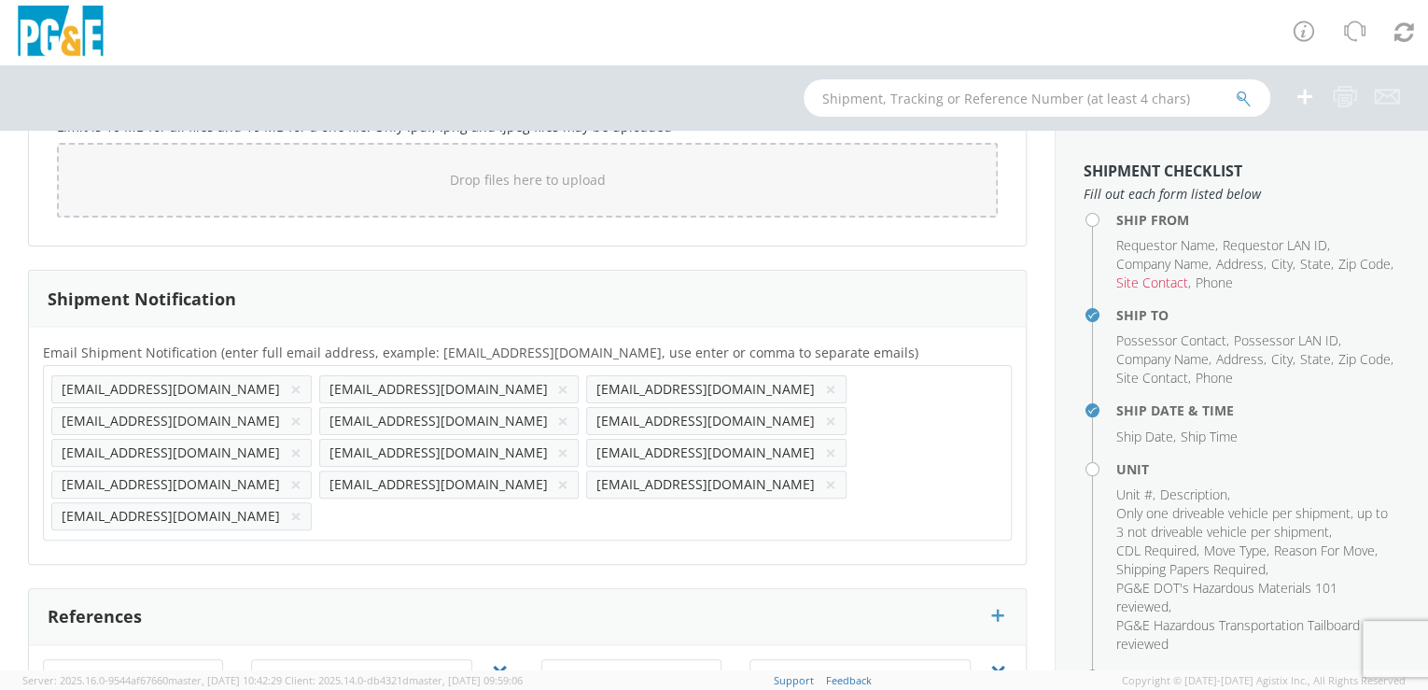
click at [806, 453] on div "Email Shipment Notification (enter full email address, example: [EMAIL_ADDRESS]…" at bounding box center [527, 445] width 997 height 237
click at [955, 427] on ul "[EMAIL_ADDRESS][DOMAIN_NAME] × [EMAIL_ADDRESS][DOMAIN_NAME] × [EMAIL_ADDRESS][D…" at bounding box center [527, 452] width 952 height 159
drag, startPoint x: 957, startPoint y: 426, endPoint x: 215, endPoint y: 451, distance: 742.4
paste input "[EMAIL_ADDRESS][DOMAIN_NAME]"
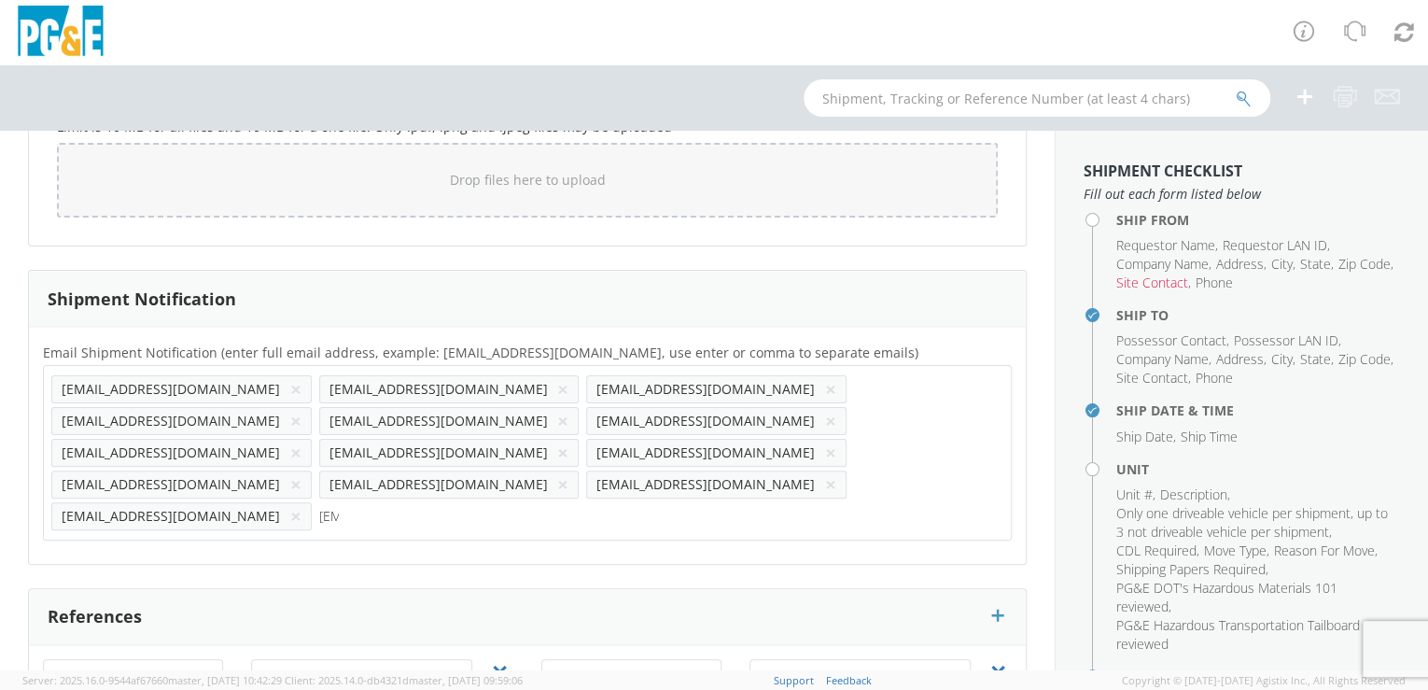
scroll to position [0, 79]
type input "[EMAIL_ADDRESS][DOMAIN_NAME]"
click at [228, 476] on div "Email Shipment Notification (enter full email address, example: [EMAIL_ADDRESS]…" at bounding box center [527, 445] width 997 height 209
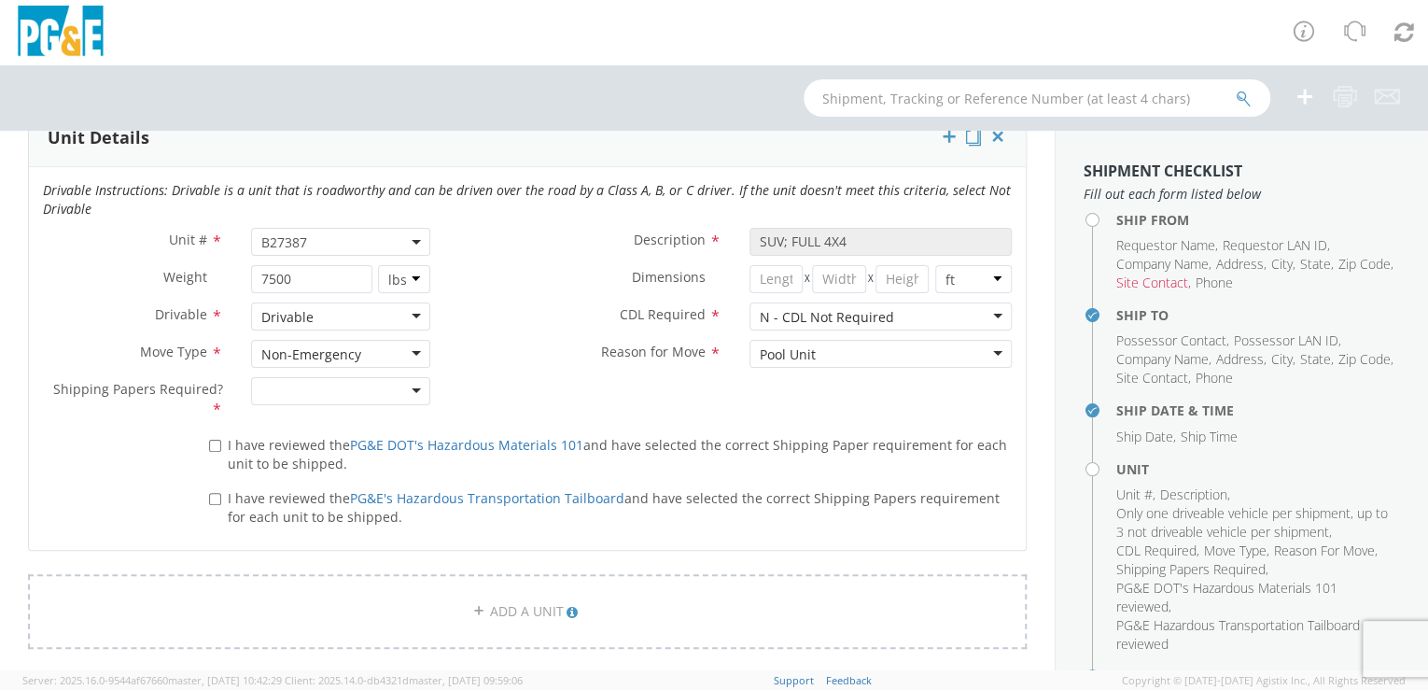
scroll to position [945, 0]
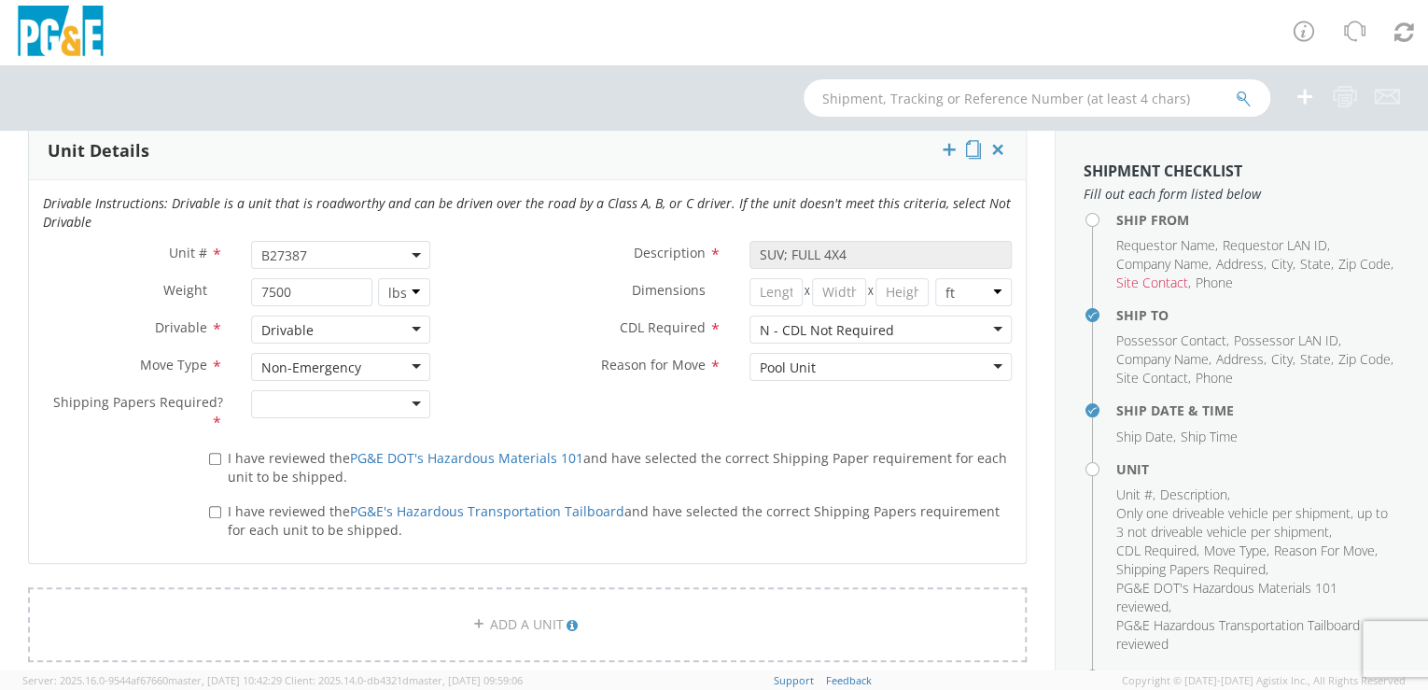
click at [412, 402] on div at bounding box center [341, 404] width 180 height 28
click at [210, 455] on input "I have reviewed the PG&E DOT's Hazardous Materials 101 and have selected the co…" at bounding box center [215, 459] width 12 height 12
checkbox input "true"
click at [210, 506] on input "I have reviewed the PG&E's Hazardous Transportation Tailboard and have selected…" at bounding box center [215, 512] width 12 height 12
checkbox input "true"
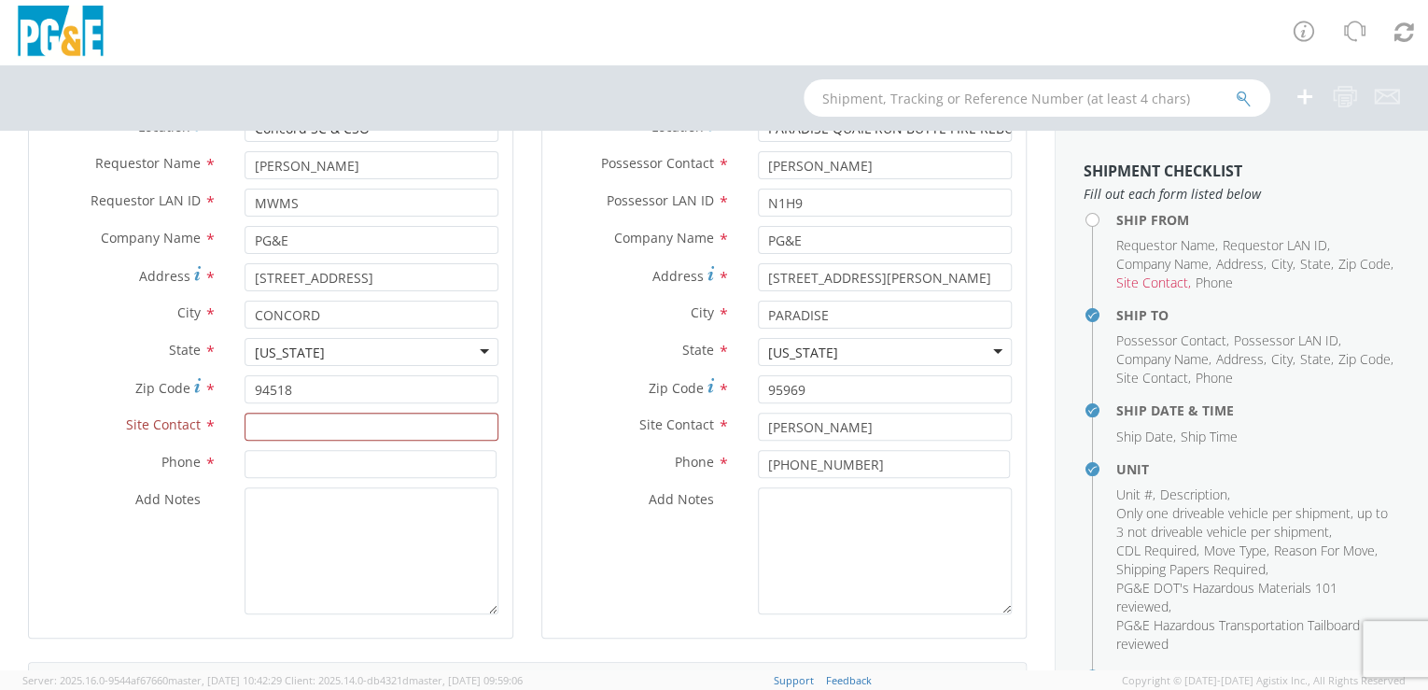
scroll to position [189, 0]
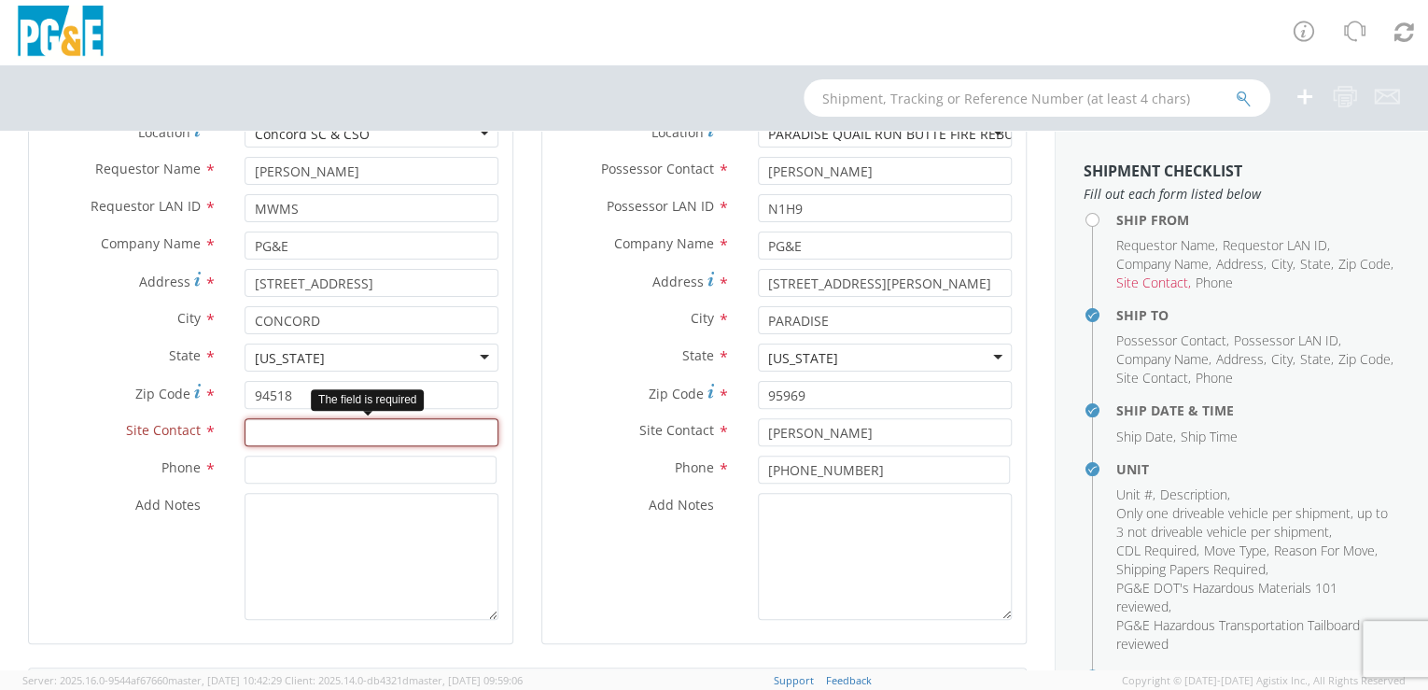
click at [264, 430] on input "text" at bounding box center [372, 432] width 254 height 28
paste input "[PERSON_NAME]"
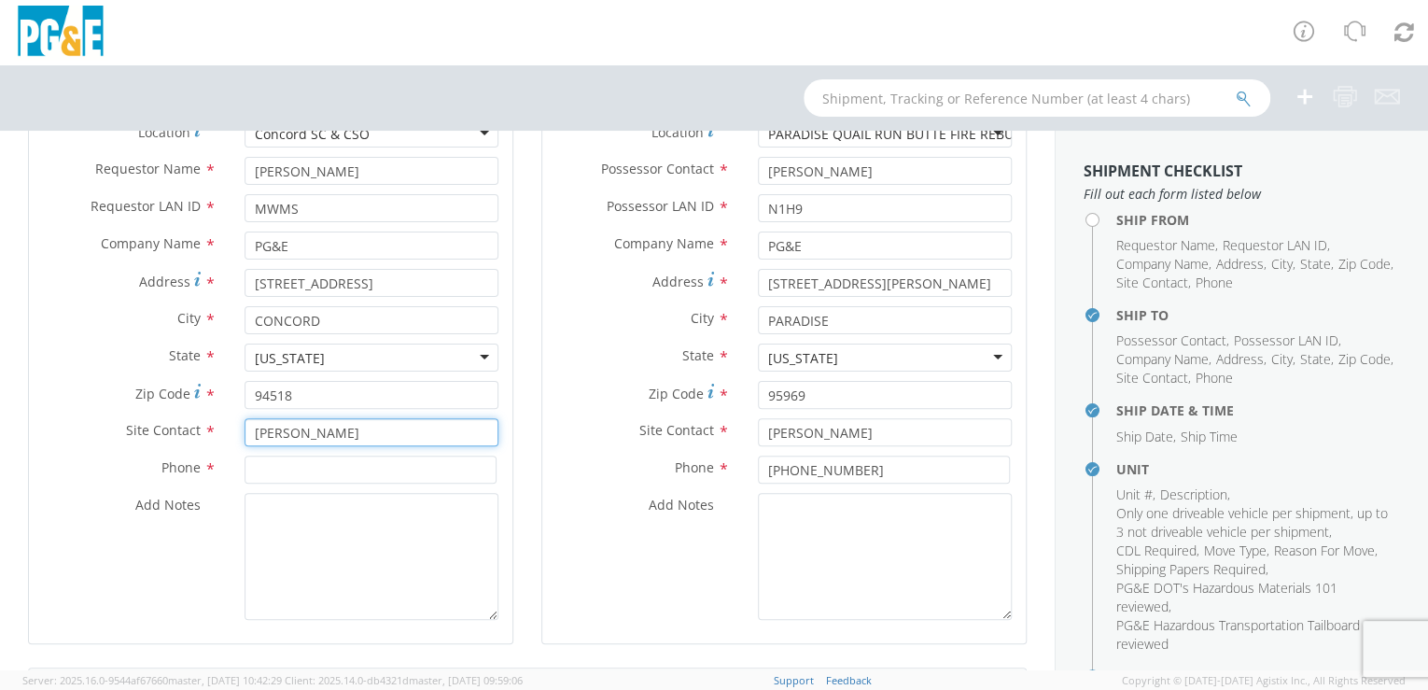
type input "[PERSON_NAME]"
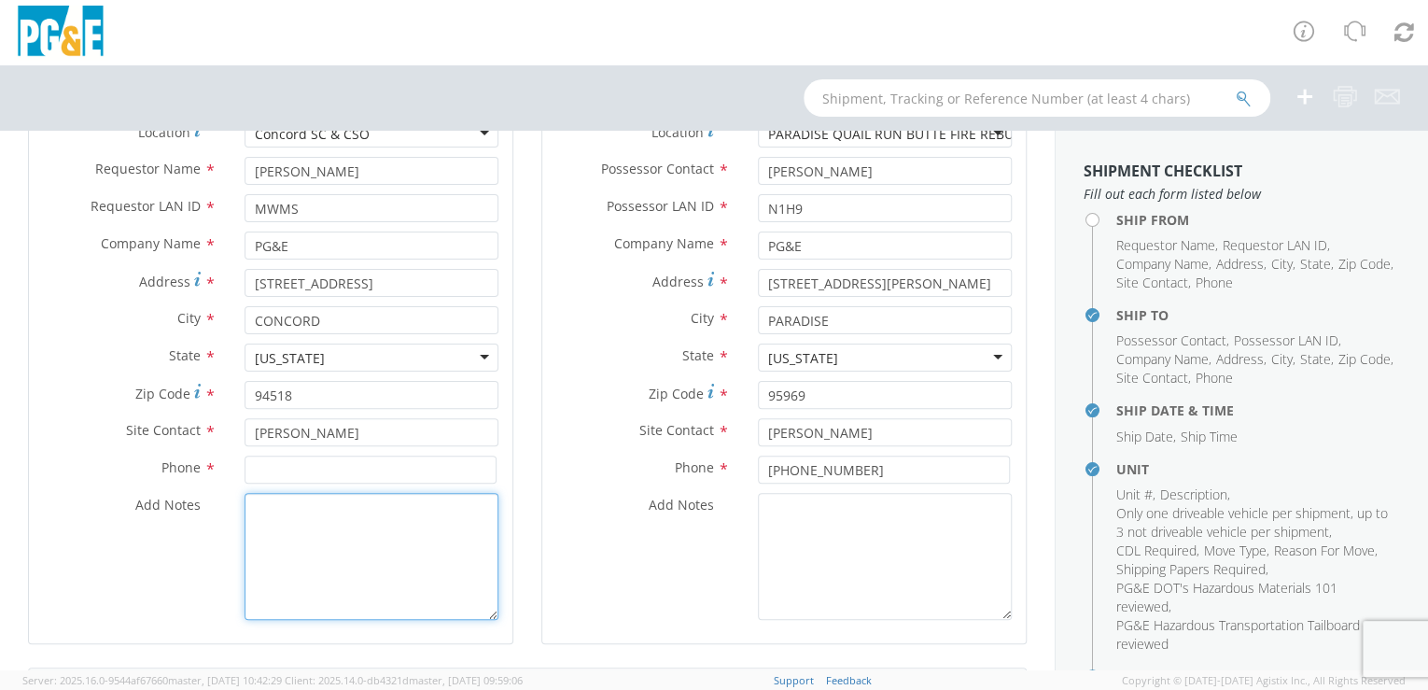
drag, startPoint x: 337, startPoint y: 532, endPoint x: 73, endPoint y: 541, distance: 264.3
click at [323, 533] on textarea "Add Notes *" at bounding box center [372, 556] width 254 height 127
click at [259, 468] on input at bounding box center [371, 469] width 252 height 28
paste input "[PHONE_NUMBER]"
type input "[PHONE_NUMBER]"
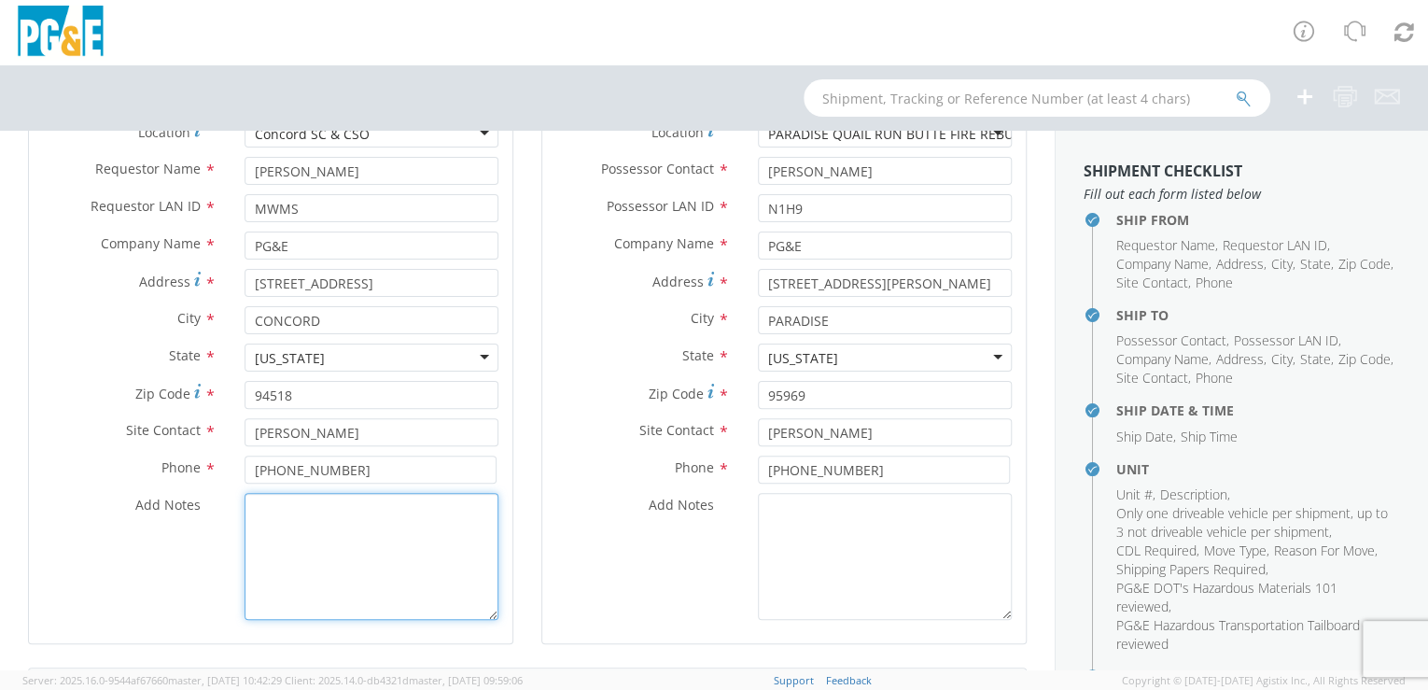
click at [322, 547] on textarea "Add Notes *" at bounding box center [372, 556] width 254 height 127
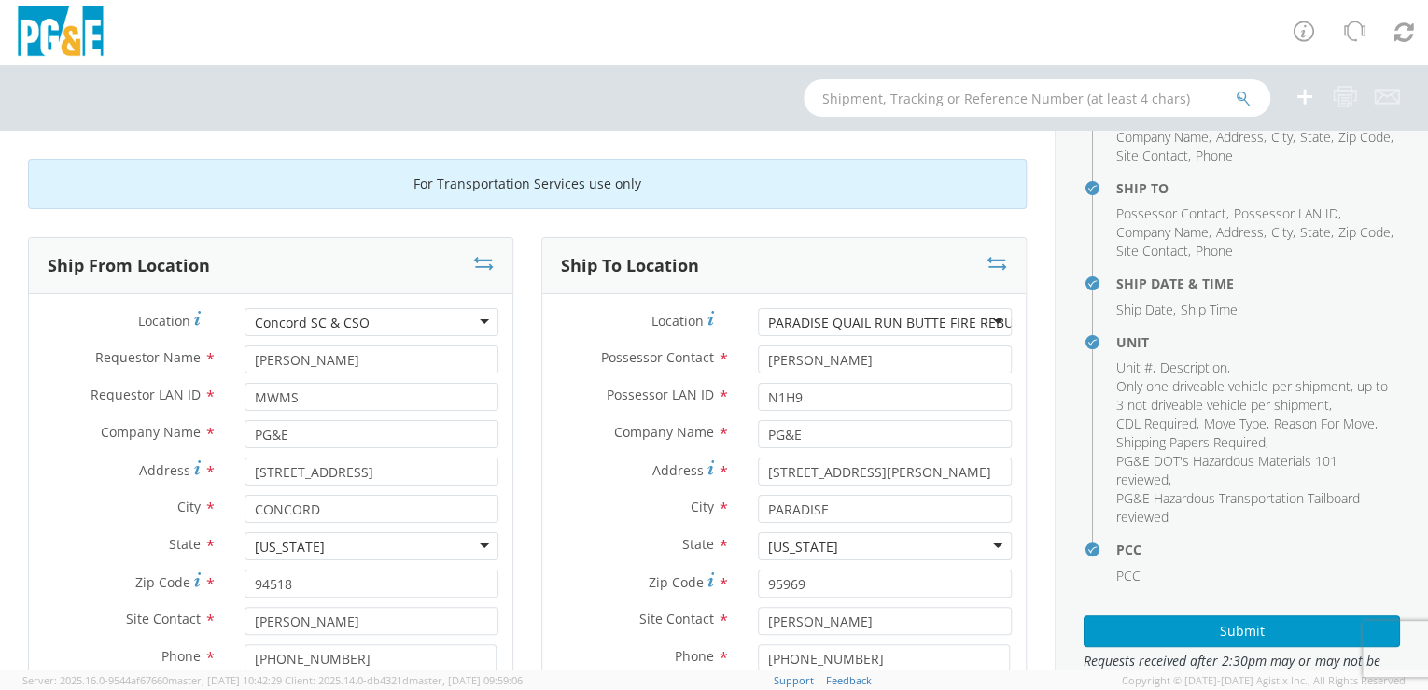
scroll to position [201, 0]
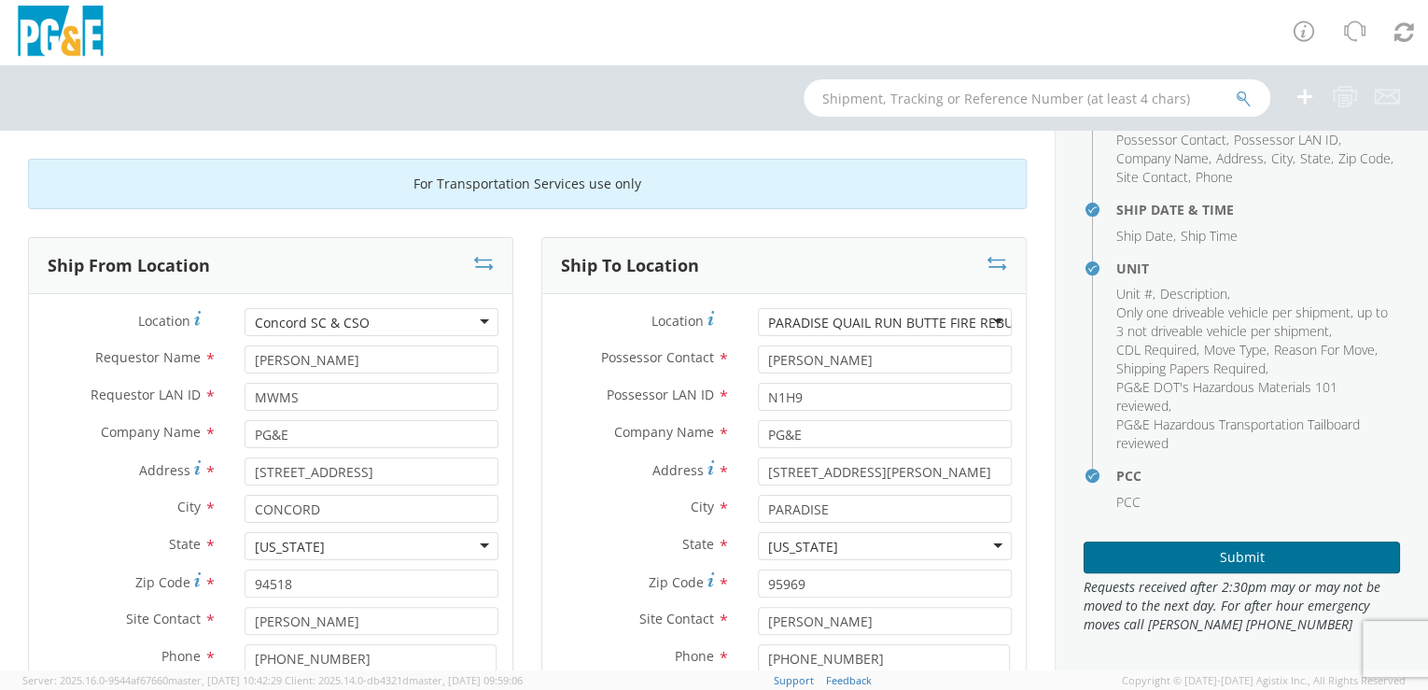
click at [1254, 557] on button "Submit" at bounding box center [1242, 557] width 316 height 32
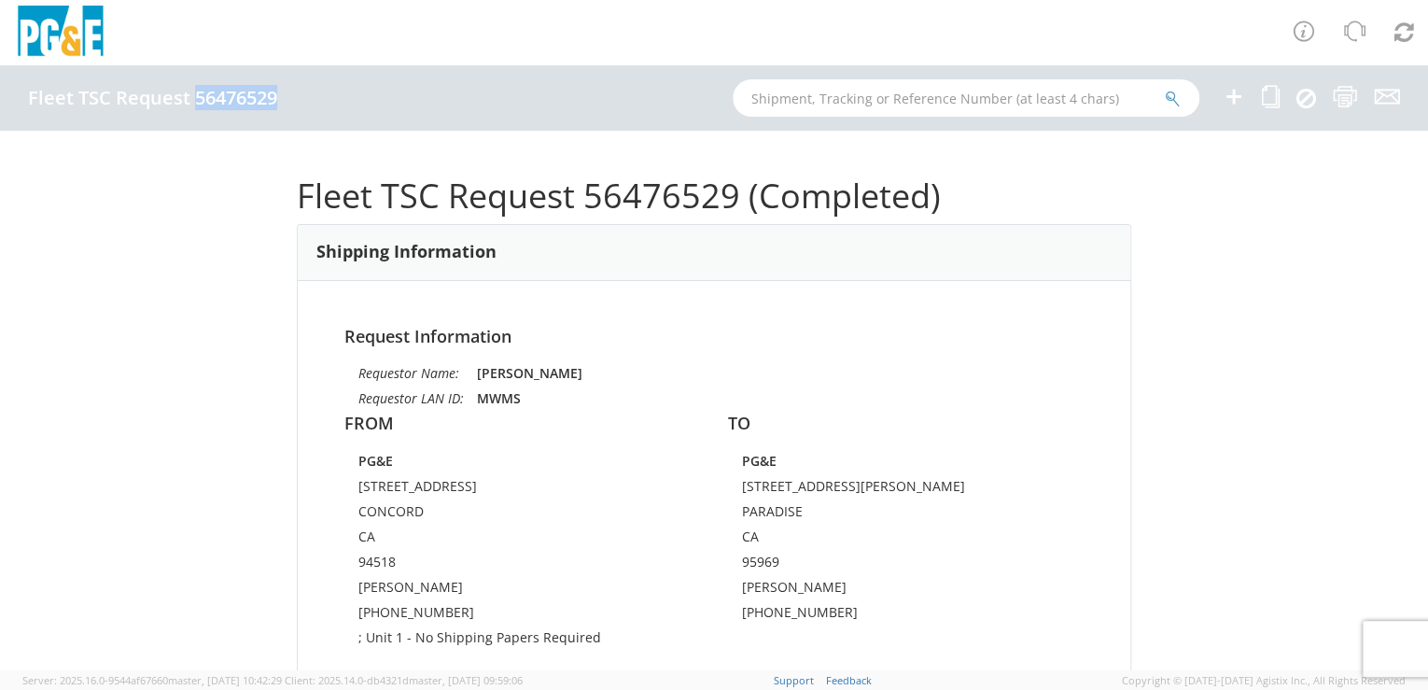
drag, startPoint x: 197, startPoint y: 100, endPoint x: 277, endPoint y: 105, distance: 80.4
click at [277, 105] on h4 "Fleet TSC Request 56476529" at bounding box center [152, 98] width 249 height 21
drag, startPoint x: 277, startPoint y: 105, endPoint x: 259, endPoint y: 105, distance: 18.7
copy h4 "56476529"
